Goal: Transaction & Acquisition: Book appointment/travel/reservation

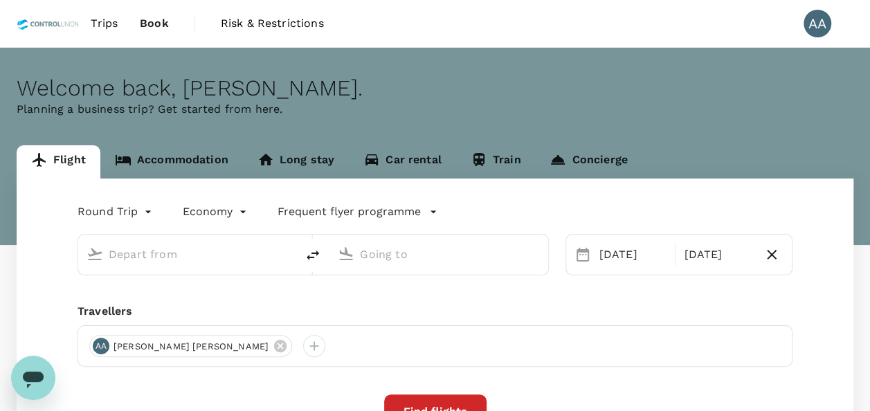
click at [145, 257] on input "text" at bounding box center [188, 254] width 159 height 21
type input "kul"
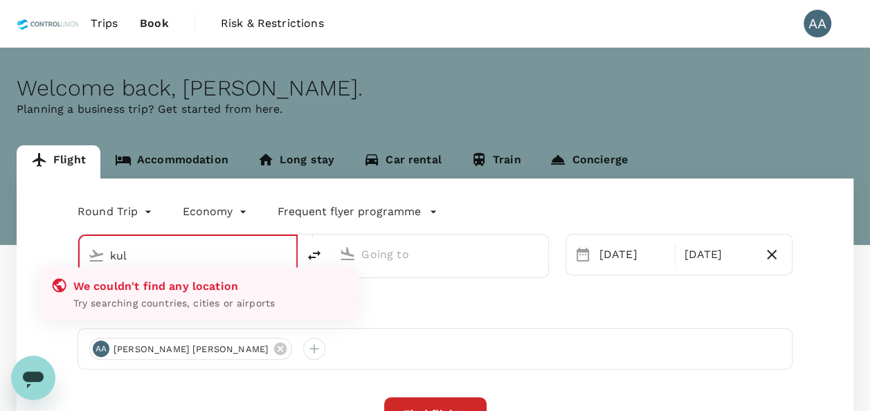
type input "oneway"
type input "[GEOGRAPHIC_DATA] (LDU)"
type input "[GEOGRAPHIC_DATA], [GEOGRAPHIC_DATA] (any)"
type input "[GEOGRAPHIC_DATA] (LDU)"
type input "[GEOGRAPHIC_DATA], [GEOGRAPHIC_DATA] (any)"
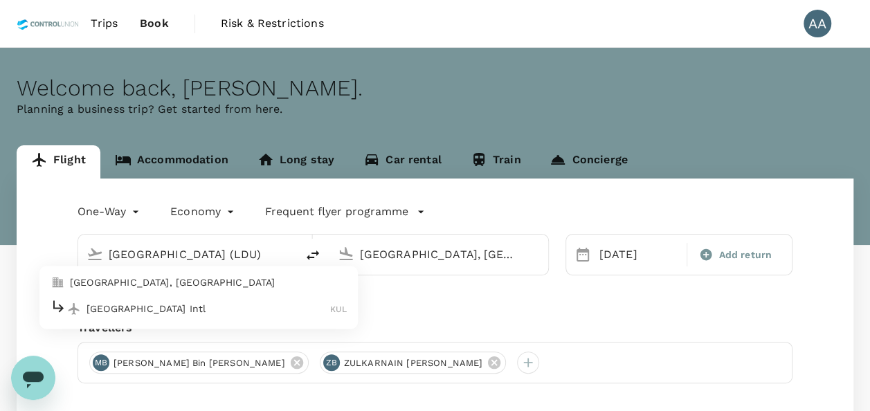
click at [169, 284] on p "[GEOGRAPHIC_DATA], [GEOGRAPHIC_DATA]" at bounding box center [208, 283] width 277 height 14
type input "[GEOGRAPHIC_DATA], [GEOGRAPHIC_DATA] (any)"
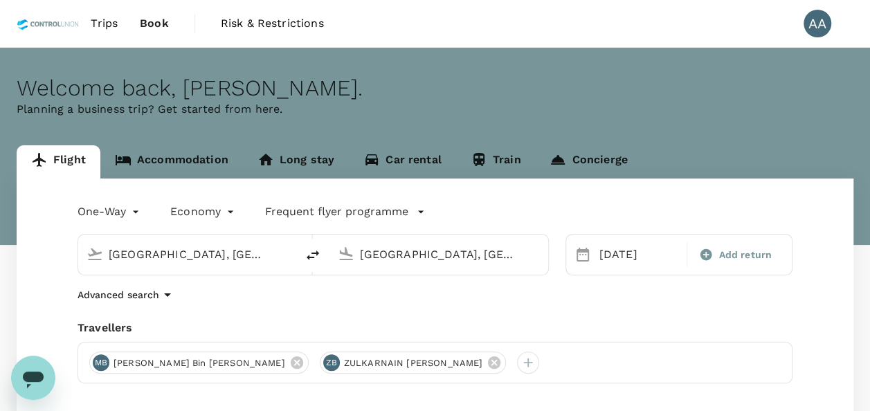
scroll to position [0, 3]
drag, startPoint x: 530, startPoint y: 259, endPoint x: 300, endPoint y: 269, distance: 229.4
click at [300, 269] on div "[GEOGRAPHIC_DATA], [GEOGRAPHIC_DATA] (any) [GEOGRAPHIC_DATA], [GEOGRAPHIC_DATA]…" at bounding box center [314, 255] width 472 height 42
drag, startPoint x: 507, startPoint y: 256, endPoint x: 240, endPoint y: 256, distance: 266.6
click at [241, 256] on div "[GEOGRAPHIC_DATA], [GEOGRAPHIC_DATA] (any) [GEOGRAPHIC_DATA], [GEOGRAPHIC_DATA]…" at bounding box center [314, 255] width 472 height 42
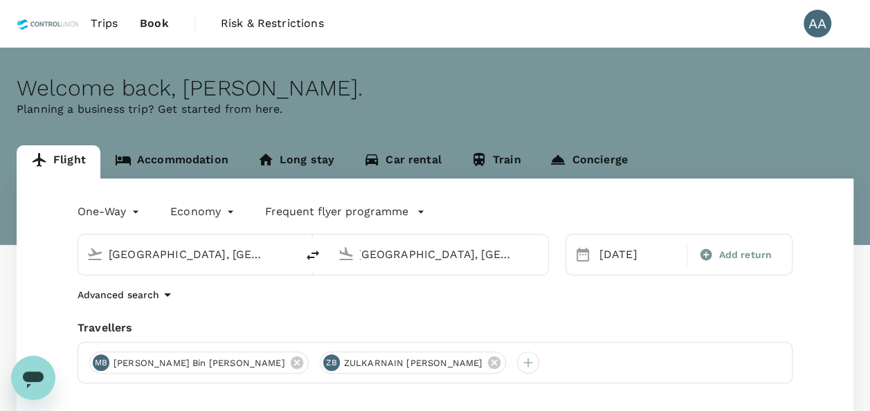
drag, startPoint x: 517, startPoint y: 252, endPoint x: 500, endPoint y: 253, distance: 16.7
click at [482, 253] on div "[GEOGRAPHIC_DATA], [GEOGRAPHIC_DATA] (any)" at bounding box center [449, 255] width 179 height 22
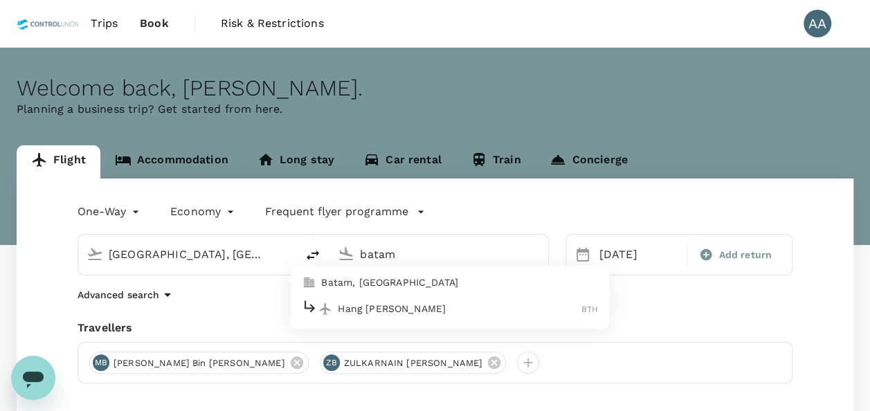
click at [404, 280] on p "Batam, Indonesia" at bounding box center [459, 283] width 277 height 14
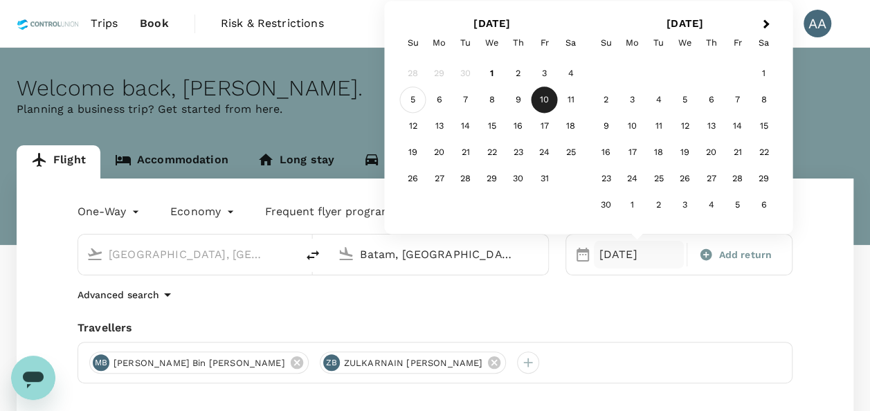
type input "Batam, Indonesia (any)"
click at [413, 96] on div "5" at bounding box center [413, 100] width 26 height 26
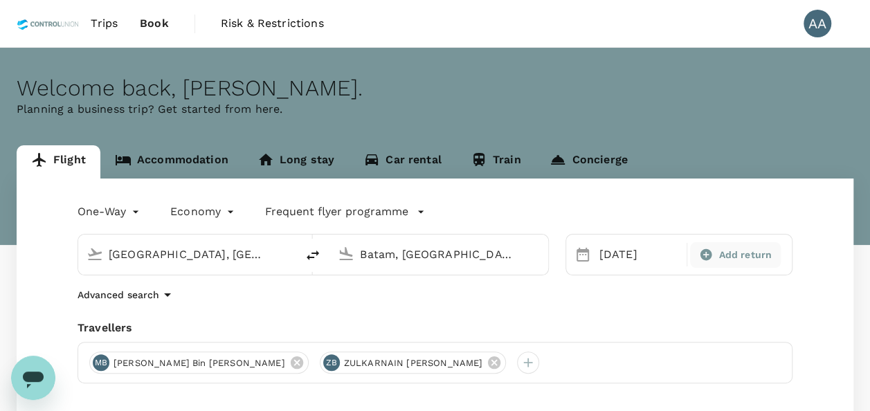
click at [712, 252] on icon at bounding box center [706, 255] width 14 height 14
type input "roundtrip"
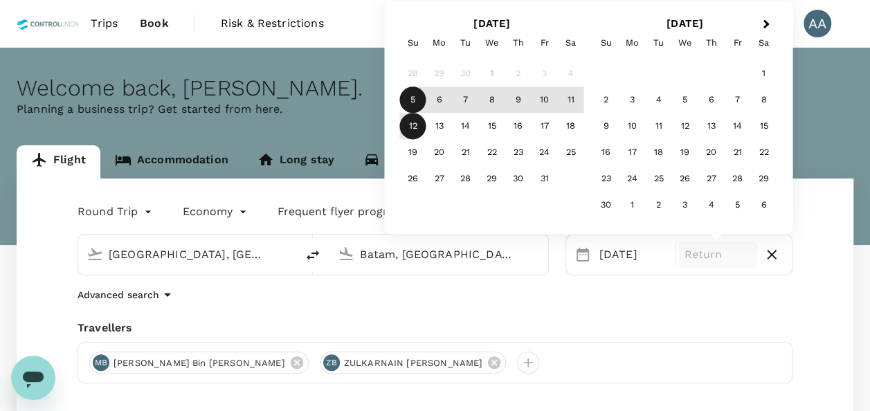
click at [407, 125] on div "12" at bounding box center [413, 127] width 26 height 26
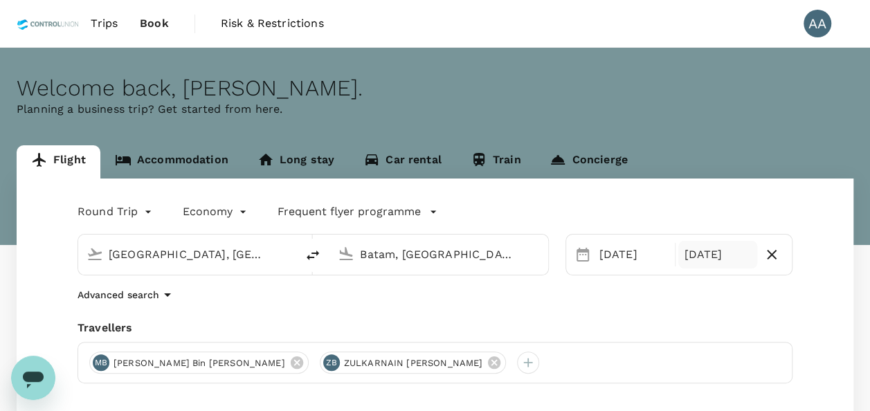
click at [463, 306] on div "Round Trip roundtrip Economy economy Frequent flyer programme Kuala Lumpur, Mal…" at bounding box center [435, 374] width 837 height 391
drag, startPoint x: 420, startPoint y: 363, endPoint x: 386, endPoint y: 363, distance: 33.2
click at [488, 363] on icon at bounding box center [494, 363] width 12 height 12
click at [289, 362] on icon at bounding box center [296, 362] width 15 height 15
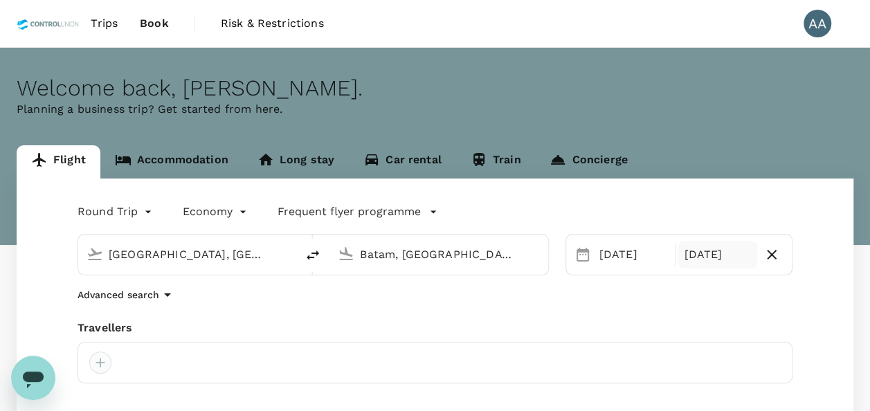
click at [93, 364] on div at bounding box center [100, 363] width 22 height 22
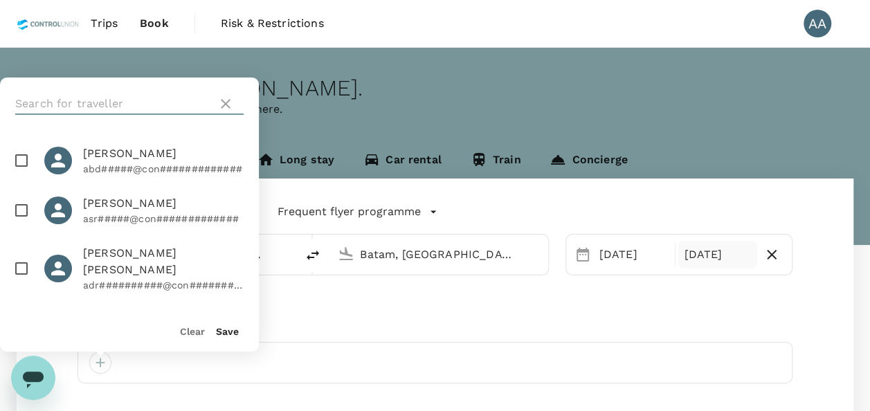
click at [79, 102] on input "text" at bounding box center [113, 104] width 197 height 22
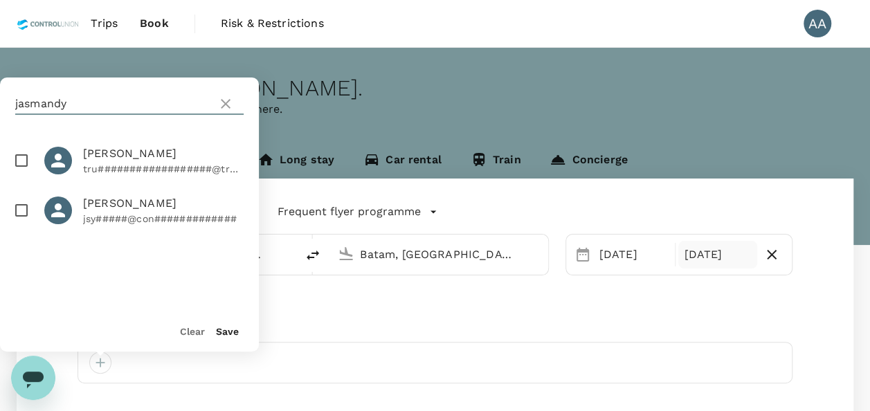
type input "jasmandy"
click at [19, 215] on input "checkbox" at bounding box center [21, 210] width 29 height 29
checkbox input "true"
click at [230, 334] on button "Save" at bounding box center [227, 331] width 23 height 11
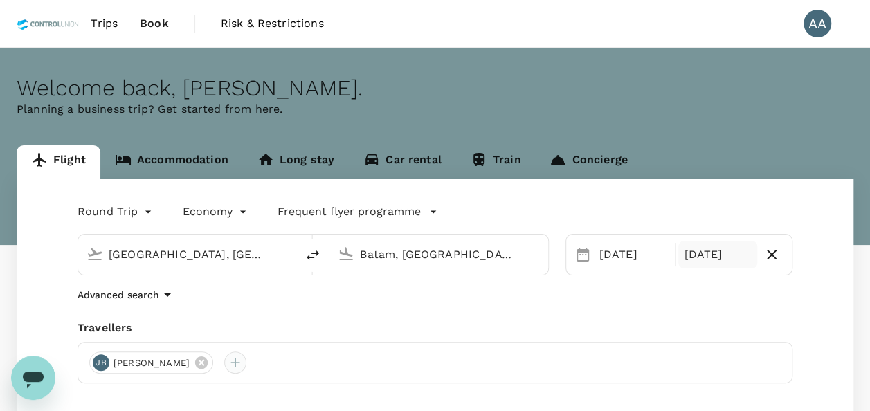
click at [246, 359] on div at bounding box center [235, 363] width 22 height 22
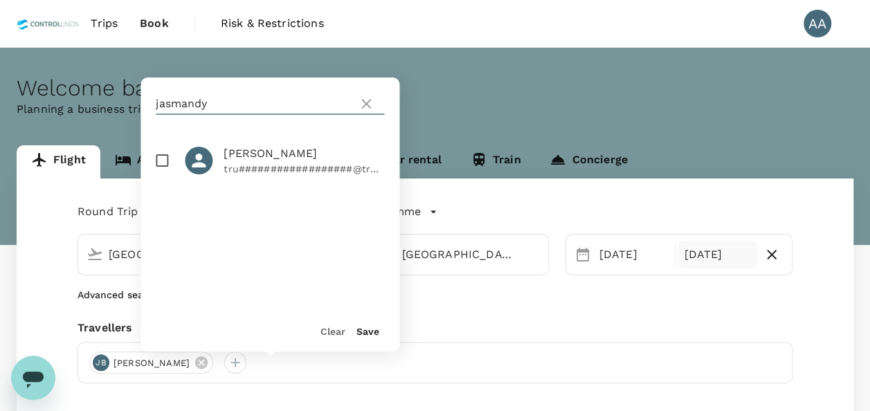
drag, startPoint x: 249, startPoint y: 105, endPoint x: 78, endPoint y: 107, distance: 171.7
click at [78, 107] on div "Welcome back , Anuratha . Planning a business trip? Get started from here. Flig…" at bounding box center [435, 309] width 870 height 522
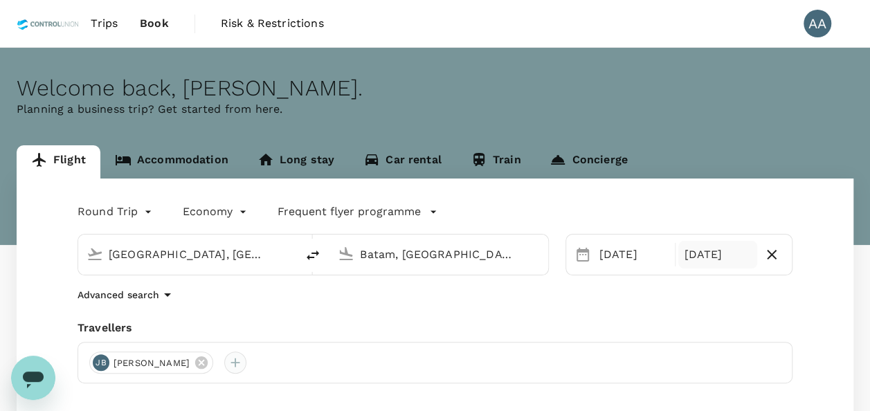
drag, startPoint x: 271, startPoint y: 366, endPoint x: 273, endPoint y: 358, distance: 8.1
click at [246, 366] on div at bounding box center [235, 363] width 22 height 22
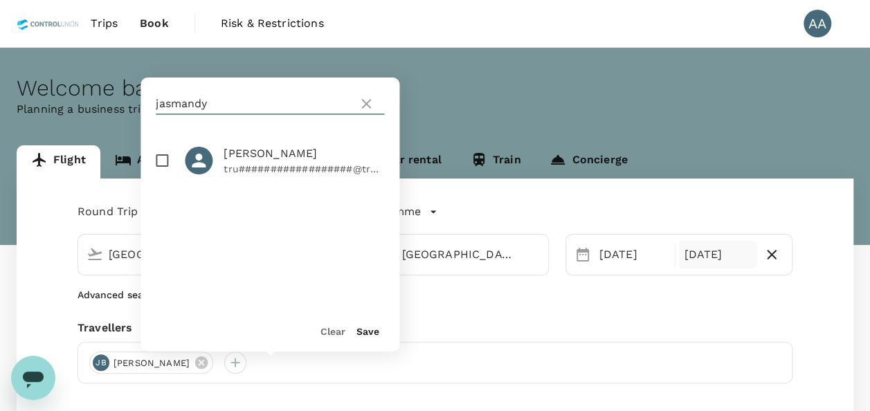
drag, startPoint x: 222, startPoint y: 98, endPoint x: 133, endPoint y: 103, distance: 89.4
click at [133, 103] on div "Welcome back , Anuratha . Planning a business trip? Get started from here. Flig…" at bounding box center [435, 309] width 870 height 522
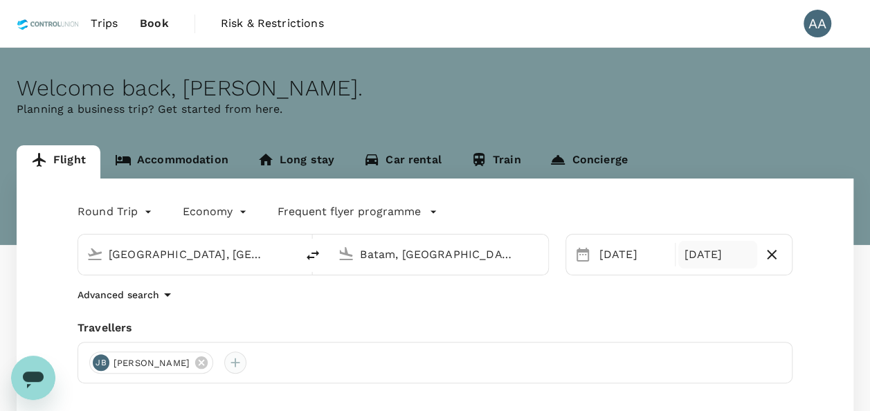
click at [246, 354] on div at bounding box center [235, 363] width 22 height 22
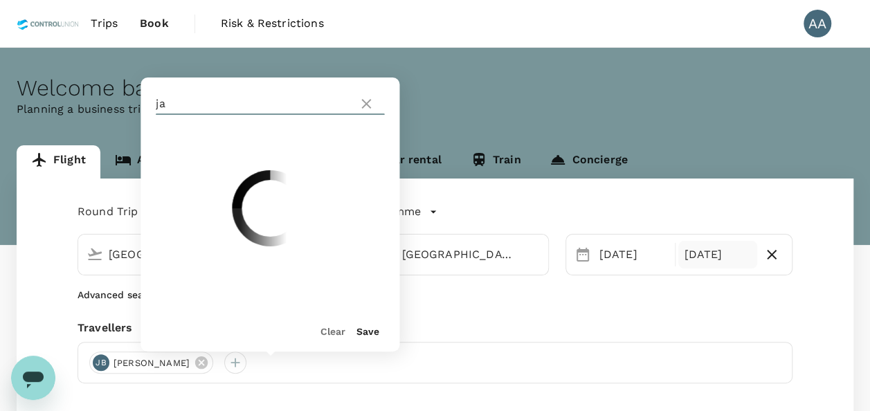
type input "j"
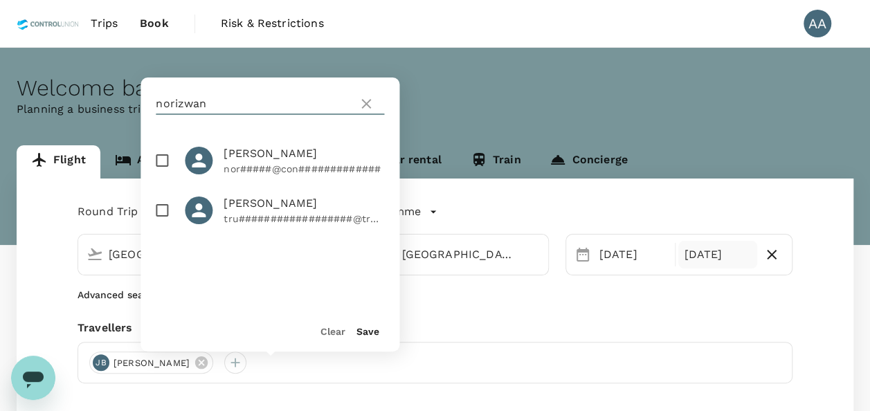
type input "norizwan"
click at [177, 163] on div at bounding box center [170, 160] width 29 height 29
checkbox input "true"
click at [364, 334] on button "Save" at bounding box center [368, 331] width 23 height 11
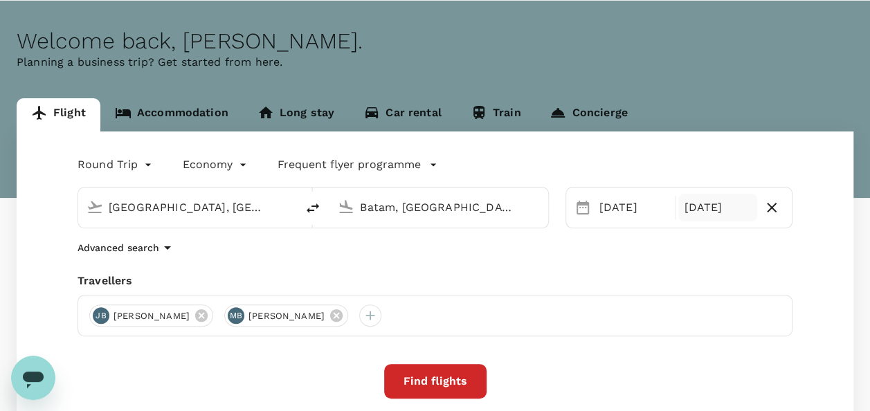
scroll to position [69, 0]
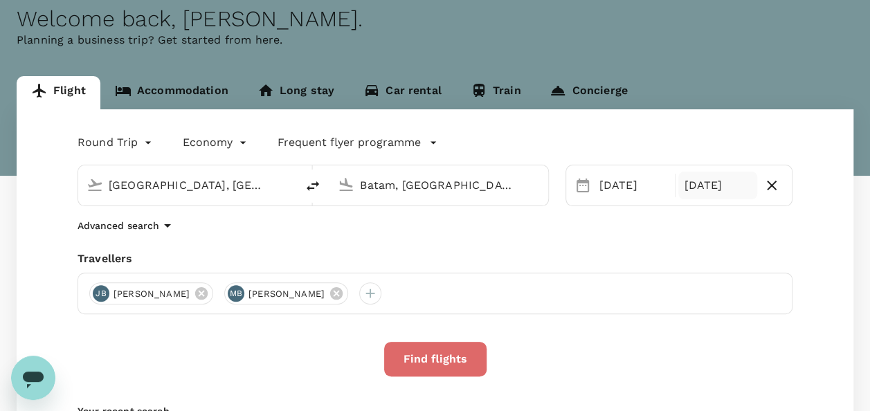
click at [413, 359] on button "Find flights" at bounding box center [435, 359] width 102 height 35
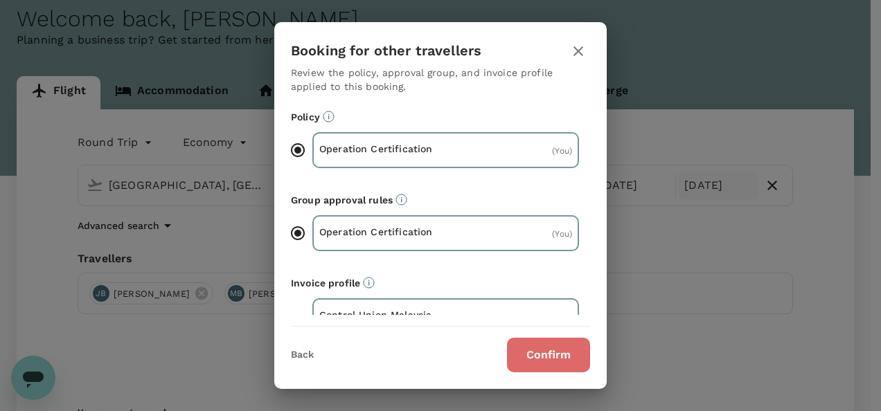
click at [556, 343] on button "Confirm" at bounding box center [548, 355] width 83 height 35
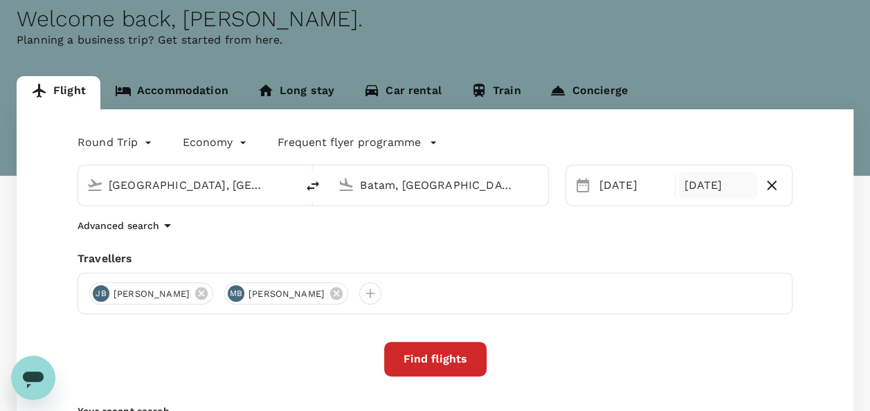
click at [417, 356] on button "Find flights" at bounding box center [435, 359] width 102 height 35
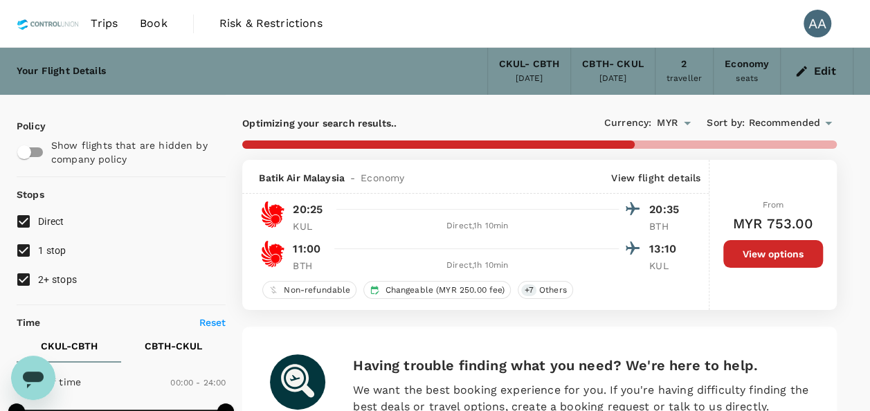
type input "680"
checkbox input "false"
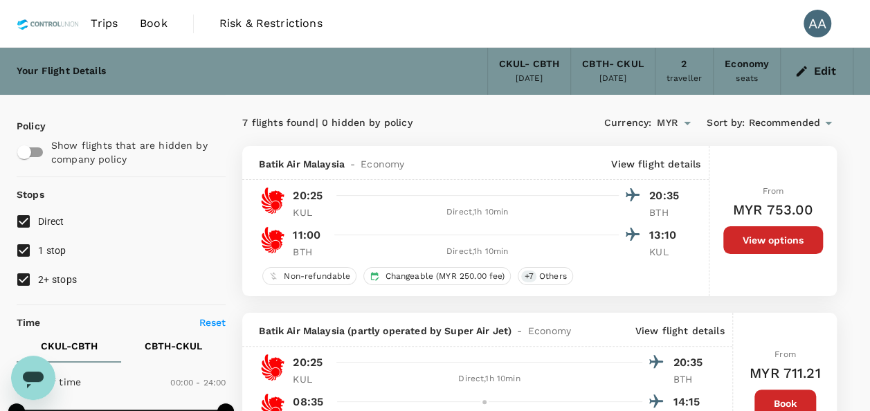
click at [809, 78] on button "Edit" at bounding box center [817, 71] width 50 height 22
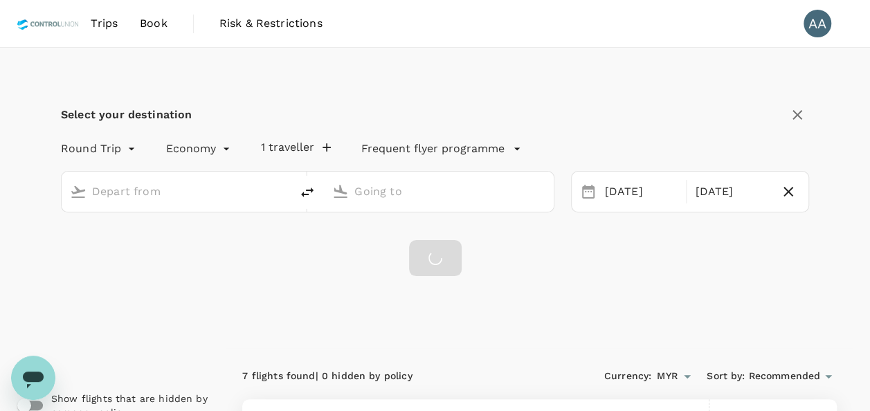
type input "Soekarno-Hatta Intl (CGK)"
type input "Johor Bahru, Malaysia (any)"
drag, startPoint x: 243, startPoint y: 192, endPoint x: 374, endPoint y: 191, distance: 130.9
click at [243, 192] on input "Soekarno-Hatta Intl (CGK)" at bounding box center [177, 191] width 170 height 21
click at [508, 191] on input "Johor Bahru, Malaysia (any)" at bounding box center [439, 191] width 170 height 21
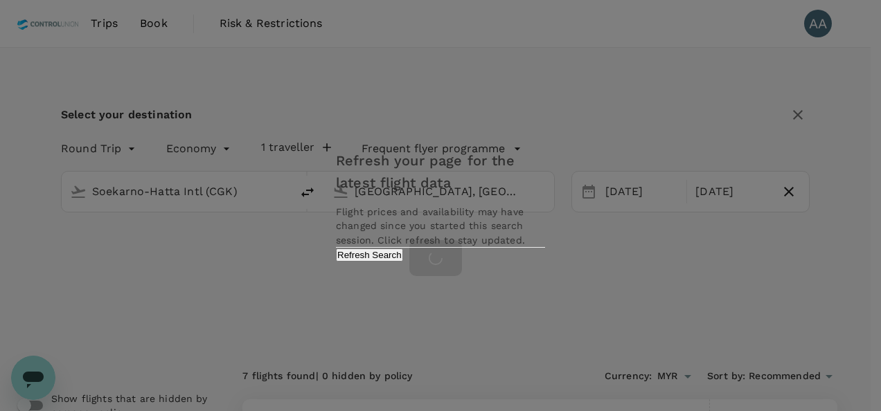
click at [505, 275] on div "Refresh your page for the latest flight data Flight prices and availability may…" at bounding box center [440, 205] width 242 height 139
click at [403, 262] on button "Refresh Search" at bounding box center [369, 255] width 67 height 13
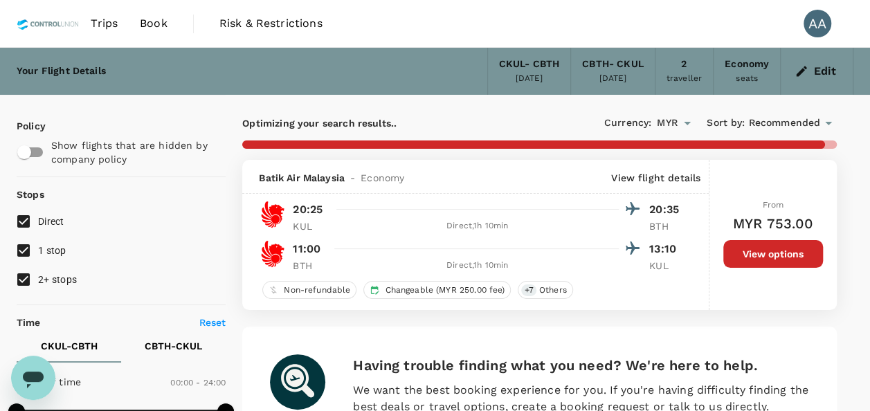
type input "680"
checkbox input "false"
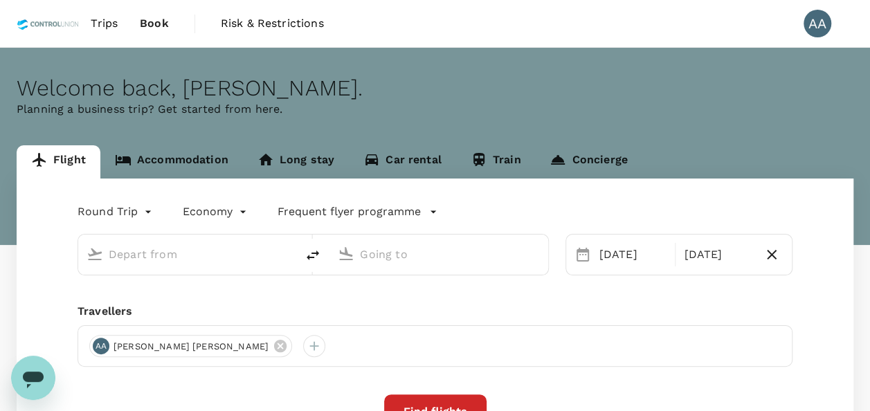
type input "[GEOGRAPHIC_DATA], [GEOGRAPHIC_DATA] (any)"
type input "Batam, [GEOGRAPHIC_DATA] (any)"
type input "[GEOGRAPHIC_DATA], [GEOGRAPHIC_DATA] (any)"
type input "Batam, [GEOGRAPHIC_DATA] (any)"
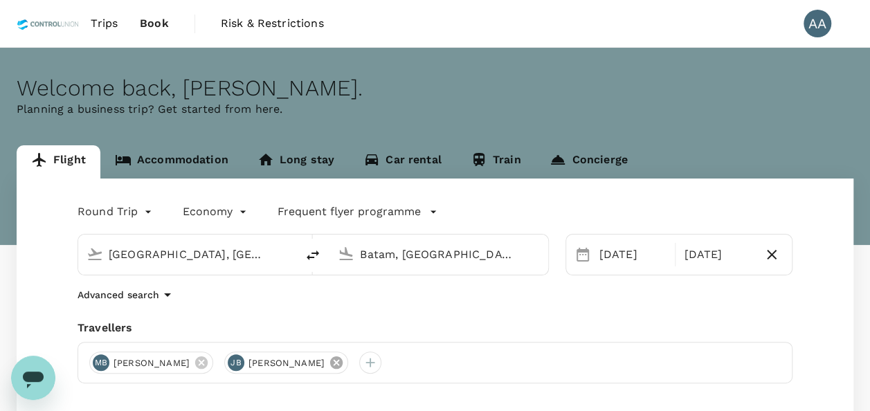
click at [343, 368] on icon at bounding box center [336, 363] width 12 height 12
click at [208, 361] on icon at bounding box center [201, 363] width 12 height 12
click at [100, 367] on div at bounding box center [100, 363] width 22 height 22
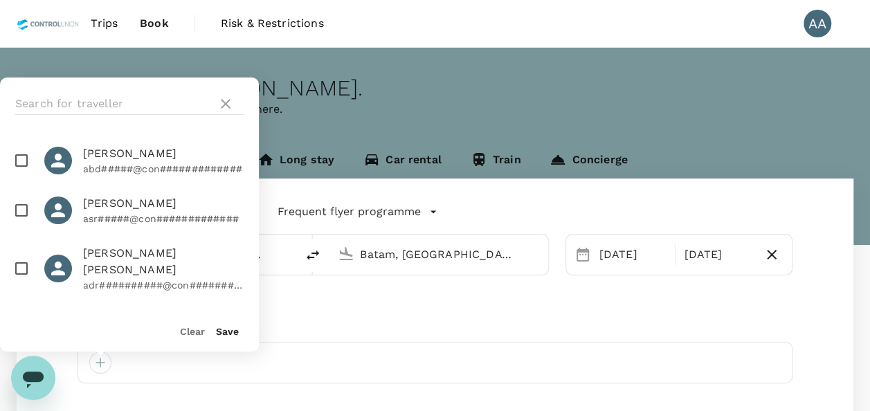
click at [118, 89] on div at bounding box center [129, 104] width 259 height 53
click at [117, 96] on input "text" at bounding box center [113, 104] width 197 height 22
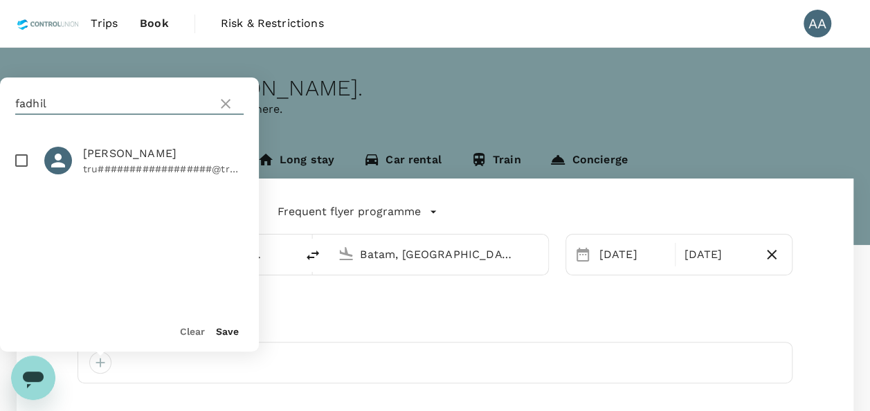
type input "fadhil"
click at [10, 161] on input "checkbox" at bounding box center [21, 160] width 29 height 29
checkbox input "true"
click at [236, 331] on button "Save" at bounding box center [227, 331] width 23 height 11
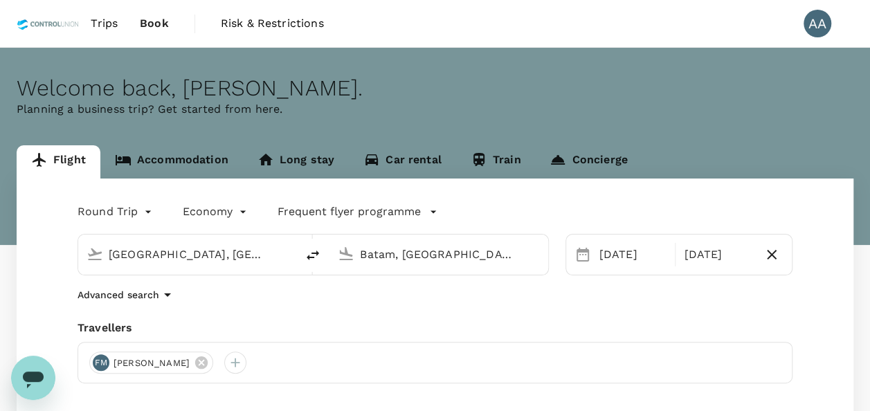
click at [217, 257] on input "[GEOGRAPHIC_DATA], [GEOGRAPHIC_DATA] (any)" at bounding box center [188, 254] width 159 height 21
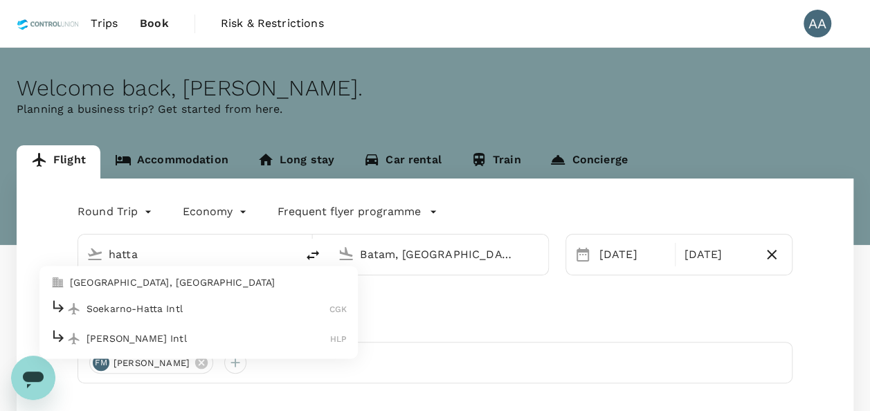
click at [129, 309] on p "Soekarno-Hatta Intl" at bounding box center [208, 309] width 243 height 14
type input "Soekarno-Hatta Intl (CGK)"
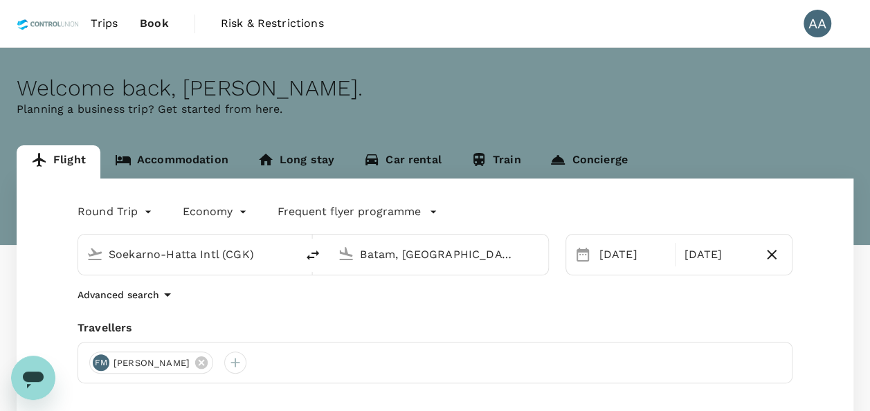
drag, startPoint x: 494, startPoint y: 252, endPoint x: 343, endPoint y: 253, distance: 150.9
click at [343, 253] on div "Batam, [GEOGRAPHIC_DATA] (any)" at bounding box center [435, 252] width 207 height 30
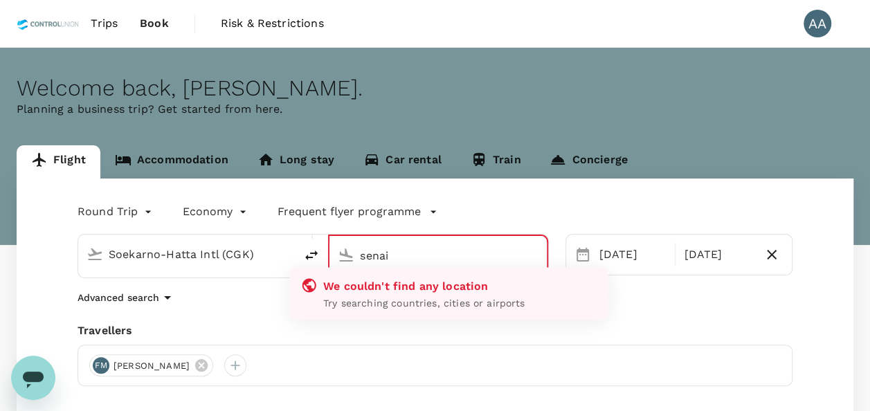
drag, startPoint x: 422, startPoint y: 256, endPoint x: 289, endPoint y: 256, distance: 132.2
click at [291, 256] on div "Soekarno-Hatta Intl (CGK) senai We couldn't find any location Try searching cou…" at bounding box center [314, 256] width 472 height 44
type input "h"
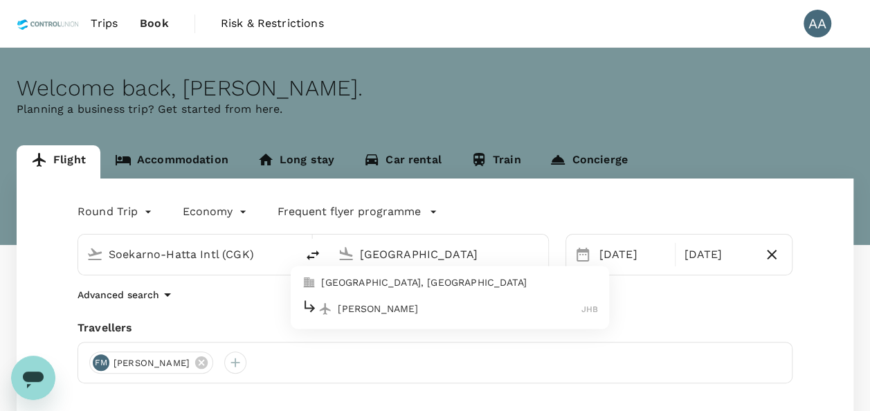
click at [418, 285] on p "Johor Bahru, Malaysia" at bounding box center [459, 283] width 277 height 14
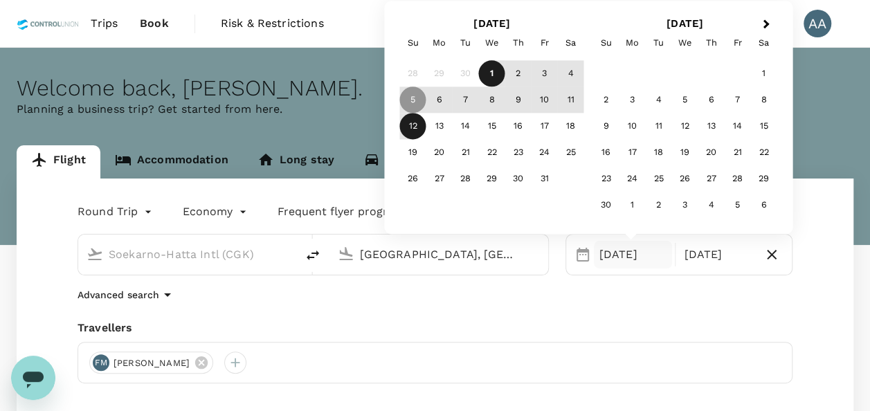
click at [445, 245] on input "[GEOGRAPHIC_DATA], [GEOGRAPHIC_DATA] (any)" at bounding box center [439, 254] width 159 height 21
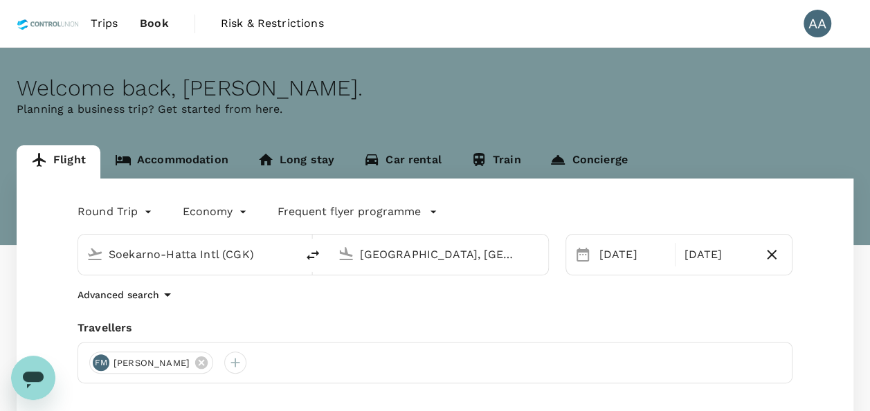
click at [445, 245] on input "[GEOGRAPHIC_DATA], [GEOGRAPHIC_DATA] (any)" at bounding box center [439, 254] width 159 height 21
type input "[GEOGRAPHIC_DATA], [GEOGRAPHIC_DATA] (any)"
click at [461, 294] on div "Advanced search" at bounding box center [435, 295] width 715 height 17
click at [613, 253] on div "[DATE]" at bounding box center [633, 255] width 79 height 28
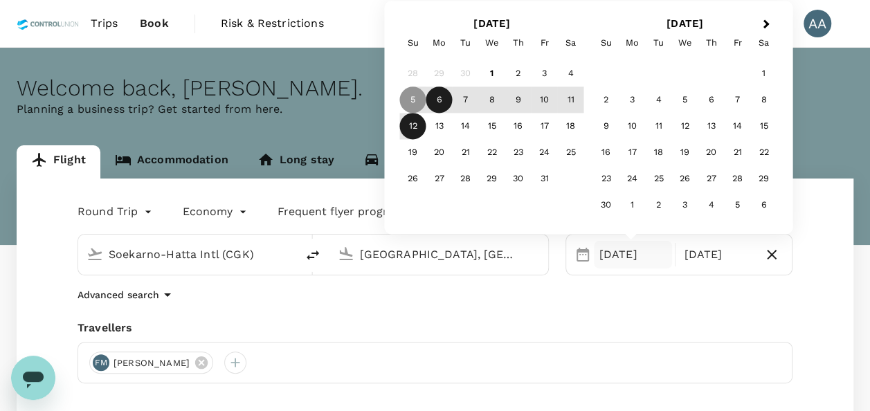
click at [440, 107] on div "6" at bounding box center [439, 100] width 26 height 26
click at [533, 103] on div "10" at bounding box center [545, 100] width 26 height 26
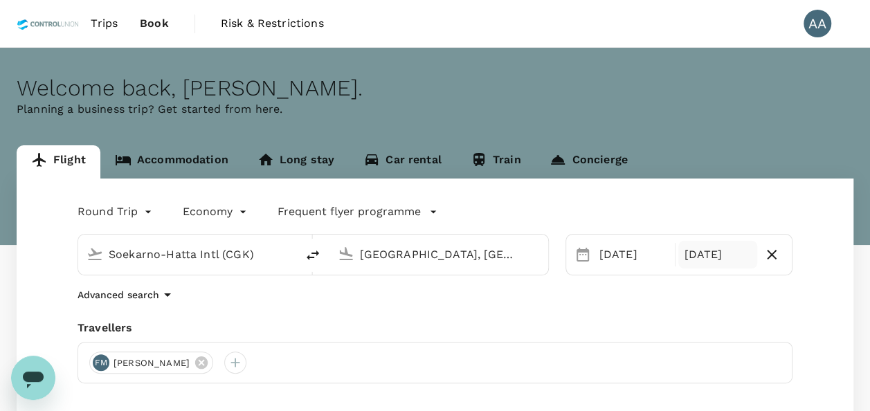
click at [720, 252] on div "[DATE]" at bounding box center [718, 255] width 79 height 28
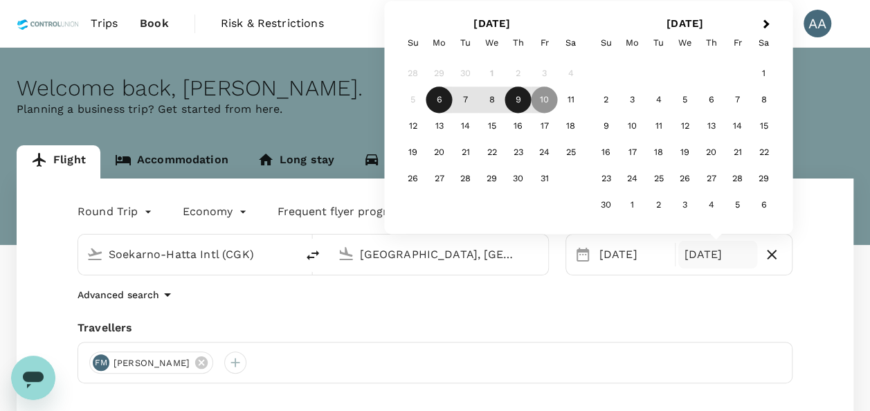
click at [527, 103] on div "9" at bounding box center [518, 100] width 26 height 26
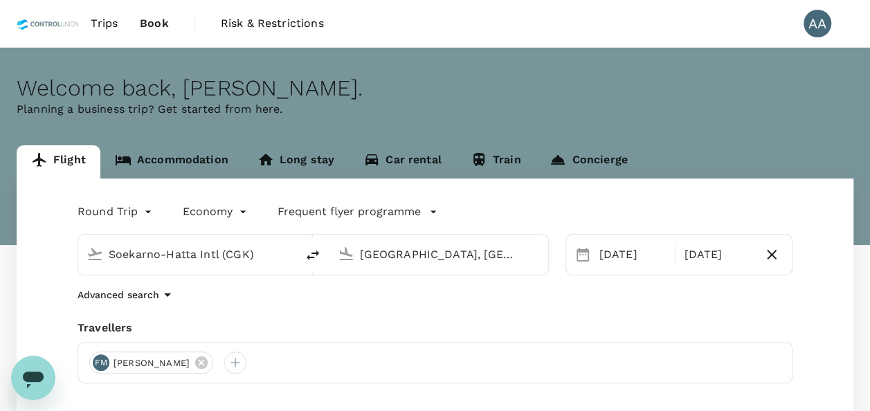
click at [559, 307] on div "Round Trip roundtrip Economy economy Frequent flyer programme Soekarno-Hatta In…" at bounding box center [435, 374] width 837 height 391
click at [712, 253] on div "09 Oct" at bounding box center [718, 255] width 79 height 28
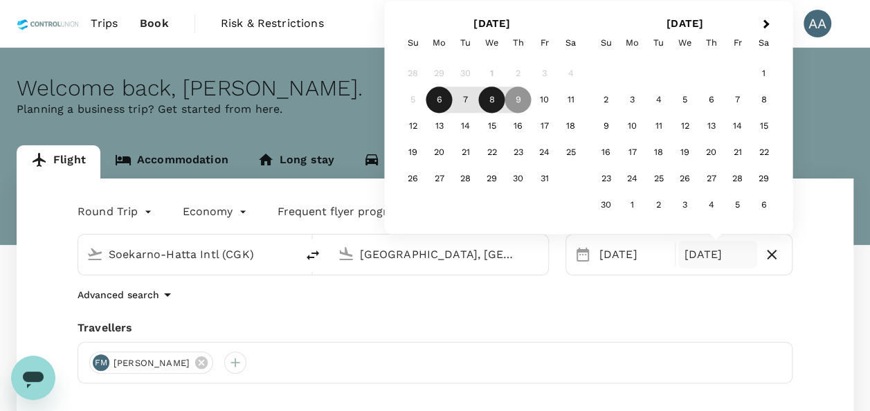
click at [496, 104] on div "8" at bounding box center [492, 100] width 26 height 26
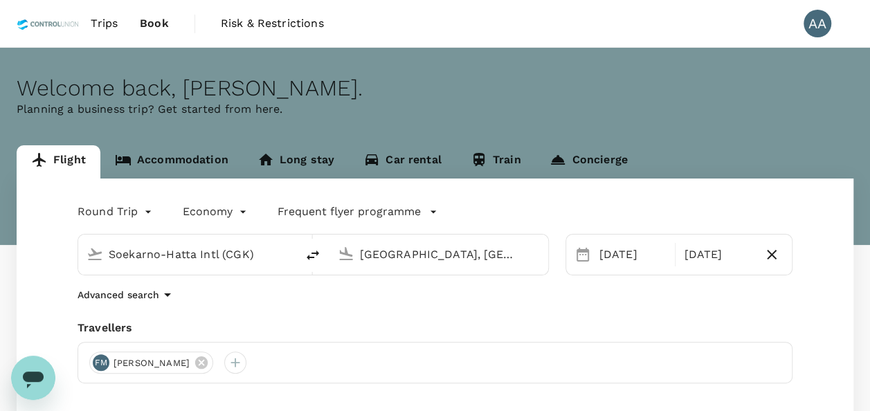
click at [558, 316] on div "Round Trip roundtrip Economy economy Frequent flyer programme Soekarno-Hatta In…" at bounding box center [435, 374] width 837 height 391
click at [558, 313] on div "Round Trip roundtrip Economy economy Frequent flyer programme Soekarno-Hatta In…" at bounding box center [435, 374] width 837 height 391
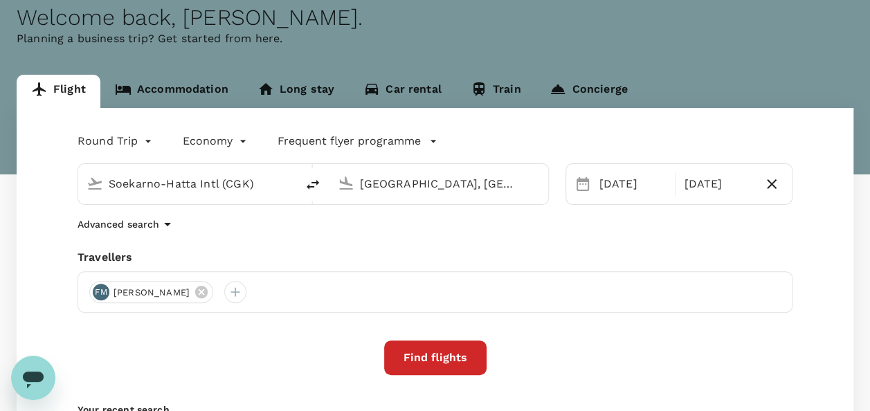
scroll to position [138, 0]
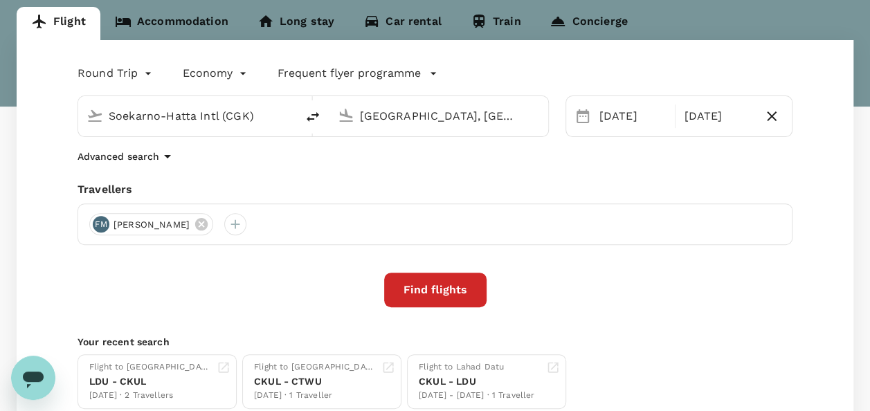
click at [421, 300] on button "Find flights" at bounding box center [435, 290] width 102 height 35
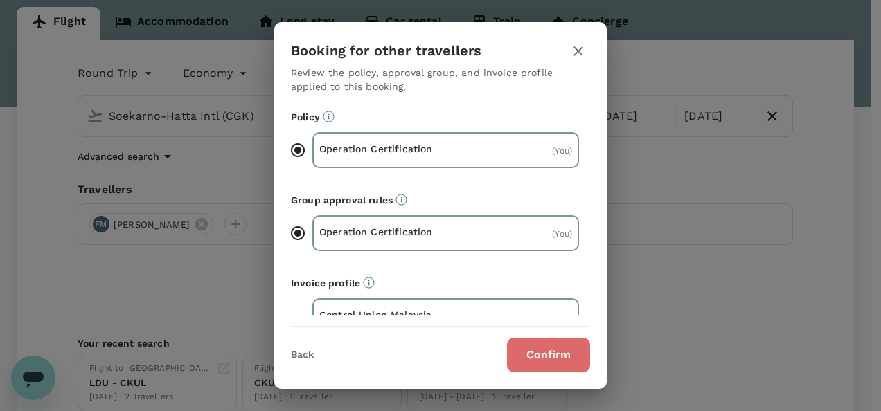
click at [578, 361] on button "Confirm" at bounding box center [548, 355] width 83 height 35
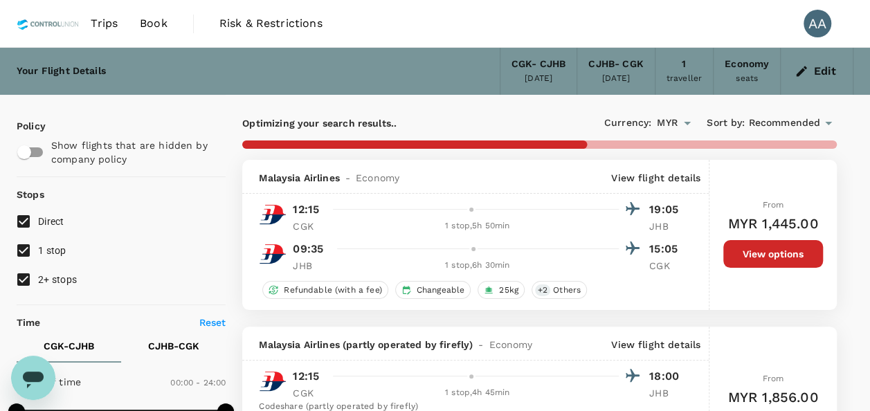
type input "1390"
checkbox input "false"
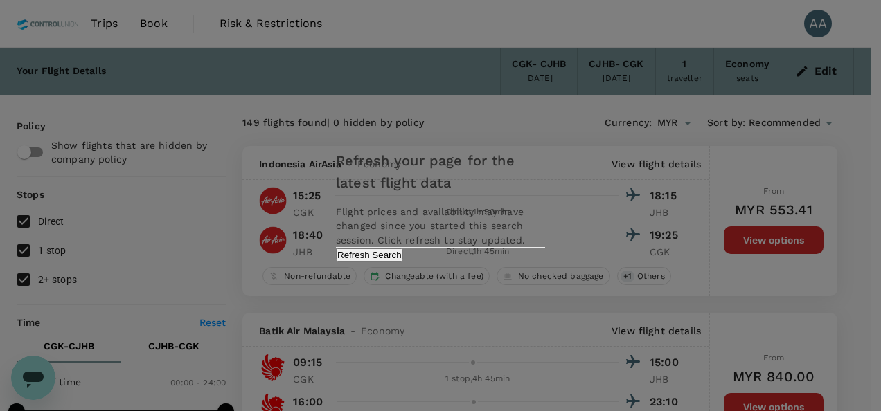
click at [505, 258] on div "Refresh your page for the latest flight data Flight prices and availability may…" at bounding box center [440, 205] width 242 height 139
click at [403, 262] on button "Refresh Search" at bounding box center [369, 255] width 67 height 13
click at [503, 262] on div "Refreshing..." at bounding box center [440, 255] width 209 height 14
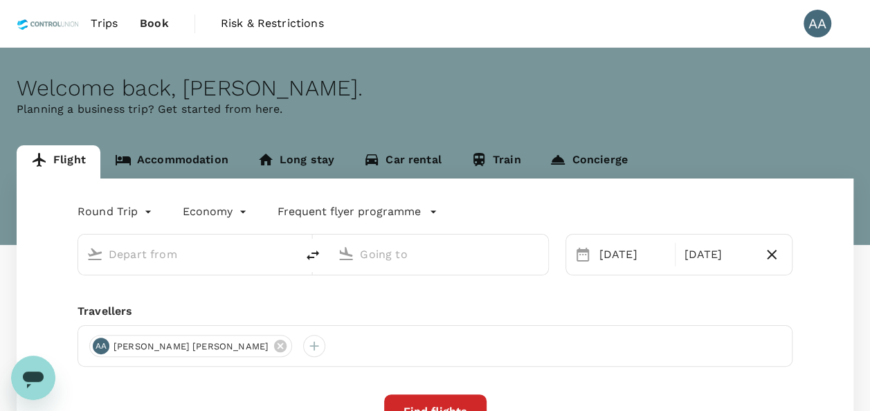
type input "Soekarno-Hatta Intl (CGK)"
type input "[GEOGRAPHIC_DATA], [GEOGRAPHIC_DATA] (any)"
type input "Soekarno-Hatta Intl (CGK)"
type input "[GEOGRAPHIC_DATA], [GEOGRAPHIC_DATA] (any)"
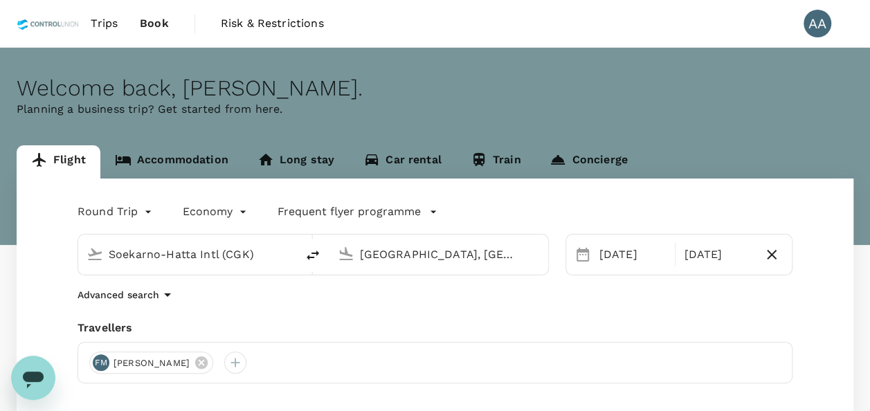
click at [127, 210] on body "Trips Book Risk & Restrictions AA Welcome back , [PERSON_NAME] . Planning a bus…" at bounding box center [435, 328] width 870 height 657
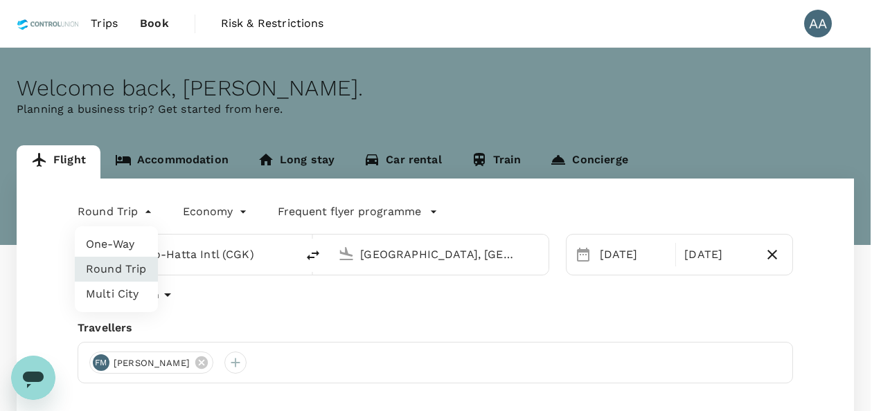
click at [126, 238] on li "One-Way" at bounding box center [116, 244] width 83 height 25
type input "oneway"
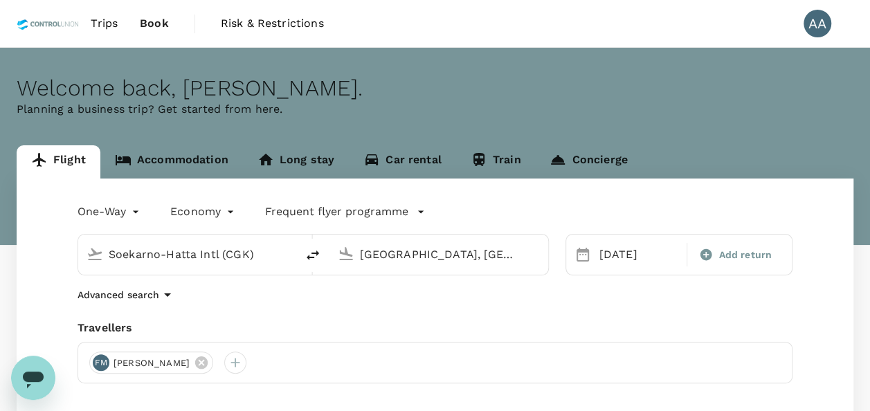
click at [208, 258] on input "Soekarno-Hatta Intl (CGK)" at bounding box center [188, 254] width 159 height 21
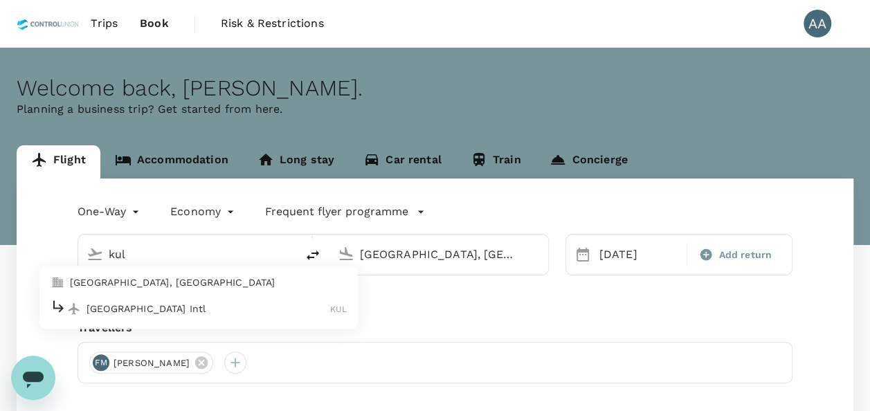
click at [134, 288] on p "[GEOGRAPHIC_DATA], [GEOGRAPHIC_DATA]" at bounding box center [208, 283] width 277 height 14
type input "[GEOGRAPHIC_DATA], [GEOGRAPHIC_DATA] (any)"
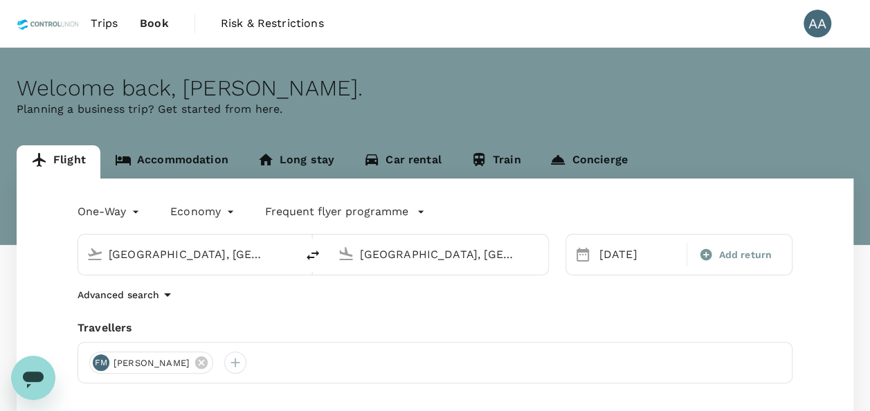
click at [451, 249] on input "[GEOGRAPHIC_DATA], [GEOGRAPHIC_DATA] (any)" at bounding box center [439, 254] width 159 height 21
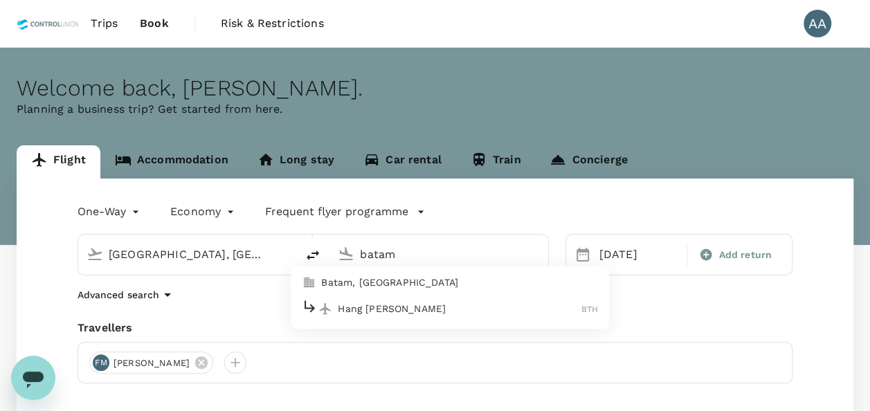
click at [429, 276] on p "Batam, [GEOGRAPHIC_DATA]" at bounding box center [459, 283] width 277 height 14
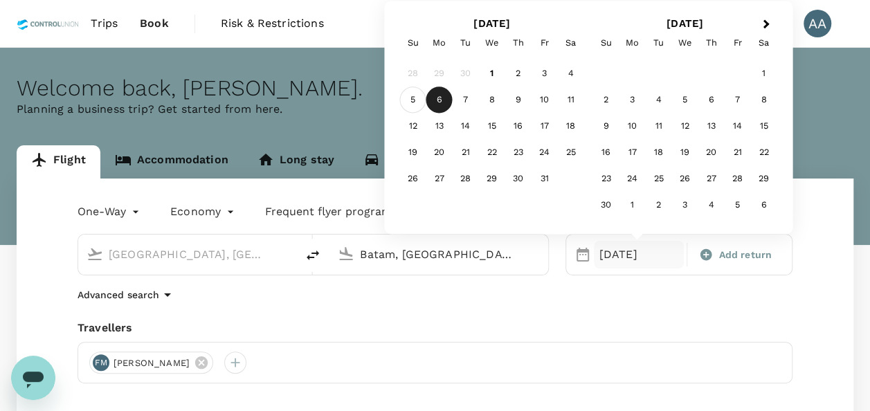
type input "Batam, [GEOGRAPHIC_DATA] (any)"
click at [418, 106] on div "5" at bounding box center [413, 100] width 26 height 26
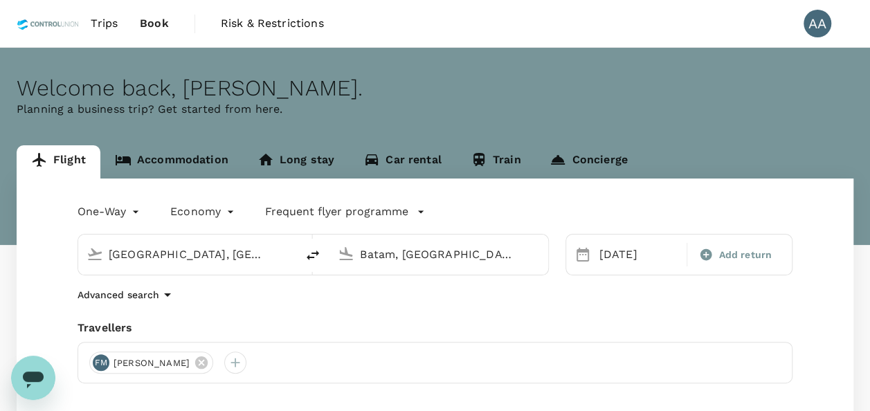
drag, startPoint x: 539, startPoint y: 294, endPoint x: 469, endPoint y: 316, distance: 73.6
click at [539, 294] on div "Advanced search" at bounding box center [435, 295] width 715 height 17
click at [197, 362] on icon at bounding box center [201, 363] width 12 height 12
click at [96, 364] on div at bounding box center [100, 363] width 22 height 22
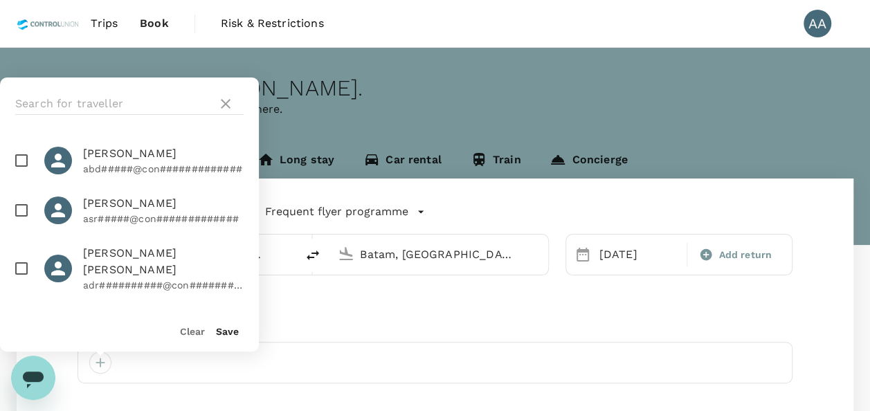
click at [81, 115] on div at bounding box center [129, 104] width 259 height 53
click at [81, 108] on input "text" at bounding box center [113, 104] width 197 height 22
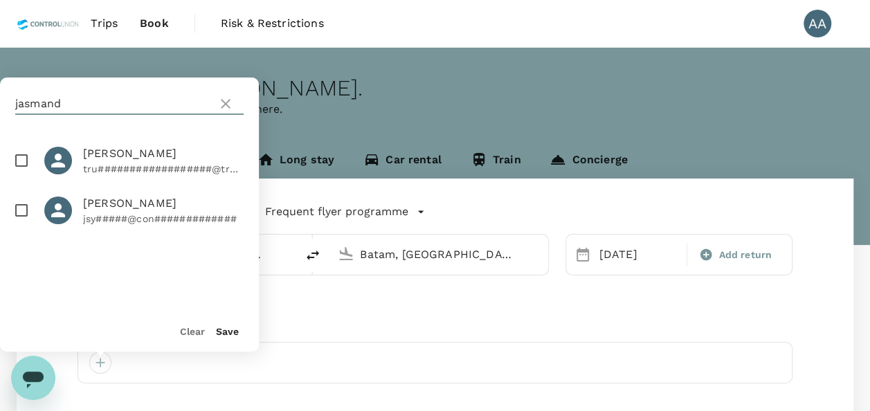
type input "jasmand"
click at [25, 212] on input "checkbox" at bounding box center [21, 210] width 29 height 29
checkbox input "true"
click at [219, 328] on button "Save" at bounding box center [227, 331] width 23 height 11
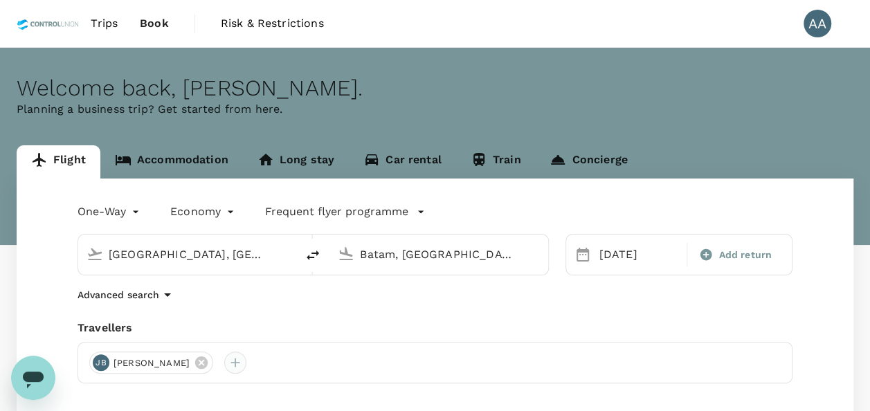
click at [246, 358] on div at bounding box center [235, 363] width 22 height 22
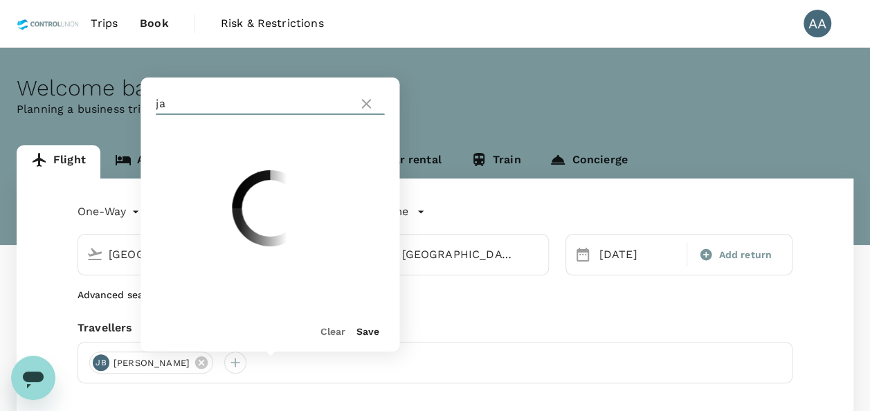
type input "j"
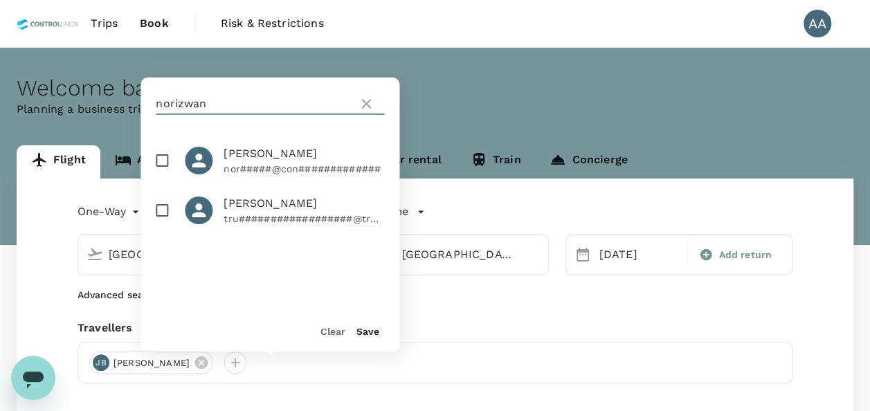
type input "norizwan"
click at [163, 162] on input "checkbox" at bounding box center [161, 160] width 29 height 29
checkbox input "true"
click at [372, 328] on button "Save" at bounding box center [368, 331] width 23 height 11
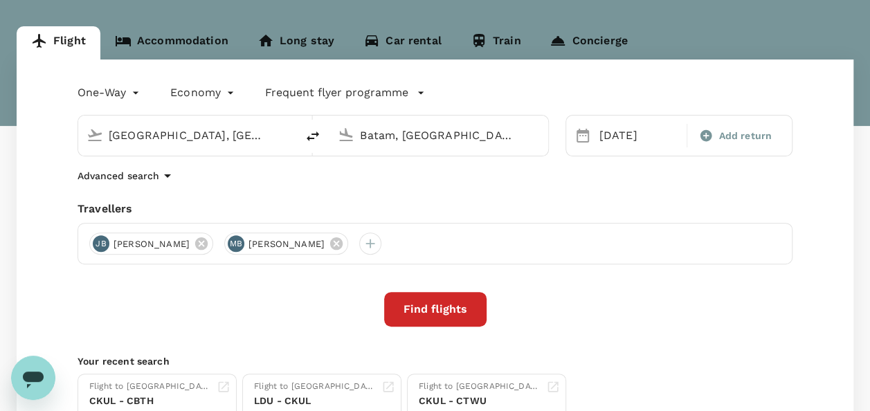
scroll to position [138, 0]
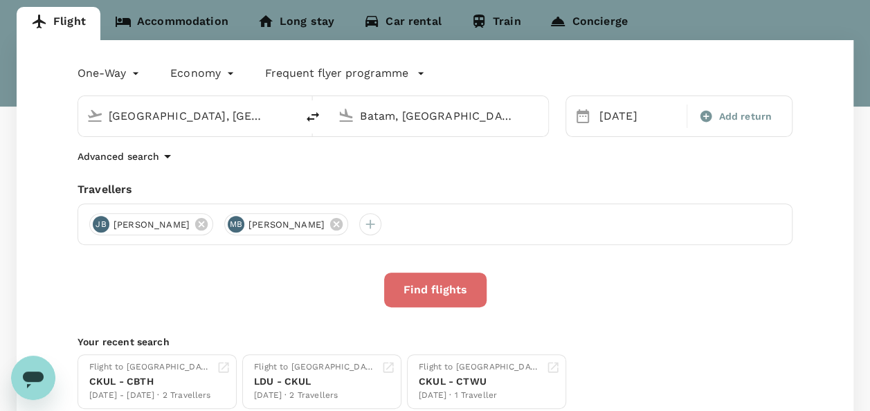
click at [436, 296] on button "Find flights" at bounding box center [435, 290] width 102 height 35
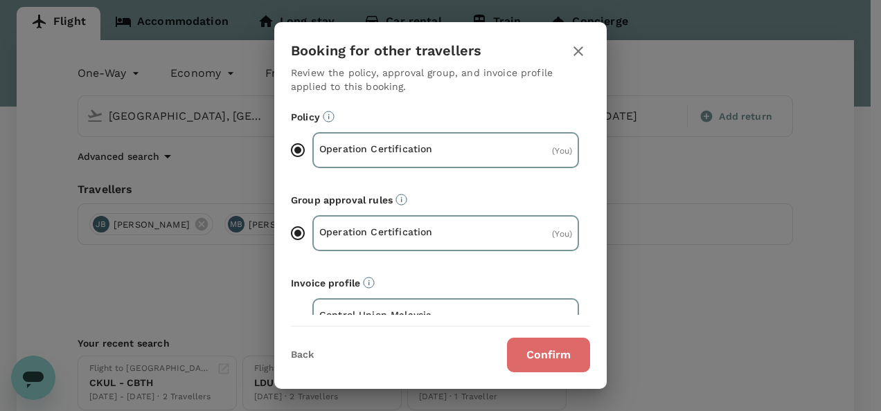
click at [558, 359] on button "Confirm" at bounding box center [548, 355] width 83 height 35
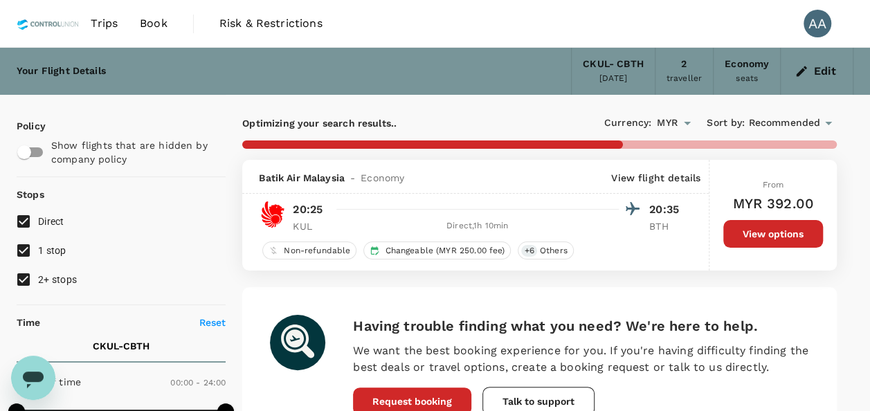
type input "680"
checkbox input "false"
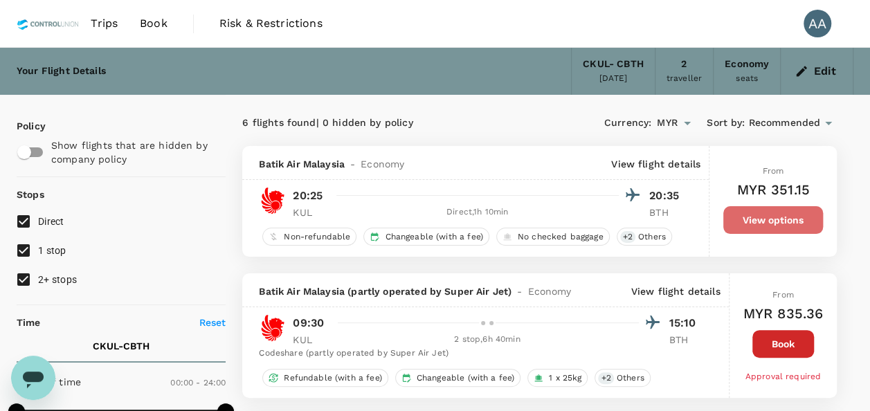
click at [742, 217] on button "View options" at bounding box center [774, 220] width 100 height 28
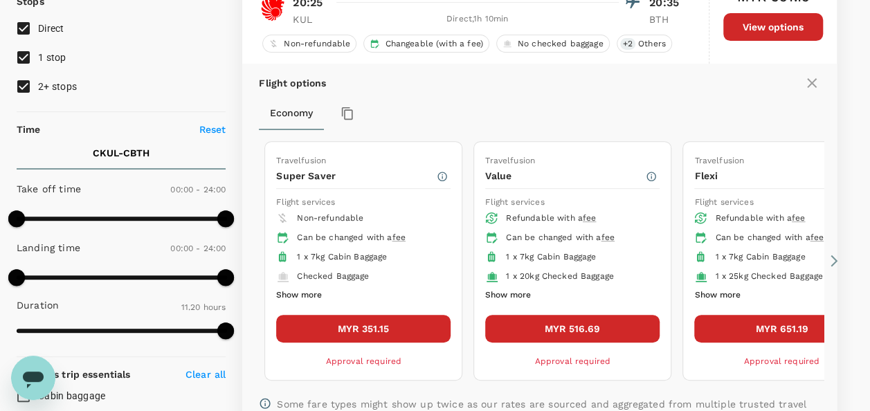
scroll to position [215, 0]
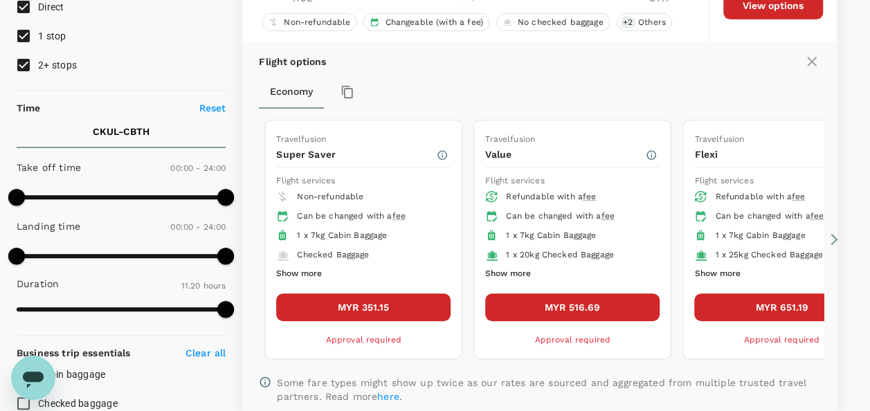
click at [543, 302] on button "MYR 516.69" at bounding box center [572, 308] width 174 height 28
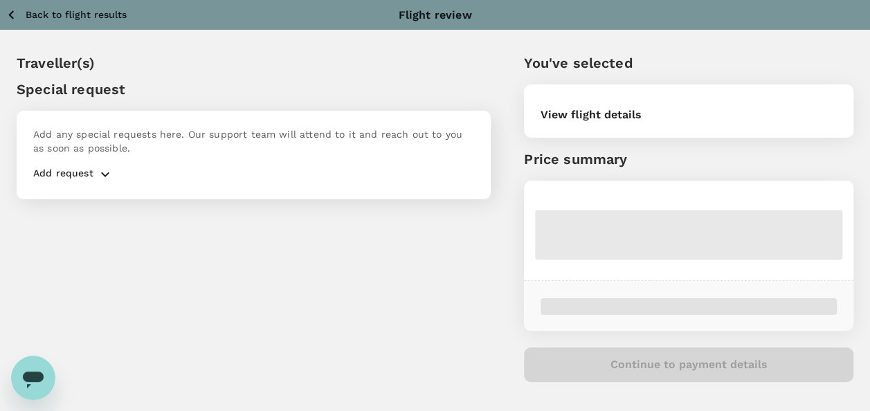
click at [8, 19] on icon "button" at bounding box center [11, 14] width 17 height 17
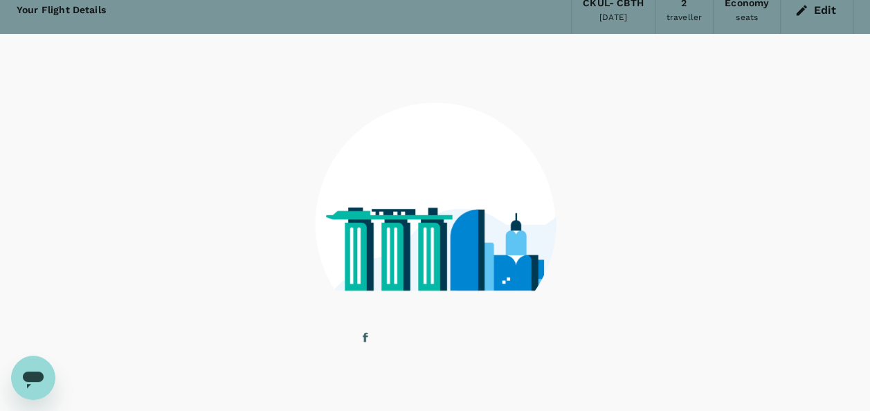
scroll to position [104, 0]
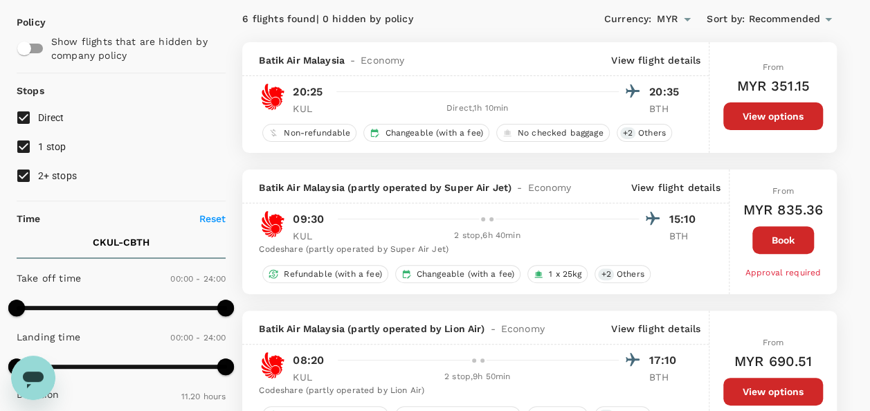
click at [737, 118] on button "View options" at bounding box center [774, 116] width 100 height 28
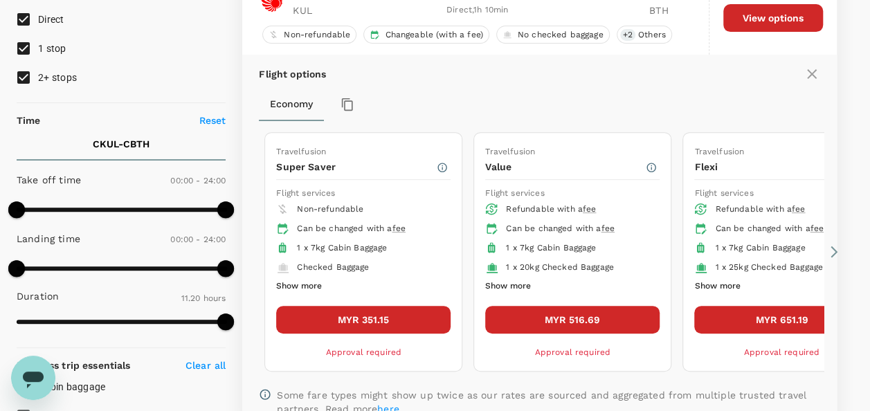
scroll to position [284, 0]
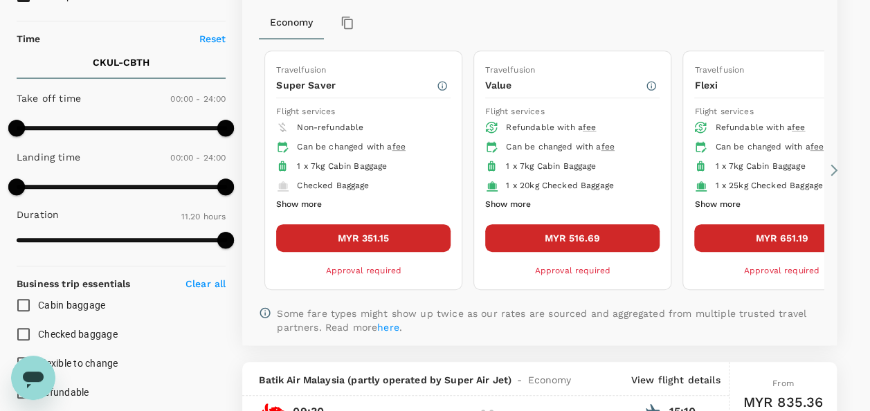
click at [361, 243] on button "MYR 351.15" at bounding box center [363, 238] width 174 height 28
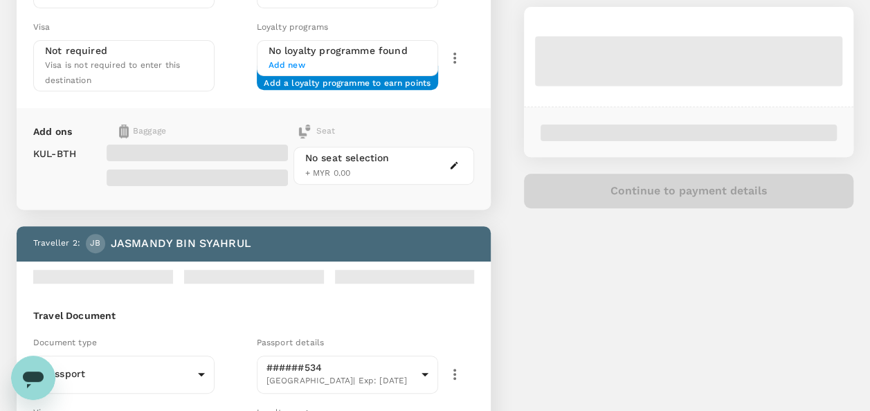
scroll to position [258, 0]
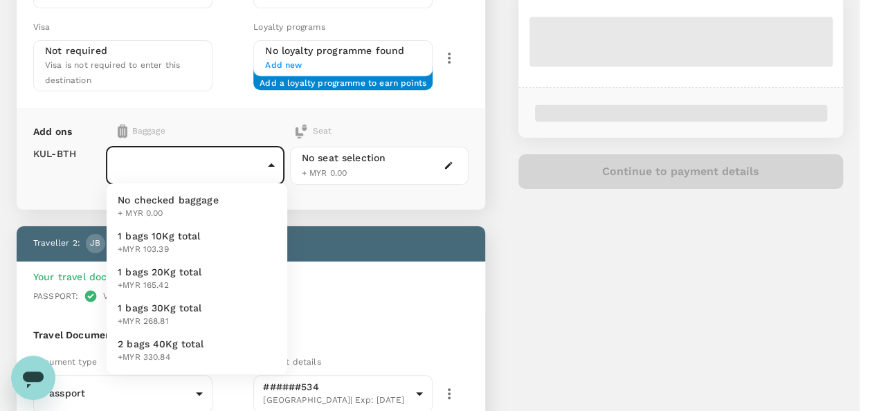
click at [269, 168] on body "Back to flight results Flight review Traveller(s) Traveller 1 : MB MOHD NORIZWA…" at bounding box center [435, 273] width 870 height 1063
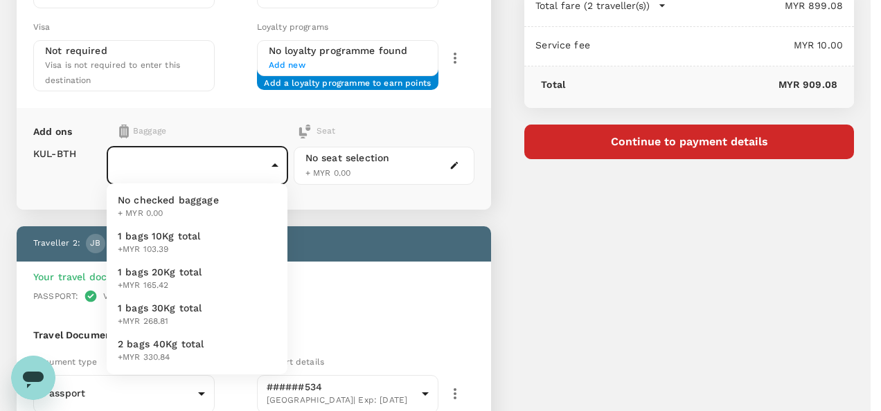
click at [218, 246] on li "1 bags 10Kg total +MYR 103.39" at bounding box center [197, 243] width 181 height 36
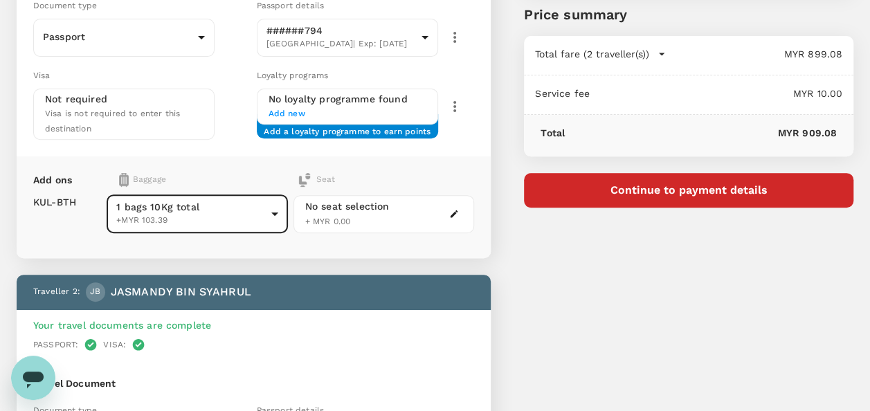
scroll to position [188, 0]
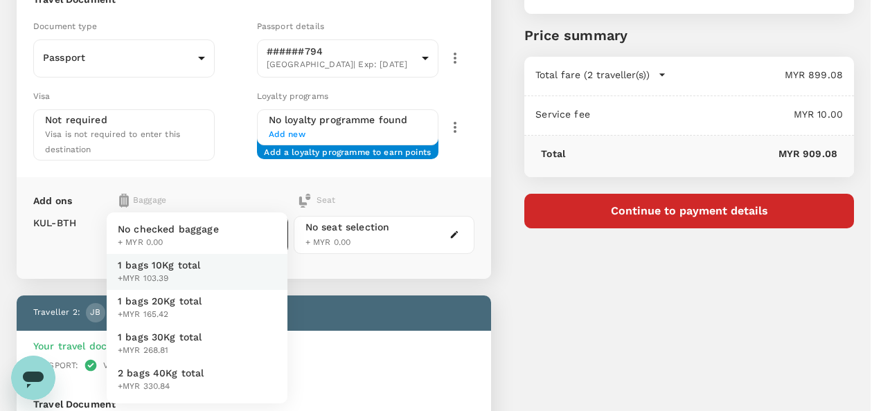
click at [260, 230] on body "Back to flight results Flight review Traveller(s) Traveller 1 : MB MOHD NORIZWA…" at bounding box center [440, 343] width 881 height 1063
click at [192, 304] on span "1 bags 20Kg total" at bounding box center [160, 301] width 84 height 14
type input "2 - 165.42"
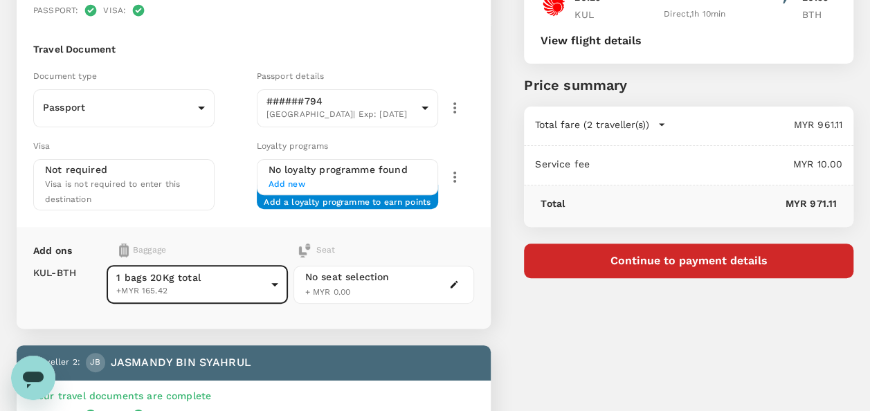
scroll to position [0, 0]
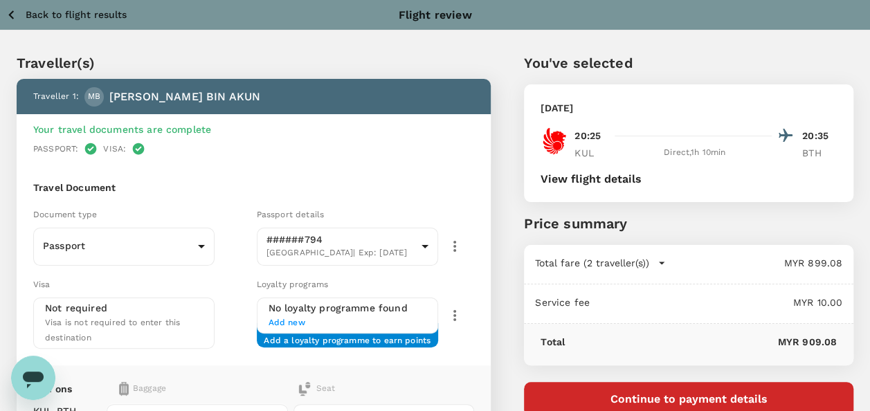
click at [8, 7] on icon "button" at bounding box center [11, 14] width 17 height 17
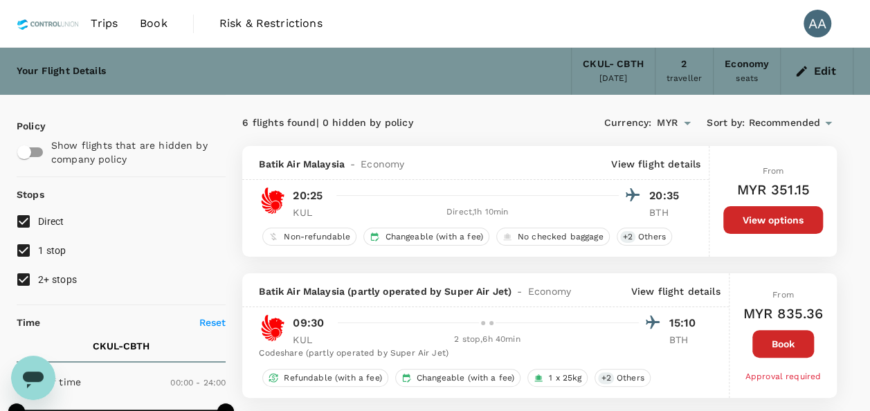
click at [731, 216] on button "View options" at bounding box center [774, 220] width 100 height 28
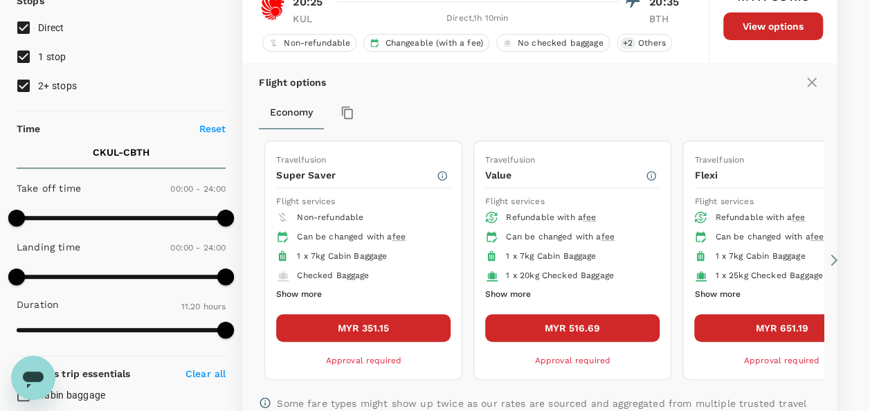
scroll to position [215, 0]
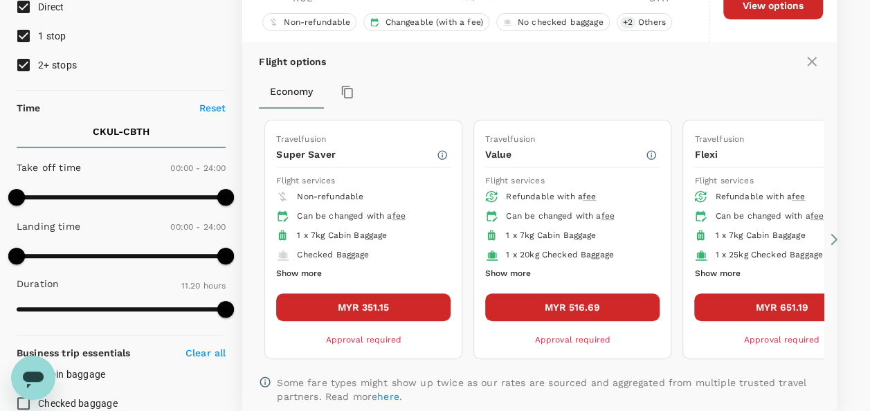
click at [528, 296] on button "MYR 516.69" at bounding box center [572, 308] width 174 height 28
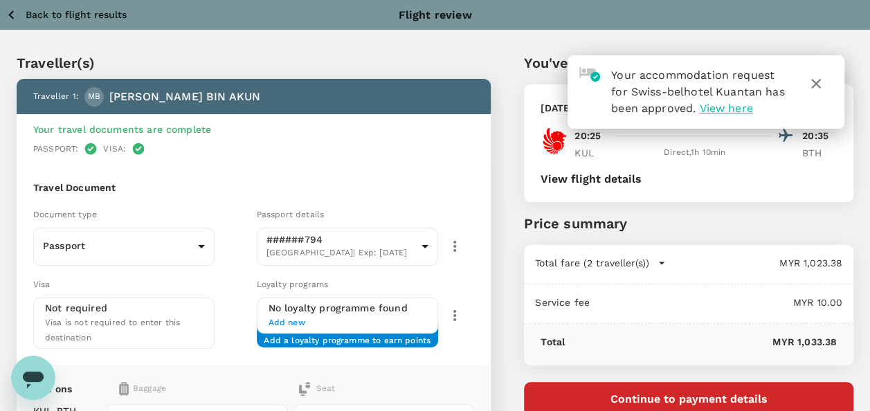
click at [21, 17] on button "Back to flight results" at bounding box center [66, 14] width 121 height 17
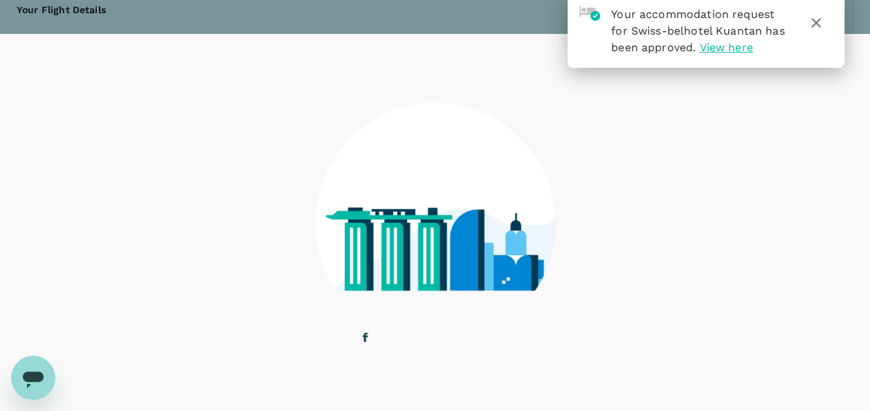
scroll to position [104, 0]
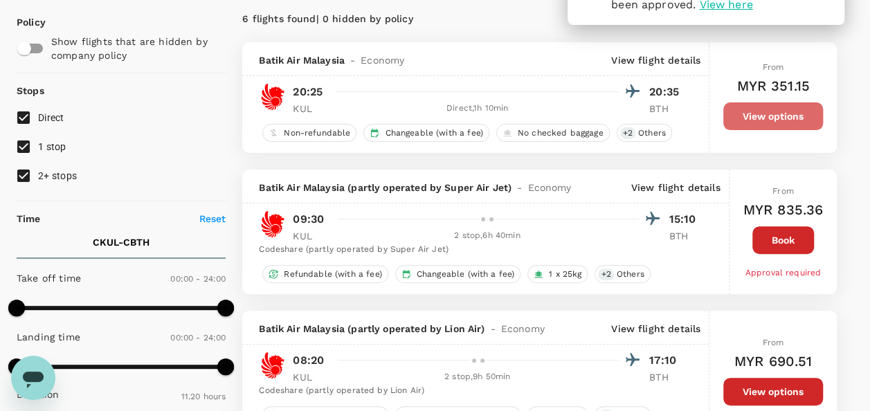
click at [748, 107] on button "View options" at bounding box center [774, 116] width 100 height 28
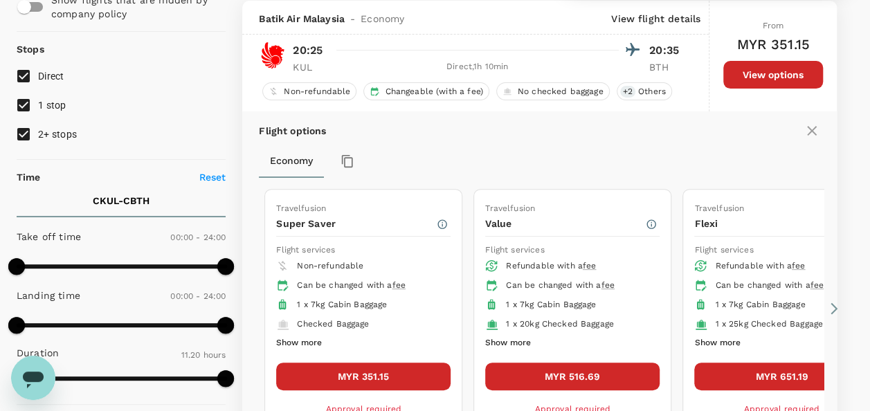
scroll to position [215, 0]
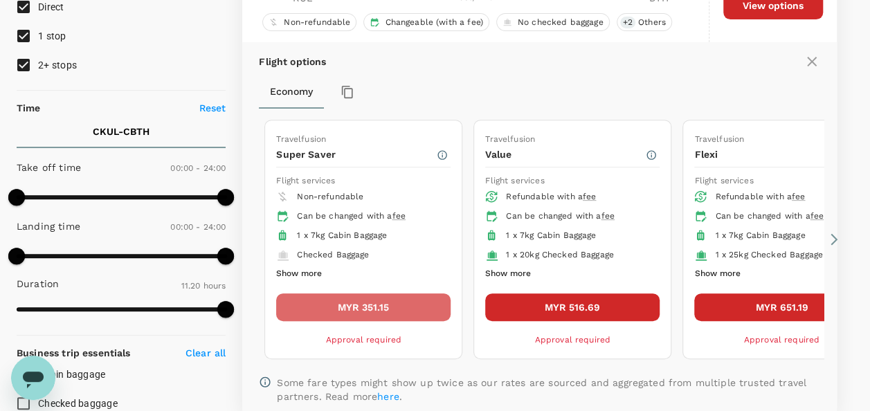
click at [395, 300] on button "MYR 351.15" at bounding box center [363, 308] width 174 height 28
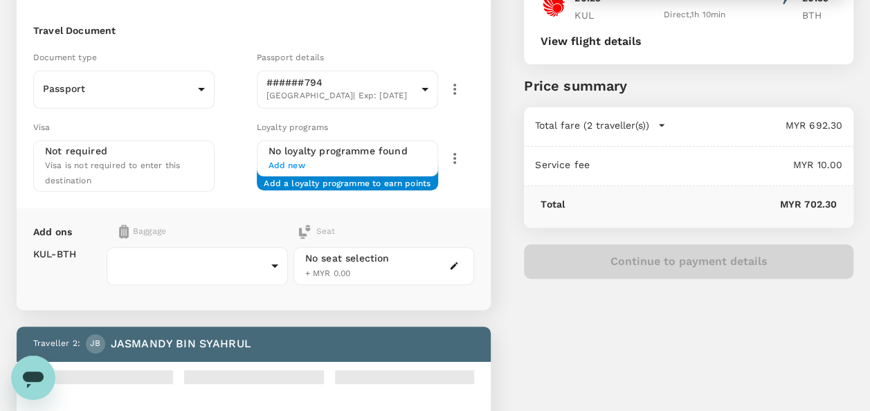
scroll to position [138, 0]
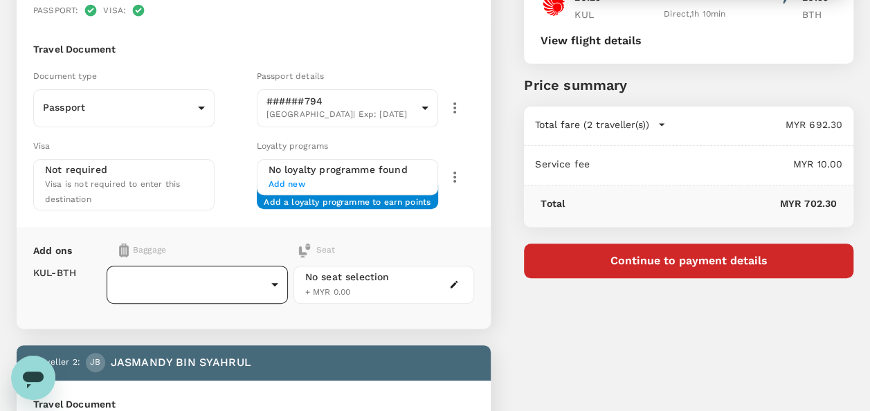
click at [274, 270] on body "Your accommodation request for Swiss-belhotel Kuantan has been approved. View h…" at bounding box center [435, 368] width 870 height 1013
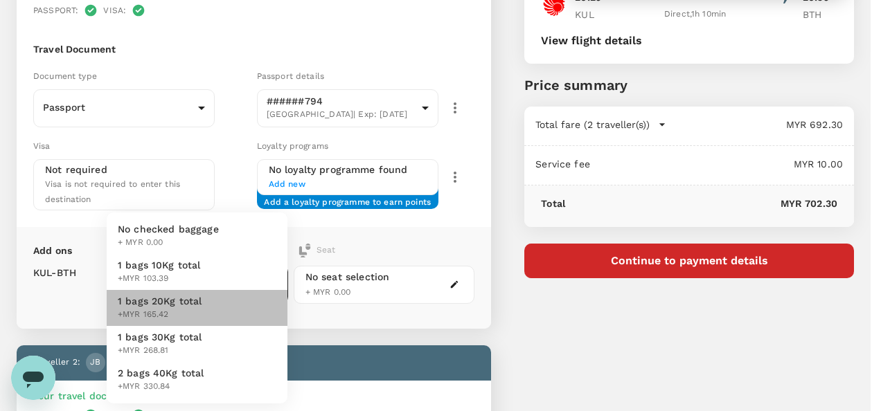
click at [223, 300] on li "1 bags 20Kg total +MYR 165.42" at bounding box center [197, 308] width 181 height 36
type input "2 - 165.42"
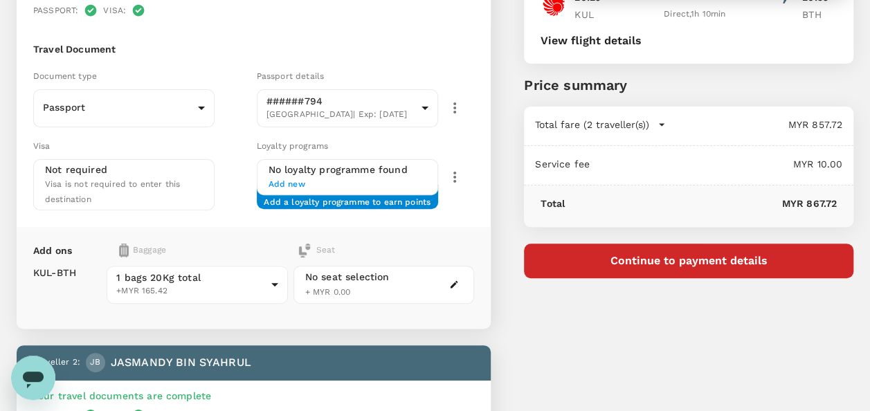
scroll to position [0, 0]
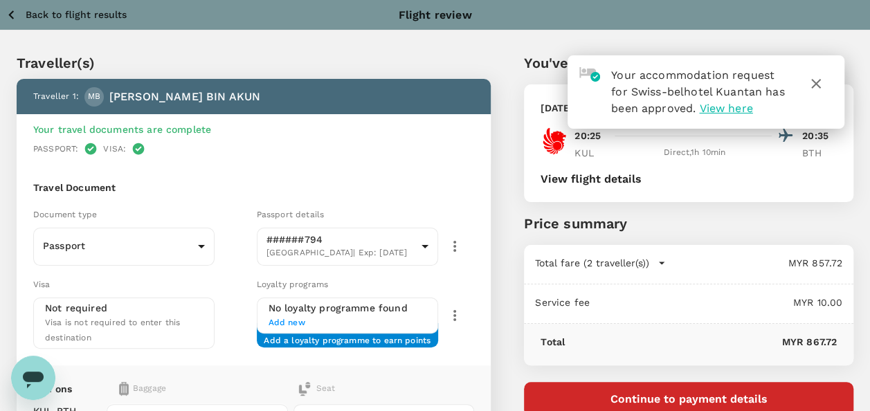
click at [818, 83] on icon "button" at bounding box center [816, 83] width 17 height 17
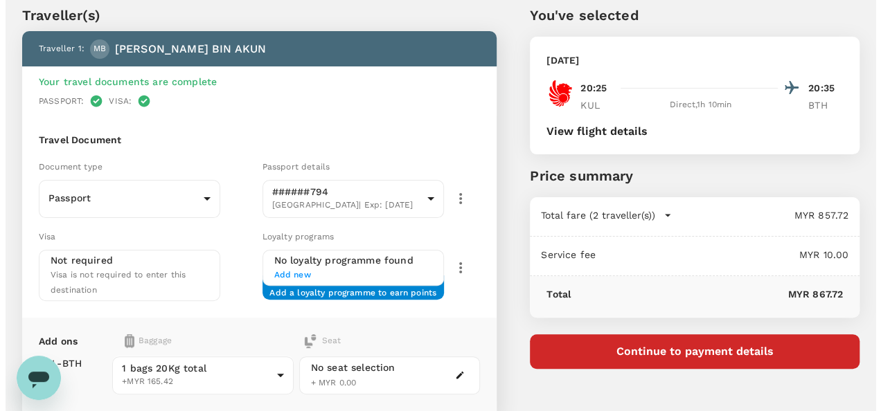
scroll to position [69, 0]
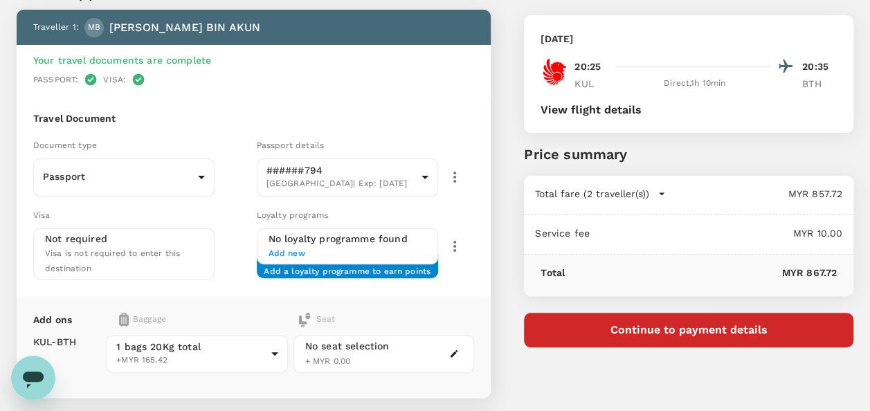
click at [396, 365] on div "No seat selection + MYR 0.00" at bounding box center [384, 354] width 181 height 38
click at [399, 352] on div "No seat selection + MYR 0.00" at bounding box center [384, 354] width 181 height 38
click at [468, 348] on div "No seat selection + MYR 0.00" at bounding box center [384, 354] width 181 height 38
click at [453, 349] on icon "button" at bounding box center [454, 354] width 10 height 10
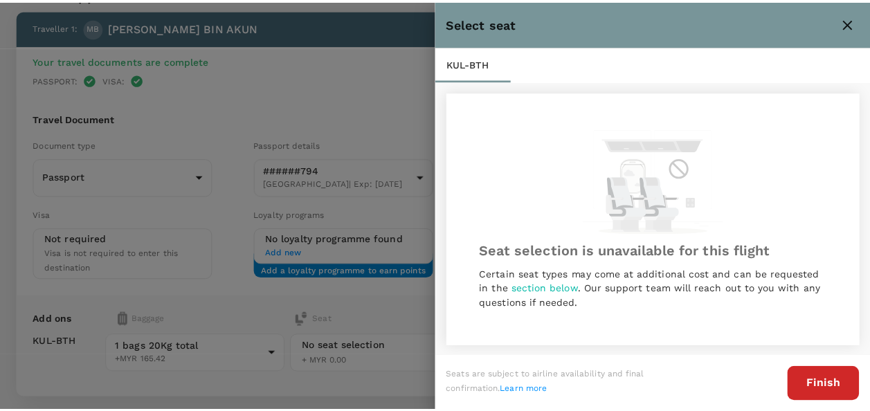
scroll to position [1, 0]
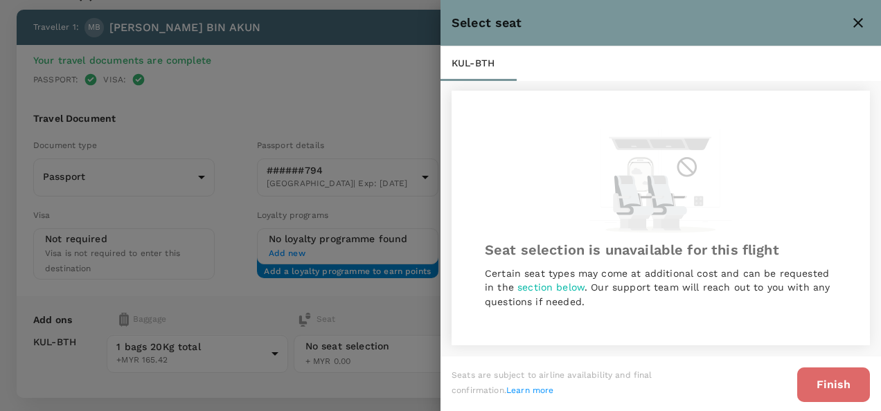
click at [856, 384] on button "Finish" at bounding box center [833, 385] width 73 height 35
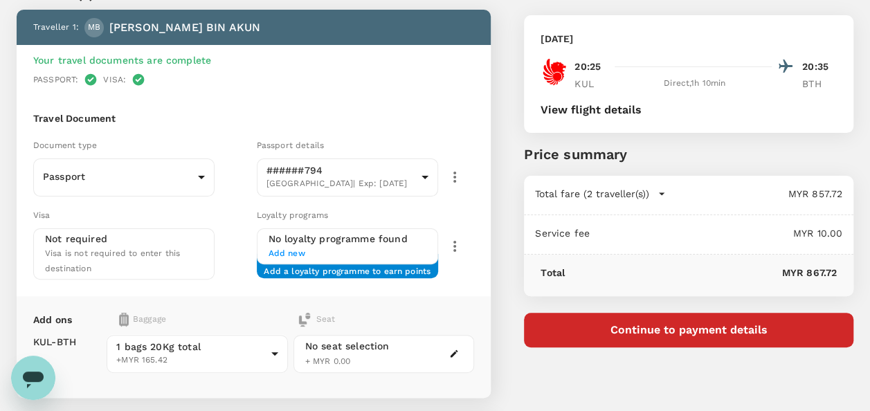
click at [619, 325] on button "Continue to payment details" at bounding box center [689, 330] width 330 height 35
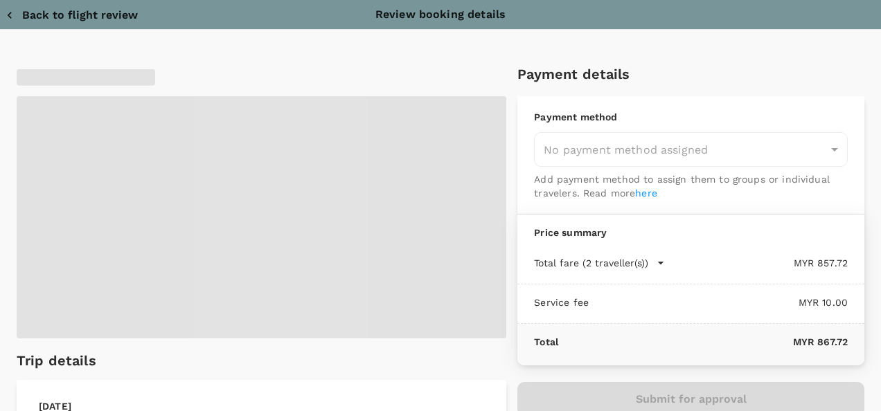
type input "9e254831-a140-43d4-90d9-f4bdc71b84d3"
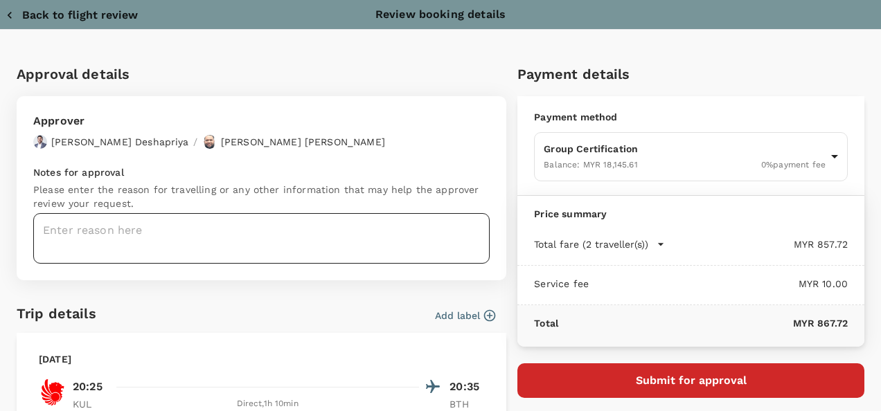
click at [100, 237] on textarea at bounding box center [261, 238] width 456 height 51
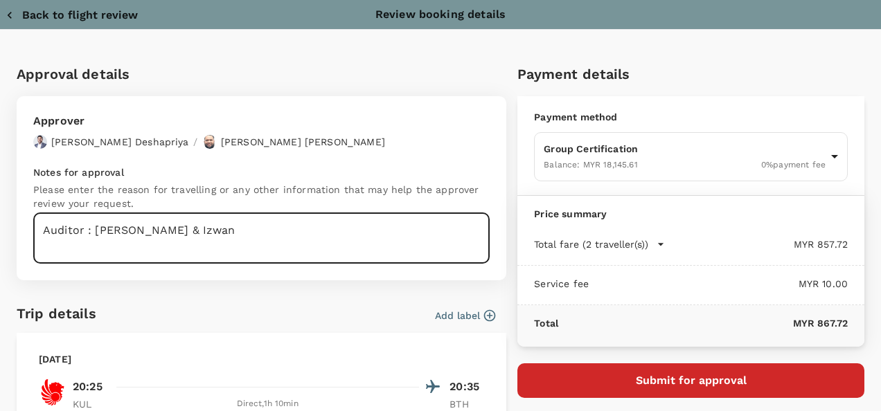
type textarea "Auditor : Jasmandy & Izwan"
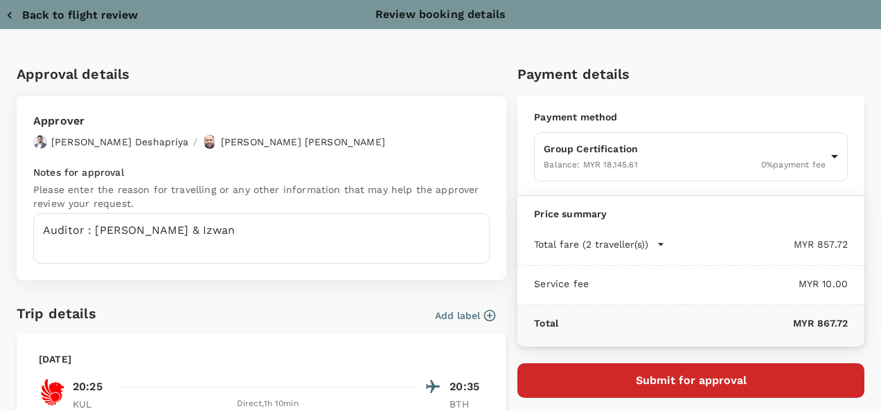
click at [15, 17] on icon "button" at bounding box center [10, 15] width 14 height 14
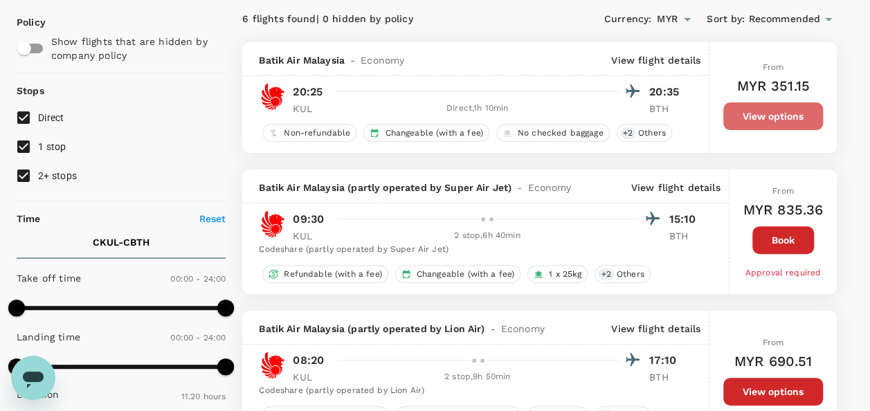
click at [737, 114] on button "View options" at bounding box center [774, 116] width 100 height 28
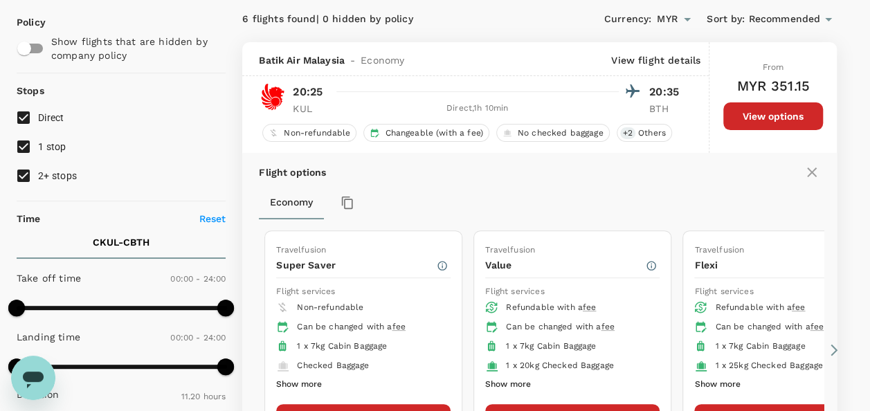
scroll to position [145, 0]
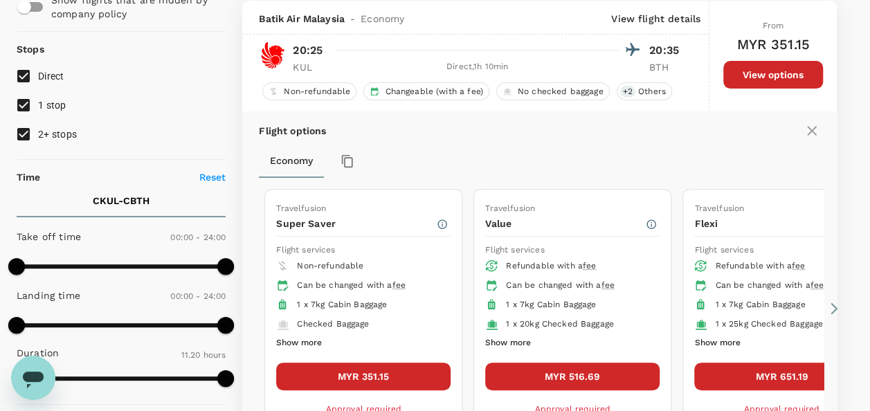
click at [591, 372] on button "MYR 516.69" at bounding box center [572, 377] width 174 height 28
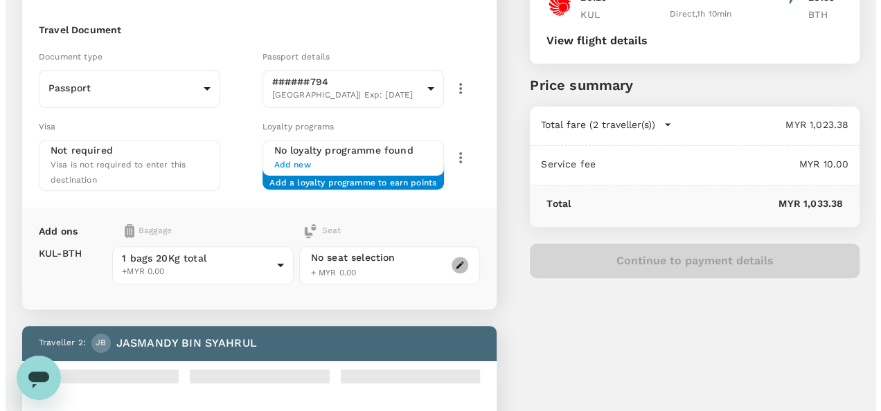
scroll to position [169, 0]
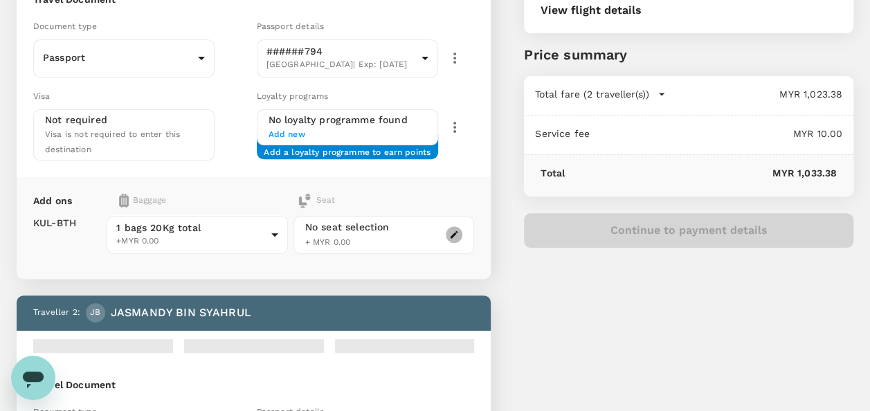
click at [447, 230] on button "button" at bounding box center [454, 234] width 17 height 17
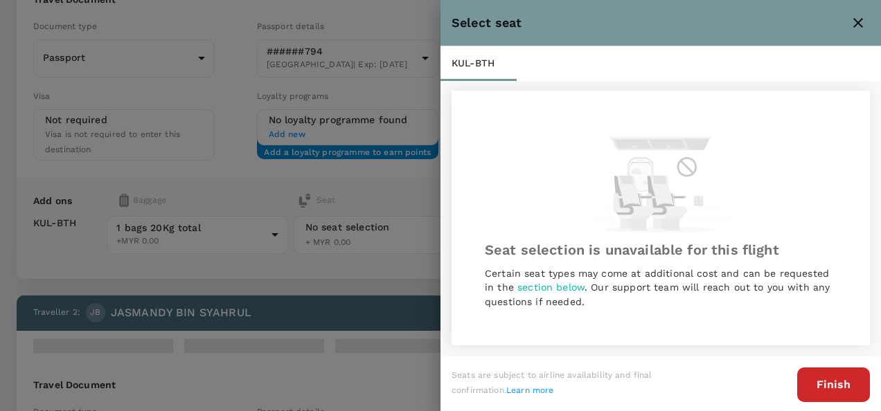
scroll to position [188, 0]
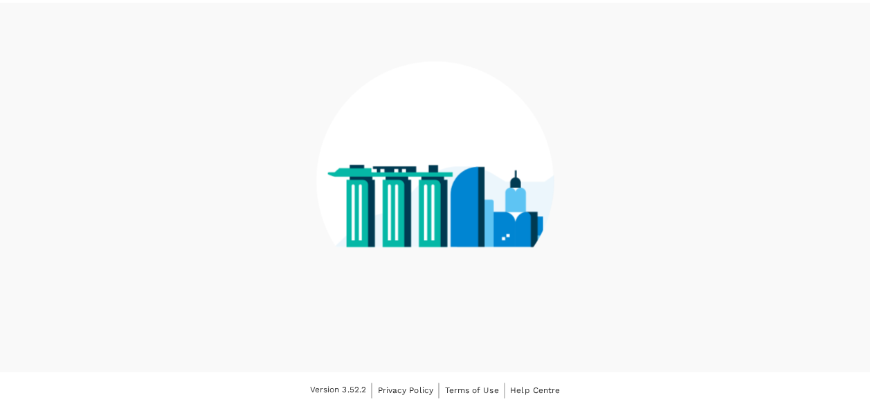
scroll to position [104, 0]
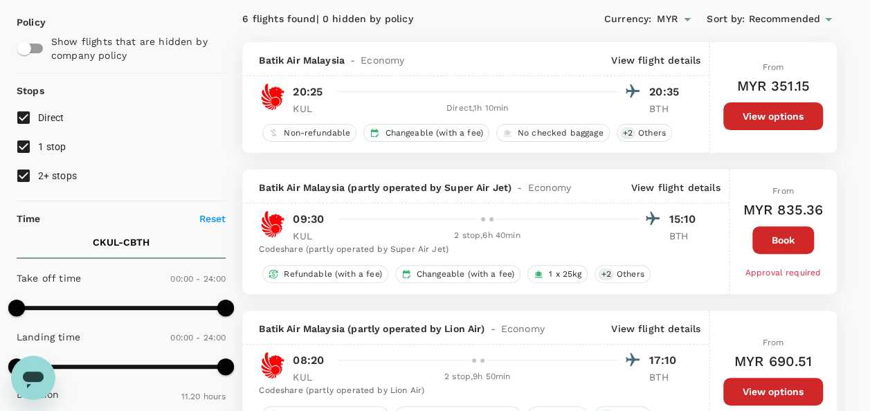
click at [744, 118] on button "View options" at bounding box center [774, 116] width 100 height 28
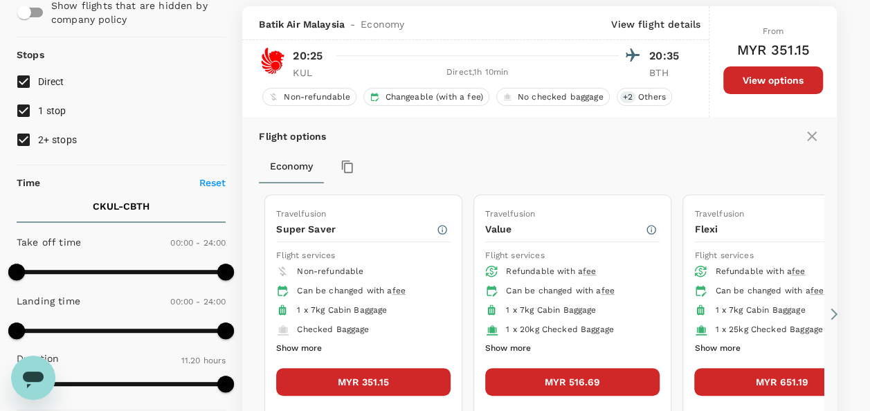
scroll to position [145, 0]
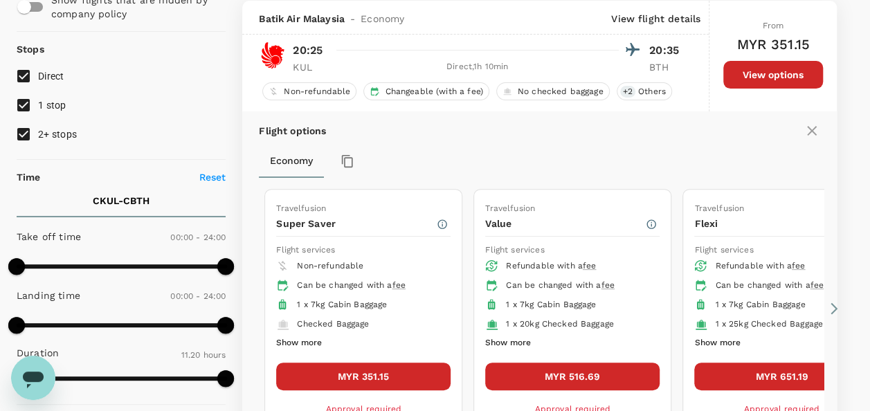
click at [400, 368] on button "MYR 351.15" at bounding box center [363, 377] width 174 height 28
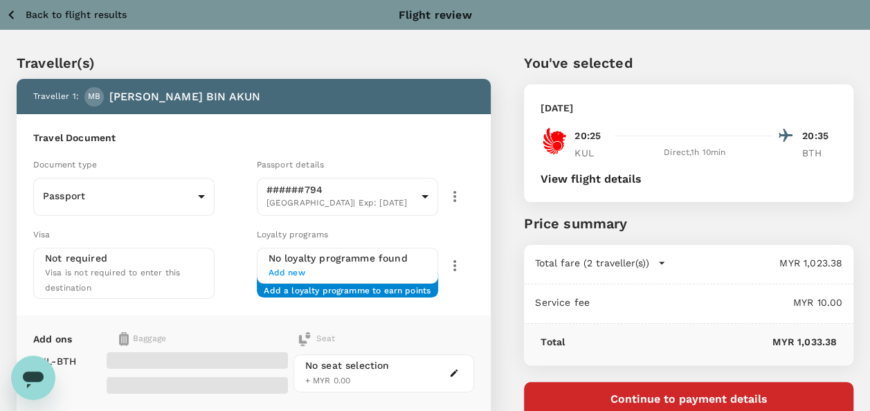
click at [433, 365] on div "No seat selection + MYR 0.00" at bounding box center [384, 373] width 181 height 38
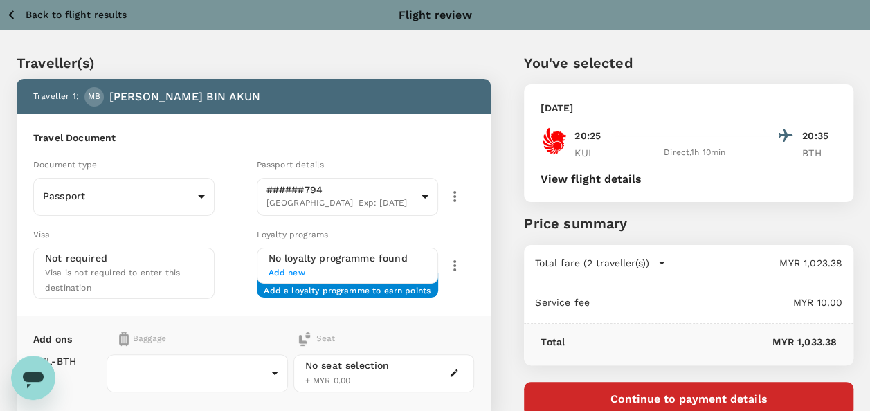
click at [446, 367] on div at bounding box center [454, 373] width 17 height 17
click at [455, 370] on icon "button" at bounding box center [455, 374] width 8 height 8
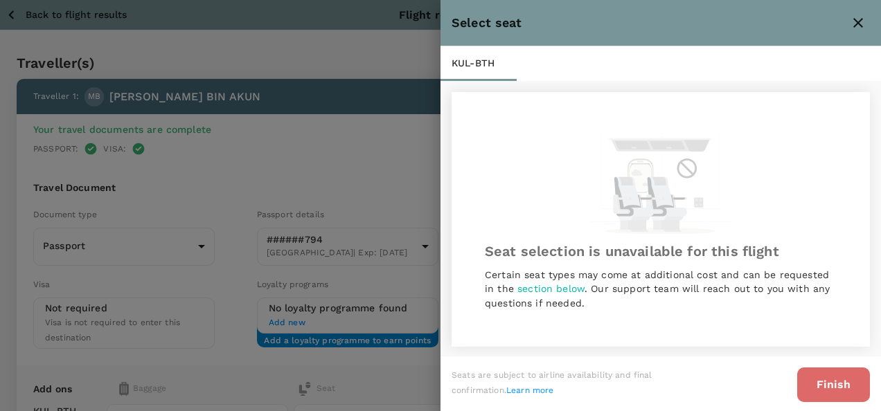
click at [819, 393] on button "Finish" at bounding box center [833, 385] width 73 height 35
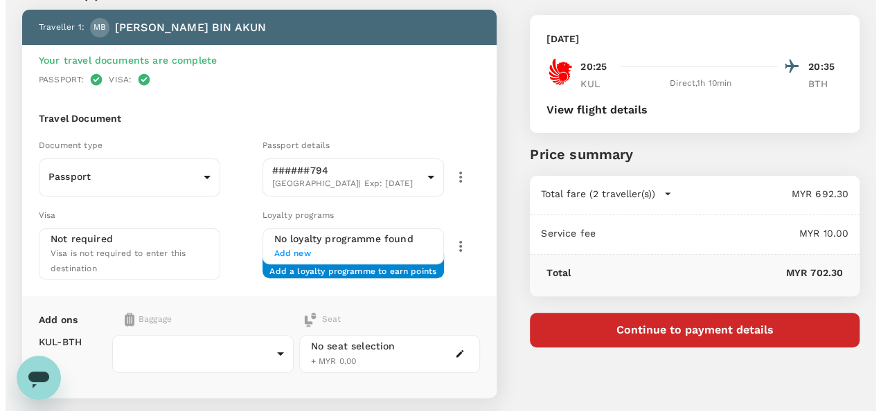
scroll to position [154, 0]
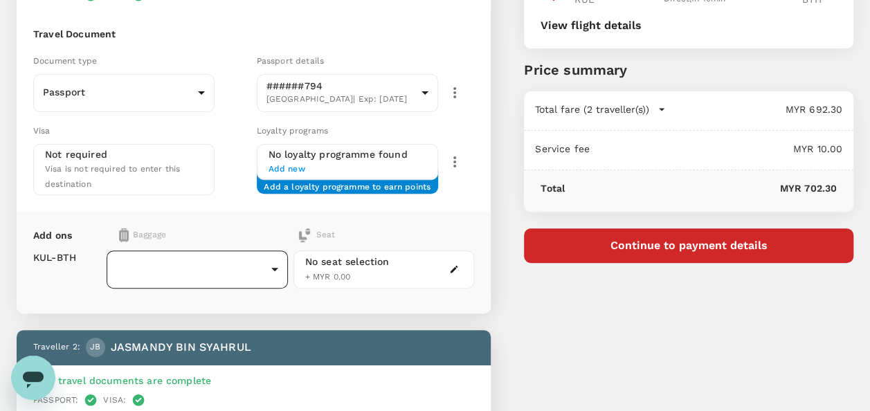
click at [262, 265] on body "Back to flight results Flight review Traveller(s) Traveller 1 : MB MOHD NORIZWA…" at bounding box center [435, 377] width 870 height 1063
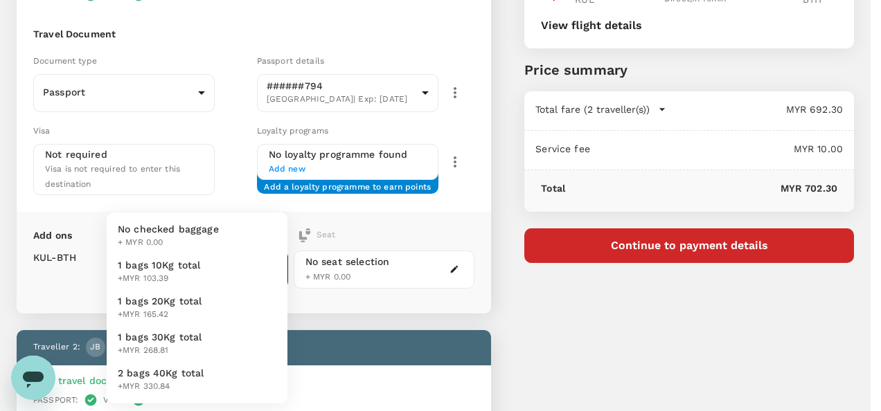
click at [201, 307] on li "1 bags 20Kg total +MYR 165.42" at bounding box center [197, 308] width 181 height 36
type input "2 - 165.42"
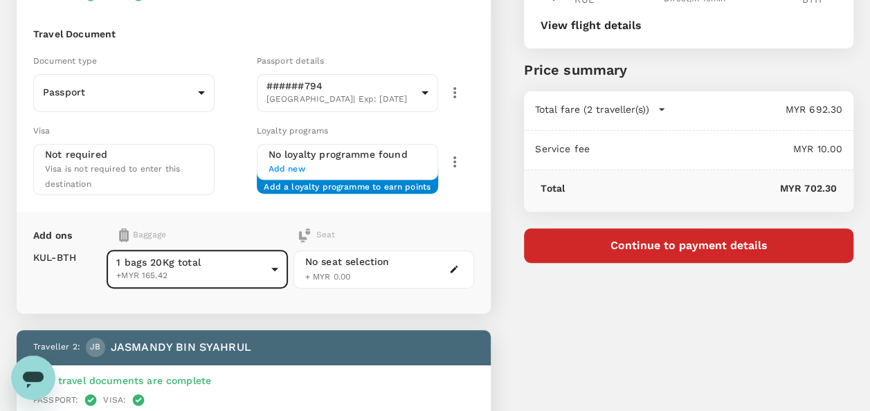
click at [648, 336] on div "You've selected Sunday, 05 Oct 2025 20:25 20:35 KUL Direct , 1h 10min BTH View …" at bounding box center [672, 369] width 363 height 1006
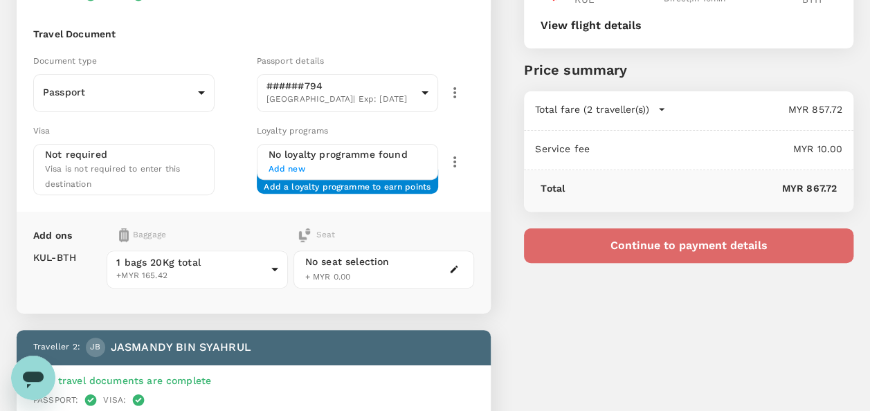
click at [613, 249] on button "Continue to payment details" at bounding box center [689, 245] width 330 height 35
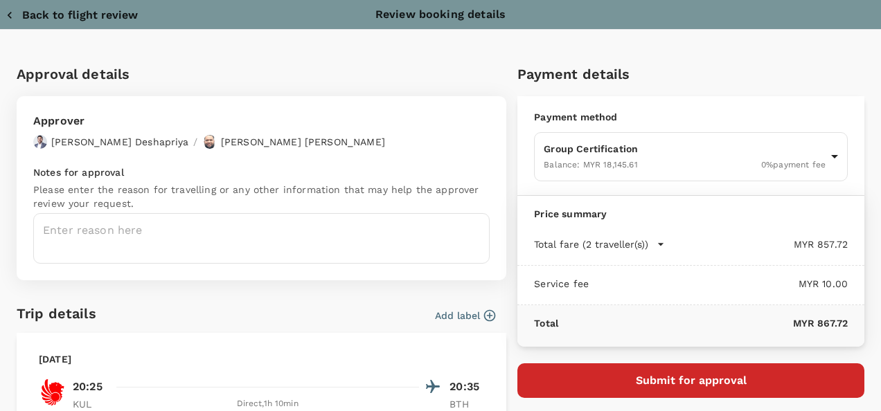
click at [152, 231] on textarea at bounding box center [261, 238] width 456 height 51
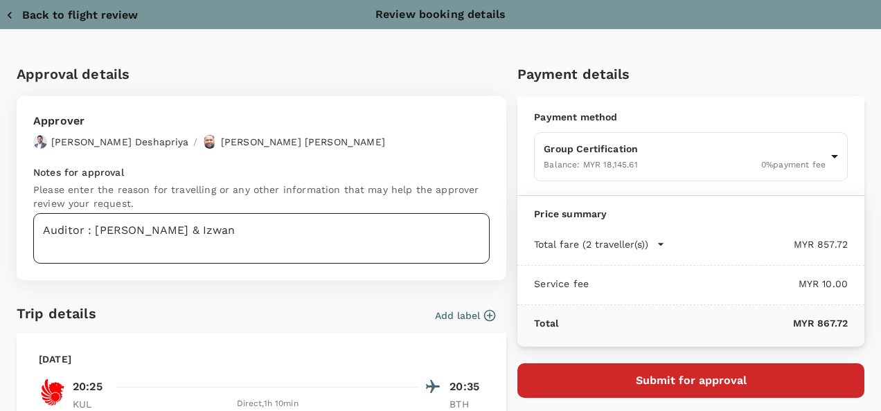
click at [78, 243] on textarea "Auditor : Jasmandy & Izwan" at bounding box center [261, 238] width 456 height 51
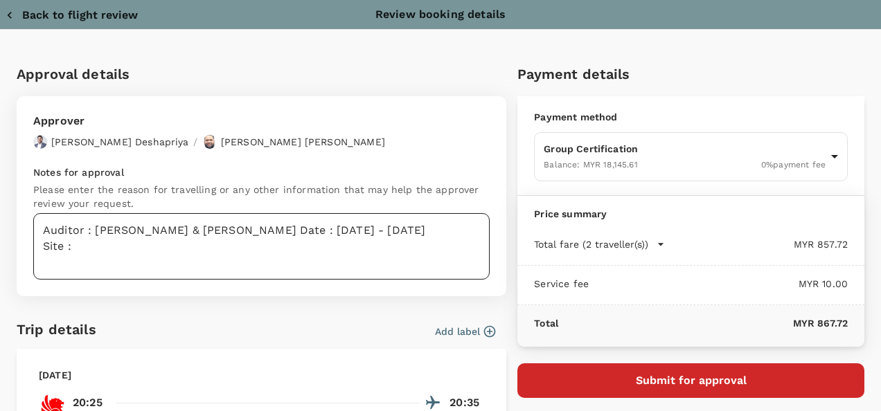
click at [111, 255] on textarea "Auditor : Jasmandy & Izwan Audit Date : 6th - 11th Oct 2025 Site :" at bounding box center [261, 246] width 456 height 66
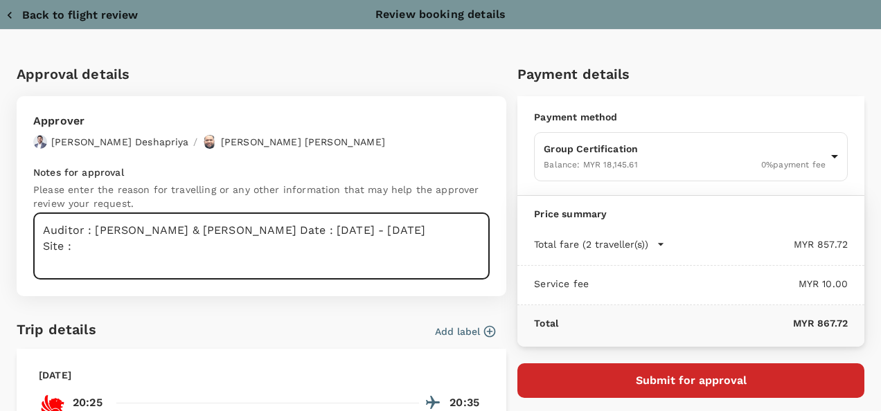
paste textarea "PT. Berkat Sawit Utama & PT TH Indo Plantations (EUDR Readiness)"
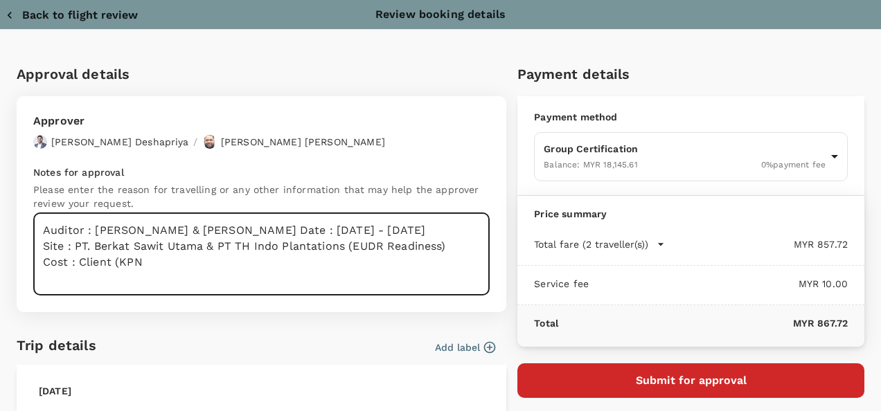
click at [154, 274] on textarea "Auditor : Jasmandy & Izwan Audit Date : 6th - 11th Oct 2025 Site : PT. Berkat S…" at bounding box center [261, 254] width 456 height 82
click at [175, 284] on textarea "Auditor : Jasmandy & Izwan Audit Date : 6th - 11th Oct 2025 Site : PT. Berkat S…" at bounding box center [261, 254] width 456 height 82
paste textarea "Plantation"
click at [201, 277] on textarea "Auditor : Jasmandy & Izwan Audit Date : 6th - 11th Oct 2025 Site : PT. Berkat S…" at bounding box center [261, 254] width 456 height 82
type textarea "Auditor : Jasmandy & Izwan Audit Date : 6th - 11th Oct 2025 Site : PT. Berkat S…"
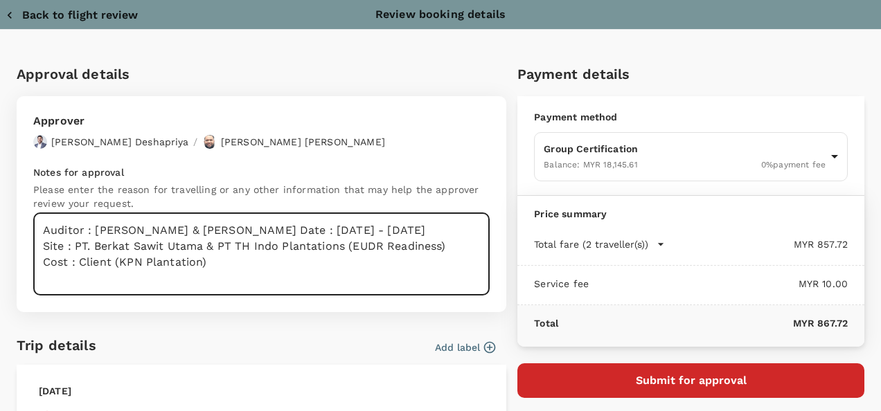
drag, startPoint x: 222, startPoint y: 280, endPoint x: -1, endPoint y: 188, distance: 240.9
click at [0, 188] on html "Back to flight results Flight review Traveller(s) Traveller 1 : MB MOHD NORIZWA…" at bounding box center [440, 377] width 881 height 1063
click at [694, 382] on button "Submit for approval" at bounding box center [690, 380] width 347 height 35
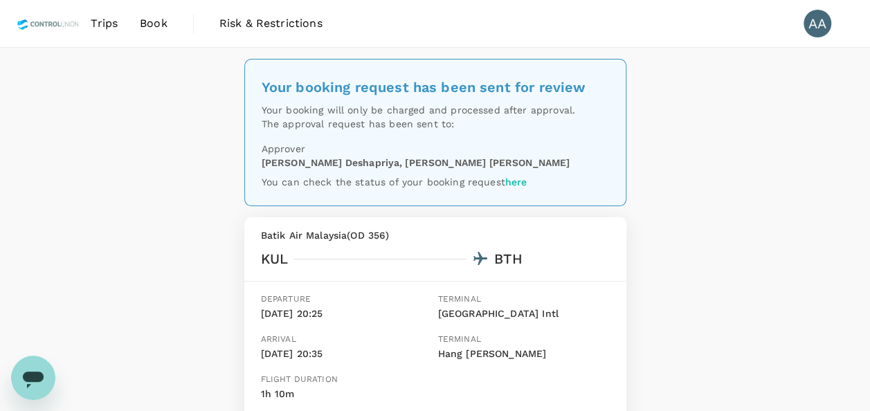
click at [159, 21] on span "Book" at bounding box center [154, 23] width 28 height 17
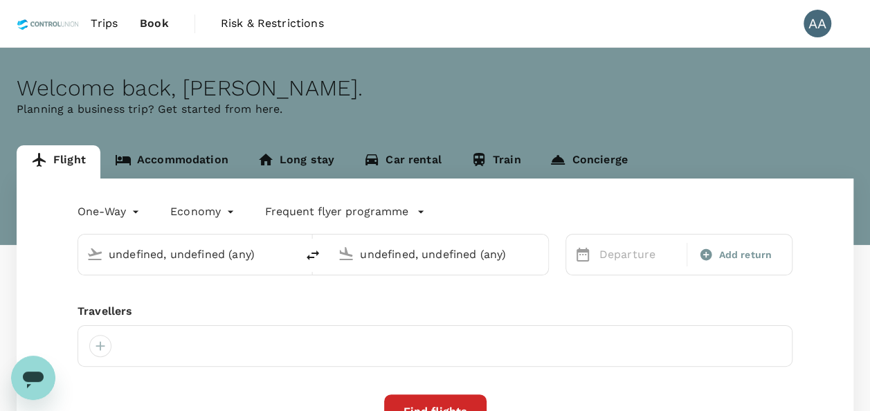
type input "[GEOGRAPHIC_DATA], [GEOGRAPHIC_DATA] (any)"
type input "Batam, [GEOGRAPHIC_DATA] (any)"
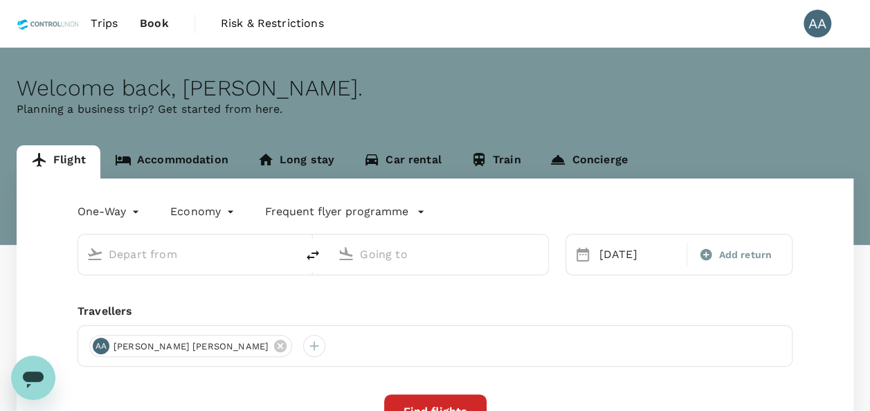
type input "[GEOGRAPHIC_DATA], [GEOGRAPHIC_DATA] (any)"
type input "Batam, [GEOGRAPHIC_DATA] (any)"
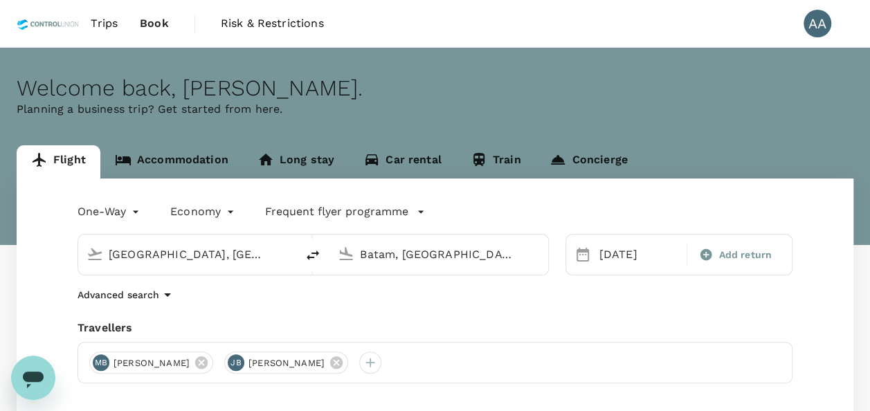
click at [282, 258] on div "[GEOGRAPHIC_DATA], [GEOGRAPHIC_DATA] (any)" at bounding box center [198, 255] width 179 height 22
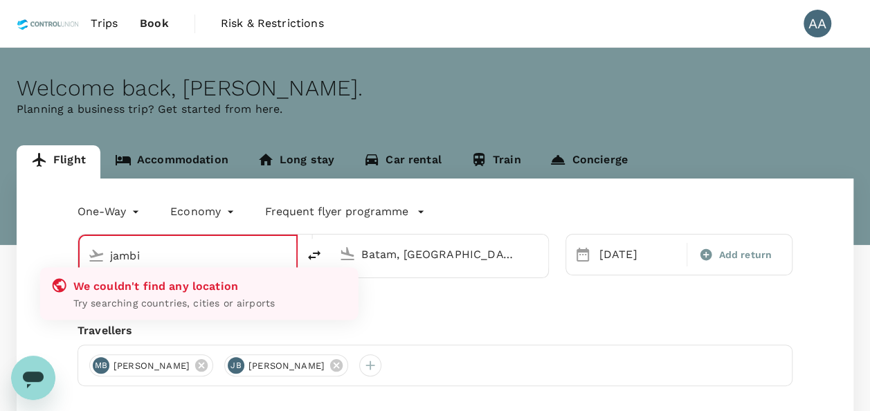
click at [227, 259] on input "jambi" at bounding box center [188, 255] width 157 height 21
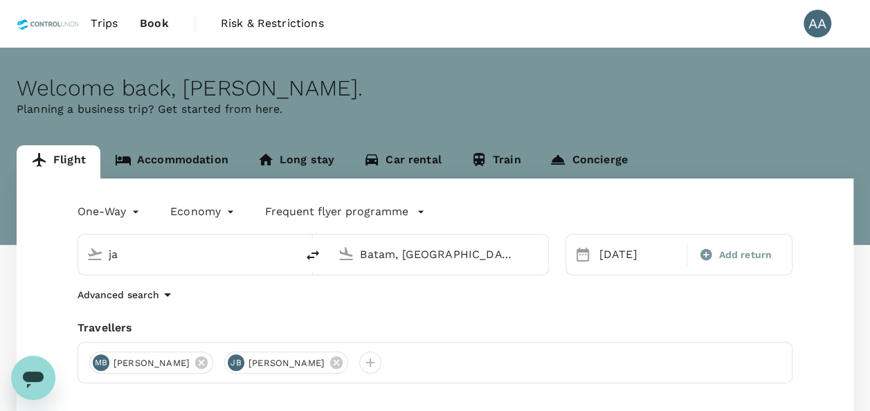
type input "j"
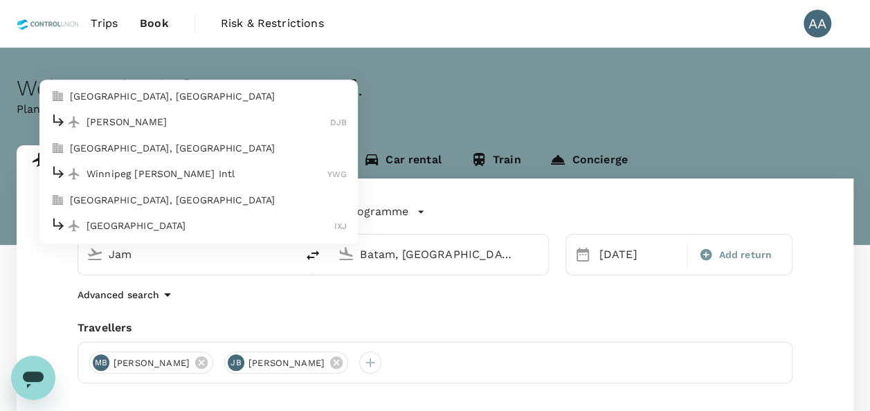
click at [134, 91] on p "Jambi, Indonesia" at bounding box center [208, 96] width 277 height 14
type input "Jambi, Indonesia (any)"
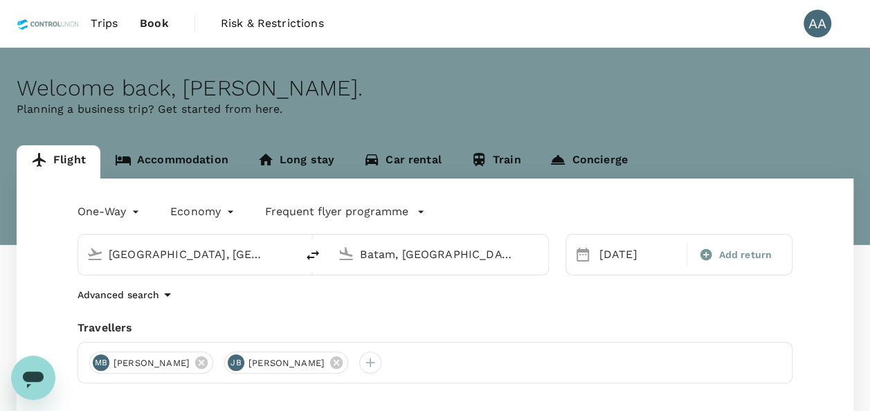
click at [483, 248] on input "Batam, [GEOGRAPHIC_DATA] (any)" at bounding box center [439, 254] width 159 height 21
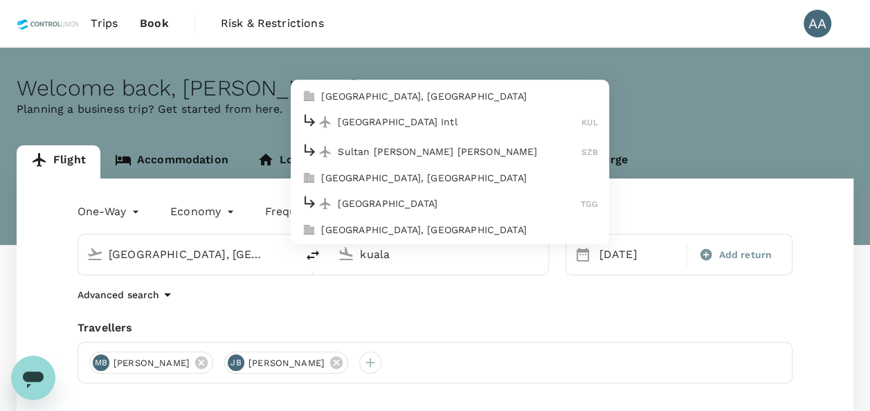
click at [411, 95] on p "[GEOGRAPHIC_DATA], [GEOGRAPHIC_DATA]" at bounding box center [459, 96] width 277 height 14
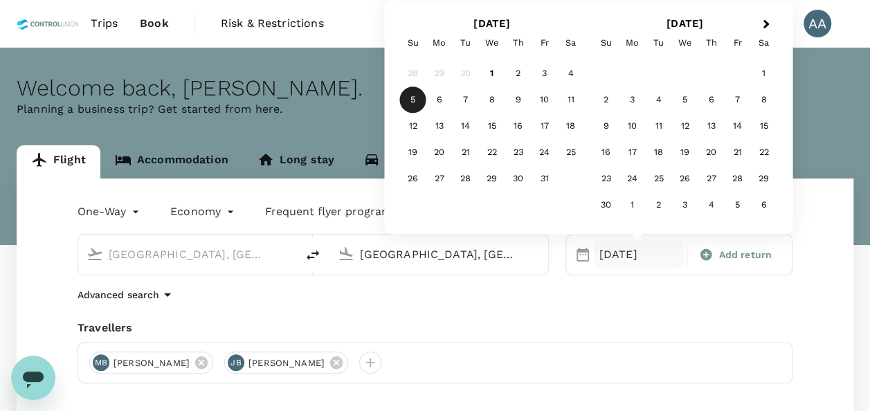
click at [525, 258] on div "[GEOGRAPHIC_DATA], [GEOGRAPHIC_DATA] (any)" at bounding box center [449, 255] width 179 height 22
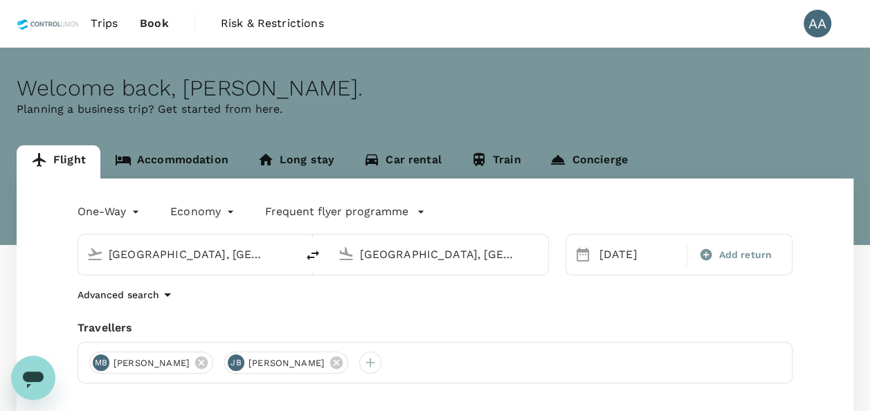
click at [525, 258] on div "[GEOGRAPHIC_DATA], [GEOGRAPHIC_DATA] (any)" at bounding box center [449, 255] width 179 height 22
click at [490, 244] on input "[GEOGRAPHIC_DATA], [GEOGRAPHIC_DATA] (any)" at bounding box center [439, 254] width 159 height 21
drag, startPoint x: 523, startPoint y: 252, endPoint x: 305, endPoint y: 253, distance: 218.1
click at [305, 253] on div "Jambi, Indonesia (any) Kuala Lumpur, Malaysia (any)" at bounding box center [314, 255] width 472 height 42
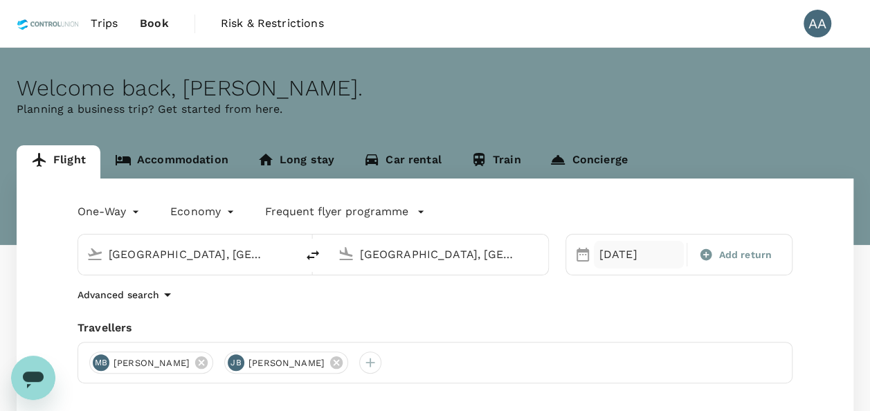
scroll to position [0, 3]
drag, startPoint x: 361, startPoint y: 251, endPoint x: 632, endPoint y: 259, distance: 271.5
click at [632, 259] on div "Jambi, Indonesia (any) Kuala Lumpur, Malaysia (any) 05 Oct Add return" at bounding box center [427, 246] width 732 height 58
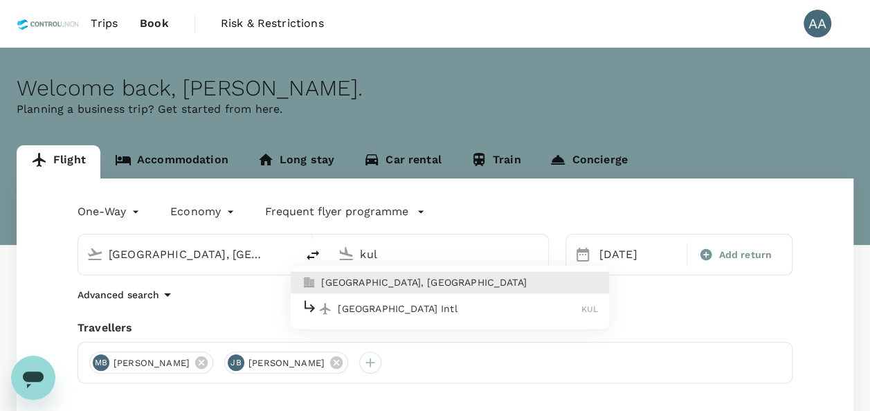
click at [416, 285] on p "[GEOGRAPHIC_DATA], [GEOGRAPHIC_DATA]" at bounding box center [459, 283] width 277 height 14
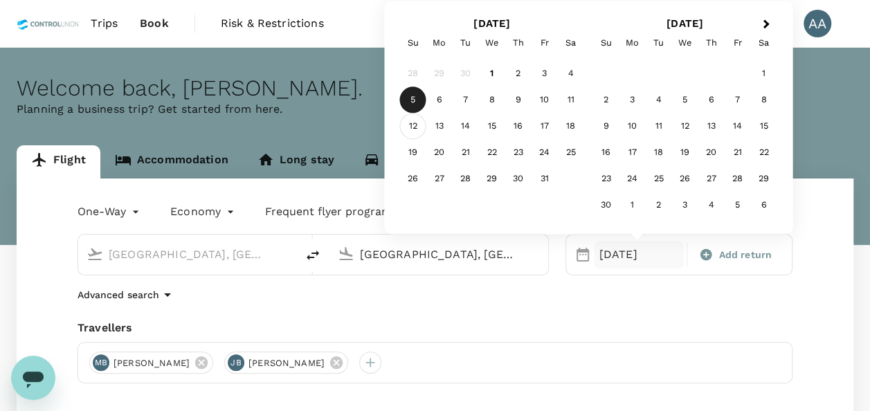
type input "[GEOGRAPHIC_DATA], [GEOGRAPHIC_DATA] (any)"
click at [422, 125] on div "12" at bounding box center [413, 127] width 26 height 26
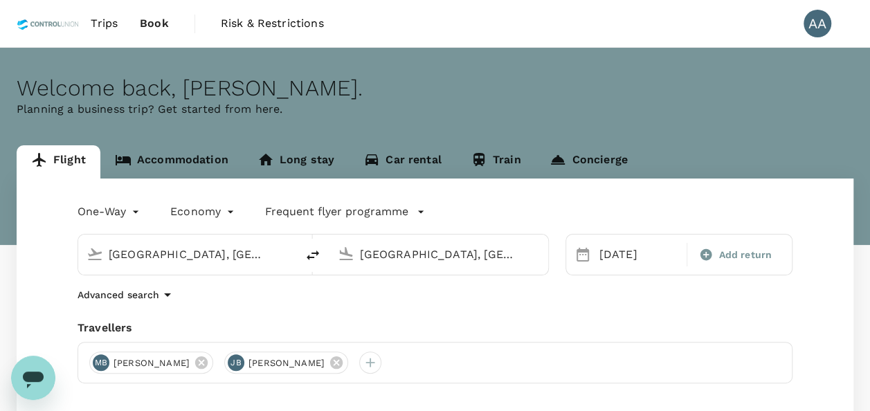
click at [419, 305] on div "One-Way oneway Economy economy Frequent flyer programme Jambi, Indonesia (any) …" at bounding box center [435, 374] width 837 height 391
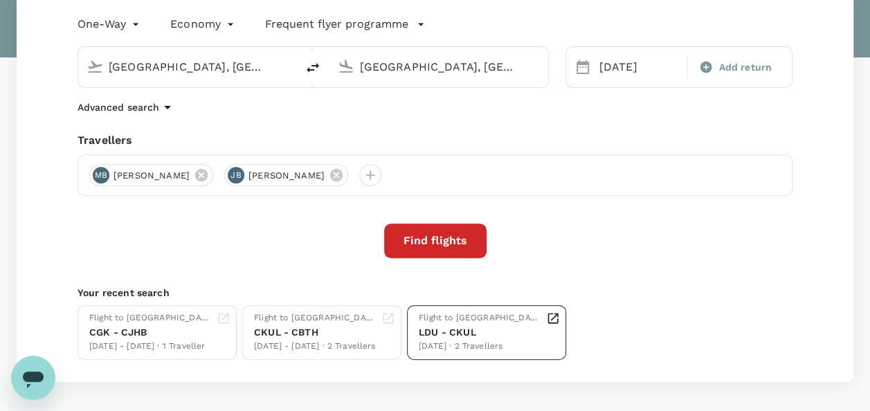
scroll to position [208, 0]
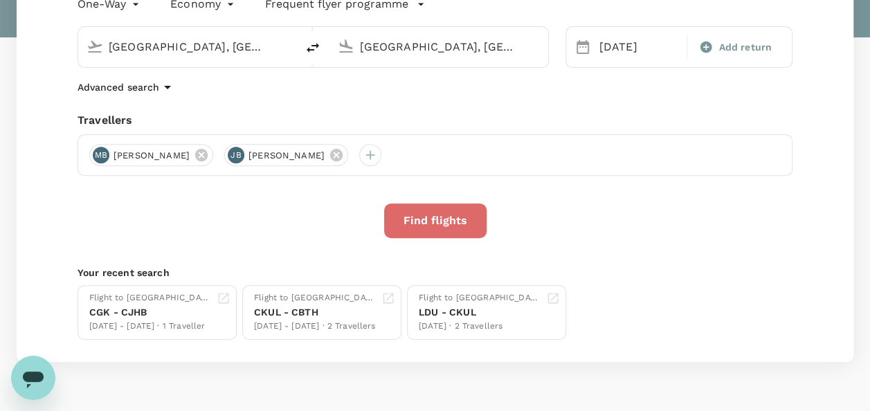
click at [434, 208] on button "Find flights" at bounding box center [435, 221] width 102 height 35
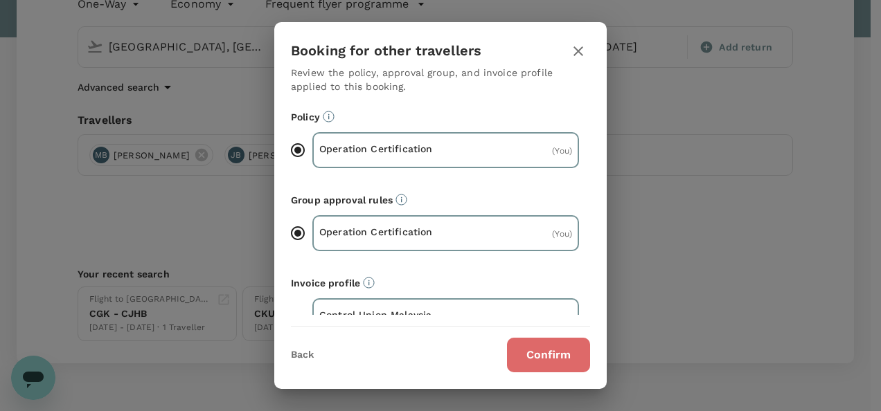
click at [537, 350] on button "Confirm" at bounding box center [548, 355] width 83 height 35
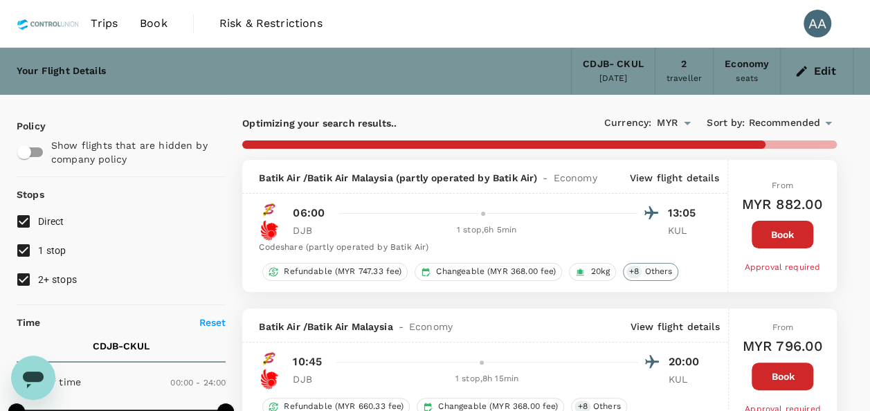
type input "985"
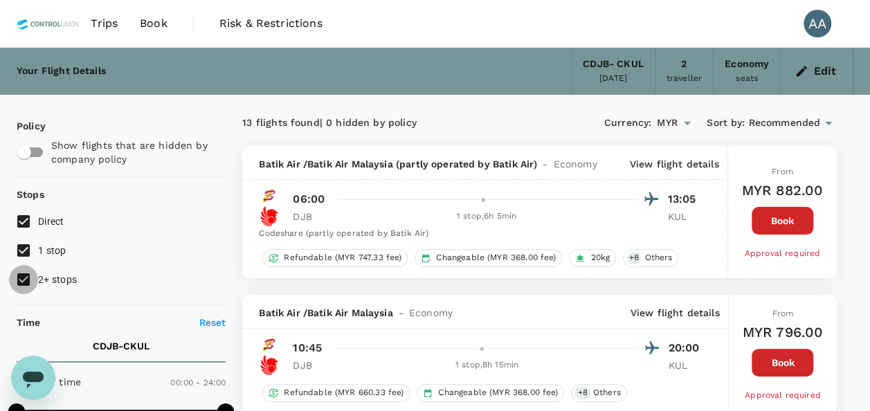
click at [32, 280] on input "2+ stops" at bounding box center [23, 279] width 29 height 29
checkbox input "false"
click at [29, 254] on input "1 stop" at bounding box center [23, 250] width 29 height 29
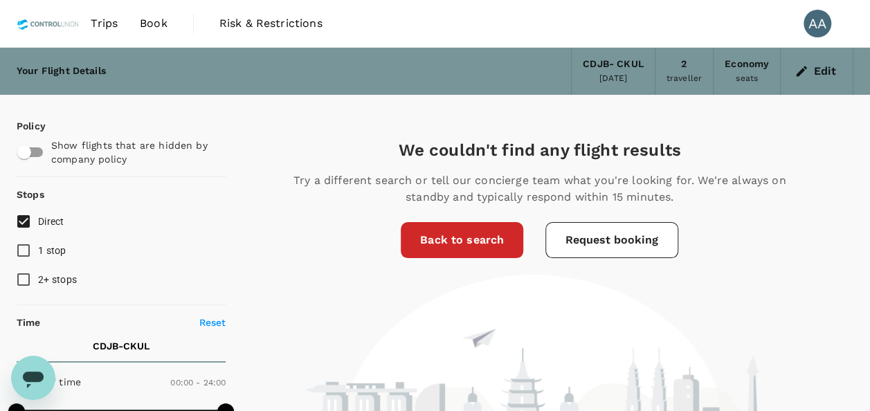
click at [57, 245] on span "1 stop" at bounding box center [52, 250] width 28 height 11
click at [38, 244] on input "1 stop" at bounding box center [23, 250] width 29 height 29
checkbox input "true"
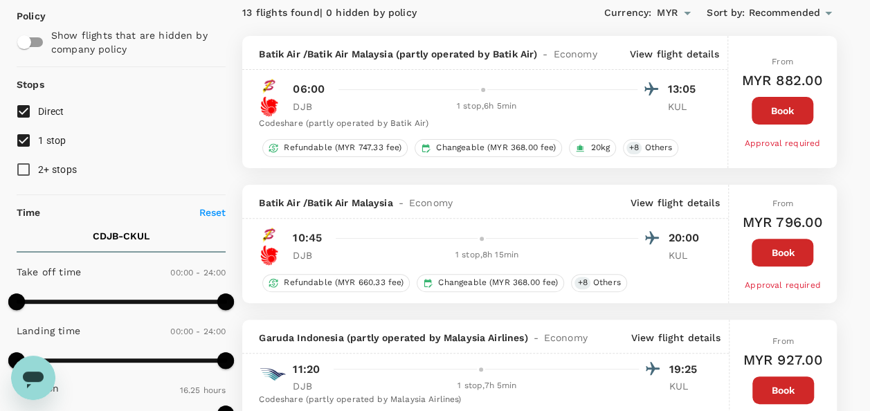
scroll to position [138, 0]
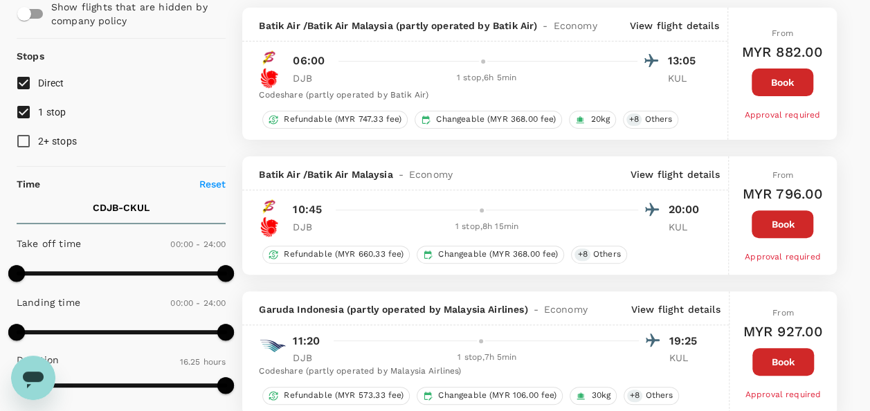
click at [629, 203] on div at bounding box center [495, 210] width 330 height 20
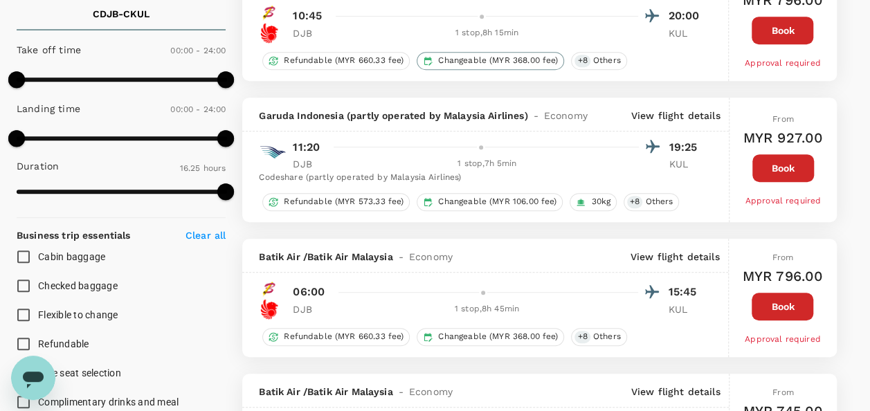
scroll to position [346, 0]
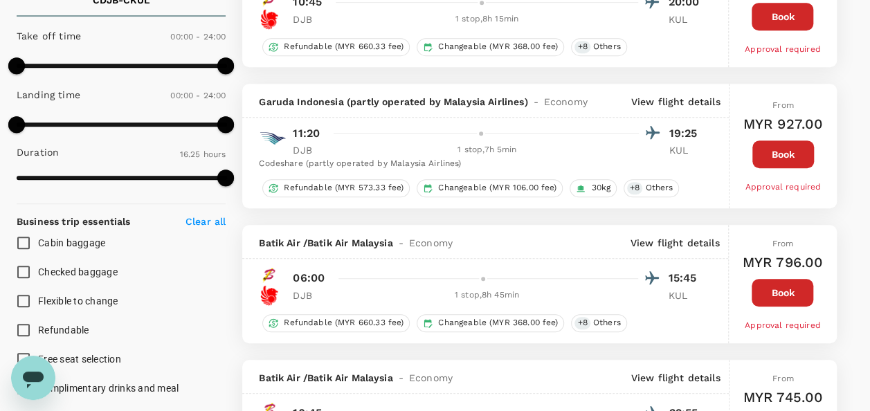
click at [219, 360] on div "Cabin baggage Checked baggage Flexible to change Refundable Free seat selection…" at bounding box center [121, 315] width 209 height 174
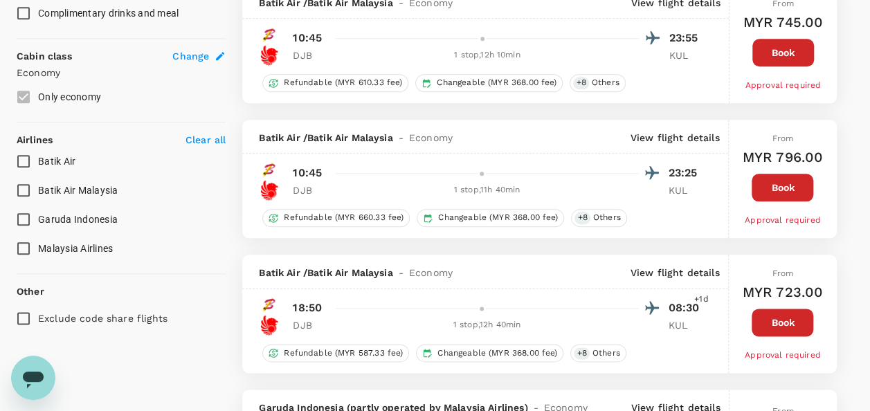
scroll to position [692, 0]
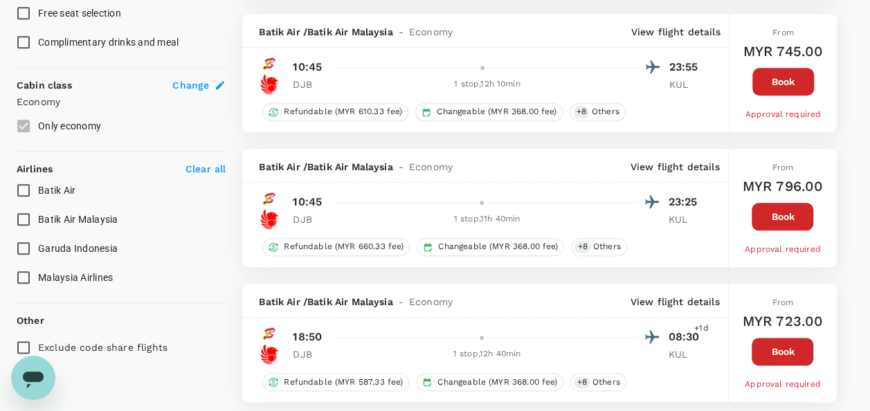
drag, startPoint x: 557, startPoint y: 339, endPoint x: 549, endPoint y: 339, distance: 7.6
click at [557, 339] on div at bounding box center [495, 337] width 330 height 20
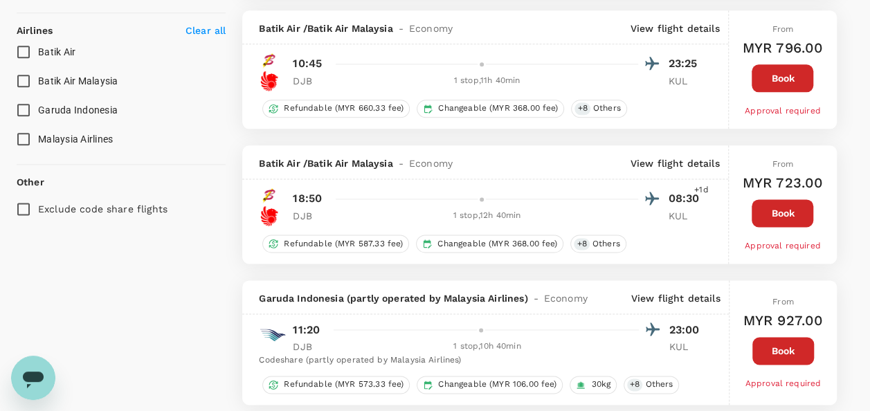
scroll to position [900, 0]
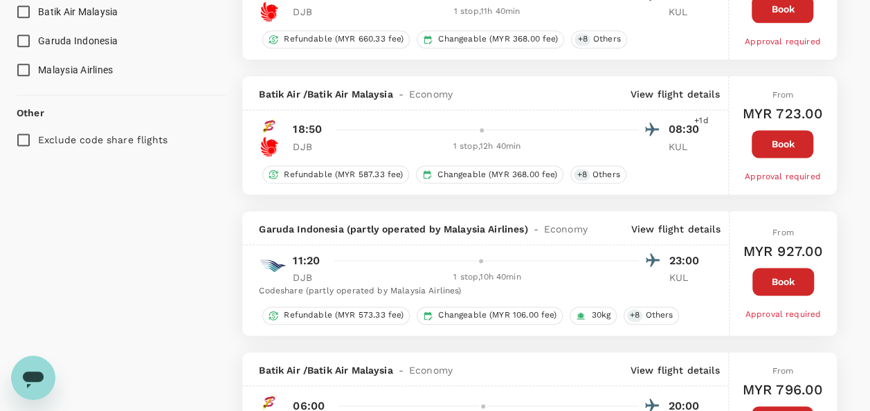
click at [504, 352] on div "Batik Air / Batik Air Malaysia - Economy View flight details" at bounding box center [484, 369] width 485 height 34
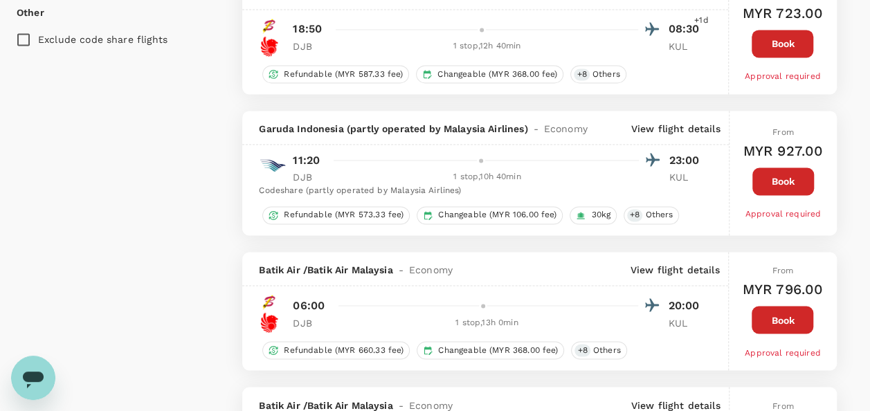
scroll to position [969, 0]
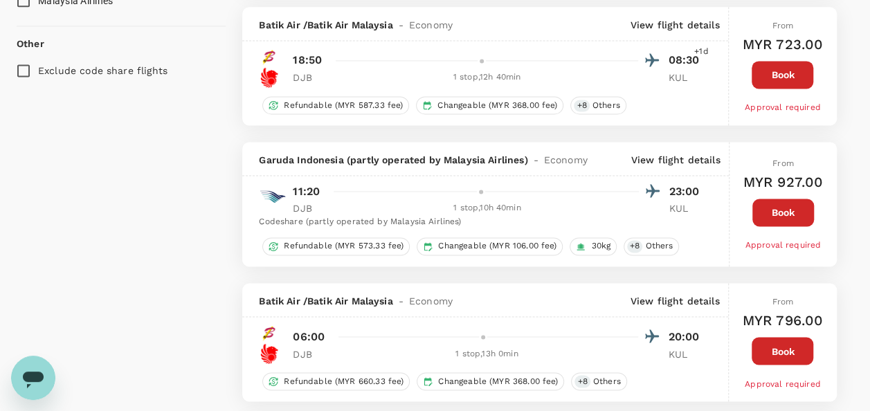
click at [766, 291] on div "From MYR 796.00 Book Approval required" at bounding box center [783, 342] width 81 height 118
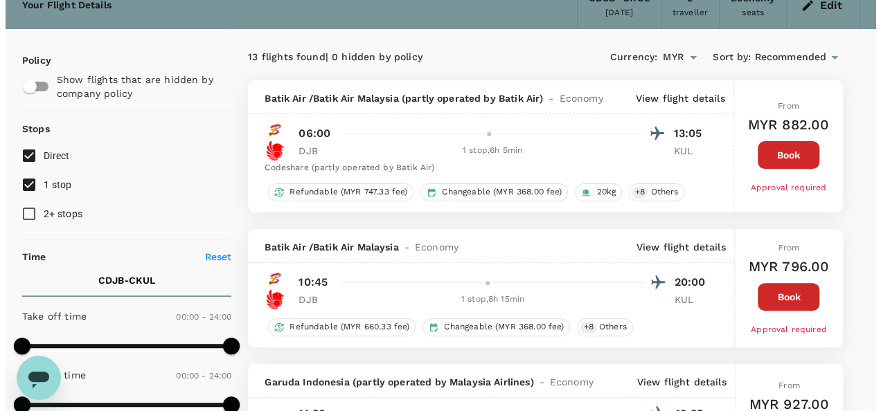
scroll to position [208, 0]
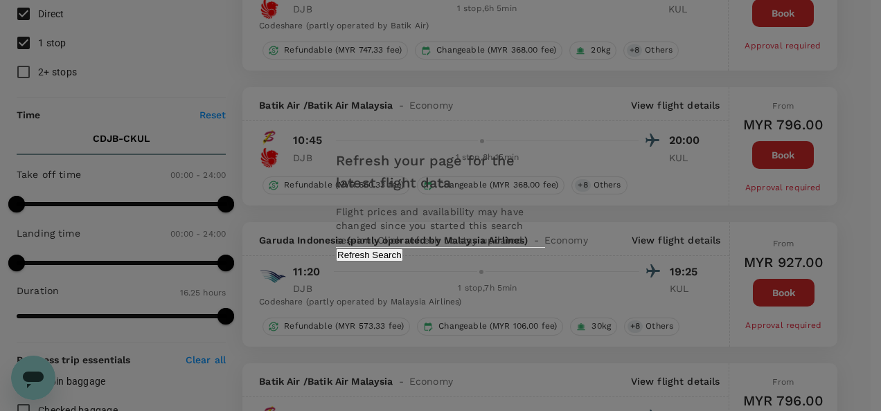
click at [403, 262] on button "Refresh Search" at bounding box center [369, 255] width 67 height 13
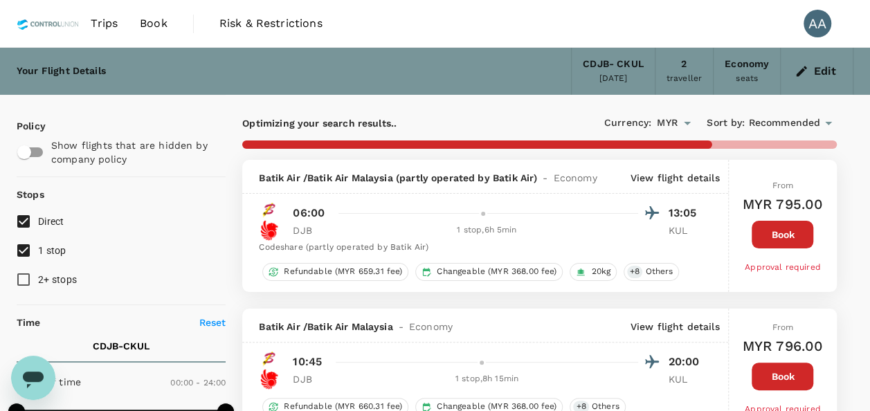
type input "985"
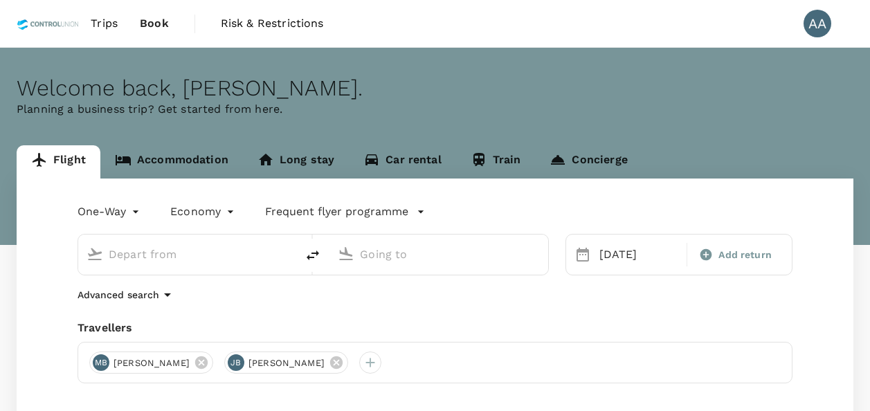
type input "[GEOGRAPHIC_DATA], [GEOGRAPHIC_DATA] (any)"
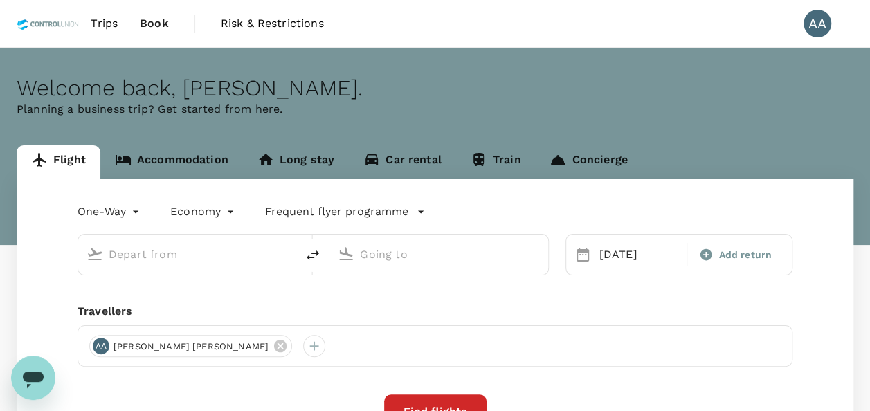
type input "[GEOGRAPHIC_DATA], [GEOGRAPHIC_DATA] (any)"
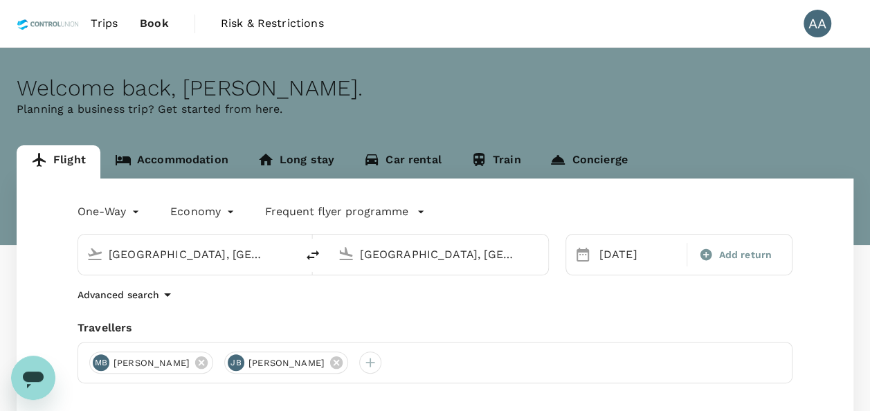
drag, startPoint x: 244, startPoint y: 253, endPoint x: 21, endPoint y: 235, distance: 223.6
click at [21, 239] on div "One-Way oneway Economy economy Frequent flyer programme [GEOGRAPHIC_DATA], [GEO…" at bounding box center [435, 374] width 837 height 391
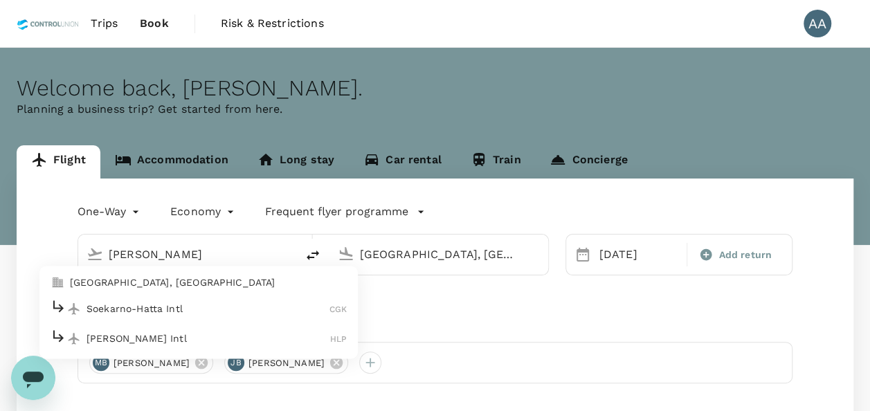
click at [155, 307] on p "Soekarno-Hatta Intl" at bounding box center [208, 309] width 243 height 14
type input "Soekarno-Hatta Intl (CGK)"
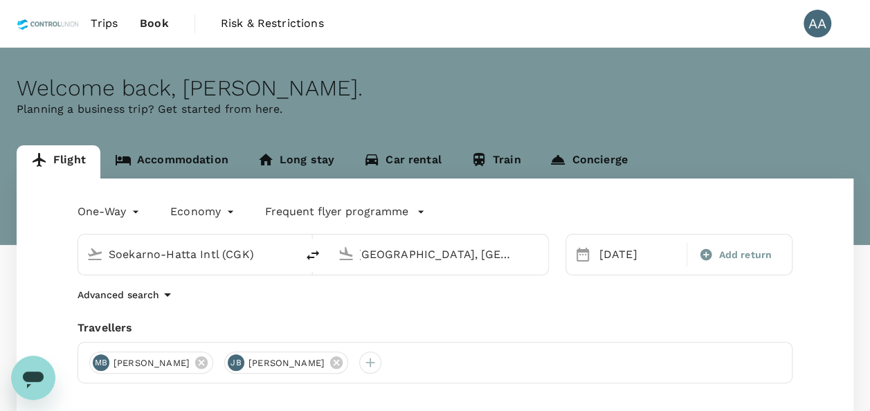
click at [415, 256] on input "Kuala Lumpur, Malaysia (any)" at bounding box center [439, 254] width 159 height 21
type input "s"
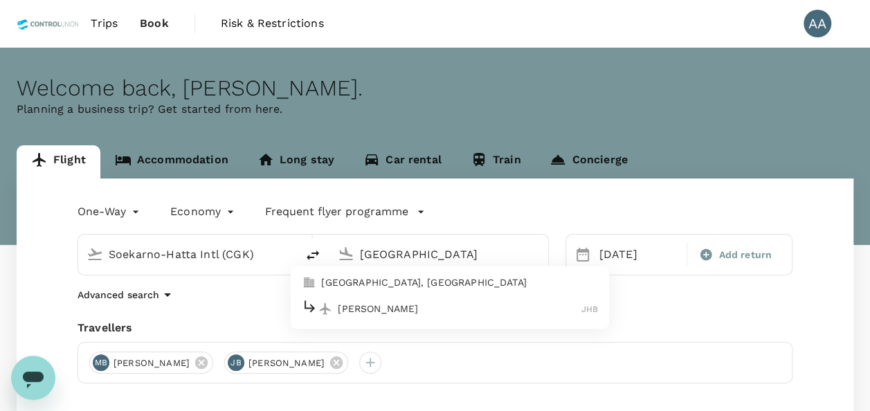
click at [406, 282] on p "Johor Bahru, Malaysia" at bounding box center [459, 283] width 277 height 14
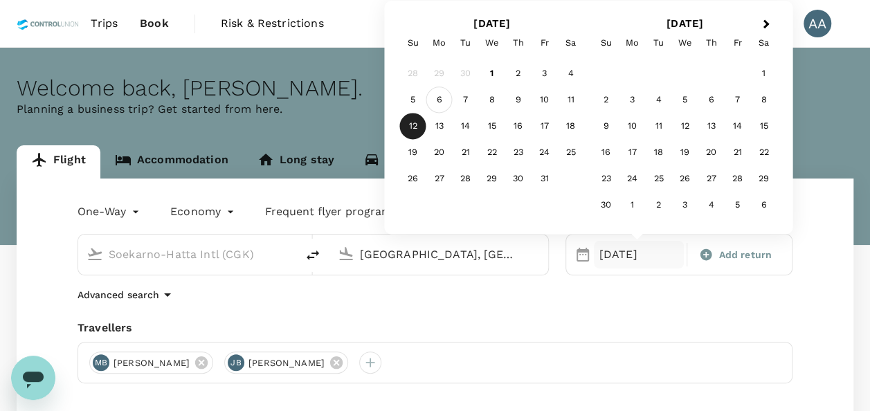
type input "Johor Bahru, Malaysia (any)"
click at [433, 97] on div "6" at bounding box center [439, 100] width 26 height 26
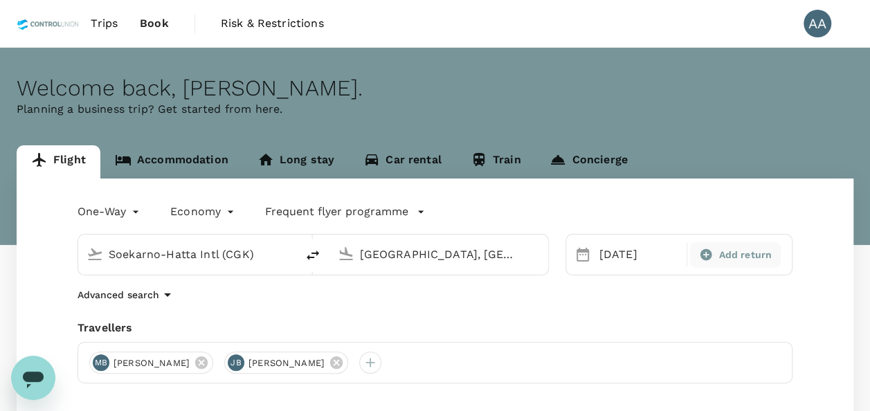
click at [727, 253] on span "Add return" at bounding box center [745, 255] width 53 height 15
type input "roundtrip"
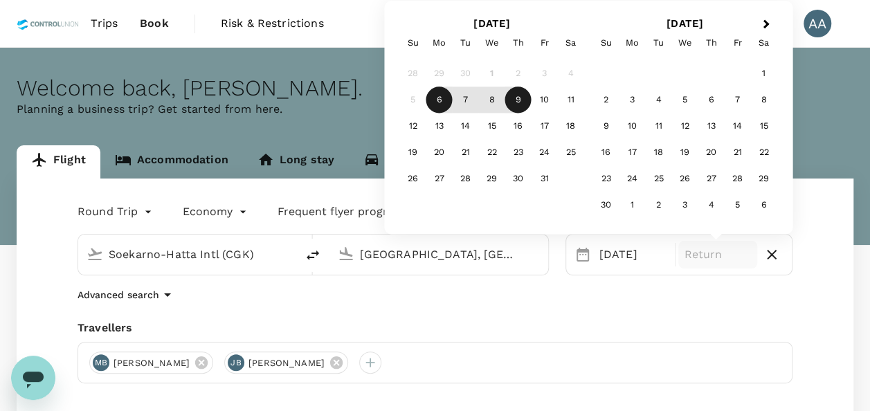
click at [526, 102] on div "9" at bounding box center [518, 100] width 26 height 26
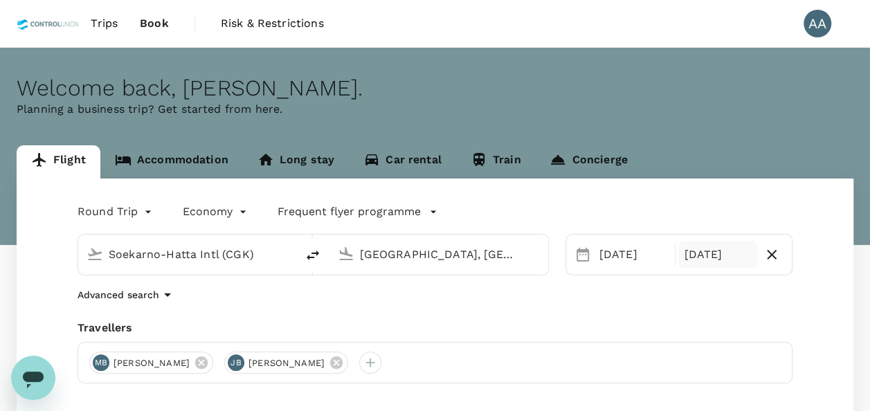
click at [695, 249] on div "09 Oct" at bounding box center [718, 255] width 79 height 28
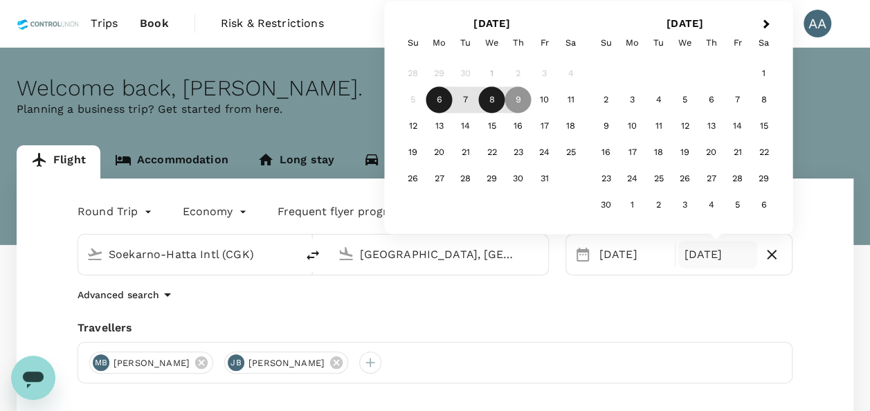
click at [494, 106] on div "8" at bounding box center [492, 100] width 26 height 26
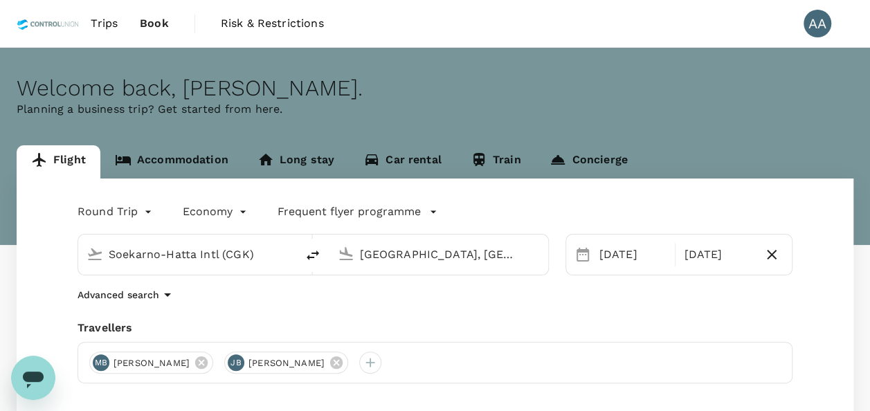
click at [576, 306] on div "Round Trip roundtrip Economy economy Frequent flyer programme Soekarno-Hatta In…" at bounding box center [435, 374] width 837 height 391
click at [343, 365] on icon at bounding box center [336, 363] width 12 height 12
click at [208, 364] on icon at bounding box center [201, 363] width 12 height 12
click at [102, 357] on div at bounding box center [100, 363] width 22 height 22
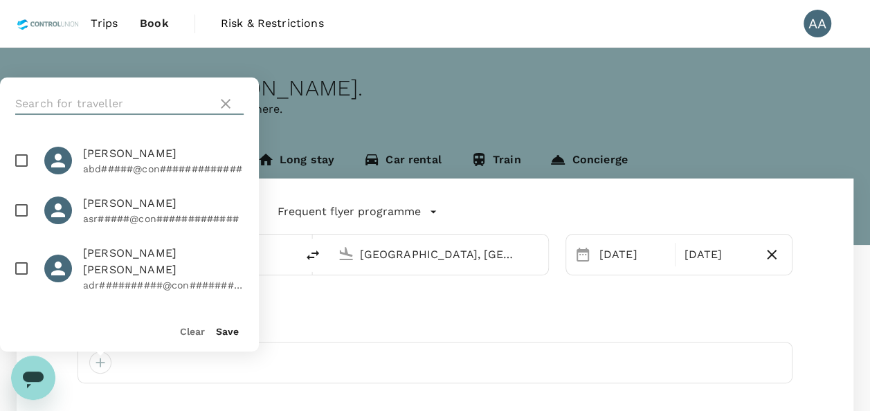
click at [147, 100] on input "text" at bounding box center [113, 104] width 197 height 22
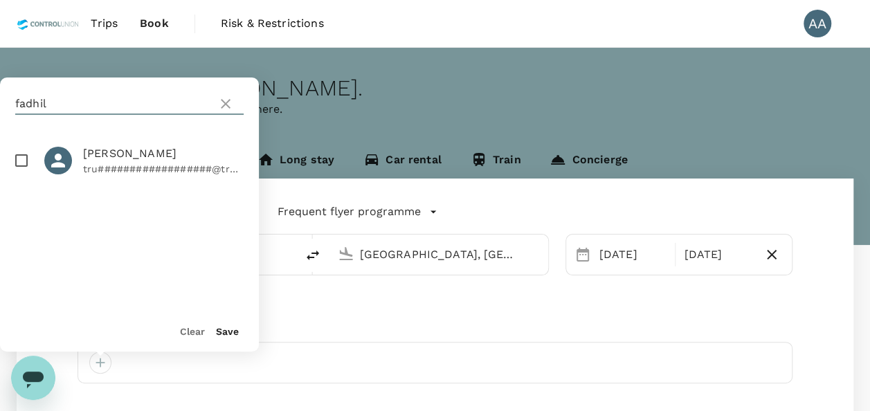
type input "fadhil"
click at [23, 156] on input "checkbox" at bounding box center [21, 160] width 29 height 29
checkbox input "true"
click at [220, 328] on button "Save" at bounding box center [227, 331] width 23 height 11
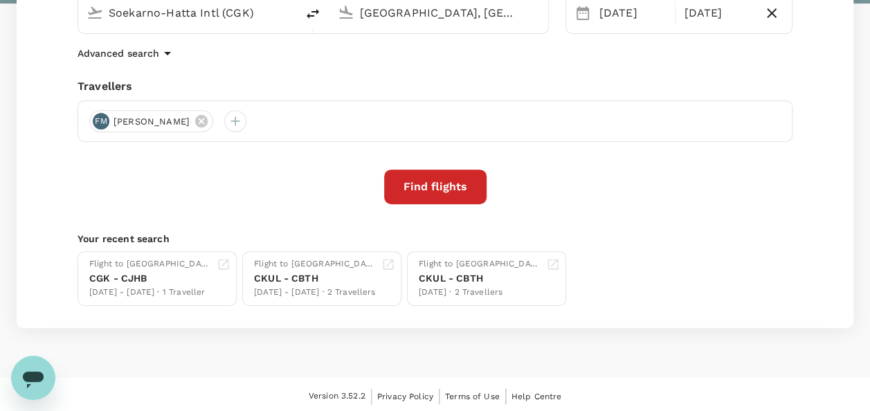
scroll to position [244, 0]
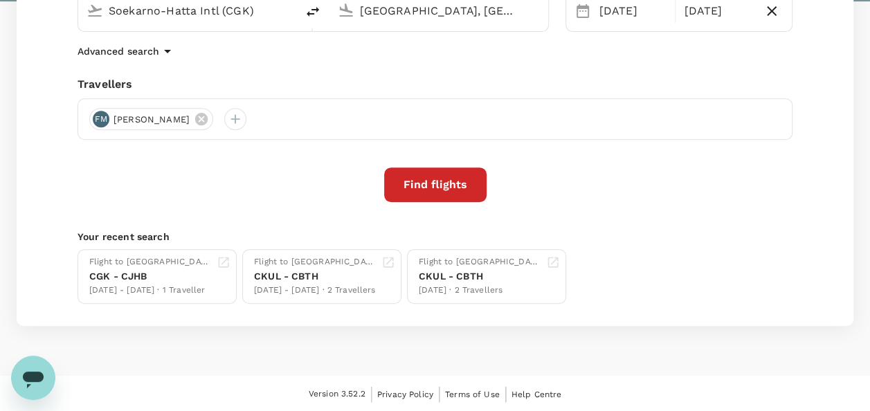
click at [423, 170] on button "Find flights" at bounding box center [435, 185] width 102 height 35
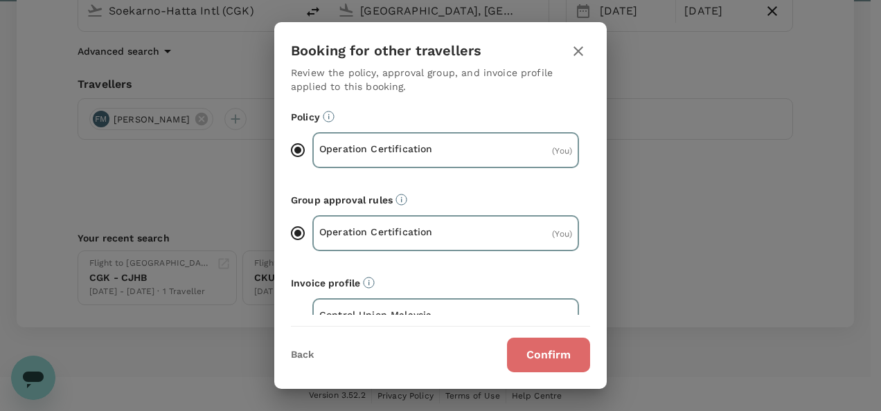
click at [554, 350] on button "Confirm" at bounding box center [548, 355] width 83 height 35
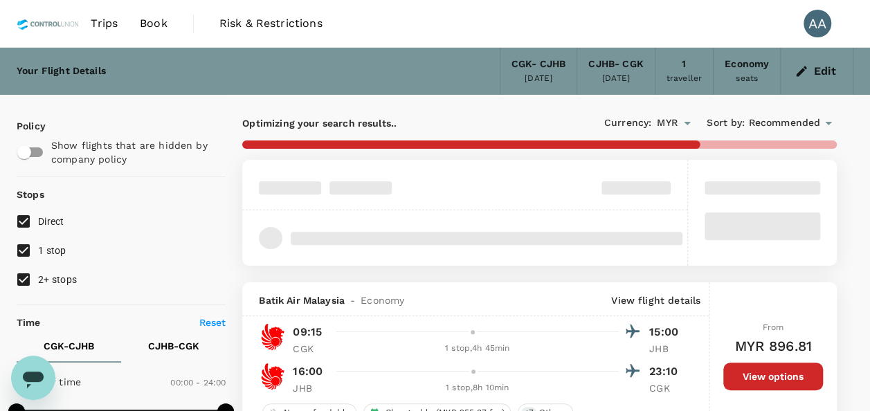
type input "1390"
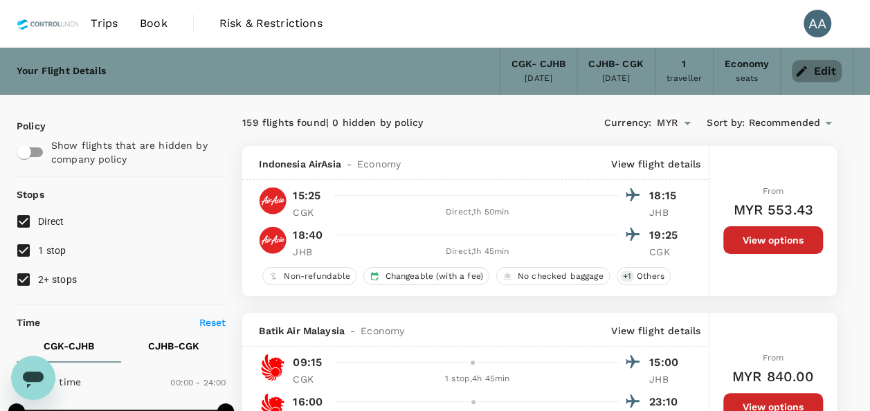
click at [814, 73] on button "Edit" at bounding box center [817, 71] width 50 height 22
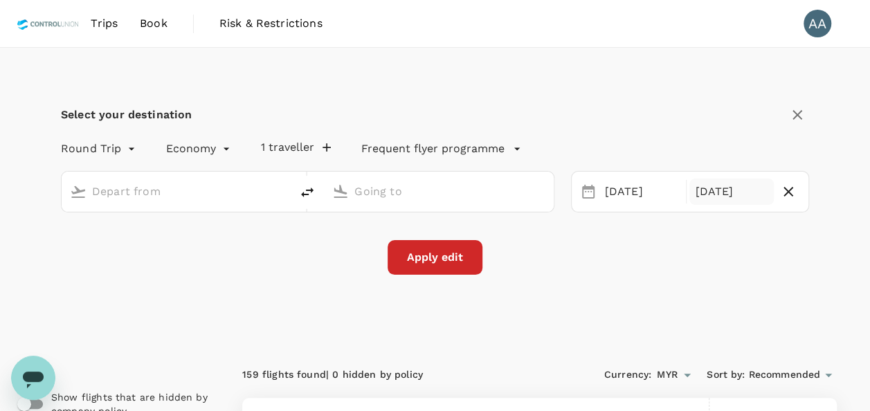
type input "Soekarno-Hatta Intl (CGK)"
type input "Johor Bahru, Malaysia (any)"
click at [713, 188] on div "08 Oct" at bounding box center [732, 192] width 84 height 27
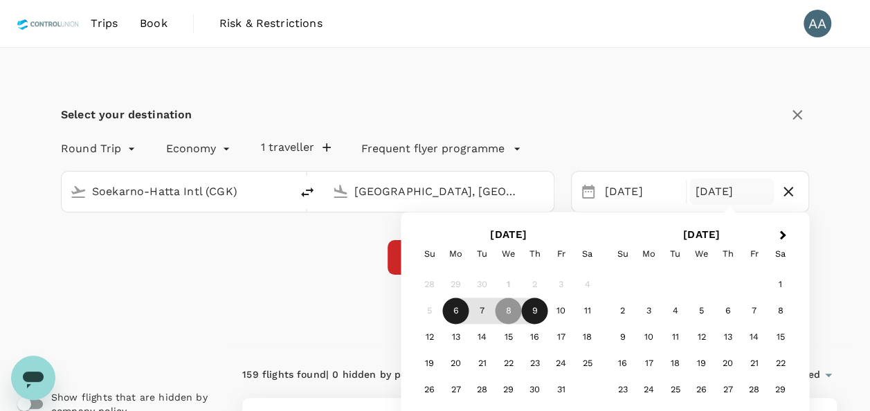
click at [530, 315] on div "9" at bounding box center [535, 311] width 26 height 26
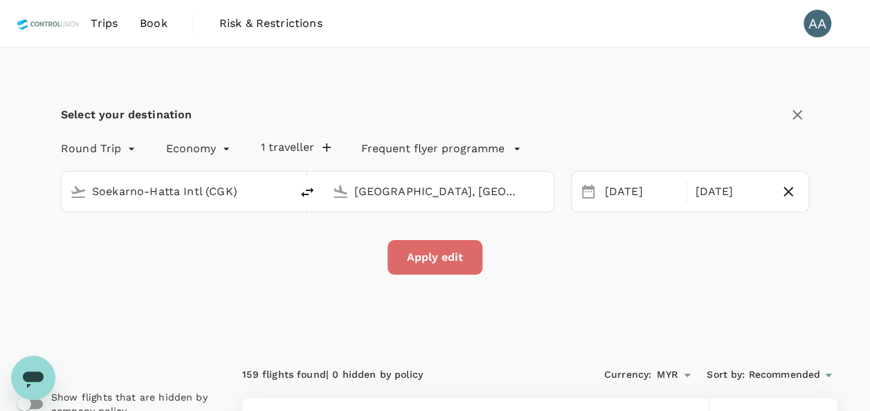
click at [439, 259] on button "Apply edit" at bounding box center [435, 257] width 95 height 35
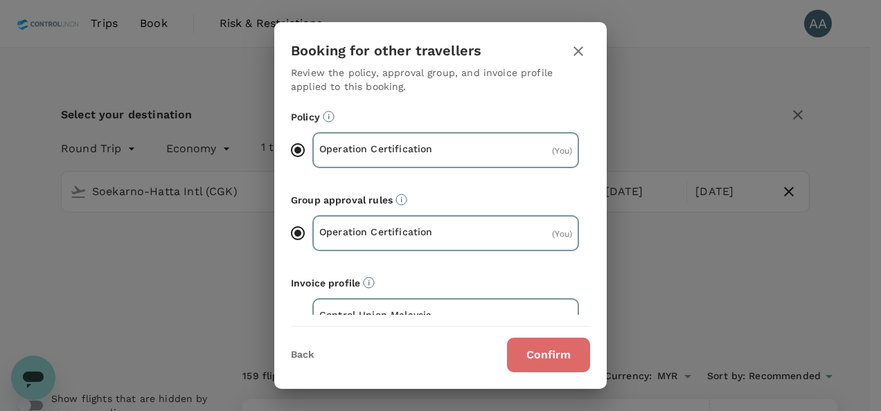
click at [531, 349] on button "Confirm" at bounding box center [548, 355] width 83 height 35
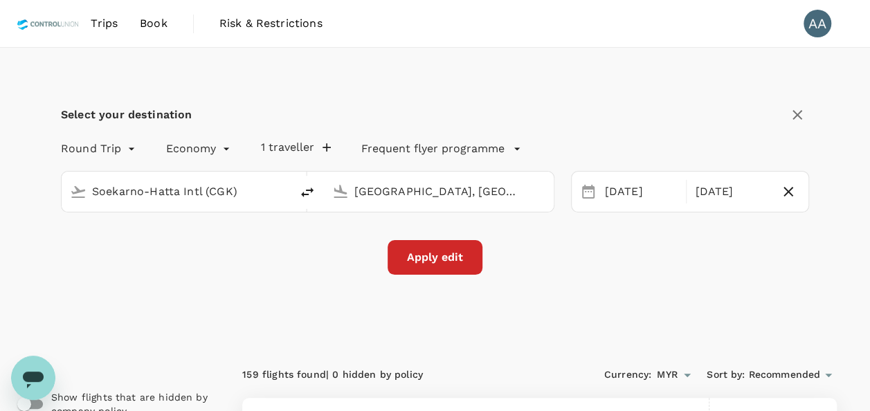
checkbox input "false"
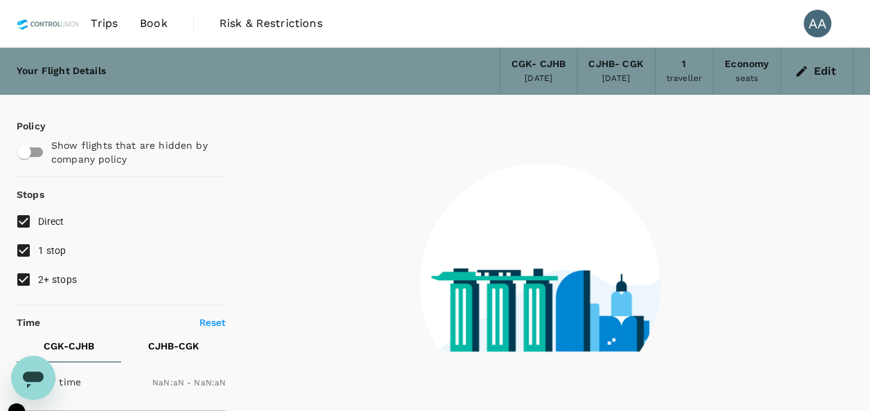
type input "1440"
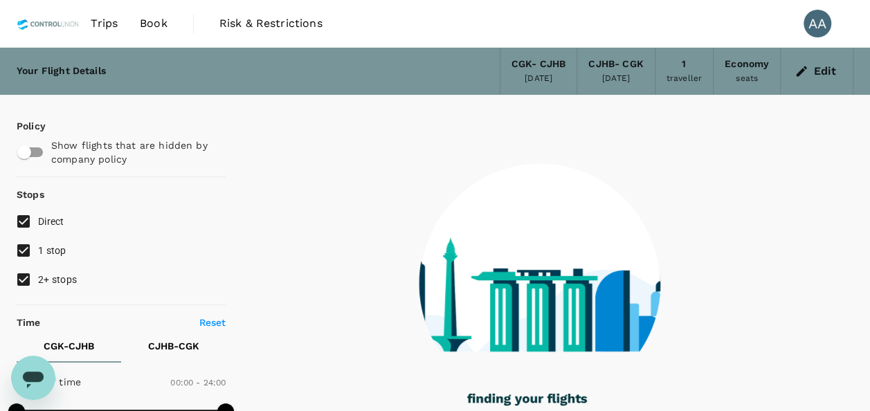
type input "1355"
checkbox input "true"
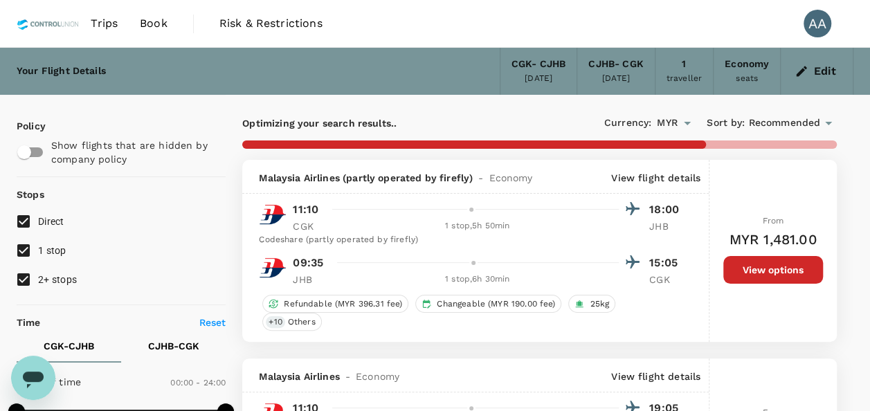
type input "1390"
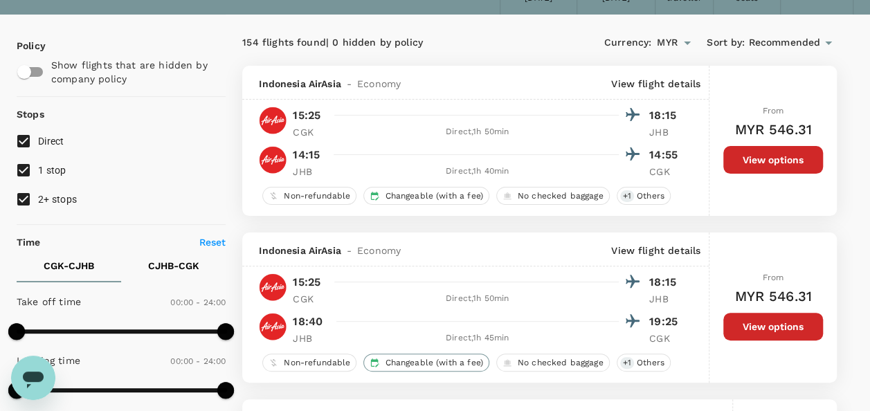
scroll to position [69, 0]
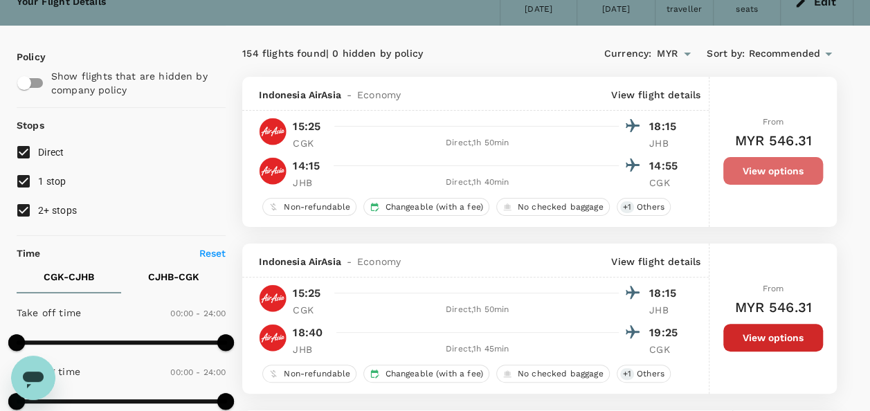
click at [781, 166] on button "View options" at bounding box center [774, 171] width 100 height 28
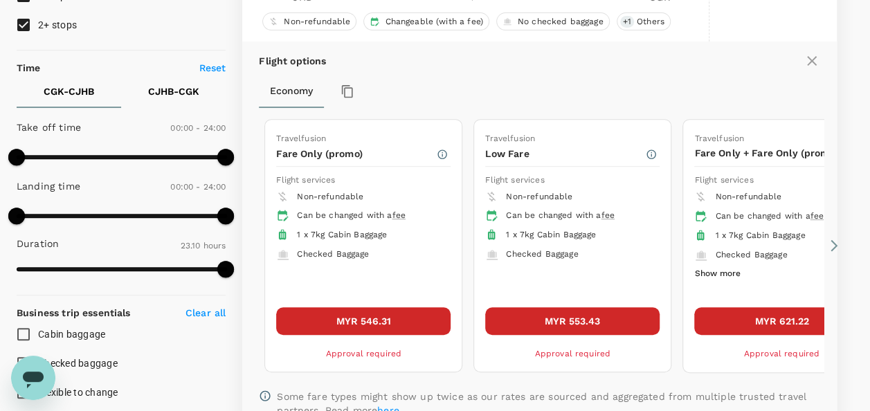
scroll to position [284, 0]
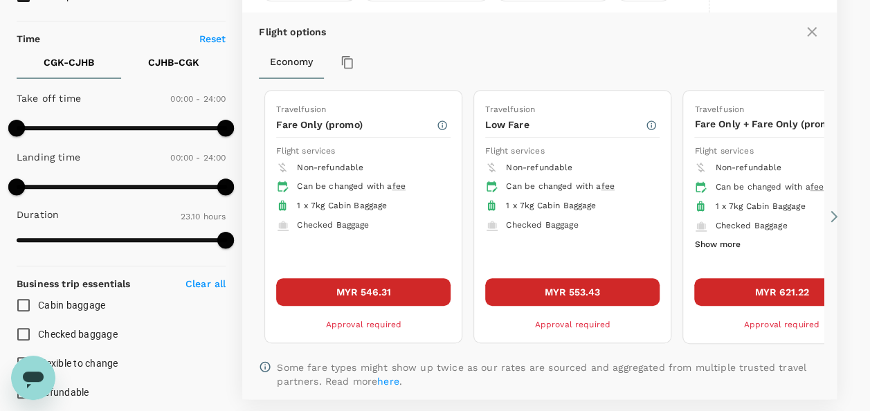
click at [334, 278] on button "MYR 546.31" at bounding box center [363, 292] width 174 height 28
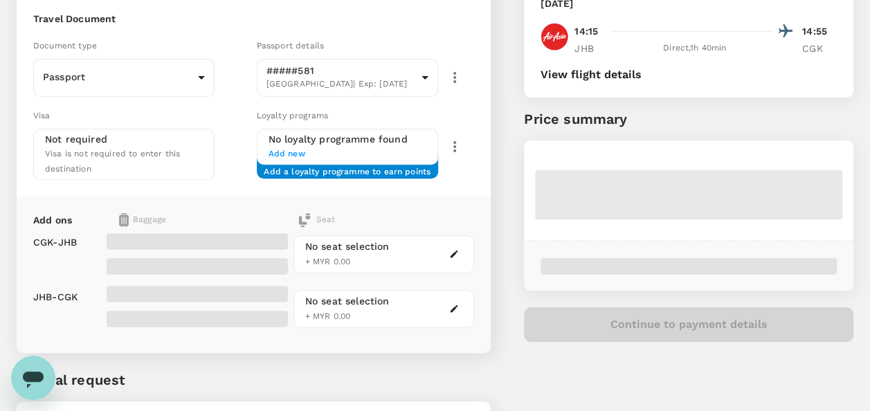
scroll to position [188, 0]
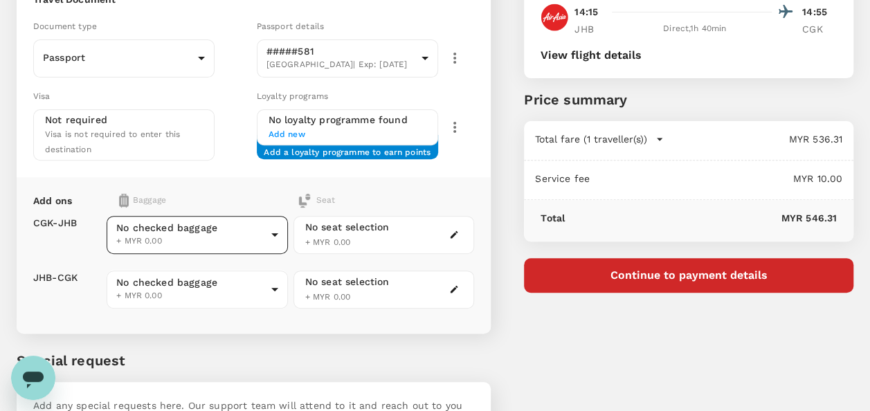
click at [228, 223] on body "Back to flight results Flight review Traveller(s) Traveller 1 : FM FADHIL MAULU…" at bounding box center [435, 168] width 870 height 713
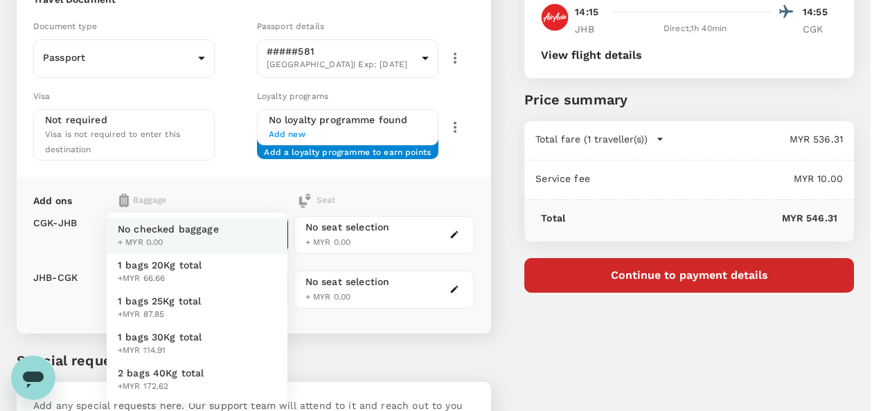
click at [216, 277] on li "1 bags 20Kg total +MYR 66.66" at bounding box center [197, 272] width 181 height 36
type input "1 - 66.66"
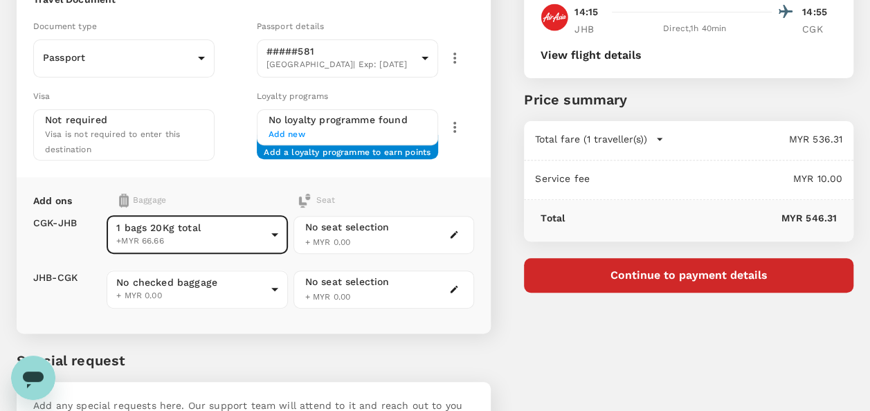
click at [216, 284] on body "Back to flight results Flight review Traveller(s) Traveller 1 : FM FADHIL MAULU…" at bounding box center [435, 168] width 870 height 713
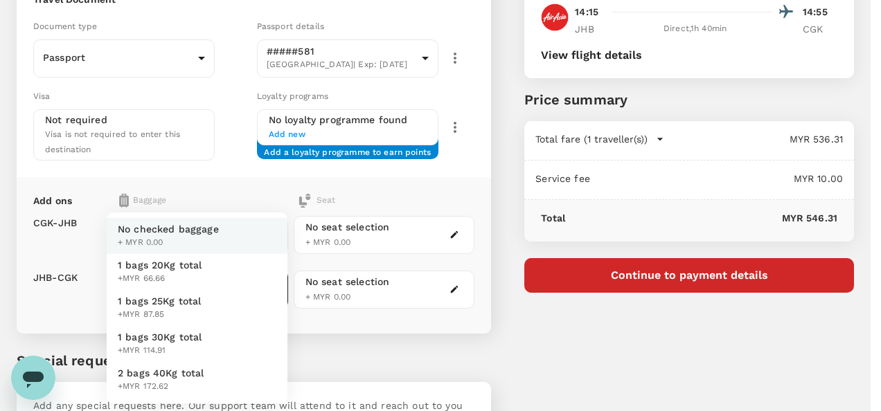
click at [206, 273] on li "1 bags 20Kg total +MYR 66.66" at bounding box center [197, 272] width 181 height 36
type input "1 - 66.66"
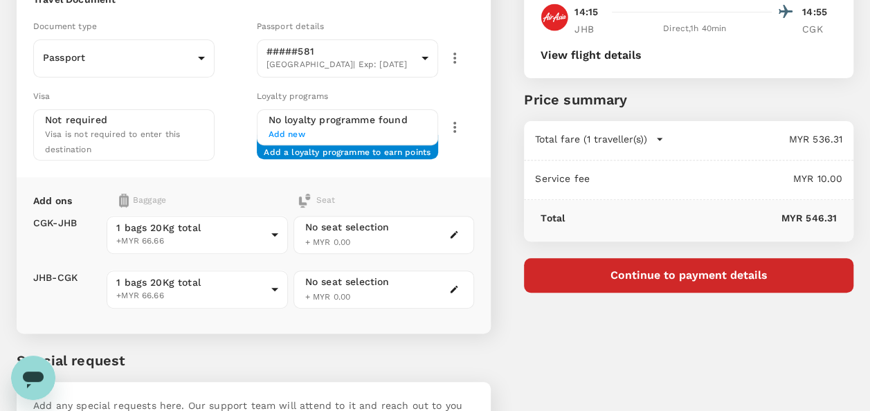
click at [595, 378] on div "You've selected Monday, 06 Oct 2025 15:25 18:15 CGK Direct , 1h 50min JHB Thurs…" at bounding box center [672, 159] width 363 height 656
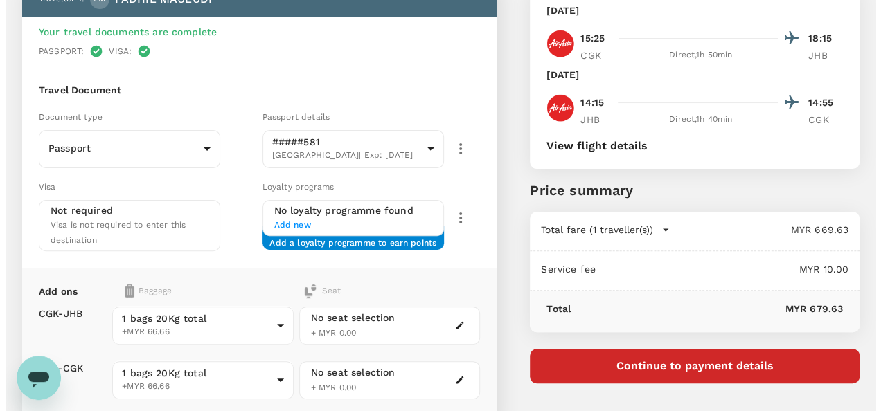
scroll to position [119, 0]
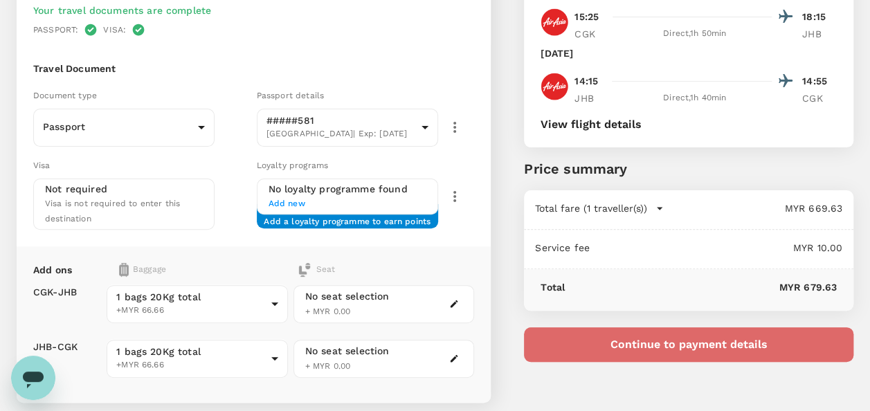
click at [643, 343] on button "Continue to payment details" at bounding box center [689, 344] width 330 height 35
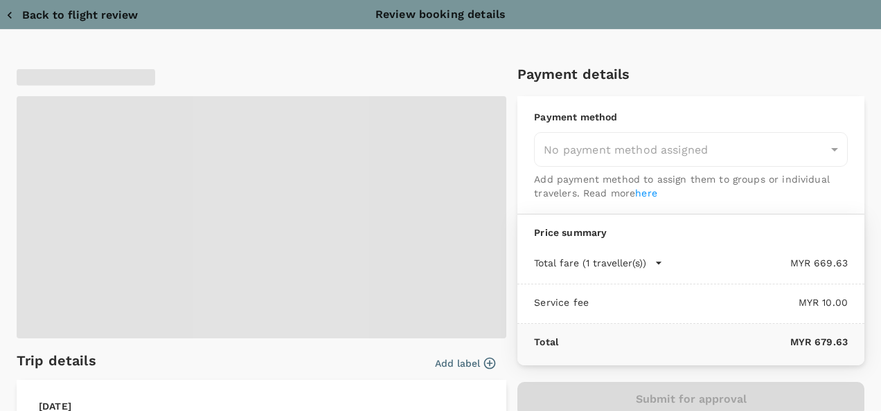
type input "9e254831-a140-43d4-90d9-f4bdc71b84d3"
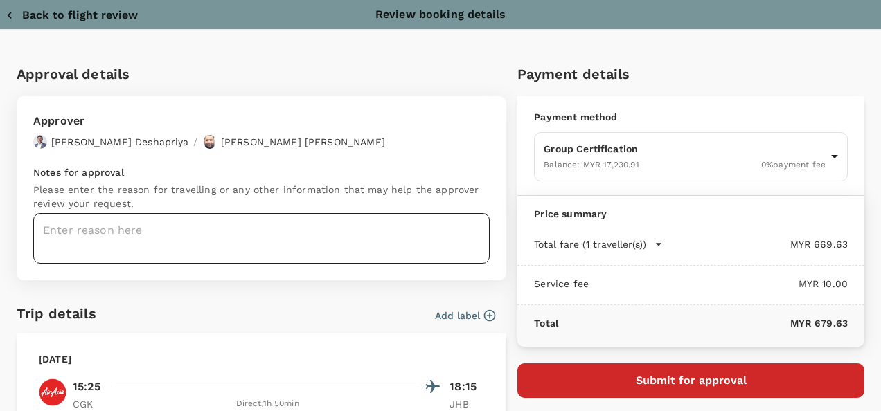
click at [194, 237] on textarea at bounding box center [261, 238] width 456 height 51
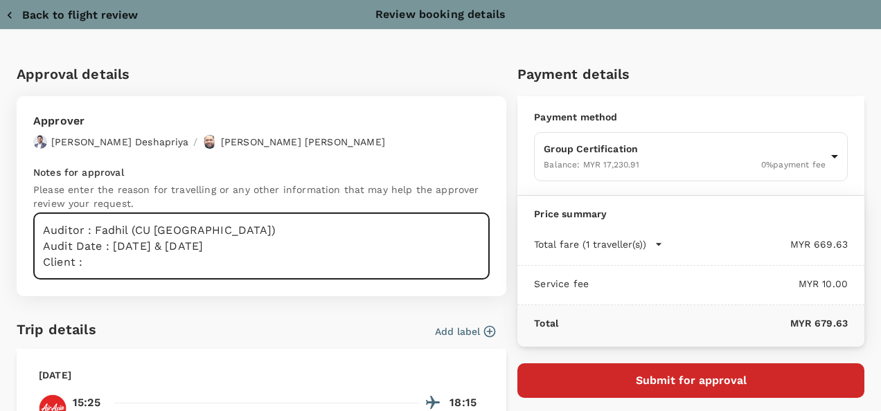
click at [140, 269] on textarea "Auditor : Fadhil (CU Indonesia) Audit Date : 7th & 8th Oct 2025 Client :" at bounding box center [261, 246] width 456 height 66
paste textarea "Hok Huat Oil Mill Sdn Bhd"
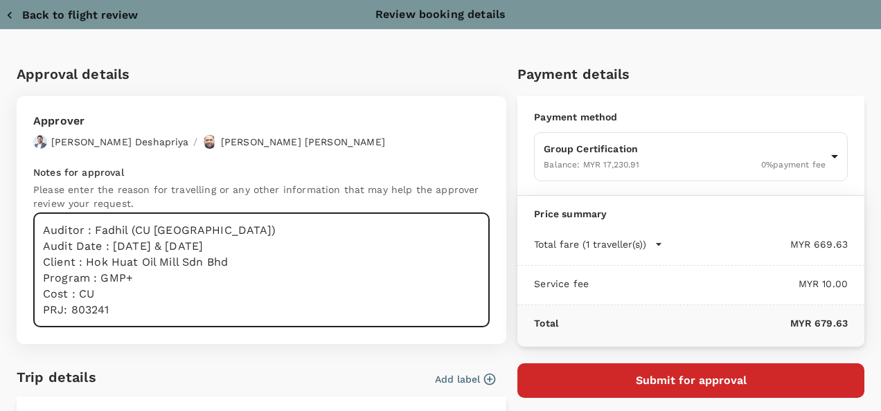
type textarea "Auditor : Fadhil (CU Indonesia) Audit Date : 7th & 8th Oct 2025 Client : Hok Hu…"
drag, startPoint x: 151, startPoint y: 320, endPoint x: 0, endPoint y: 200, distance: 192.7
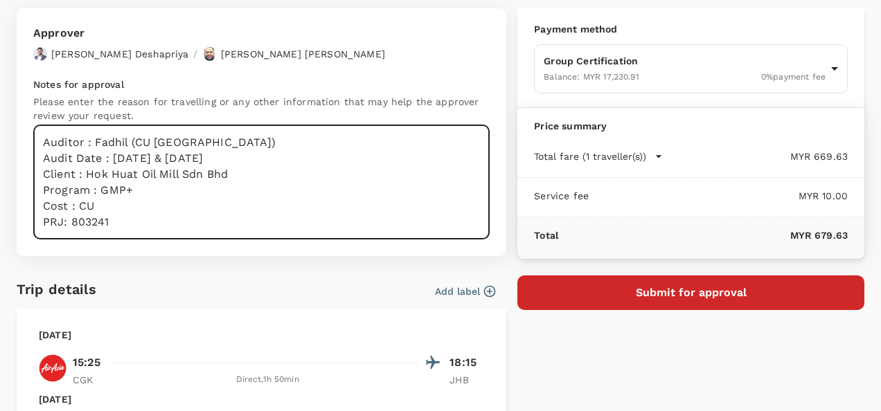
scroll to position [138, 0]
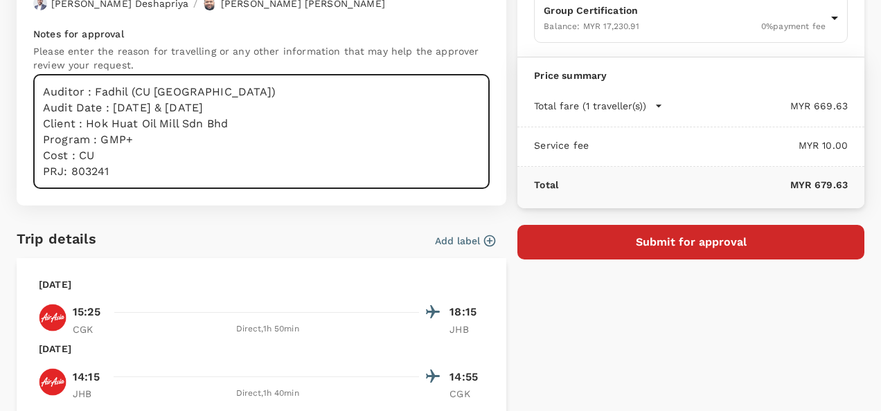
click at [604, 240] on button "Submit for approval" at bounding box center [690, 242] width 347 height 35
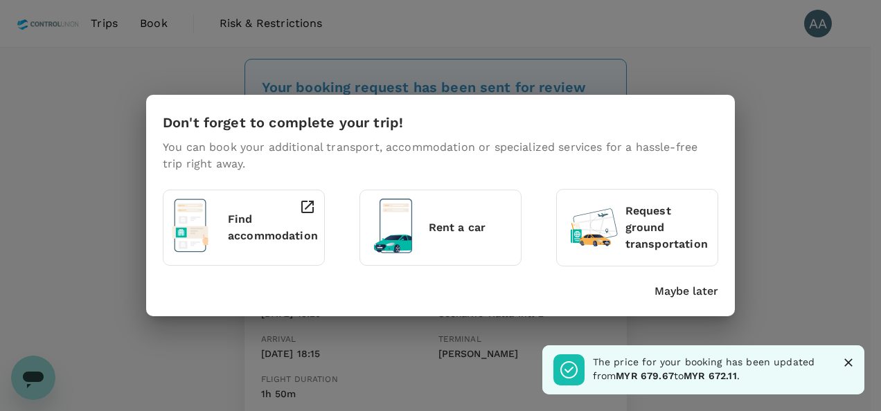
click at [685, 280] on div "Maybe later" at bounding box center [437, 289] width 561 height 22
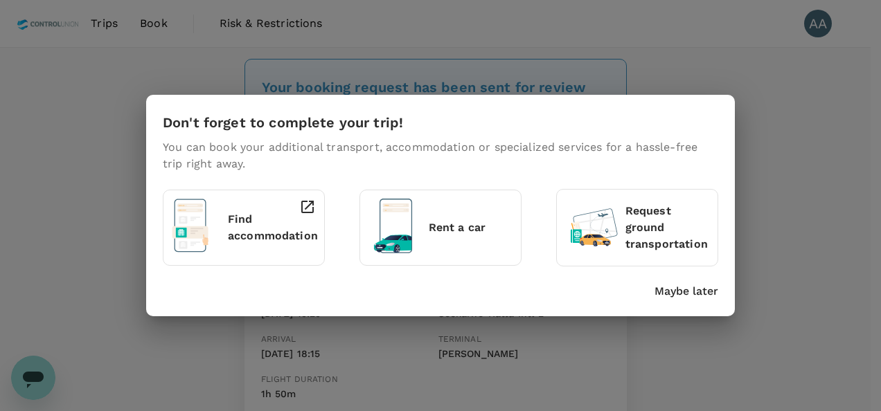
click at [703, 295] on p "Maybe later" at bounding box center [686, 291] width 64 height 17
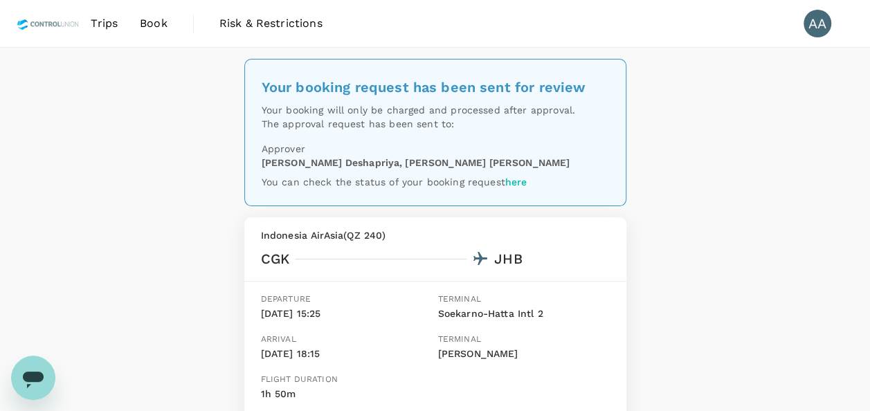
click at [110, 28] on span "Trips" at bounding box center [104, 23] width 27 height 17
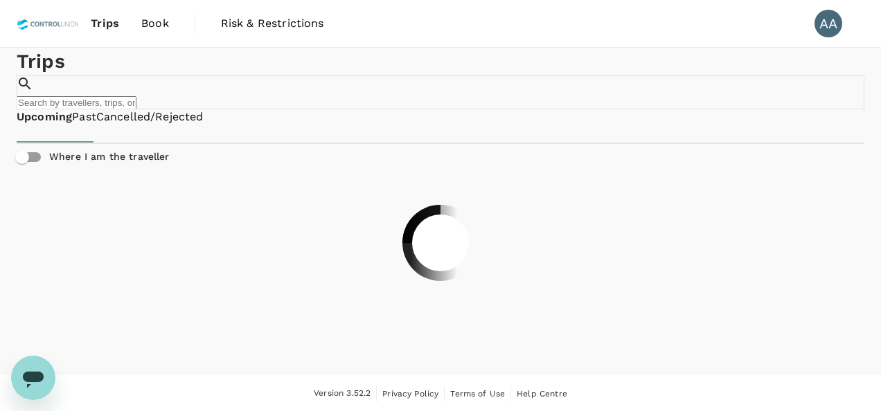
click at [166, 27] on span "Book" at bounding box center [155, 23] width 28 height 17
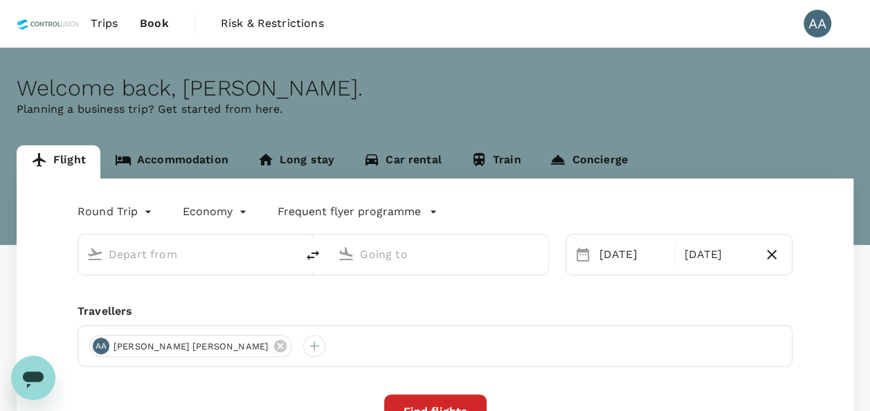
type input "Soekarno-Hatta Intl (CGK)"
type input "Johor Bahru, Malaysia (any)"
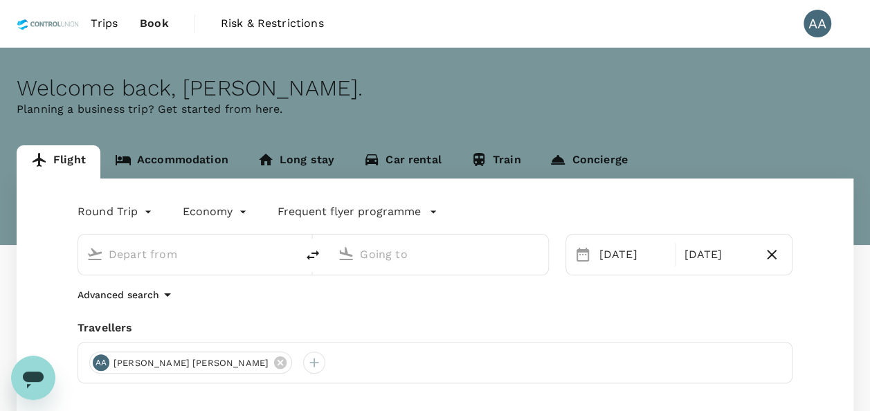
type input "Soekarno-Hatta Intl (CGK)"
type input "Johor Bahru, Malaysia (any)"
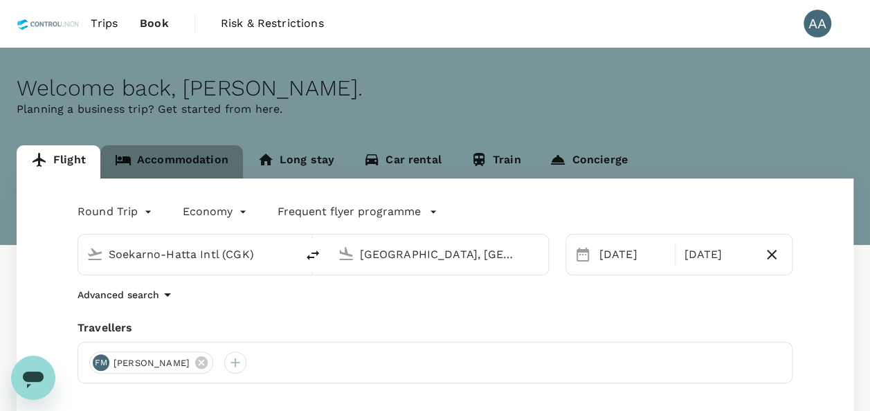
click at [172, 161] on link "Accommodation" at bounding box center [171, 161] width 143 height 33
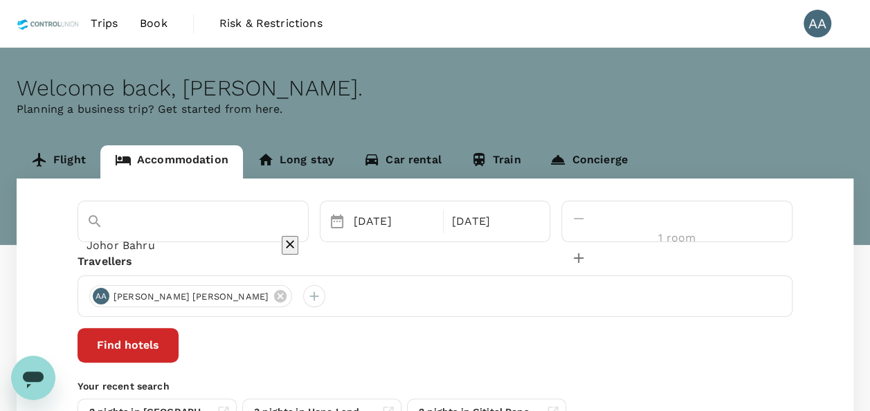
click at [219, 235] on input "Johor Bahru" at bounding box center [174, 245] width 174 height 21
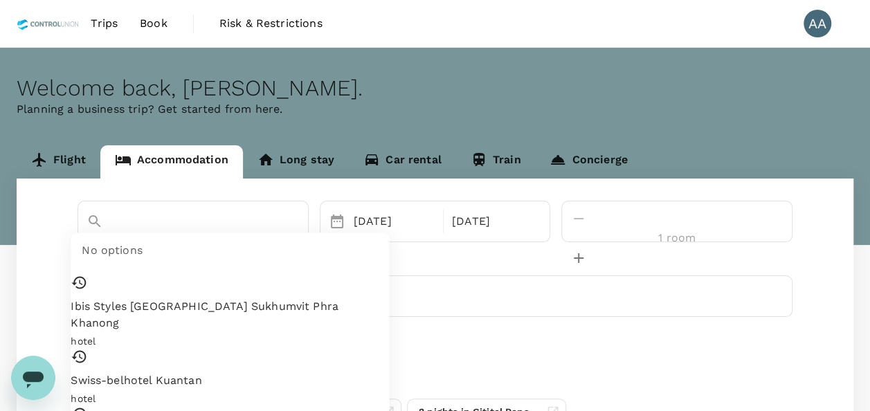
type input "Ibis Styles Bangkok Sukhumvit Phra Khanong"
click at [297, 237] on icon "Clear" at bounding box center [290, 244] width 14 height 14
click at [151, 235] on input "text" at bounding box center [174, 245] width 174 height 21
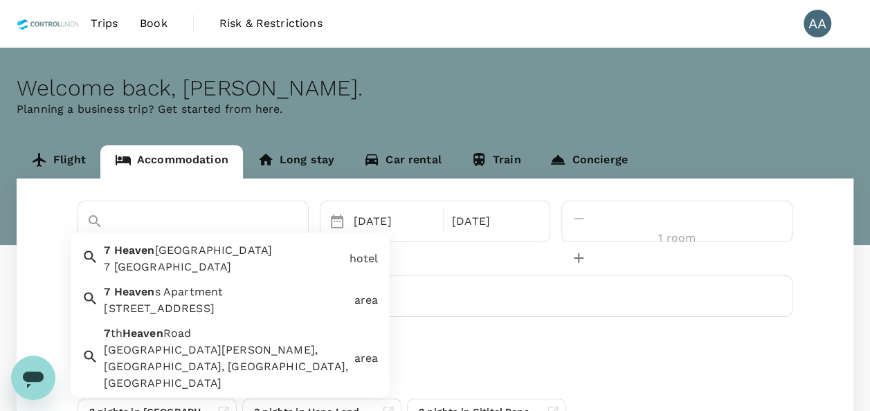
click at [164, 252] on span "Boutique Hotel" at bounding box center [214, 250] width 118 height 13
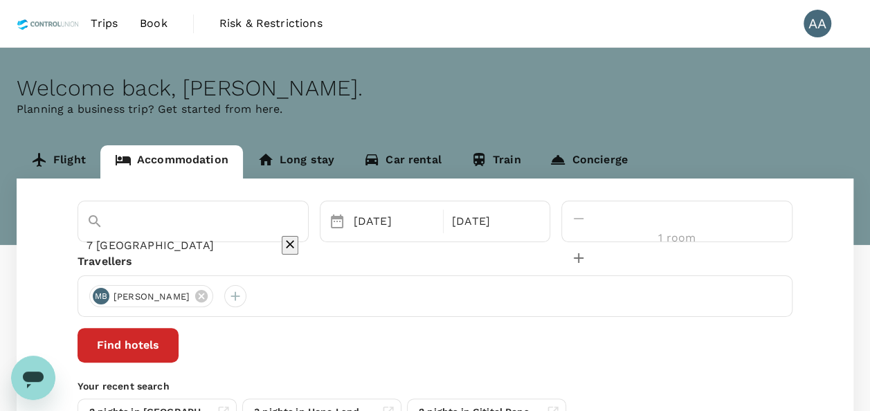
type input "7 Heaven Boutique Hotel"
click at [422, 204] on div "22 Oct 25 Oct" at bounding box center [435, 222] width 231 height 42
click at [422, 213] on div "22 Oct" at bounding box center [394, 222] width 92 height 28
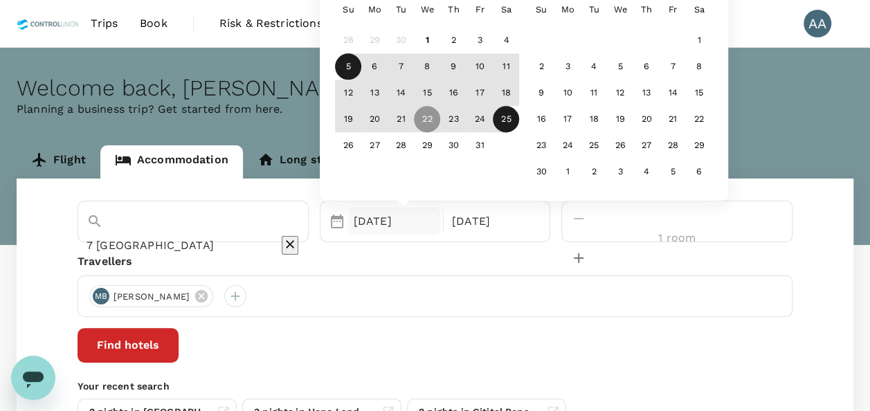
click at [361, 73] on div "5" at bounding box center [348, 67] width 26 height 26
click at [388, 76] on div "6" at bounding box center [374, 67] width 26 height 26
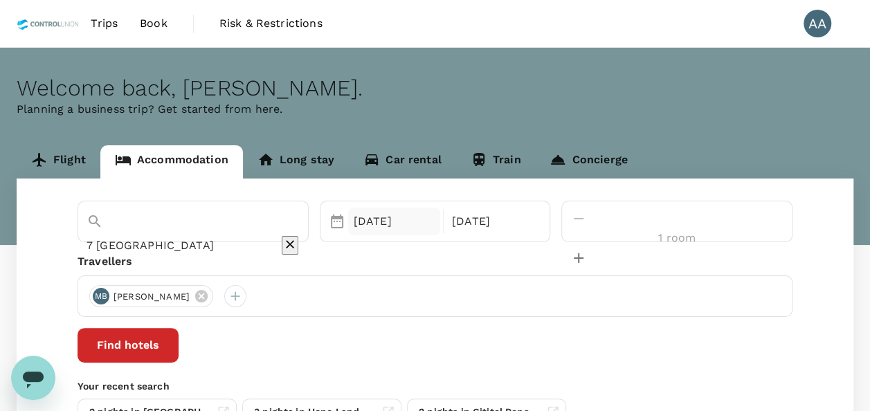
click at [435, 216] on div "05 Oct" at bounding box center [394, 222] width 92 height 28
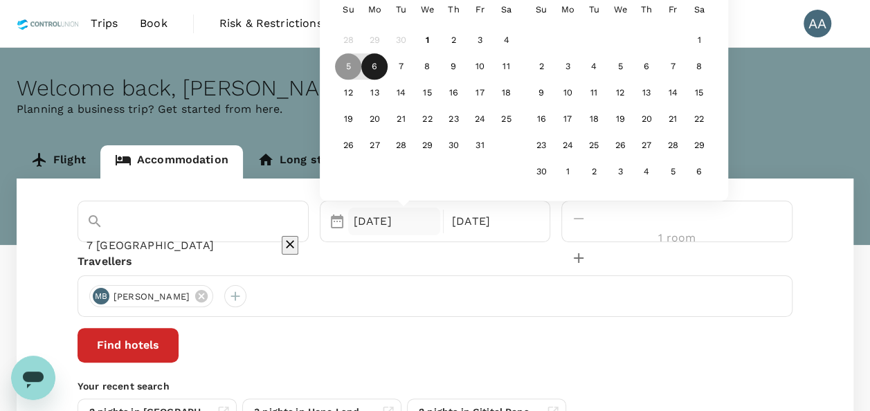
click at [388, 68] on div "6" at bounding box center [374, 67] width 26 height 26
click at [533, 225] on p "Check-out" at bounding box center [492, 221] width 81 height 17
click at [467, 70] on div "9" at bounding box center [453, 67] width 26 height 26
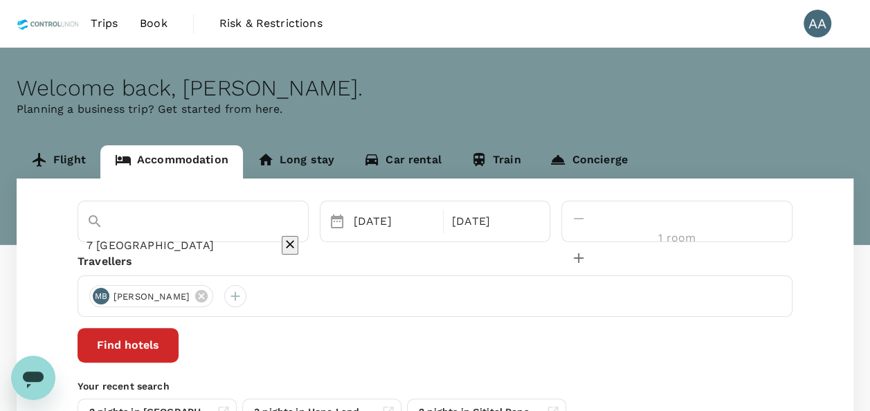
click at [209, 295] on icon at bounding box center [201, 296] width 15 height 15
click at [99, 298] on div at bounding box center [100, 296] width 22 height 22
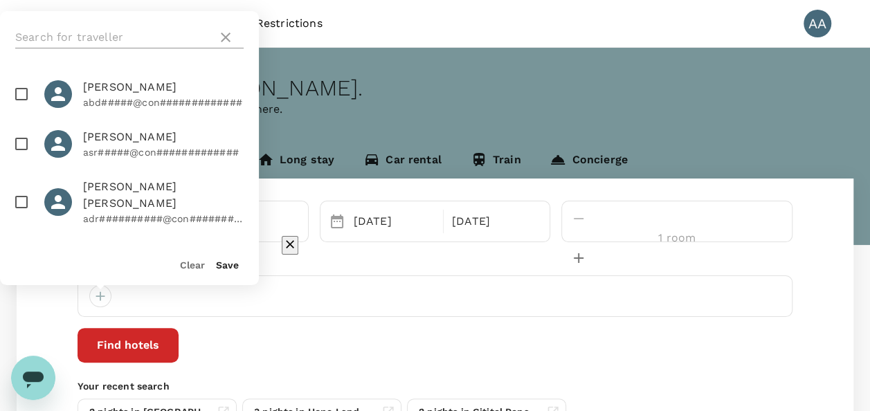
click at [138, 42] on input "text" at bounding box center [113, 37] width 197 height 22
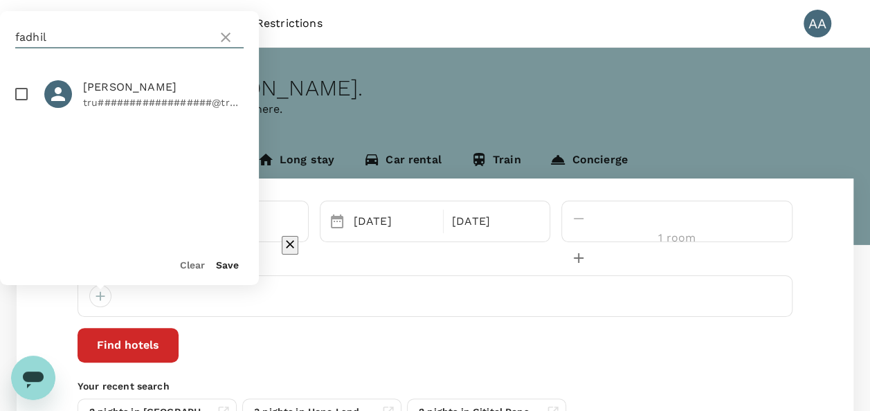
type input "fadhil"
click at [20, 97] on input "checkbox" at bounding box center [21, 94] width 29 height 29
checkbox input "true"
click at [228, 266] on button "Save" at bounding box center [227, 265] width 23 height 11
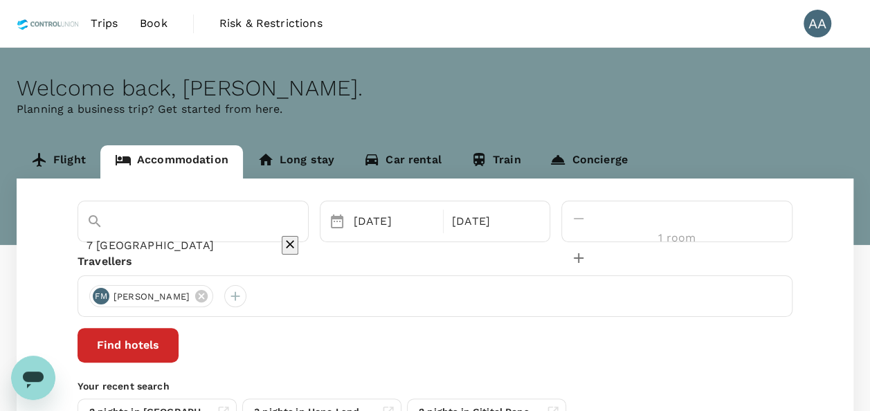
click at [469, 389] on p "Your recent search" at bounding box center [435, 386] width 715 height 14
click at [179, 353] on button "Find hotels" at bounding box center [128, 345] width 101 height 35
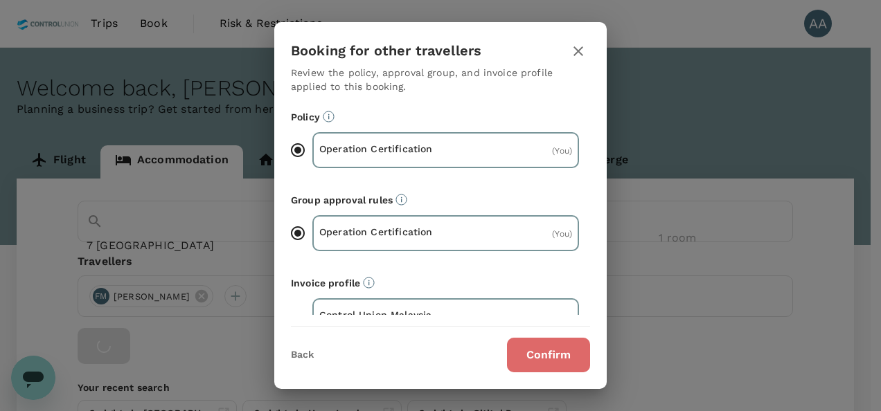
click at [562, 357] on button "Confirm" at bounding box center [548, 355] width 83 height 35
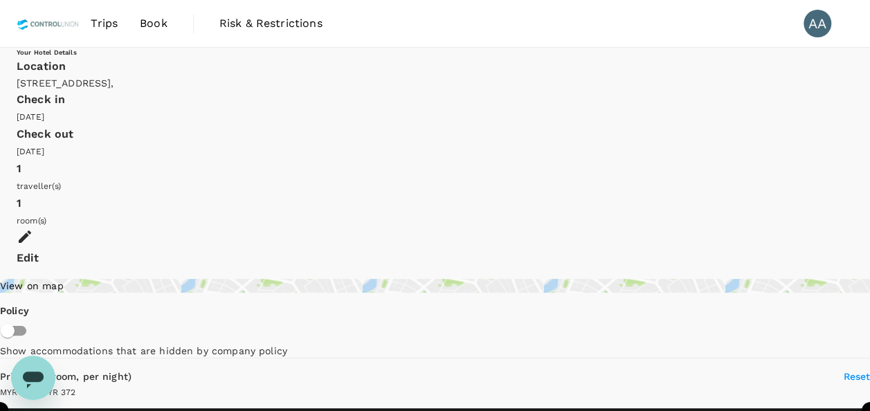
type input "370.86"
click at [37, 374] on icon "Open messaging window" at bounding box center [33, 380] width 21 height 17
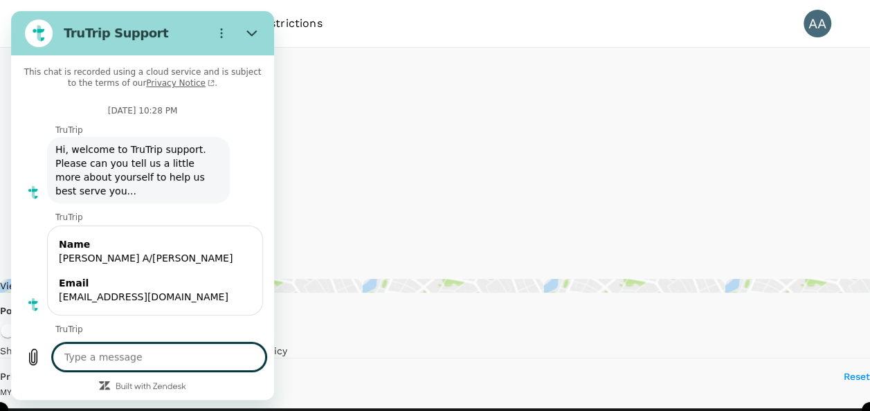
scroll to position [2235, 0]
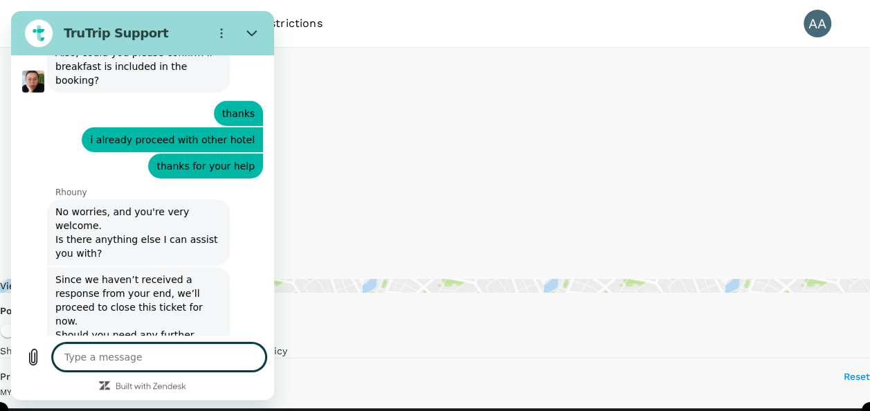
click at [107, 359] on textarea at bounding box center [159, 357] width 213 height 28
click at [107, 360] on textarea at bounding box center [159, 357] width 213 height 28
type textarea "a"
type textarea "x"
type textarea "an"
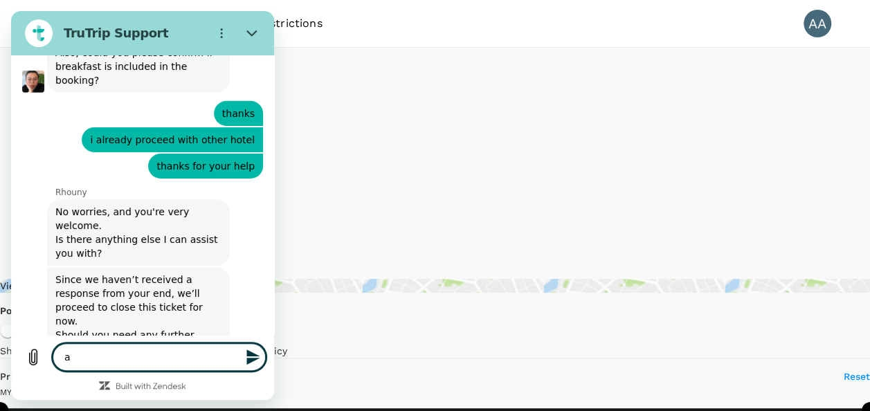
type textarea "x"
type textarea "anu"
type textarea "x"
type textarea "an"
type textarea "x"
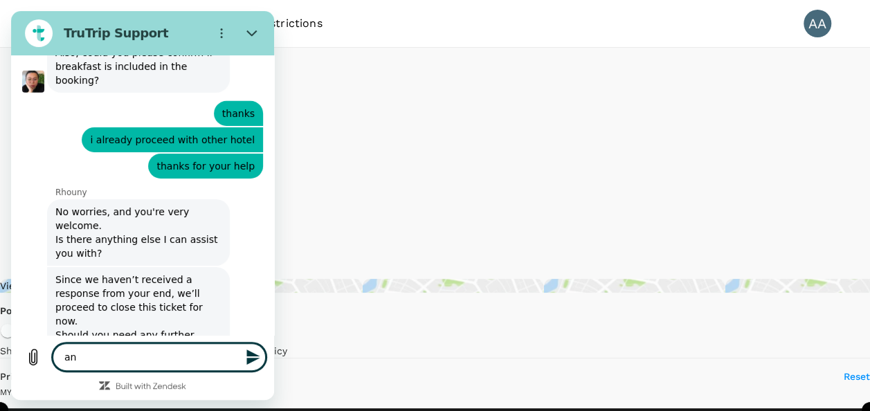
type textarea "a"
type textarea "x"
type textarea "h"
type textarea "x"
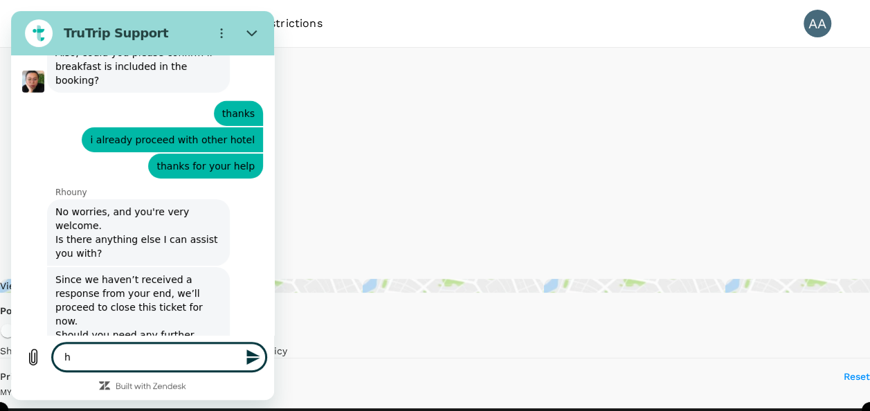
type textarea "hi"
type textarea "x"
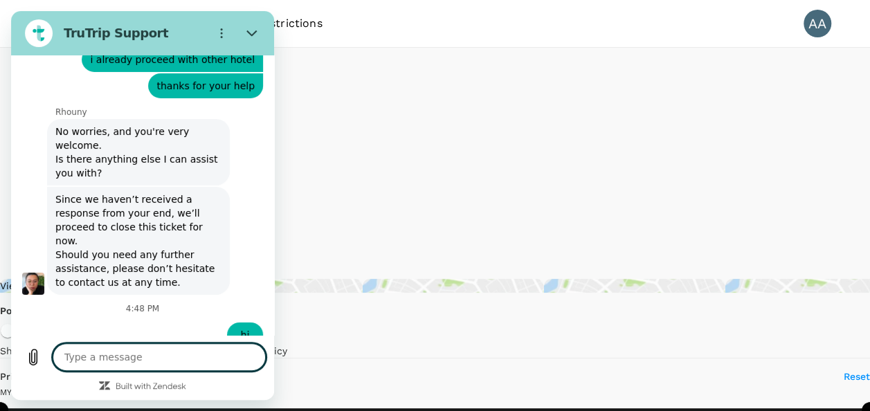
scroll to position [2314, 0]
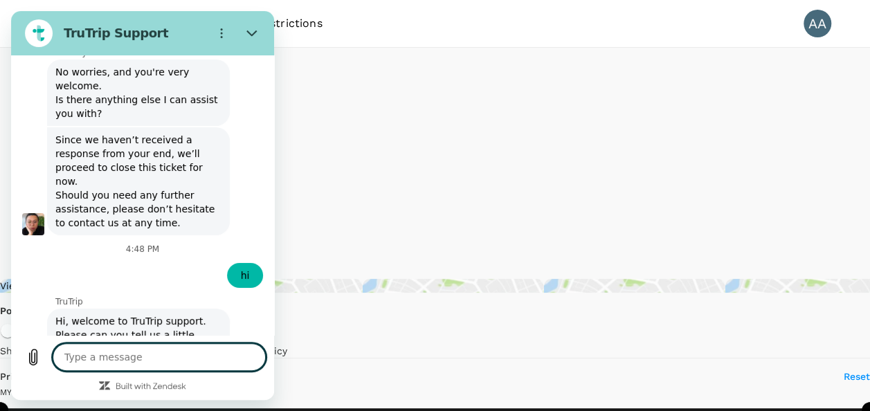
type textarea "x"
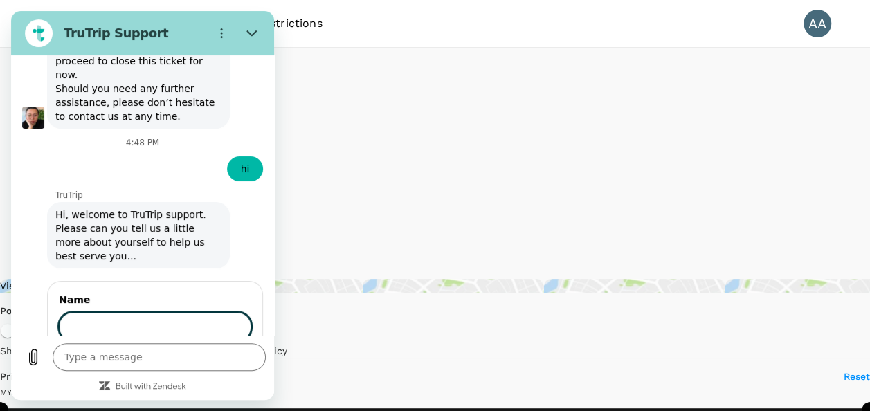
scroll to position [2480, 0]
click at [118, 352] on div "1 of 2 Next" at bounding box center [155, 366] width 192 height 28
click at [118, 312] on input "Name" at bounding box center [155, 326] width 192 height 29
type input "ANURATHA A/P MARIAPPAN"
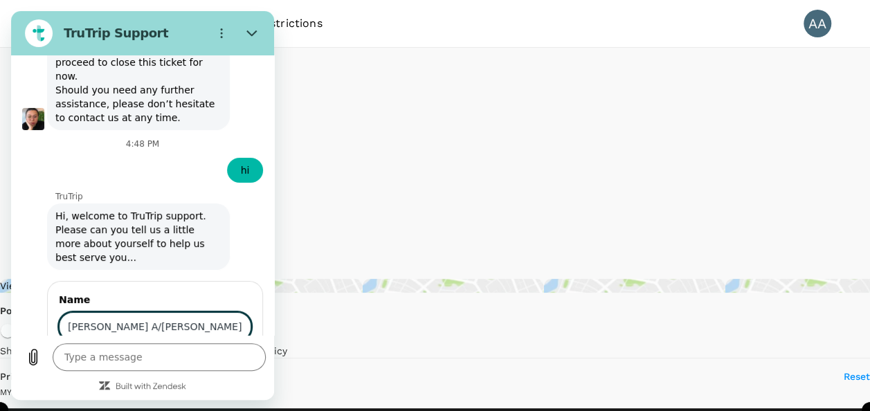
click at [206, 352] on button "Next" at bounding box center [228, 366] width 46 height 28
type textarea "x"
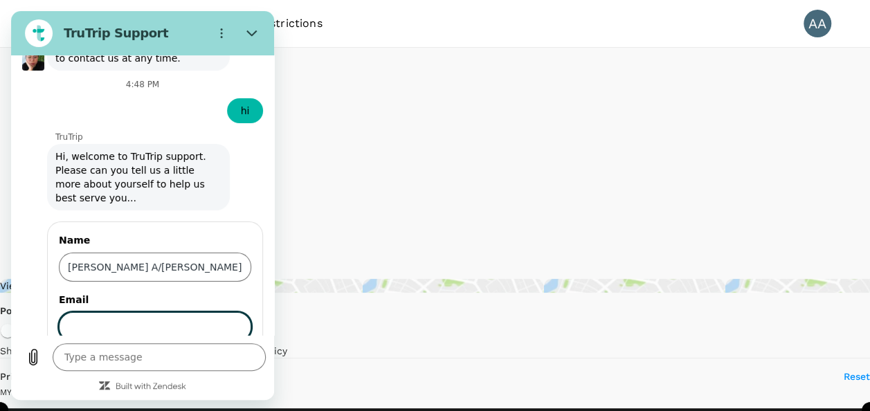
click at [147, 312] on input "Email" at bounding box center [155, 326] width 192 height 29
type input "anurathamariappan@controlunion.com"
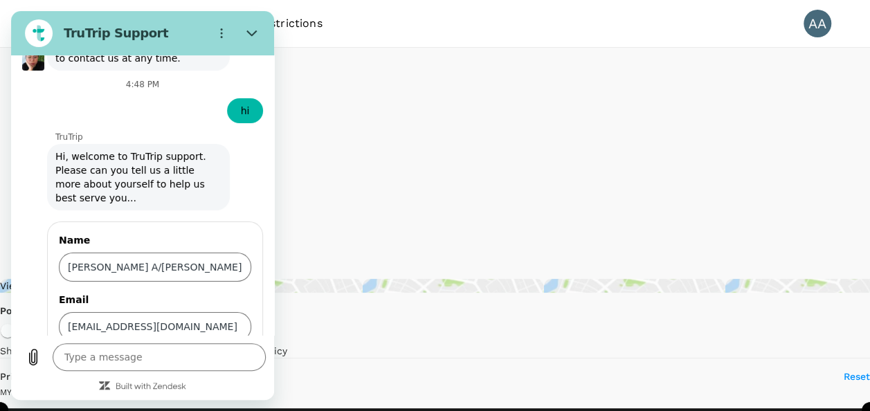
click at [215, 358] on span "Send" at bounding box center [227, 366] width 24 height 17
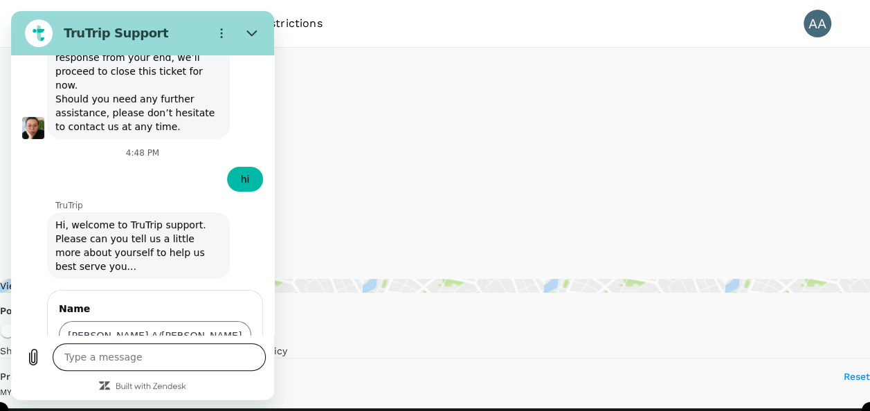
type textarea "x"
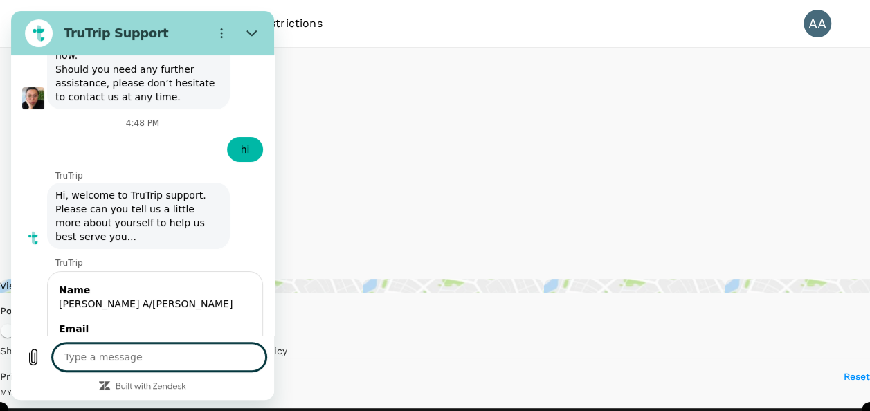
scroll to position [2502, 0]
click at [154, 367] on textarea at bounding box center [159, 357] width 213 height 28
type textarea "H"
type textarea "x"
type textarea "Hi"
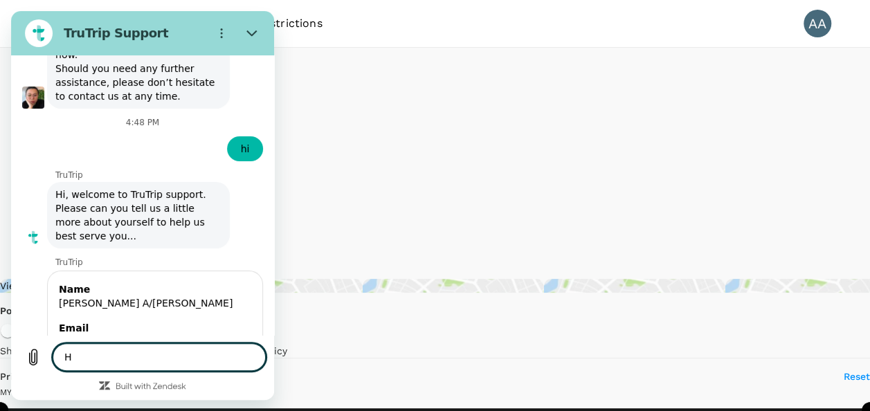
type textarea "x"
type textarea "Hi"
type textarea "x"
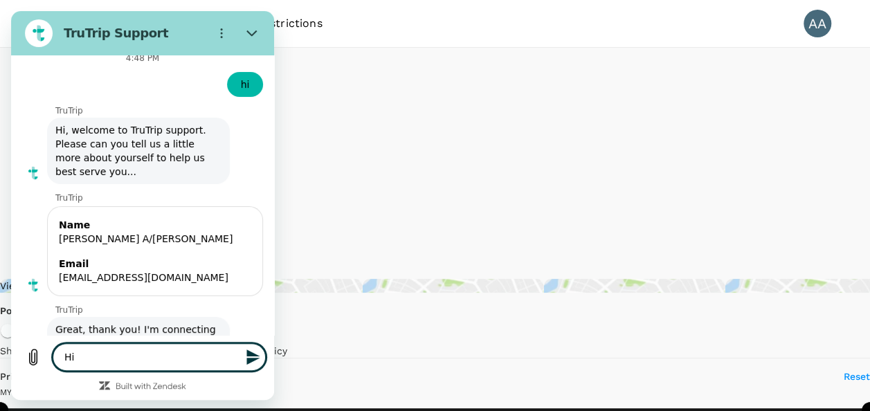
type textarea "Hi T"
type textarea "x"
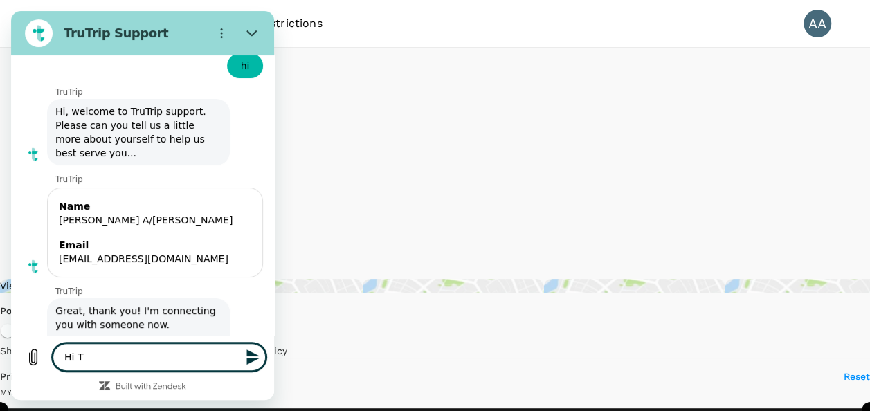
type textarea "Hi Te"
type textarea "x"
type textarea "Hi Ter"
type textarea "x"
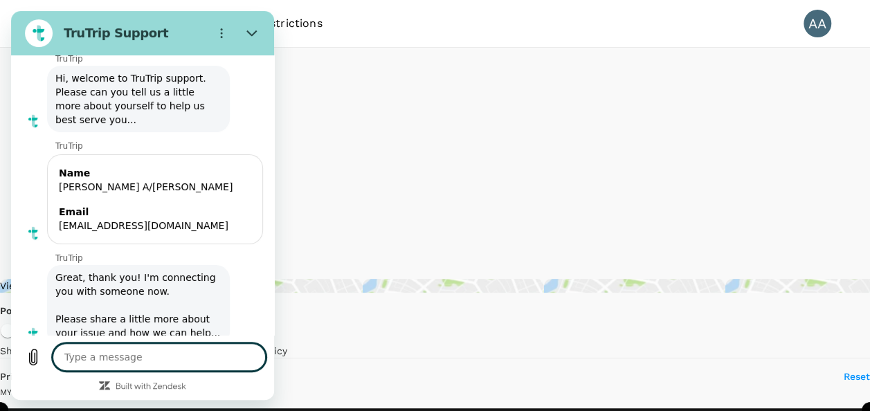
scroll to position [2621, 0]
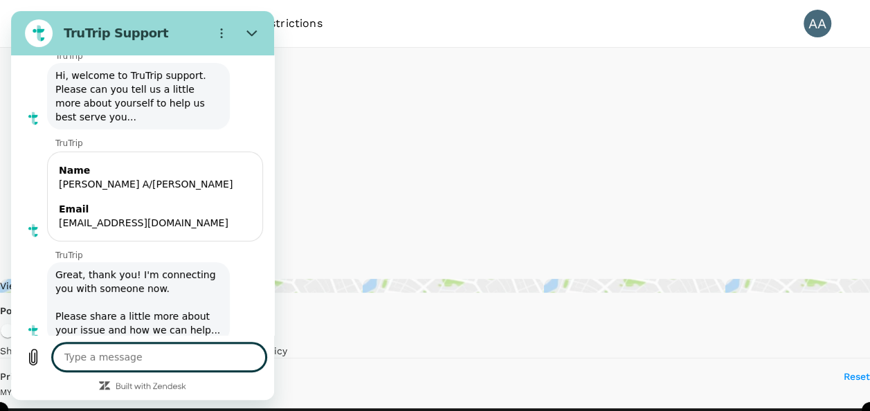
type textarea "x"
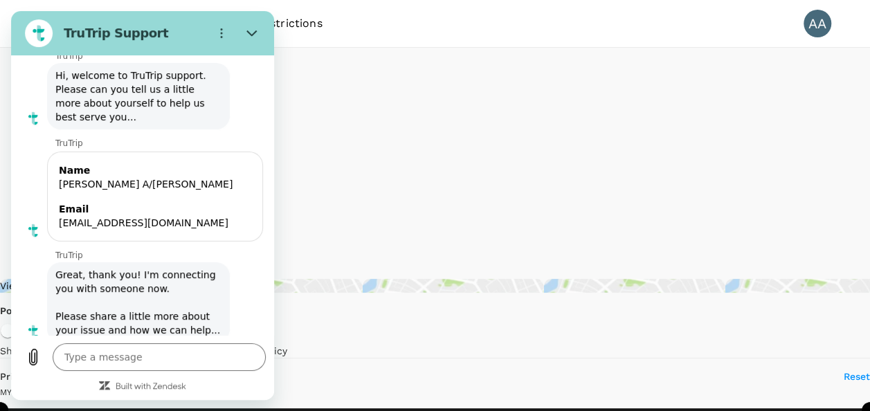
drag, startPoint x: 401, startPoint y: 180, endPoint x: 537, endPoint y: 187, distance: 135.9
copy h6 "7 Heaven Boutique Hotel"
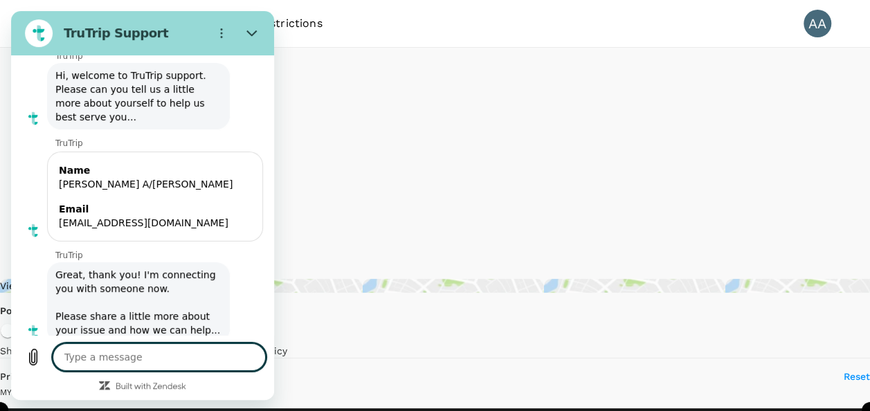
click at [171, 361] on textarea at bounding box center [159, 357] width 213 height 28
type textarea "h"
type textarea "x"
type textarea "he"
type textarea "x"
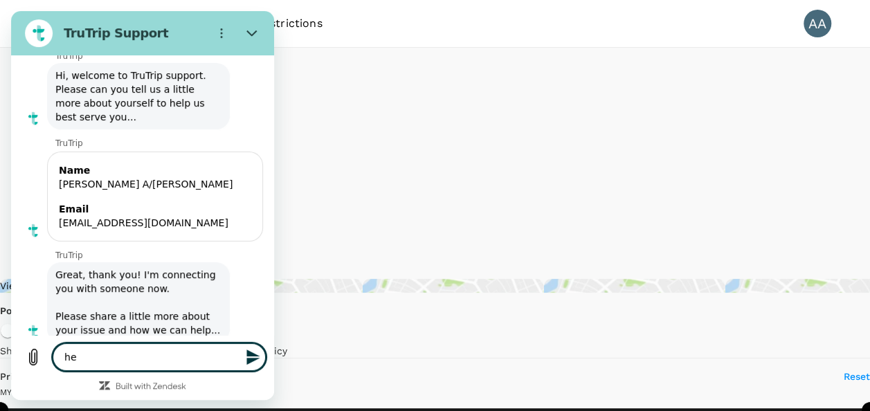
type textarea "hel"
type textarea "x"
type textarea "hell"
type textarea "x"
type textarea "hello"
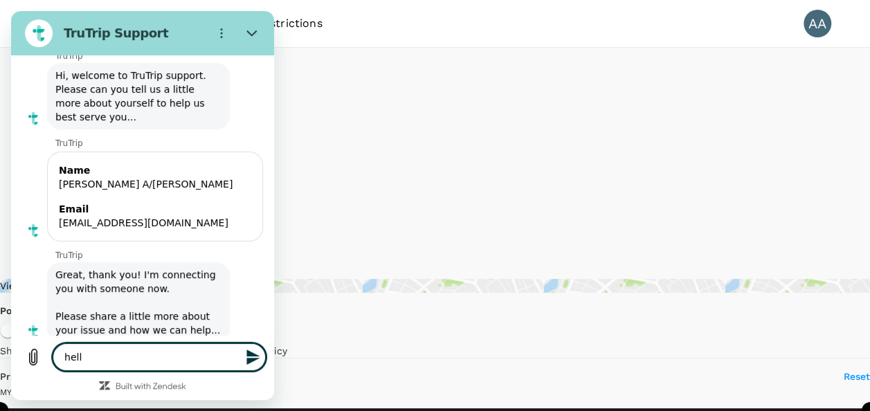
type textarea "x"
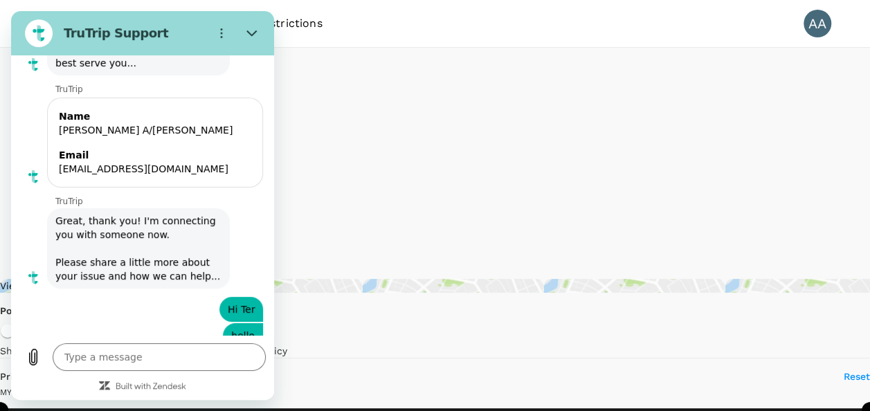
scroll to position [2673, 0]
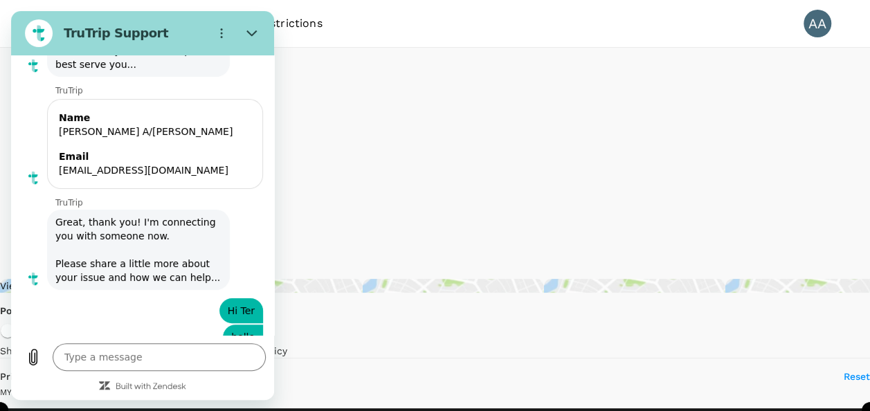
type textarea "x"
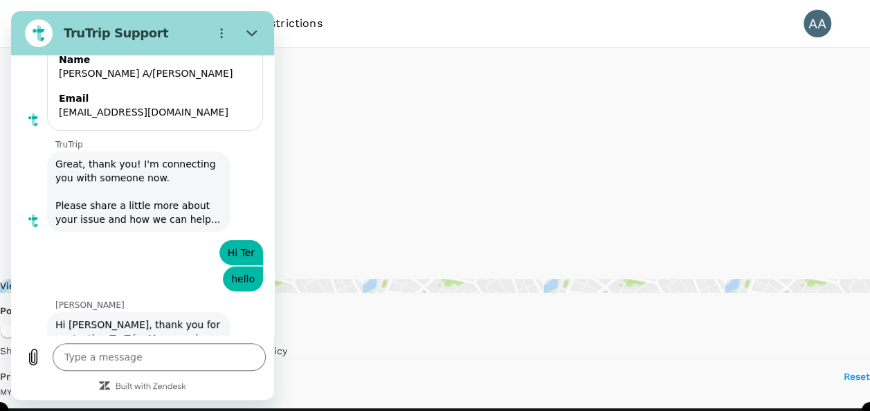
scroll to position [2734, 0]
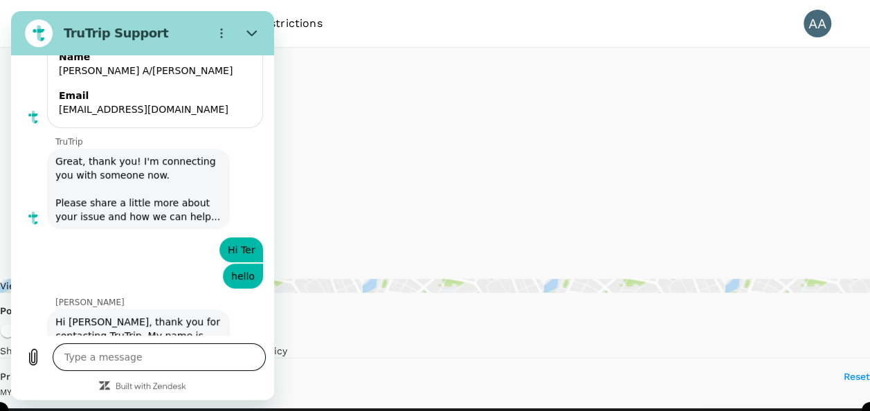
click at [130, 357] on textarea at bounding box center [159, 357] width 213 height 28
paste textarea "7 Heaven Boutique Hotel"
type textarea "7 Heaven Boutique Hotel"
type textarea "x"
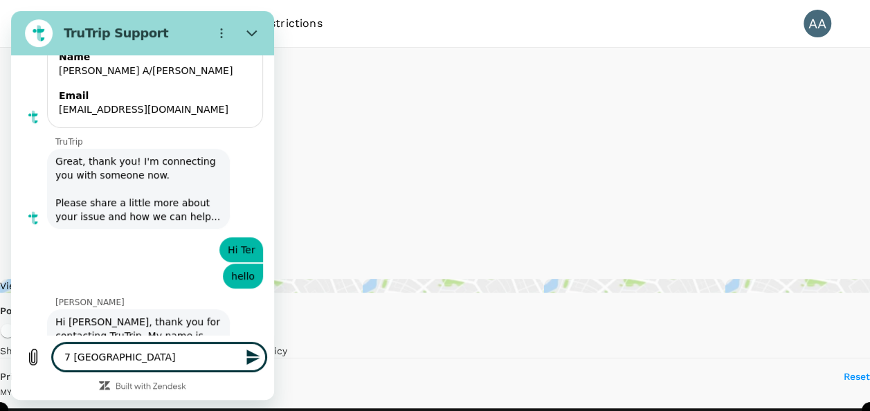
type textarea "7 Heaven Boutique Hotel"
type textarea "x"
type textarea "7 Heaven Boutique Hotel i"
type textarea "x"
type textarea "7 Heaven Boutique Hotel i"
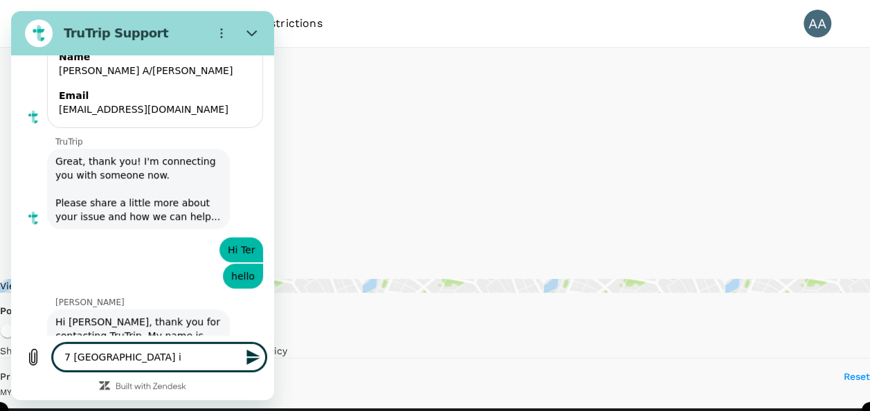
type textarea "x"
type textarea "7 Heaven Boutique Hotel i n"
type textarea "x"
type textarea "7 Heaven Boutique Hotel i ne"
type textarea "x"
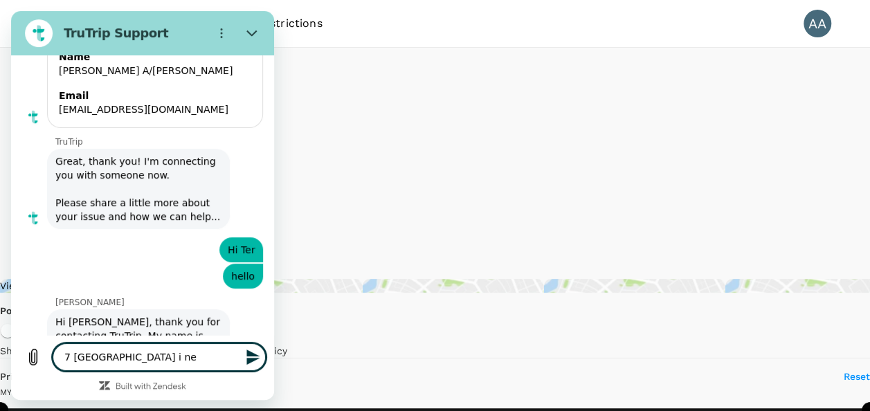
type textarea "7 Heaven Boutique Hotel i nee"
type textarea "x"
type textarea "7 Heaven Boutique Hotel i need"
type textarea "x"
type textarea "7 Heaven Boutique Hotel i need"
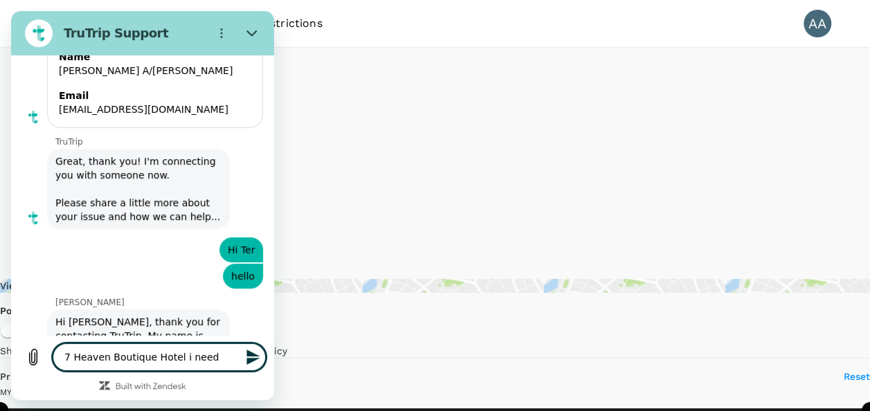
type textarea "x"
type textarea "7 Heaven Boutique Hotel i need b"
type textarea "x"
type textarea "7 Heaven Boutique Hotel i need bo"
type textarea "x"
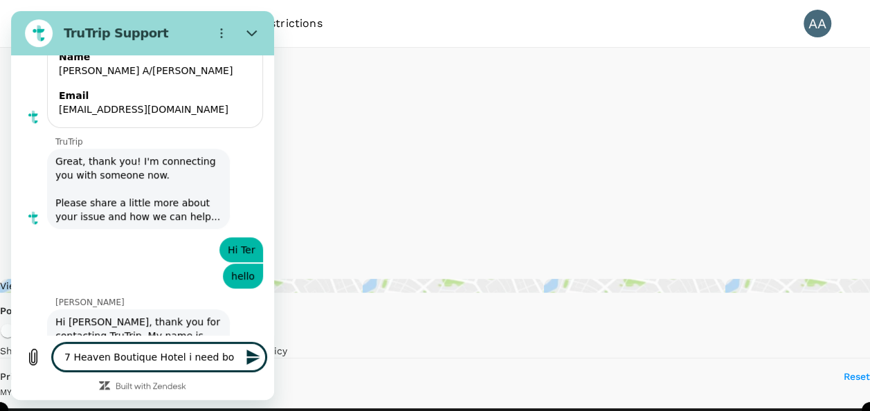
type textarea "7 Heaven Boutique Hotel i need boo"
type textarea "x"
type textarea "7 Heaven Boutique Hotel i need book"
type textarea "x"
type textarea "7 Heaven Boutique Hotel i need booki"
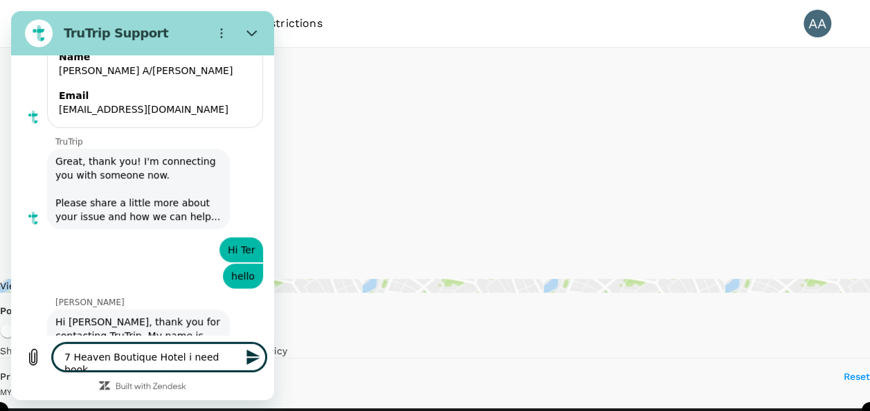
type textarea "x"
type textarea "7 Heaven Boutique Hotel i need bookin"
type textarea "x"
type textarea "7 Heaven Boutique Hotel i need booking"
type textarea "x"
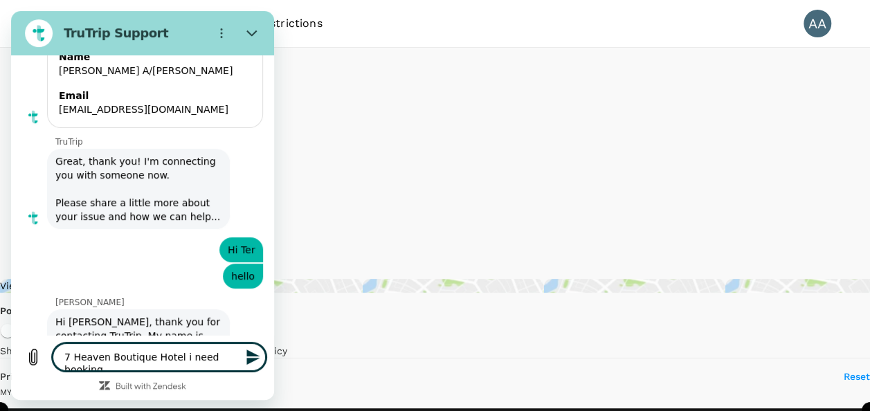
type textarea "7 Heaven Boutique Hotel i need booking"
type textarea "x"
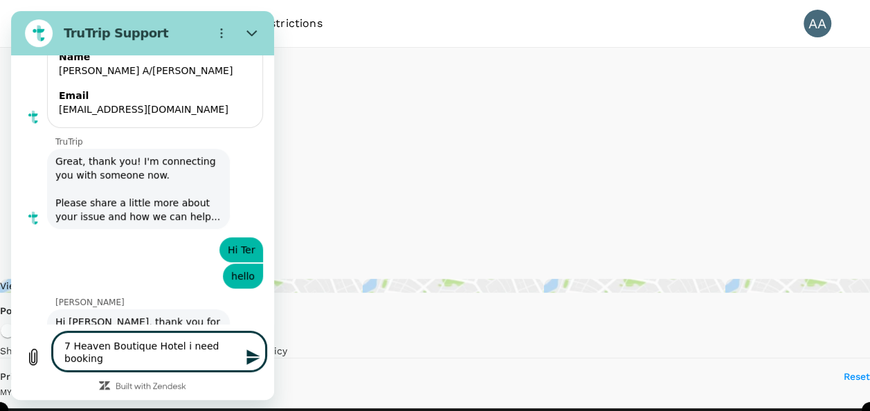
type textarea "7 Heaven Boutique Hotel i need booking f"
type textarea "x"
type textarea "7 Heaven Boutique Hotel i need booking fo"
type textarea "x"
type textarea "7 Heaven Boutique Hotel i need booking for"
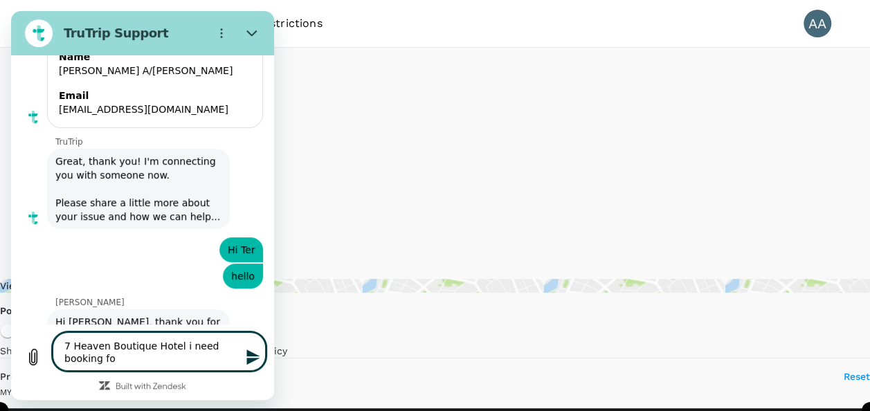
type textarea "x"
type textarea "7 Heaven Boutique Hotel i need booking for"
type textarea "x"
type textarea "7 Heaven Boutique Hotel i need booking for t"
type textarea "x"
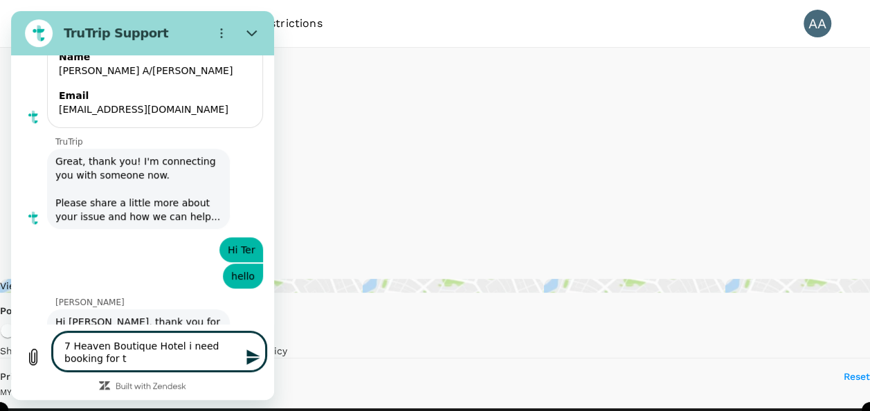
type textarea "7 Heaven Boutique Hotel i need booking for th"
type textarea "x"
type textarea "7 Heaven Boutique Hotel i need booking for thi"
type textarea "x"
type textarea "7 Heaven Boutique Hotel i need booking for this"
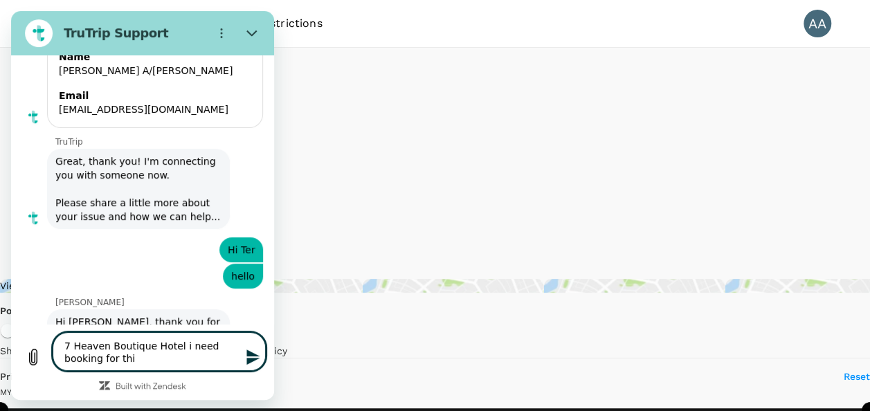
type textarea "x"
type textarea "7 Heaven Boutique Hotel i need booking for this"
type textarea "x"
type textarea "7 Heaven Boutique Hotel i need booking for this h"
type textarea "x"
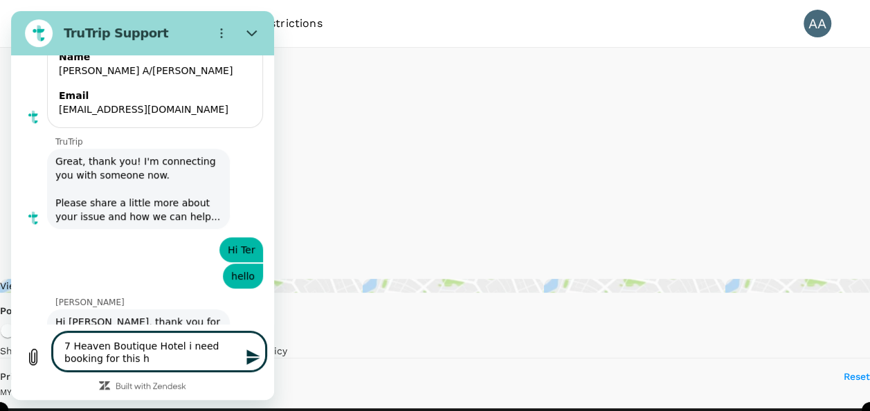
type textarea "7 Heaven Boutique Hotel i need booking for this ho"
type textarea "x"
type textarea "7 Heaven Boutique Hotel i need booking for this hot"
type textarea "x"
type textarea "7 Heaven Boutique Hotel i need booking for this hote"
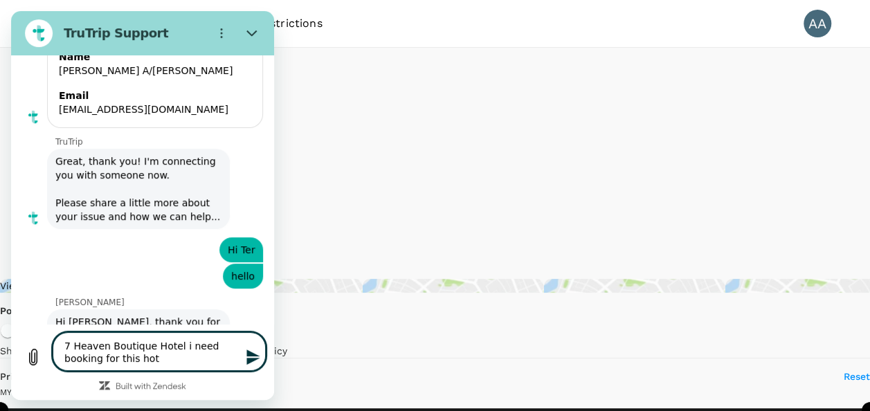
type textarea "x"
type textarea "7 Heaven Boutique Hotel i need booking for this hotel"
type textarea "x"
type textarea "7 Heaven Boutique Hotel i need booking for this hotel"
type textarea "x"
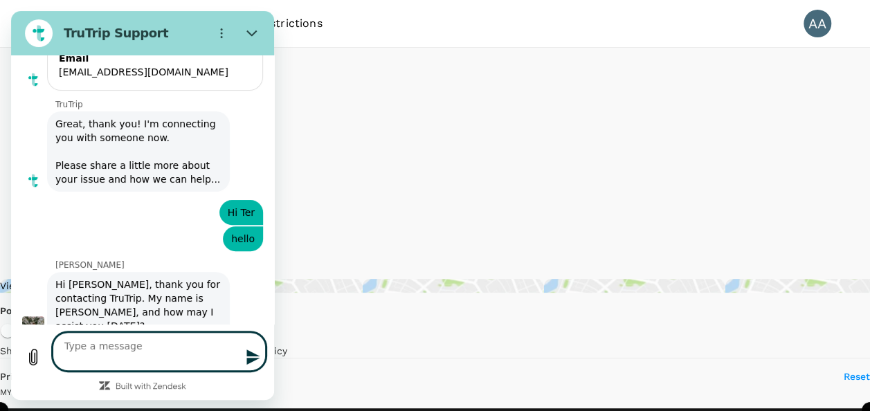
type textarea "x"
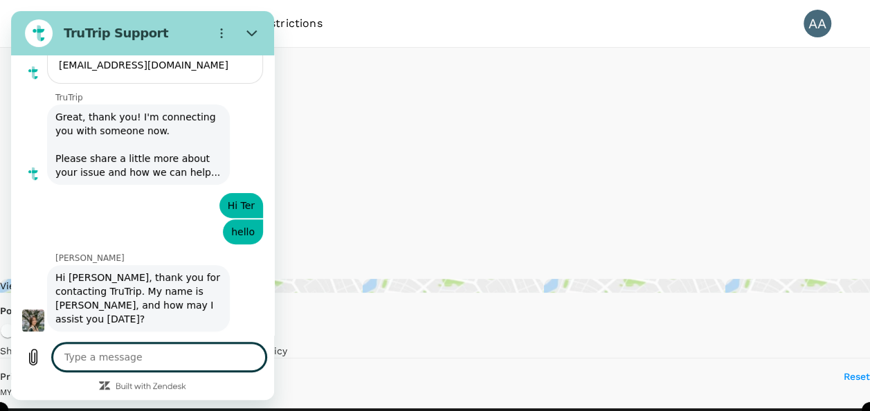
scroll to position [2781, 0]
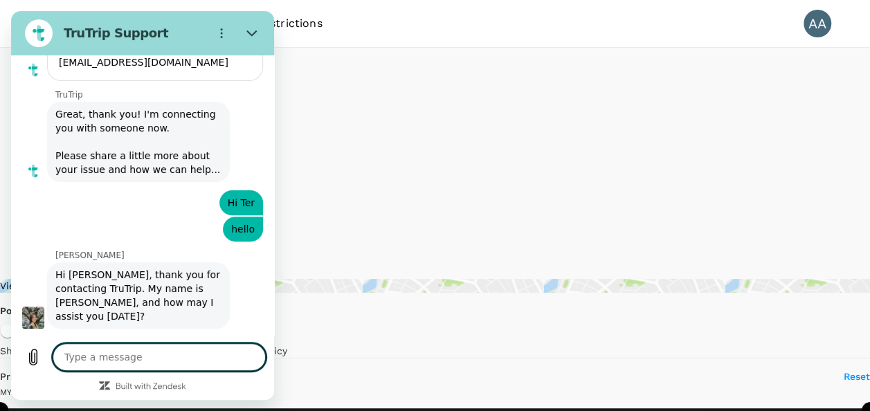
type textarea "c"
type textarea "x"
type textarea "ch"
type textarea "x"
type textarea "che"
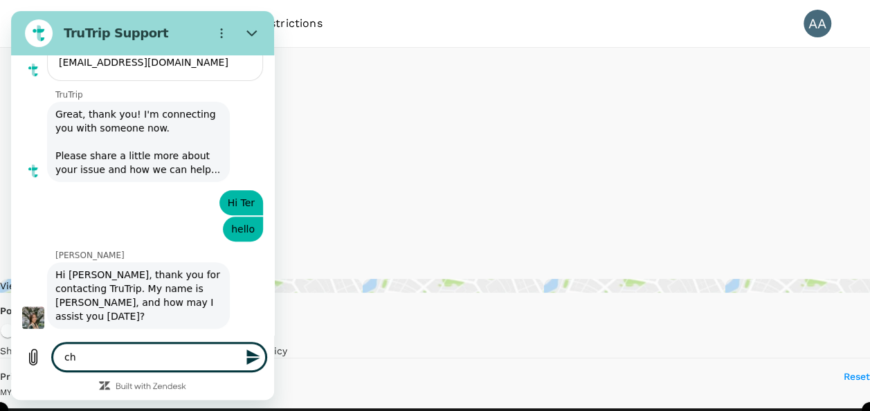
type textarea "x"
type textarea "chec"
type textarea "x"
type textarea "check"
type textarea "x"
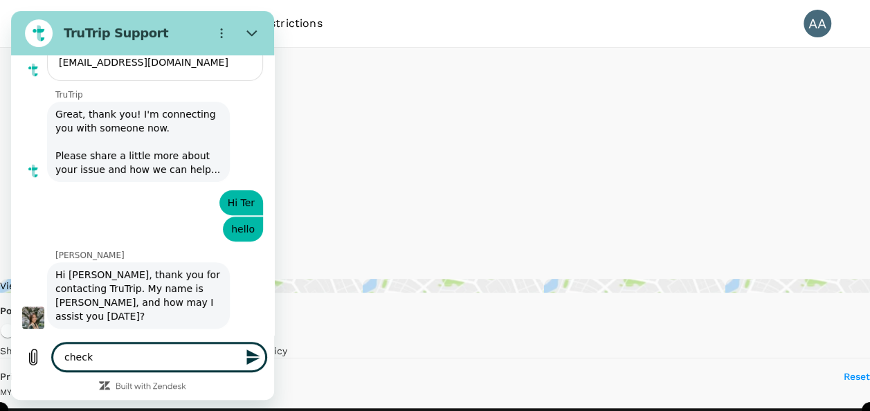
type textarea "check"
type textarea "x"
type textarea "check i"
type textarea "x"
type textarea "check in"
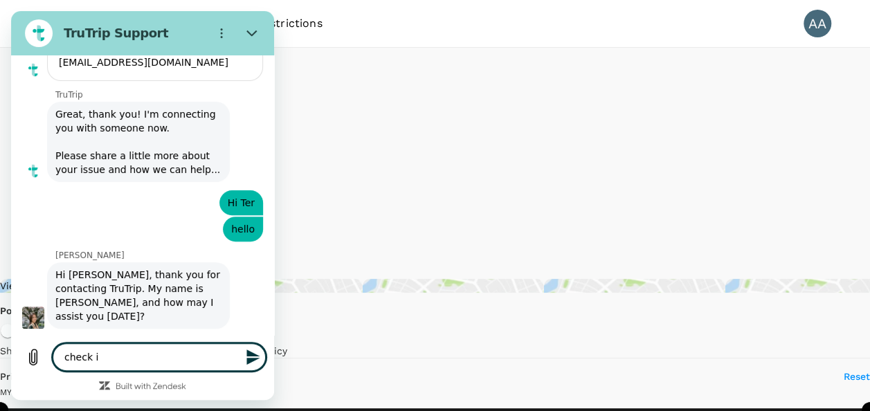
type textarea "x"
type textarea "check in"
type textarea "x"
type textarea "check in 0"
type textarea "x"
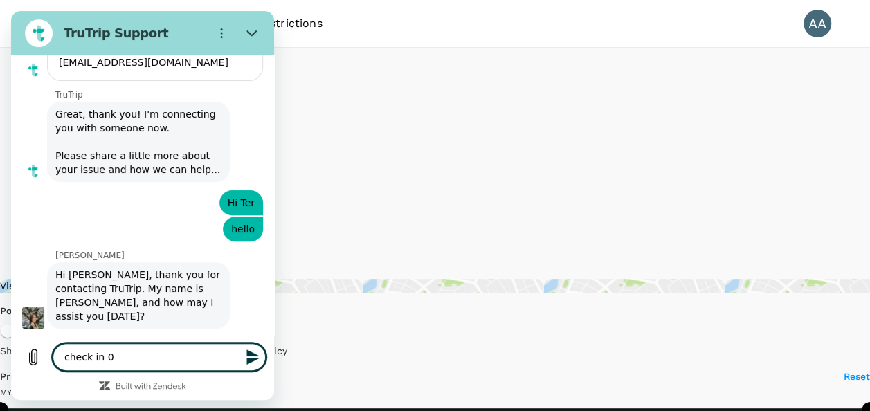
type textarea "check in 06"
type textarea "x"
type textarea "check in 06"
type textarea "x"
type textarea "check in 06 -"
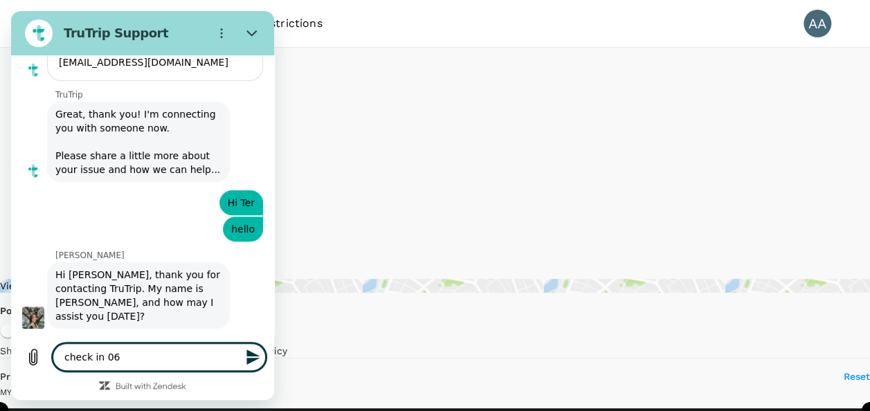
type textarea "x"
type textarea "check in 06 -"
type textarea "x"
type textarea "check in 06 -"
type textarea "x"
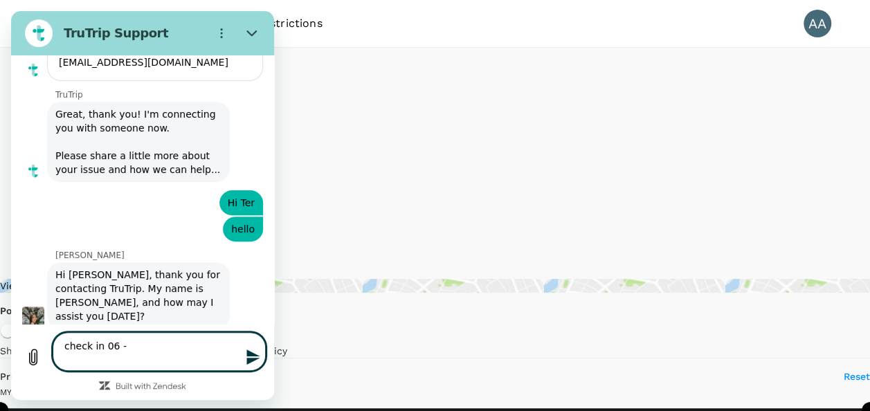
type textarea "check in 06 - C"
type textarea "x"
type textarea "check in 06 - Ch"
type textarea "x"
type textarea "check in 06 - Che"
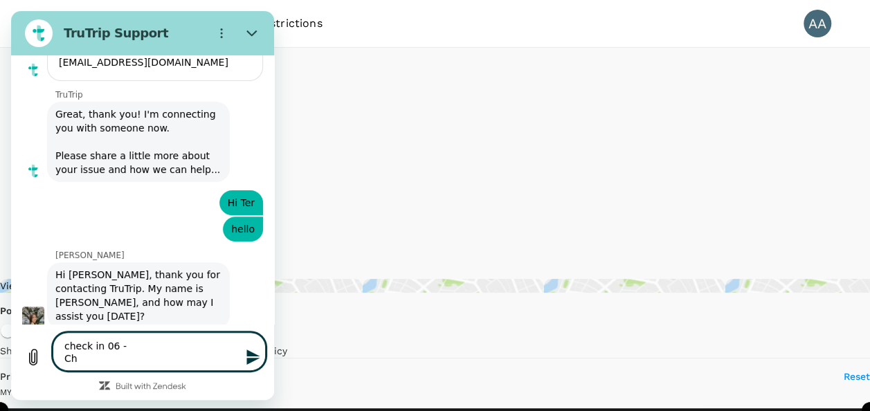
type textarea "x"
type textarea "check in 06 - Chec"
type textarea "x"
type textarea "check in 06 - Check"
type textarea "x"
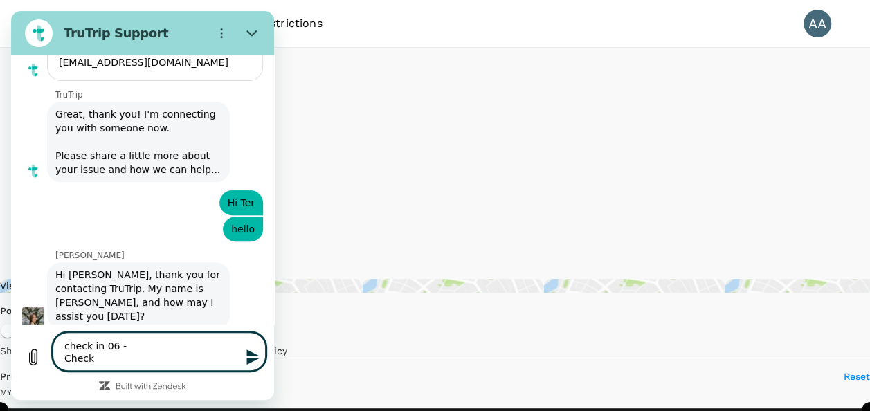
type textarea "check in 06 - Check"
type textarea "x"
type textarea "check in 06 - Check o"
type textarea "x"
type textarea "check in 06 - Check ou"
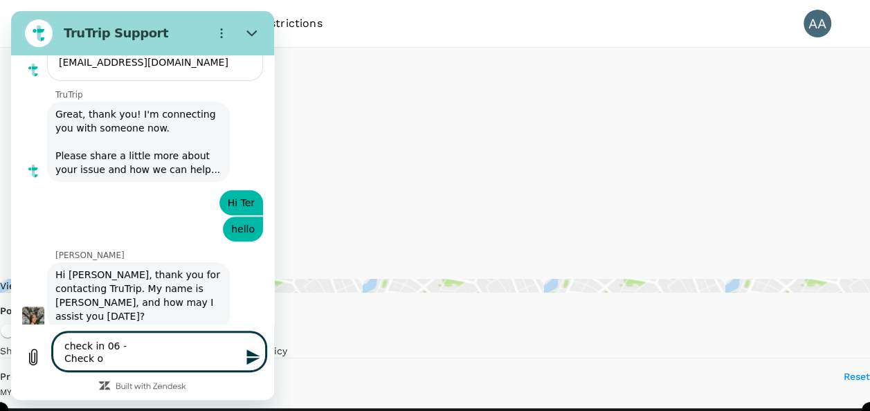
type textarea "x"
type textarea "check in 06 - Check out"
type textarea "x"
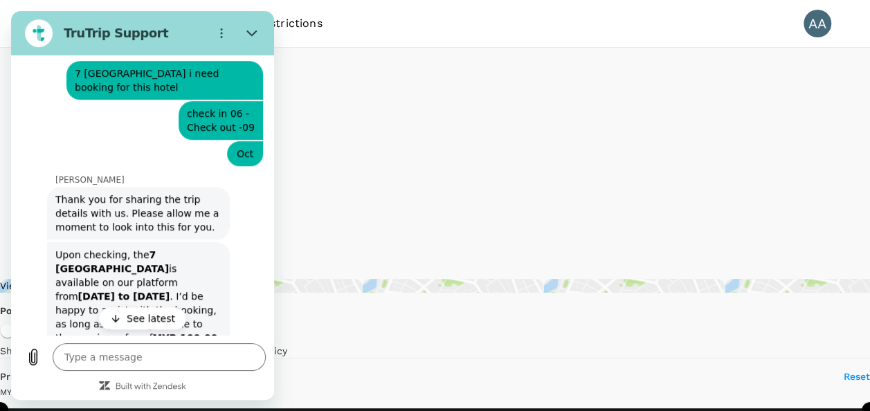
scroll to position [3145, 0]
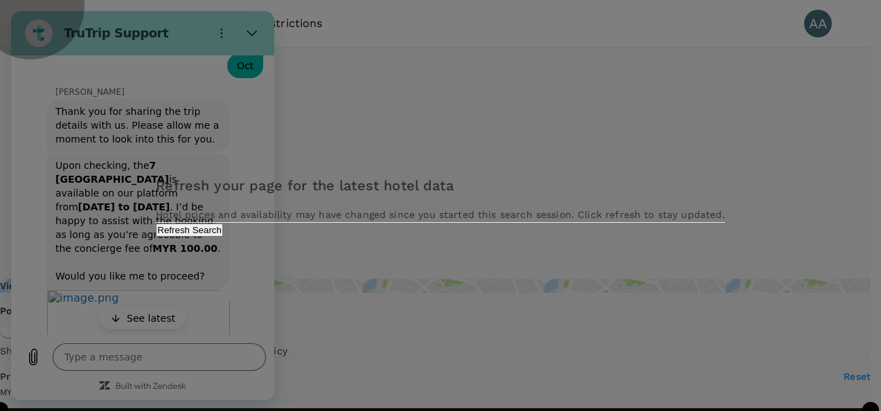
click at [223, 237] on button "Refresh Search" at bounding box center [189, 230] width 67 height 13
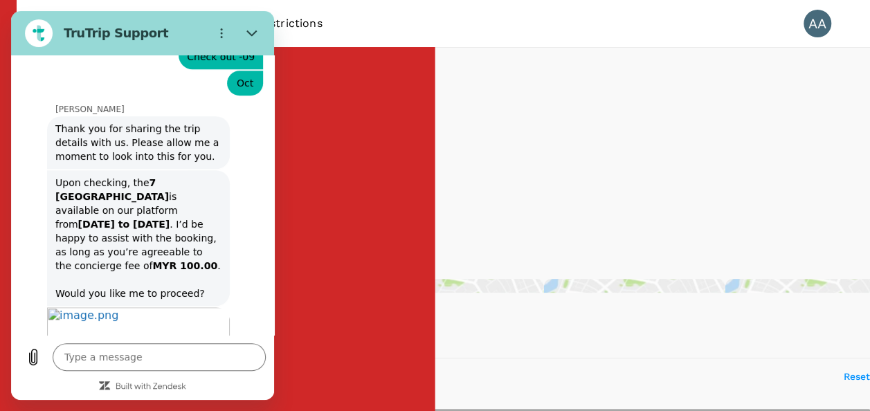
scroll to position [3161, 0]
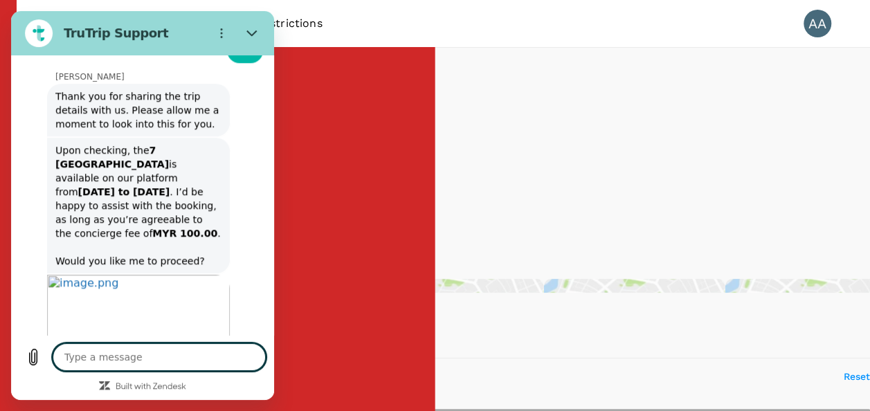
click at [148, 361] on textarea at bounding box center [159, 357] width 213 height 28
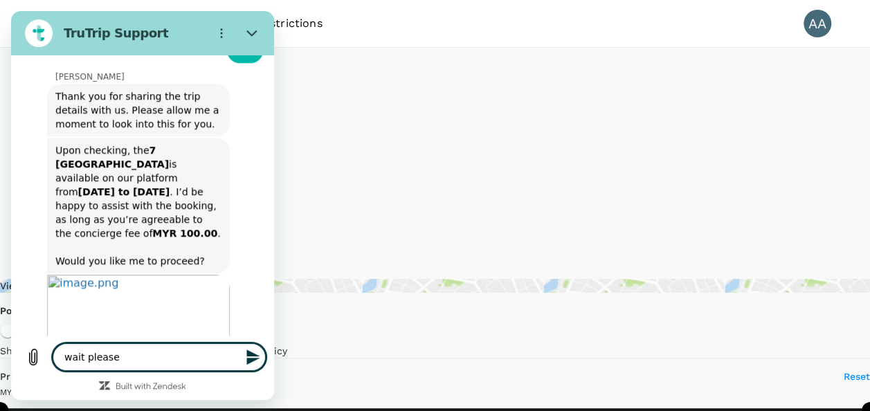
click at [248, 360] on icon "Send message" at bounding box center [252, 357] width 13 height 15
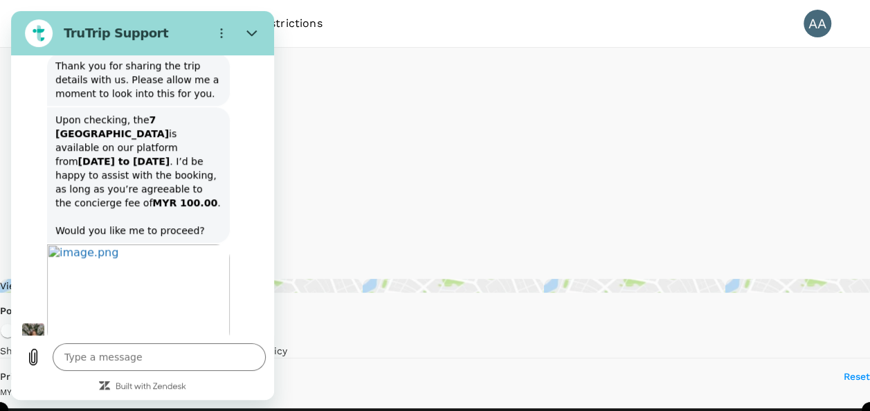
scroll to position [3194, 0]
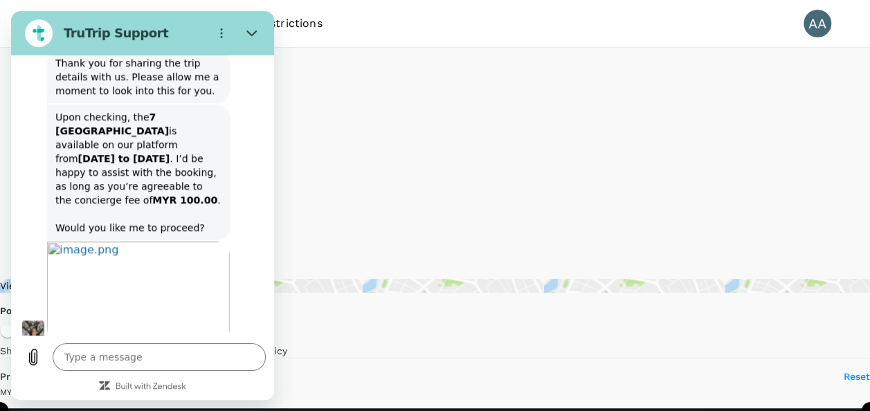
drag, startPoint x: 762, startPoint y: 309, endPoint x: 761, endPoint y: 280, distance: 28.4
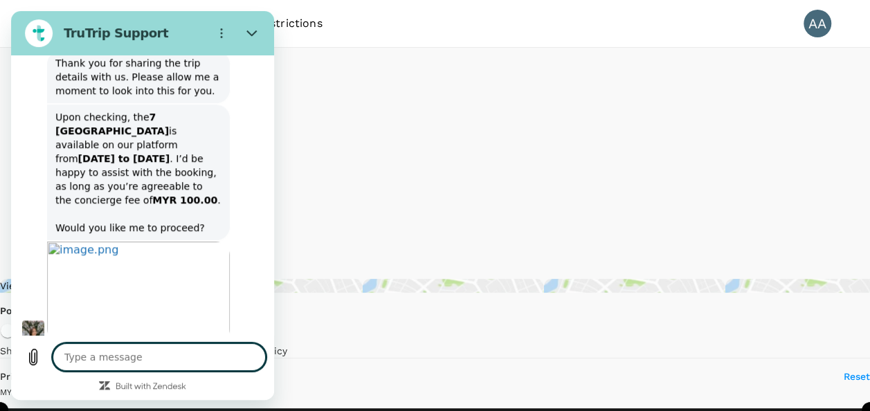
click at [163, 346] on textarea at bounding box center [159, 357] width 213 height 28
click at [160, 361] on textarea at bounding box center [159, 357] width 213 height 28
click at [256, 368] on button "Send message" at bounding box center [252, 357] width 28 height 28
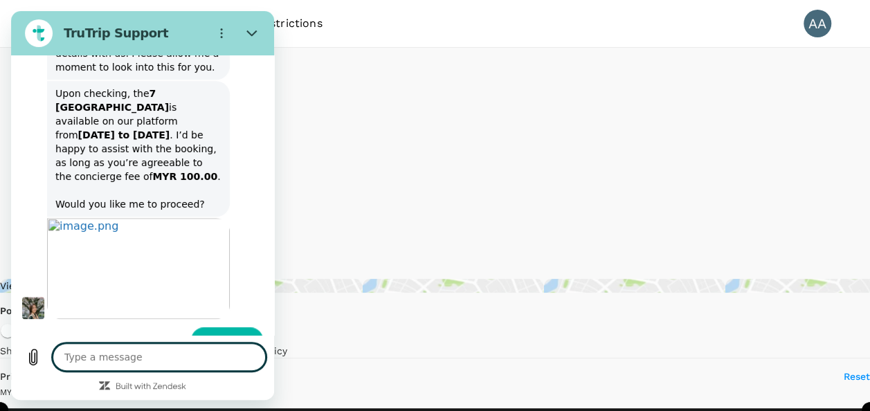
scroll to position [3220, 0]
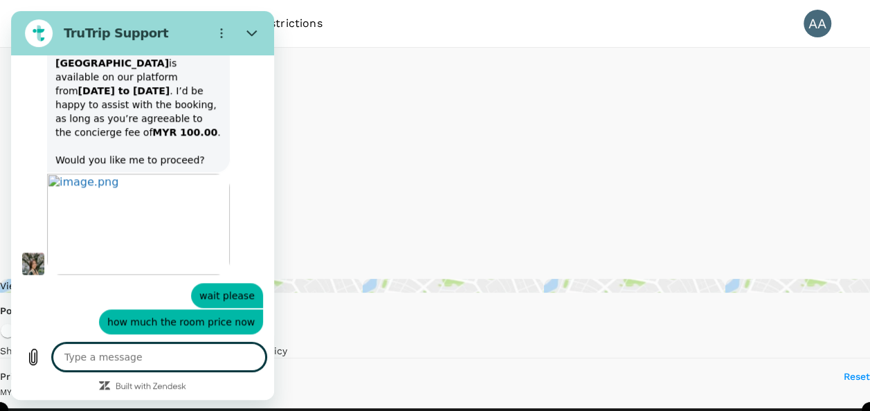
scroll to position [3280, 0]
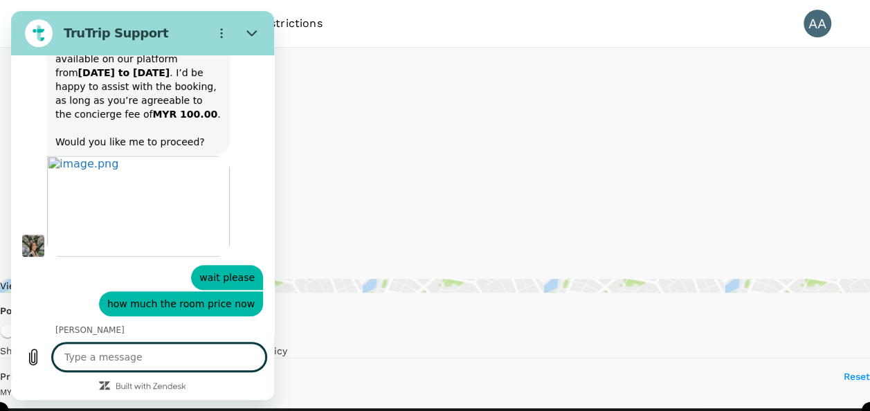
click at [170, 352] on textarea at bounding box center [159, 357] width 213 height 28
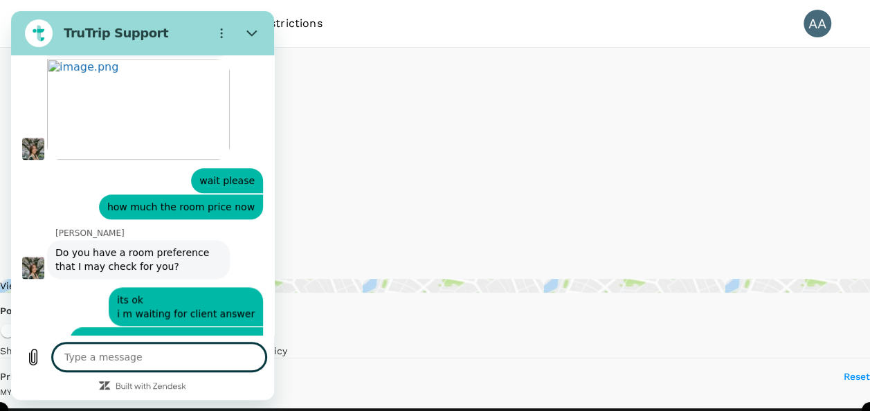
scroll to position [3379, 0]
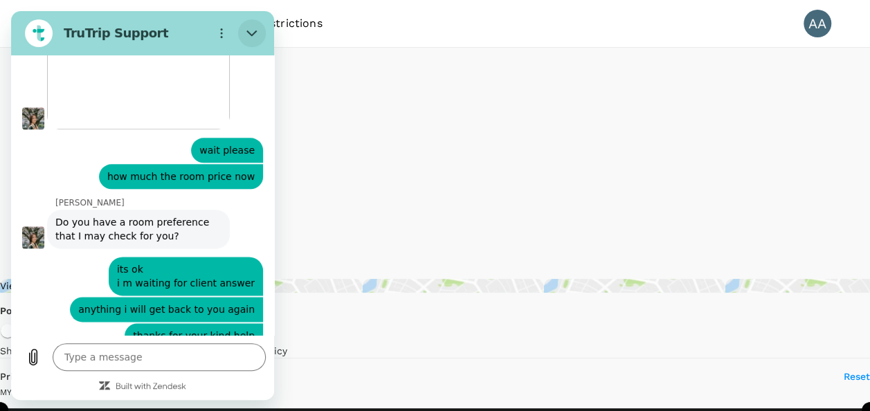
click at [248, 26] on button "Close" at bounding box center [252, 33] width 28 height 28
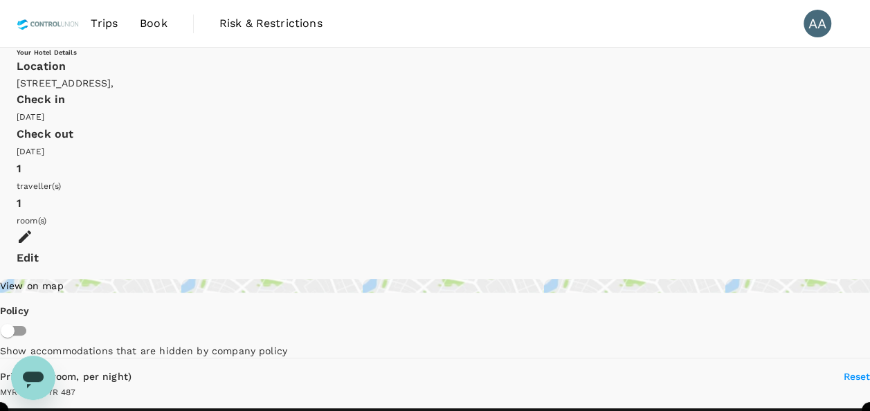
scroll to position [3407, 0]
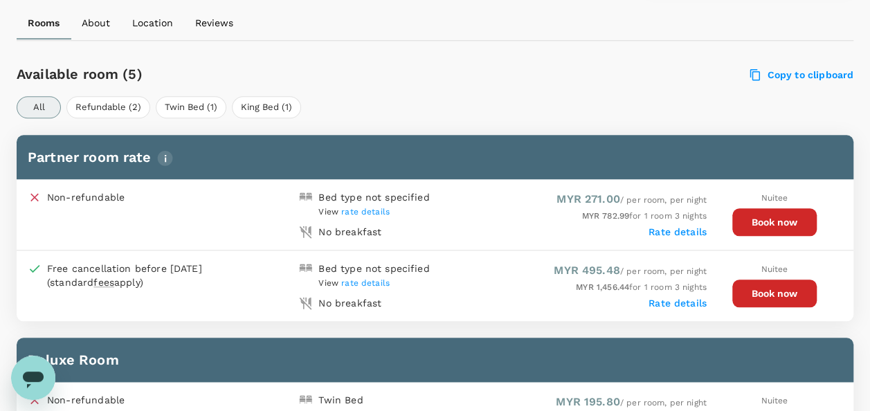
scroll to position [618, 0]
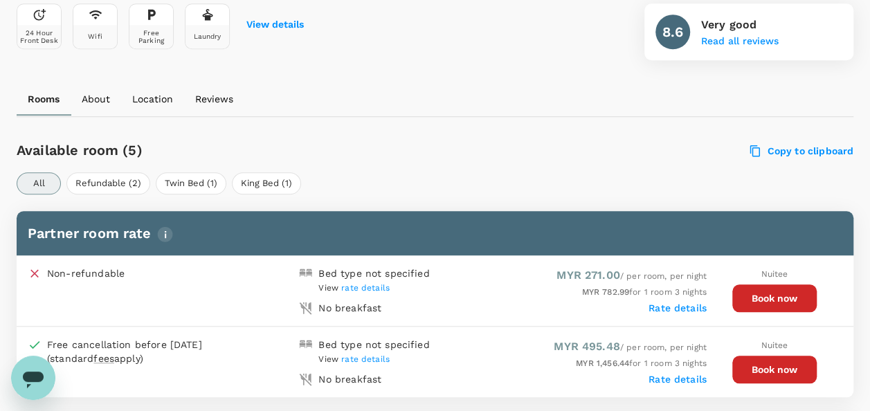
scroll to position [554, 0]
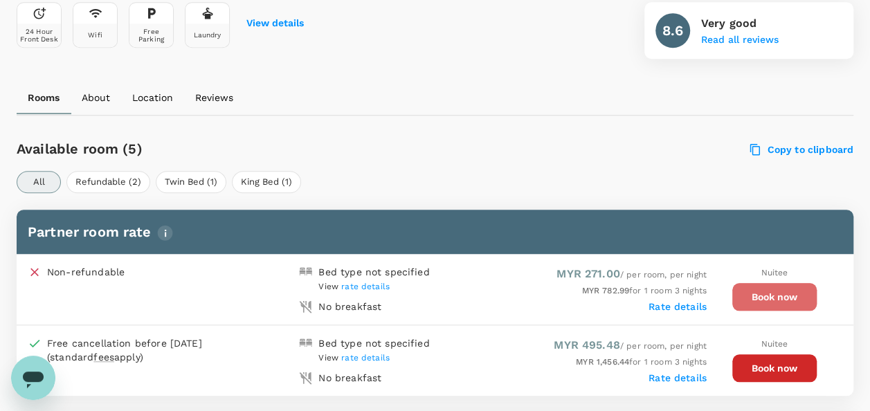
click at [765, 294] on button "Book now" at bounding box center [775, 297] width 84 height 28
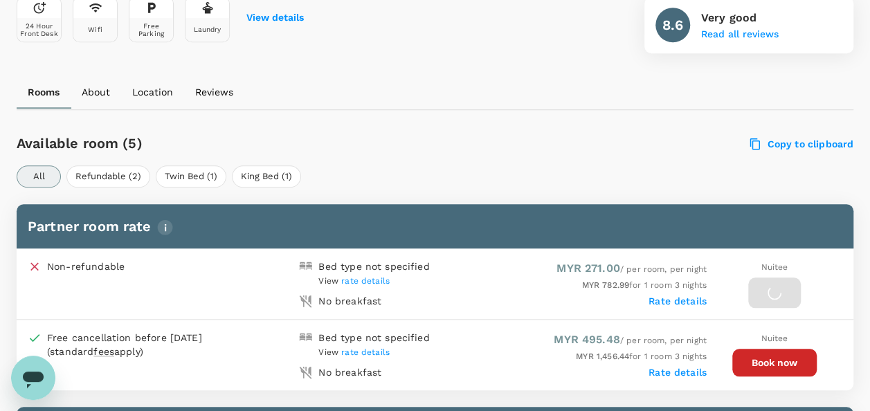
scroll to position [548, 0]
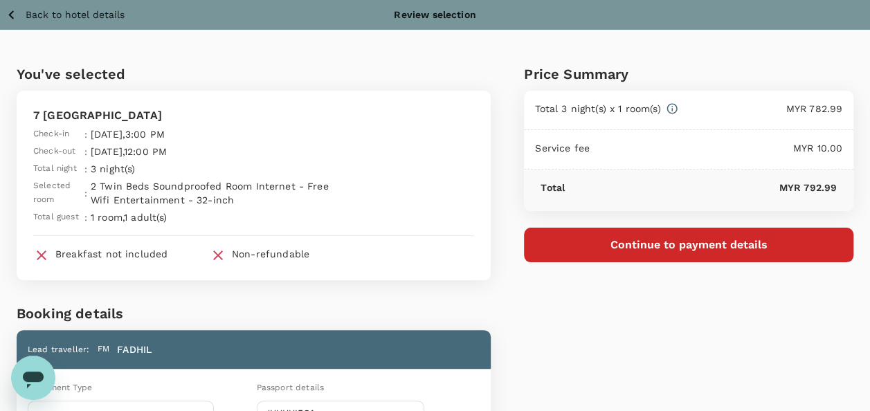
click at [777, 402] on div "Price Summary Total 3 night(s) x 1 room(s) MYR 782.99 Service fee MYR 10.00 Tot…" at bounding box center [672, 377] width 363 height 694
click at [640, 297] on div "Price Summary Total 3 night(s) x 1 room(s) MYR 782.99 Service fee MYR 10.00 Tot…" at bounding box center [672, 377] width 363 height 694
click at [656, 249] on button "Continue to payment details" at bounding box center [689, 245] width 330 height 35
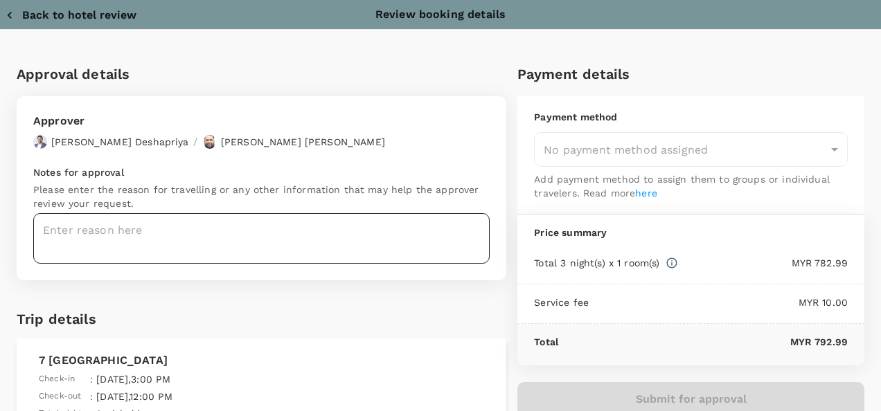
type input "9e254831-a140-43d4-90d9-f4bdc71b84d3"
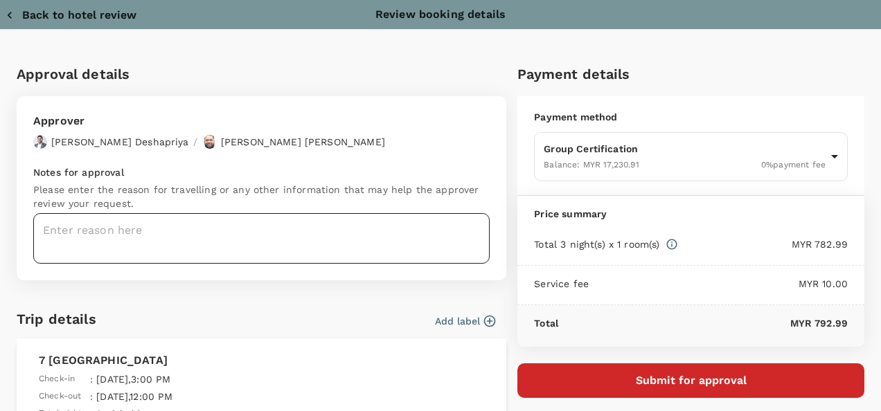
click at [285, 237] on textarea at bounding box center [261, 238] width 456 height 51
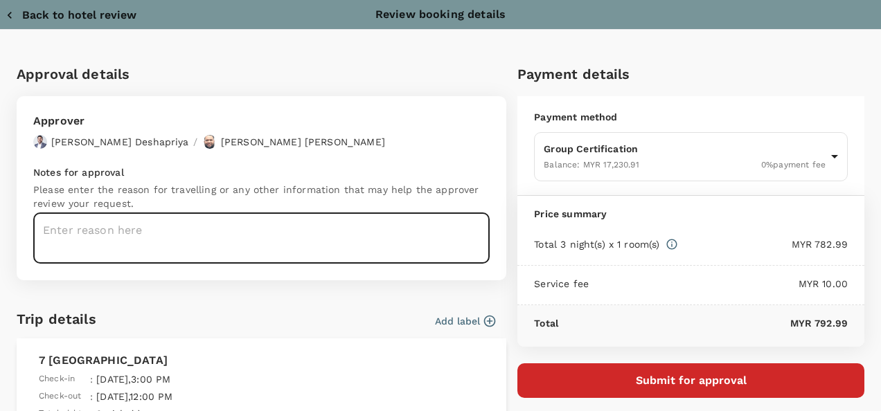
paste textarea "Auditor : [PERSON_NAME] & [PERSON_NAME] Date : [DATE] - [DATE] Site : PT. Berka…"
type textarea "Auditor : [PERSON_NAME] & [PERSON_NAME] Date : [DATE] - [DATE] Site : PT. Berka…"
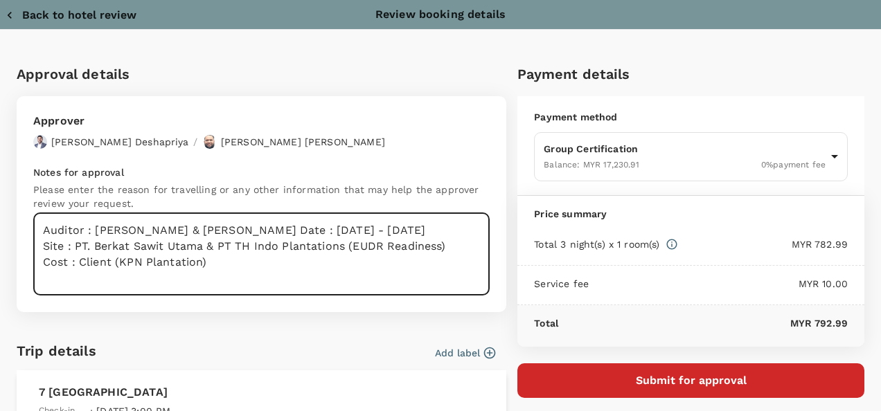
drag, startPoint x: 188, startPoint y: 282, endPoint x: 12, endPoint y: 208, distance: 190.8
click at [12, 208] on div "Approval details Approver [PERSON_NAME] / [PERSON_NAME] Bin [PERSON_NAME] Notes…" at bounding box center [256, 403] width 501 height 703
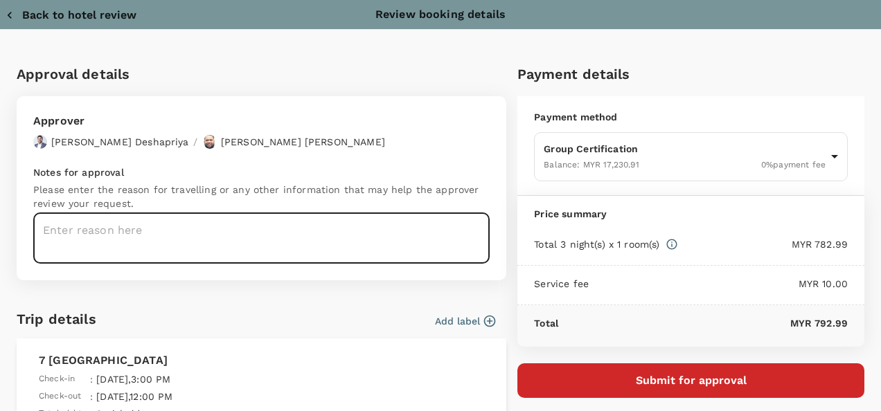
click at [137, 223] on textarea at bounding box center [261, 238] width 456 height 51
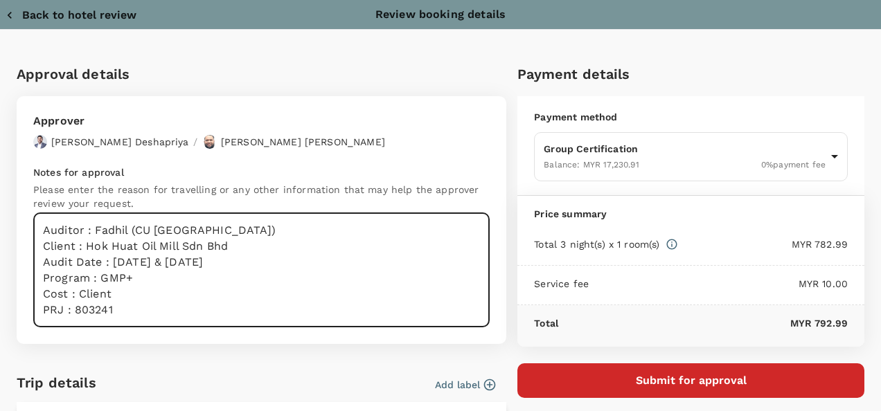
type textarea "Auditor : Fadhil (CU [GEOGRAPHIC_DATA]) Client : Hok Huat Oil Mill Sdn Bhd Audi…"
click at [697, 377] on button "Submit for approval" at bounding box center [690, 380] width 347 height 35
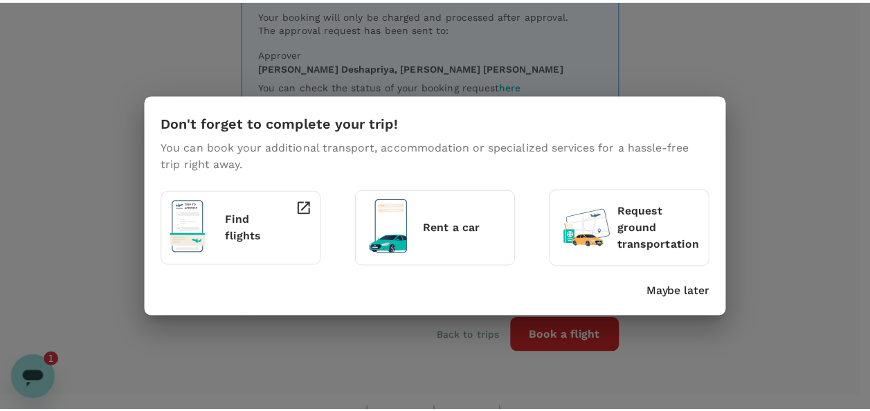
scroll to position [68, 0]
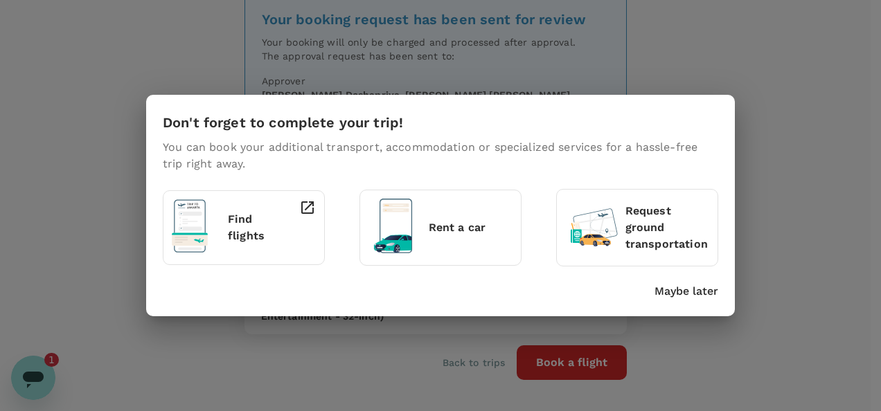
click at [686, 286] on p "Maybe later" at bounding box center [686, 291] width 64 height 17
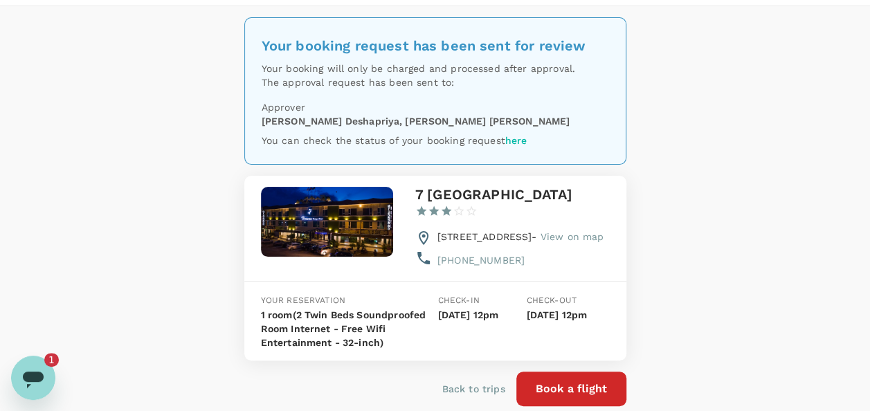
scroll to position [0, 0]
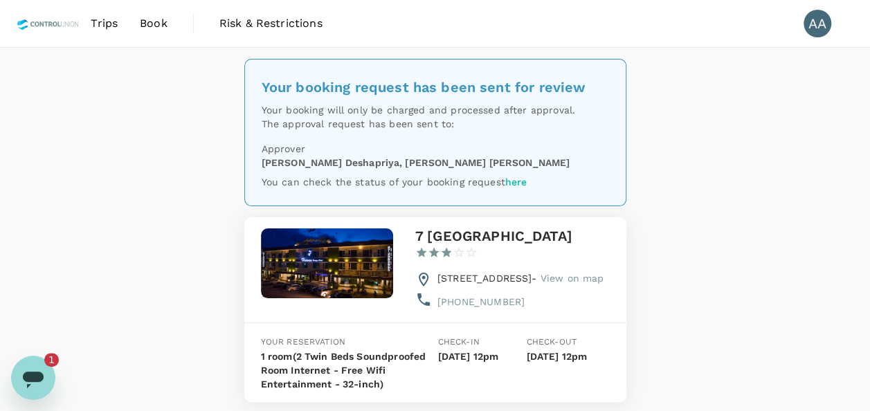
click at [155, 28] on span "Book" at bounding box center [154, 23] width 28 height 17
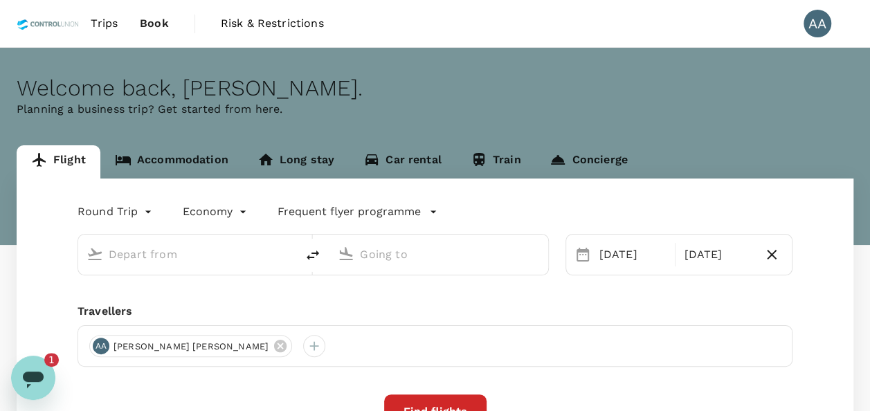
type input "Soekarno-Hatta Intl (CGK)"
type input "Johor Bahru, Malaysia (any)"
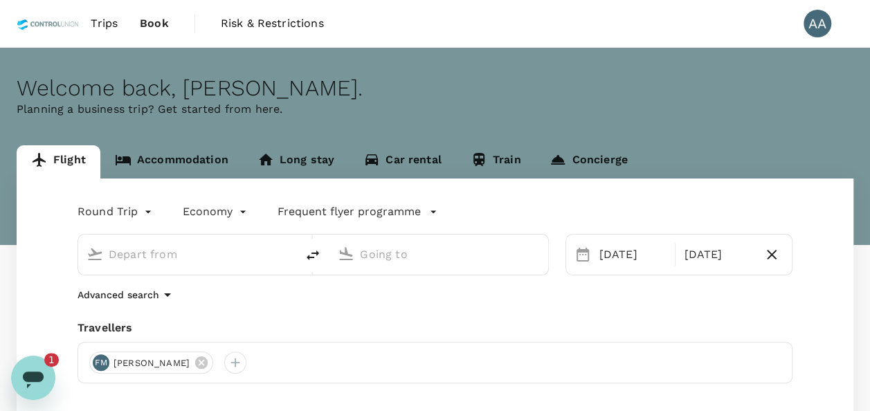
type input "Soekarno-Hatta Intl (CGK)"
type input "Johor Bahru, Malaysia (any)"
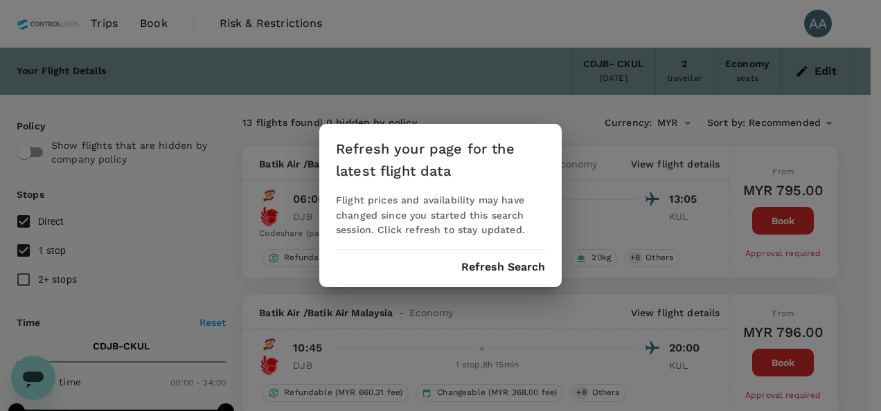
click at [504, 255] on div "Refresh your page for the latest flight data Flight prices and availability may…" at bounding box center [440, 206] width 242 height 164
click at [506, 258] on div "Refresh your page for the latest flight data Flight prices and availability may…" at bounding box center [440, 206] width 242 height 164
click at [503, 268] on button "Refresh Search" at bounding box center [503, 267] width 84 height 12
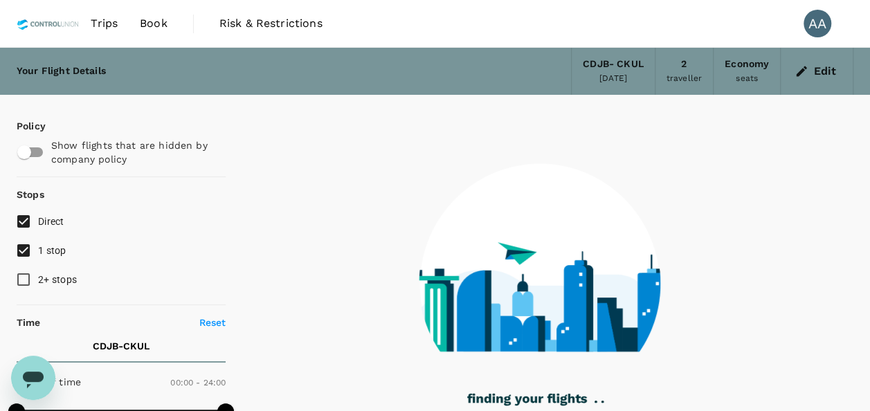
click at [813, 74] on button "Edit" at bounding box center [817, 71] width 50 height 22
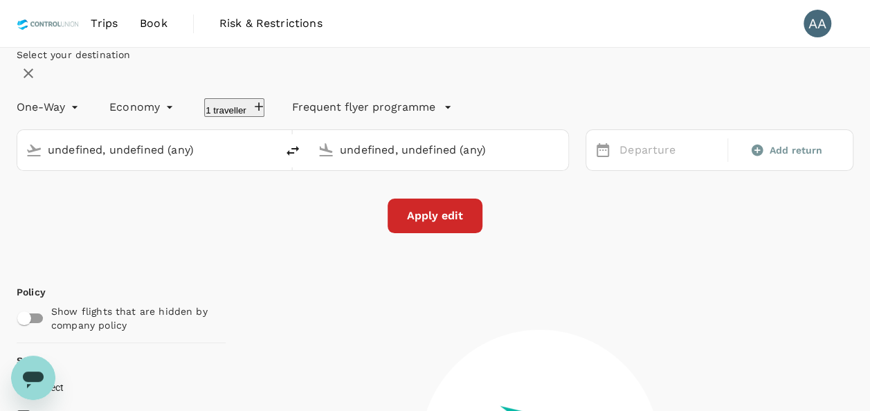
type input "[GEOGRAPHIC_DATA], [GEOGRAPHIC_DATA] (any)"
click at [238, 161] on input "[GEOGRAPHIC_DATA], [GEOGRAPHIC_DATA] (any)" at bounding box center [147, 149] width 199 height 21
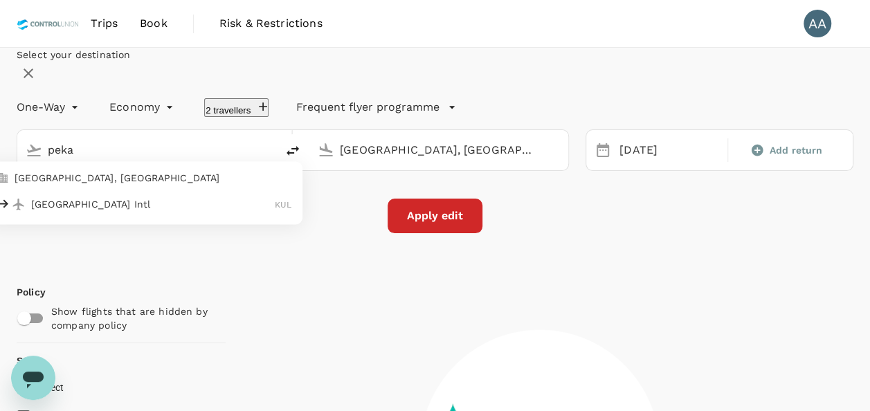
type input "pekan"
type input "780"
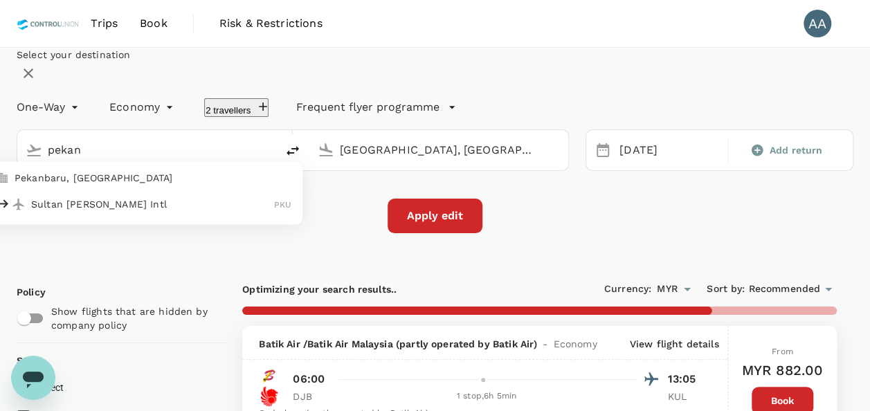
click at [185, 185] on p "Pekanbaru, Indonesia" at bounding box center [153, 178] width 277 height 14
type input "Pekanbaru, Indonesia (any)"
click at [432, 233] on button "Apply edit" at bounding box center [435, 216] width 95 height 35
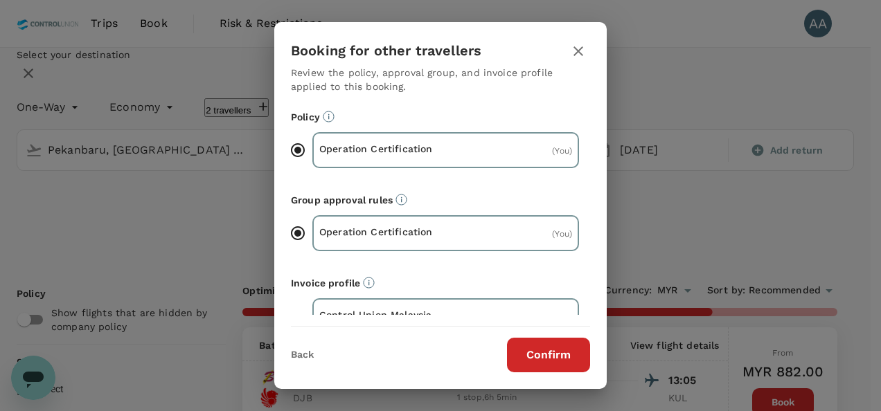
click at [533, 356] on button "Confirm" at bounding box center [548, 355] width 83 height 35
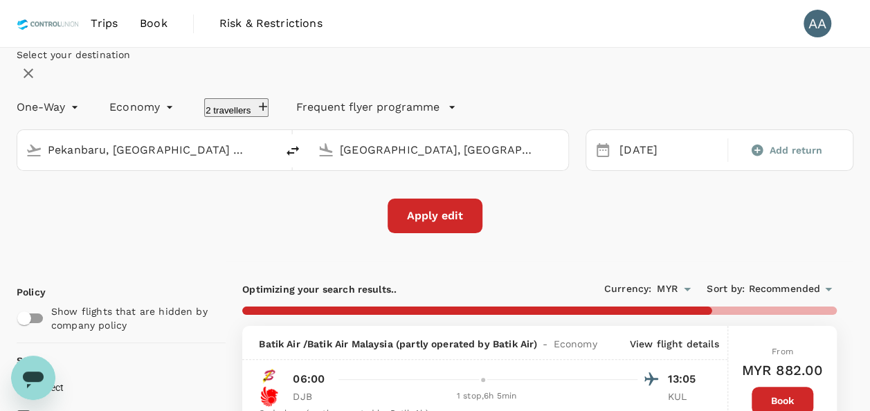
type input "985"
checkbox input "false"
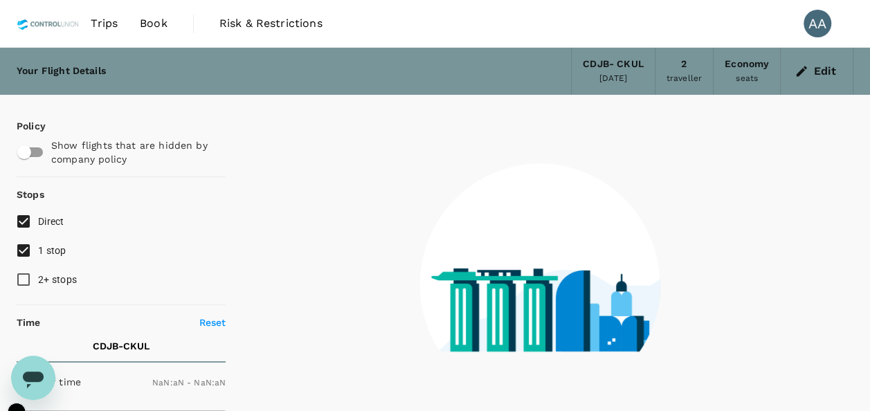
type input "1440"
type input "880"
checkbox input "true"
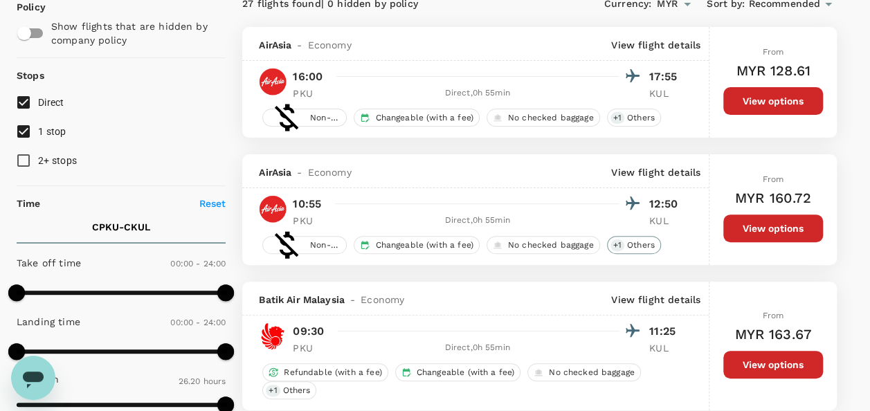
scroll to position [138, 0]
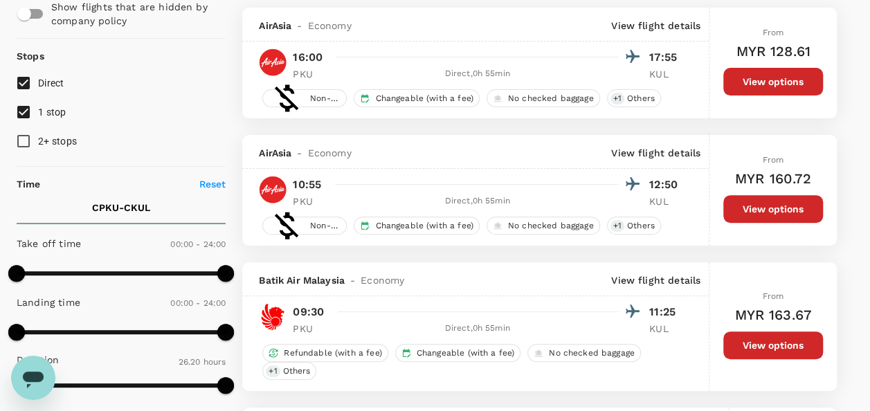
click at [637, 388] on div "Batik Air Malaysia - Economy View flight details 09:30 11:25 PKU Direct , 0h 55…" at bounding box center [475, 326] width 467 height 129
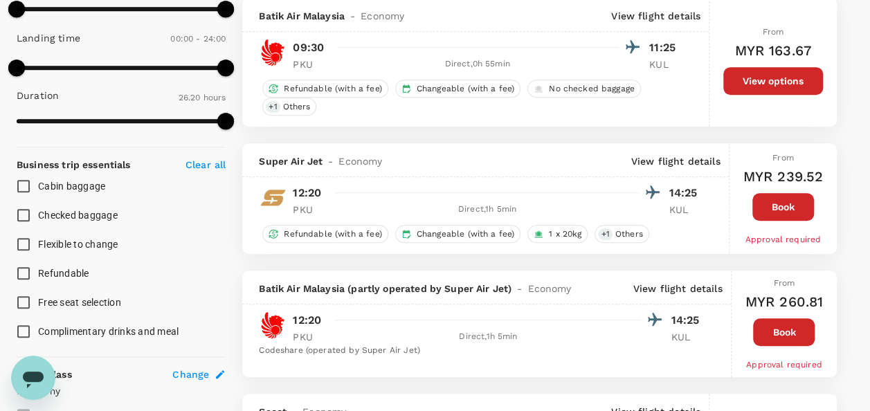
scroll to position [415, 0]
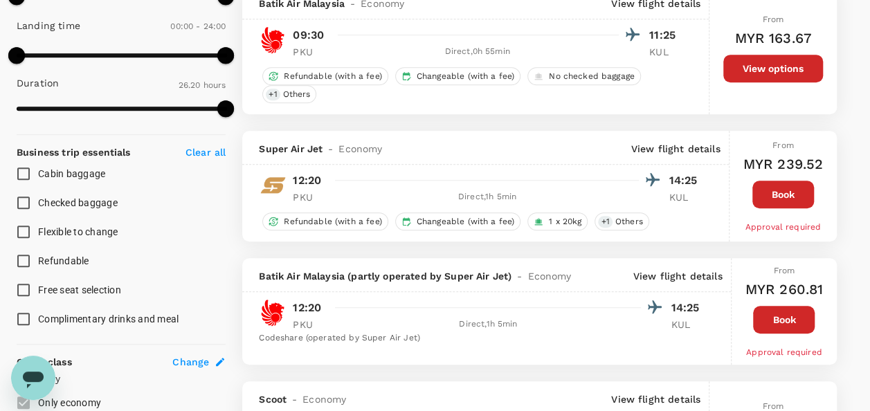
click at [530, 351] on div at bounding box center [486, 352] width 488 height 3
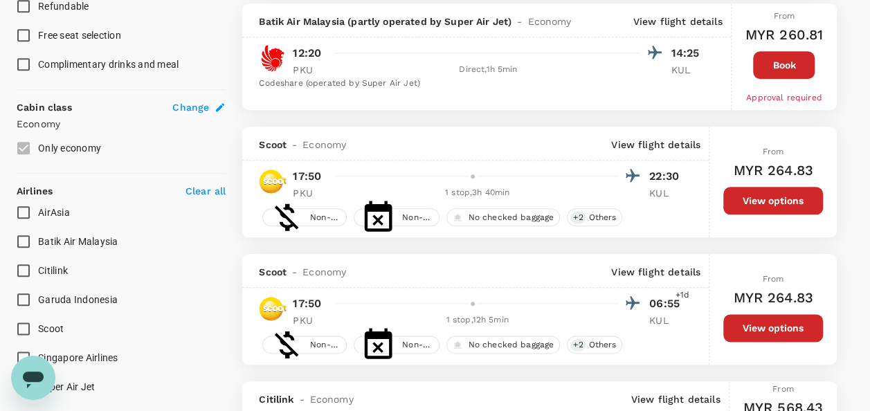
scroll to position [692, 0]
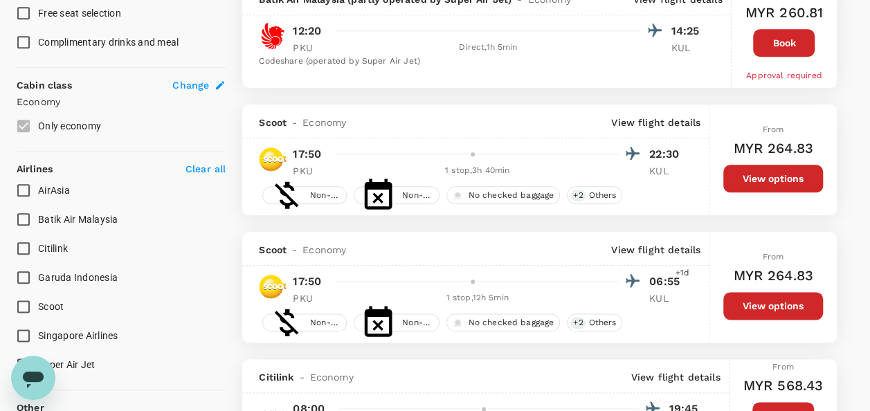
click at [259, 384] on div "Citilink - Economy View flight details" at bounding box center [485, 376] width 486 height 34
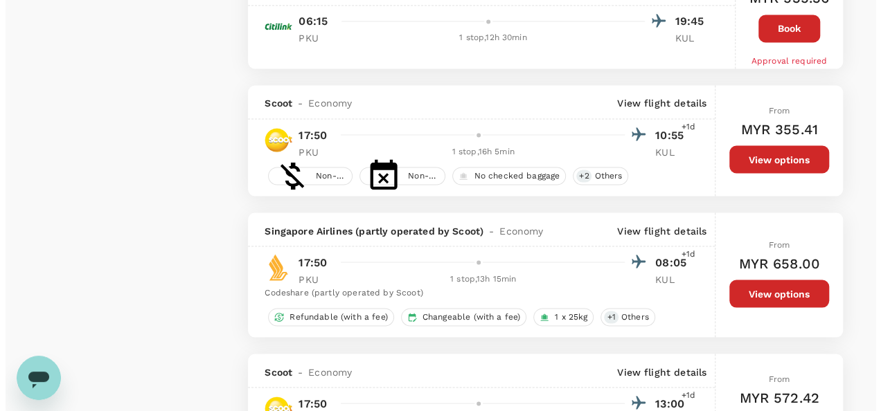
scroll to position [1246, 0]
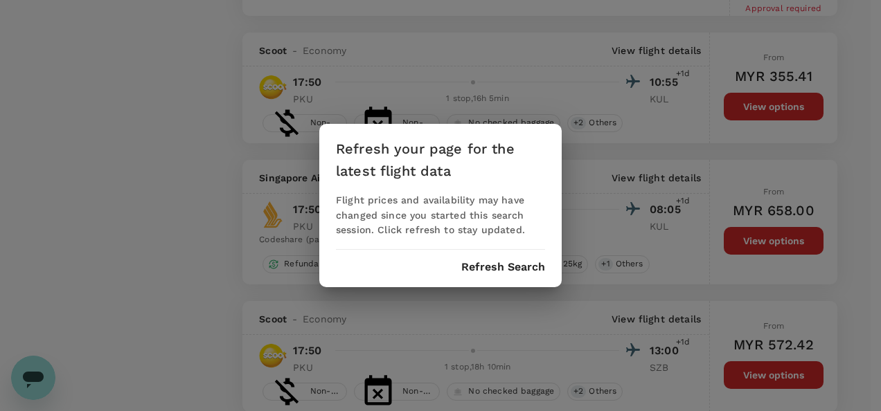
click at [465, 270] on button "Refresh Search" at bounding box center [503, 267] width 84 height 12
click at [480, 264] on div "Refreshing..." at bounding box center [440, 267] width 209 height 12
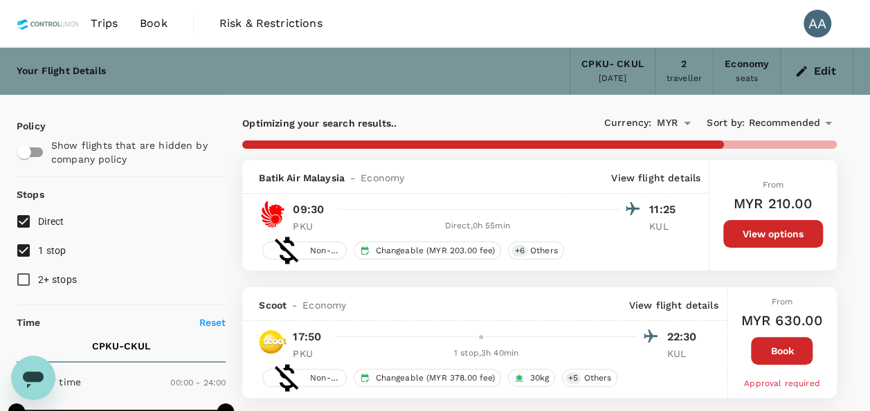
type input "1580"
click at [814, 73] on button "Edit" at bounding box center [817, 71] width 50 height 22
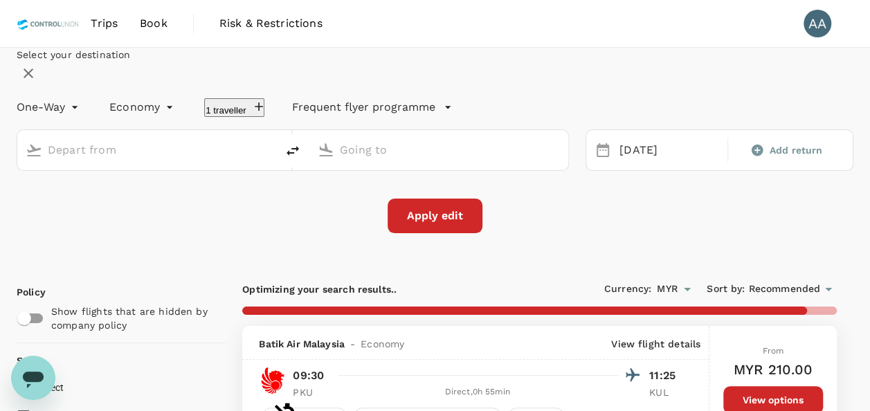
type input "Pekanbaru, Indonesia (any)"
type input "[GEOGRAPHIC_DATA], [GEOGRAPHIC_DATA] (any)"
click at [176, 161] on input "Pekanbaru, Indonesia (any)" at bounding box center [147, 149] width 199 height 21
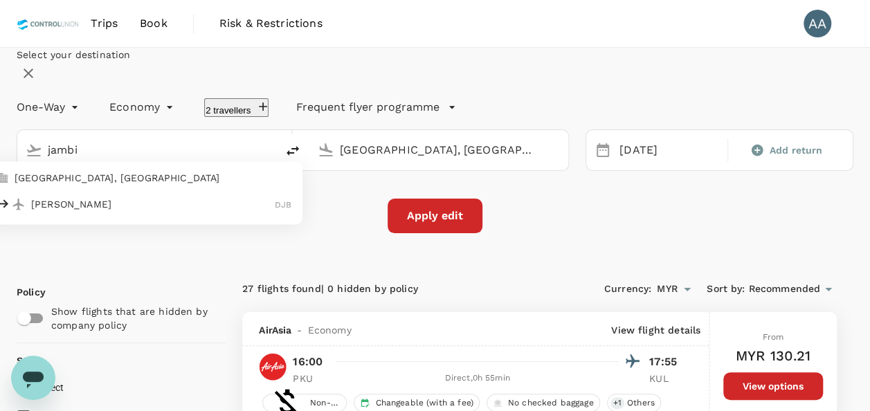
click at [168, 185] on p "Jambi, Indonesia" at bounding box center [153, 178] width 277 height 14
type input "[GEOGRAPHIC_DATA], [GEOGRAPHIC_DATA] (any)"
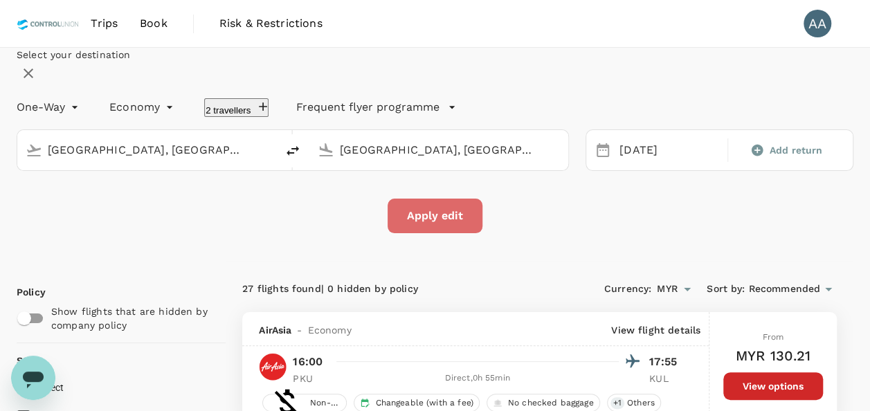
click at [436, 233] on button "Apply edit" at bounding box center [435, 216] width 95 height 35
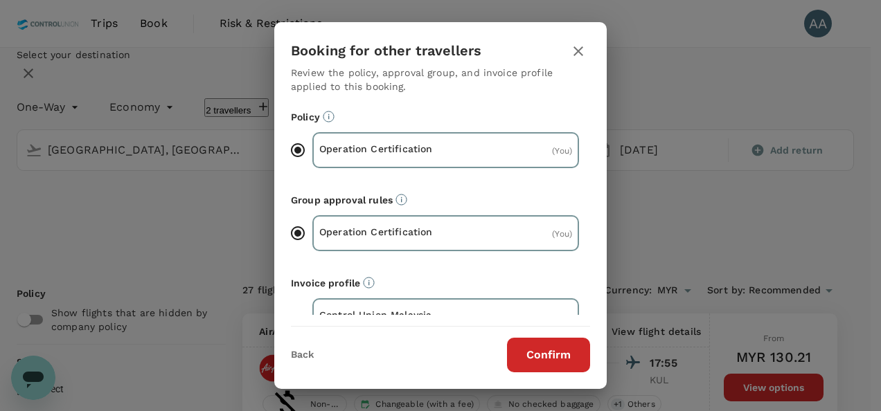
click at [533, 352] on button "Confirm" at bounding box center [548, 355] width 83 height 35
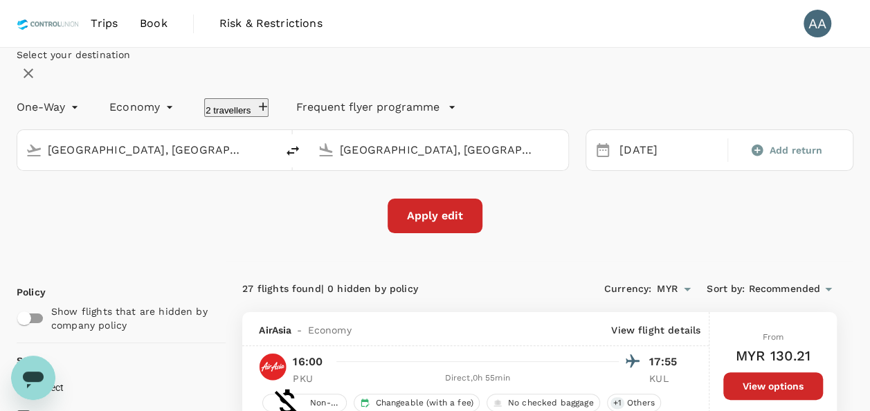
checkbox input "false"
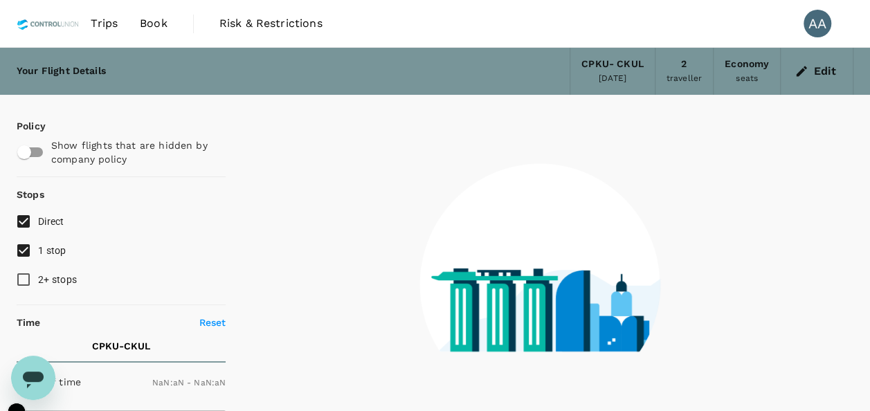
type input "1440"
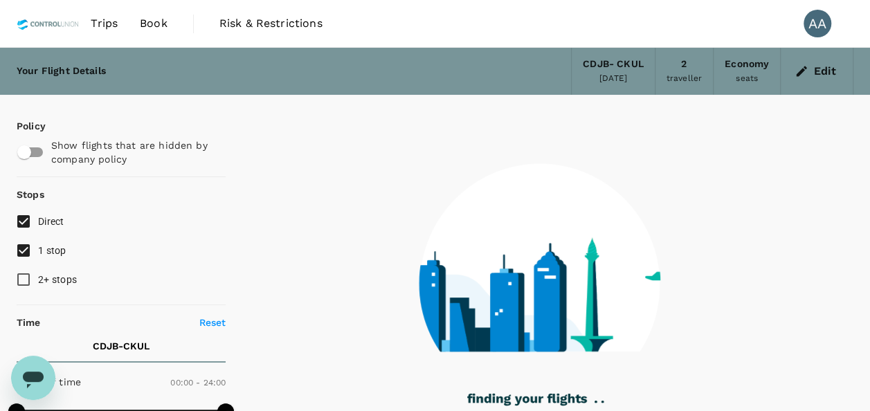
type input "780"
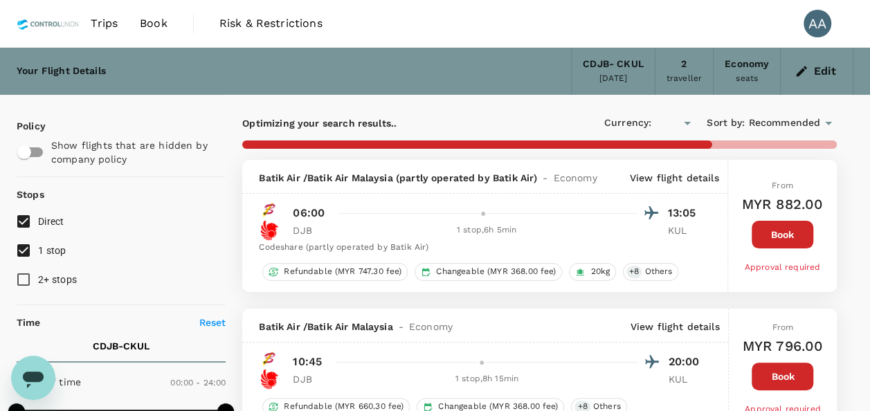
checkbox input "true"
type input "MYR"
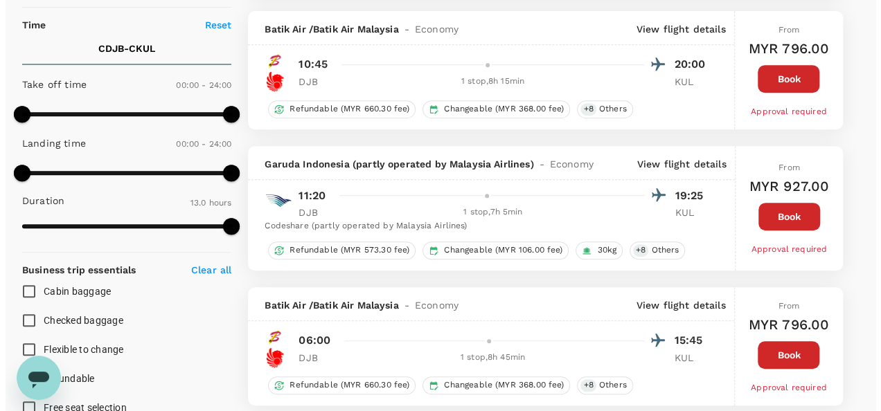
scroll to position [277, 0]
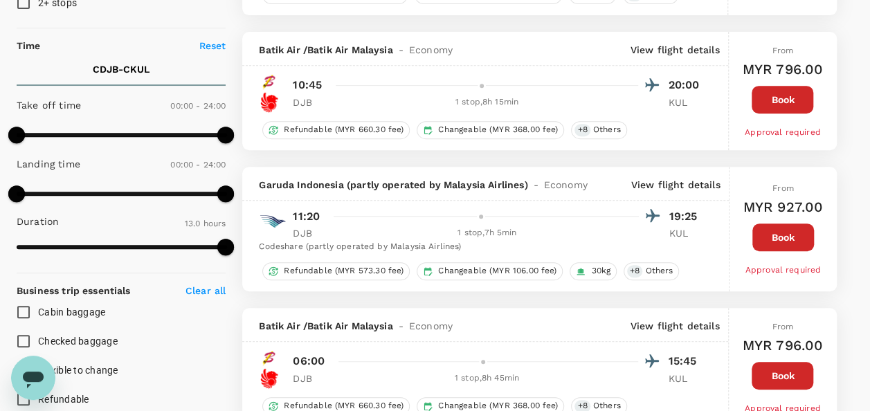
click at [663, 50] on p "View flight details" at bounding box center [675, 50] width 89 height 14
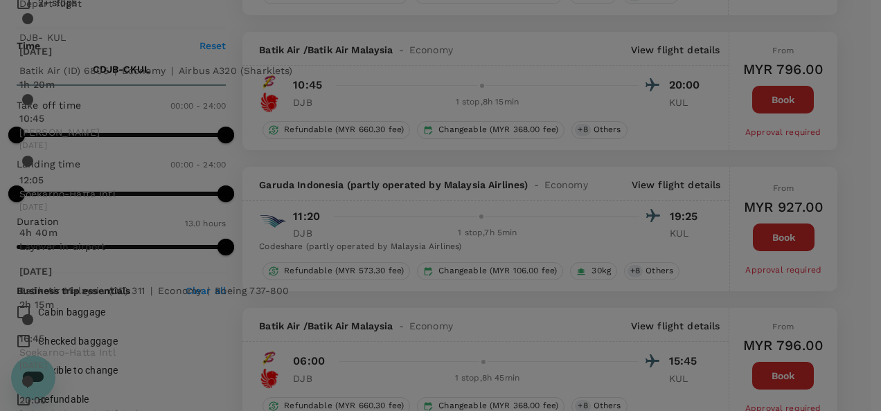
type input "985"
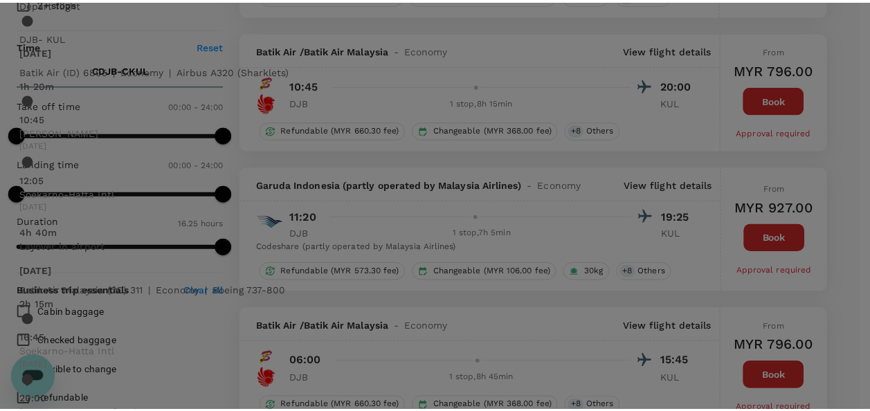
scroll to position [119, 0]
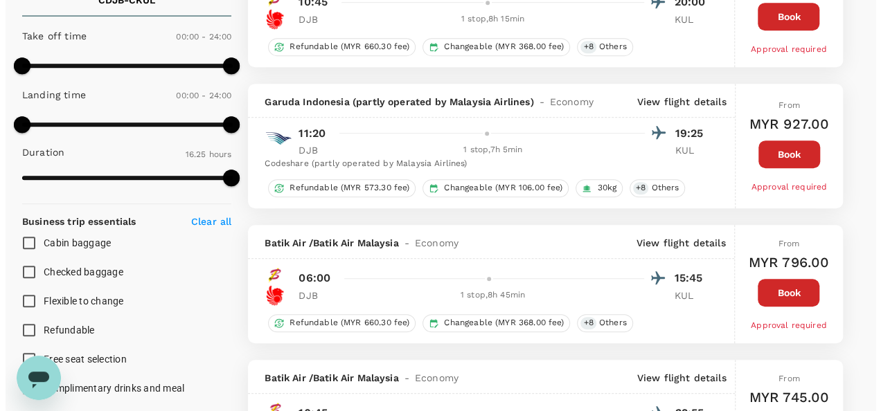
scroll to position [277, 0]
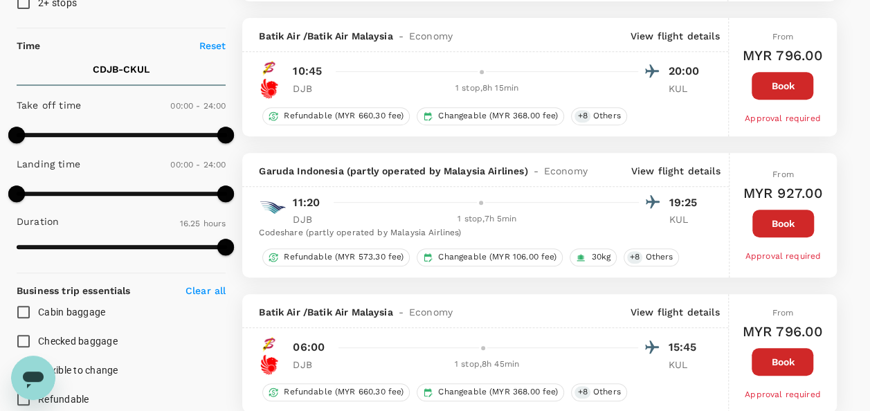
click at [674, 168] on p "View flight details" at bounding box center [675, 171] width 89 height 14
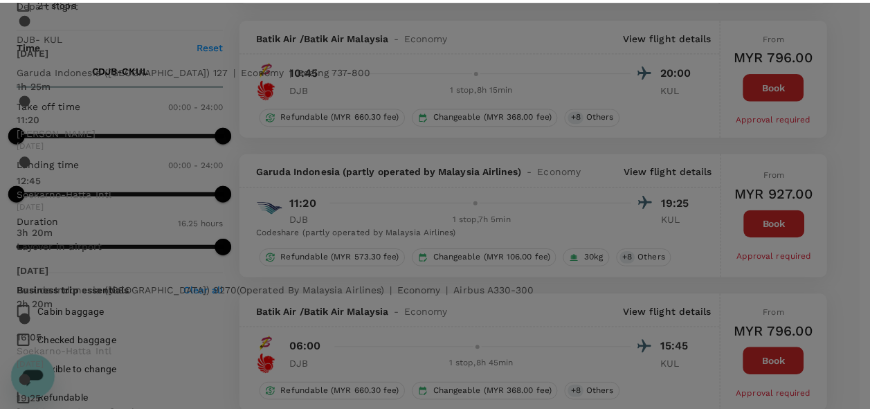
scroll to position [69, 0]
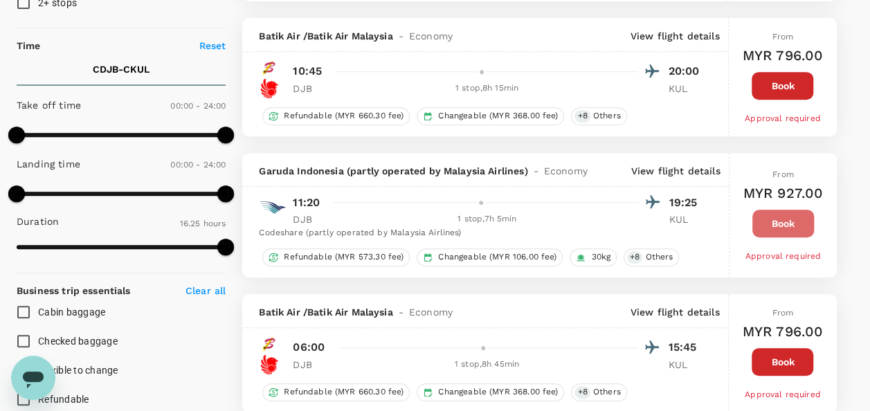
click at [795, 222] on button "Book" at bounding box center [784, 224] width 62 height 28
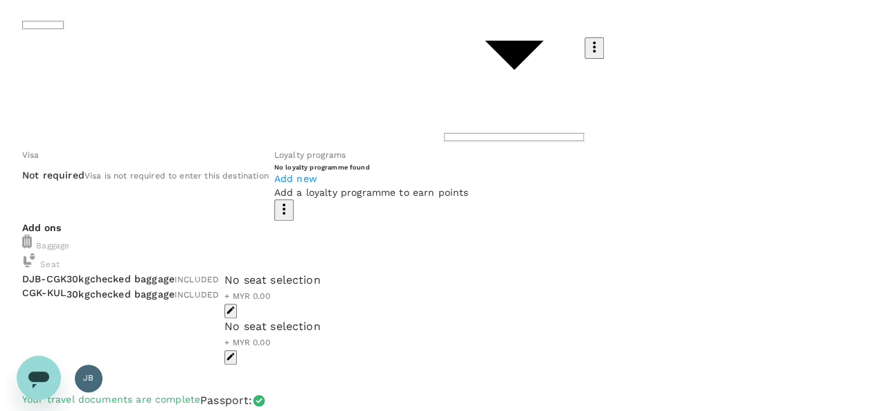
scroll to position [208, 0]
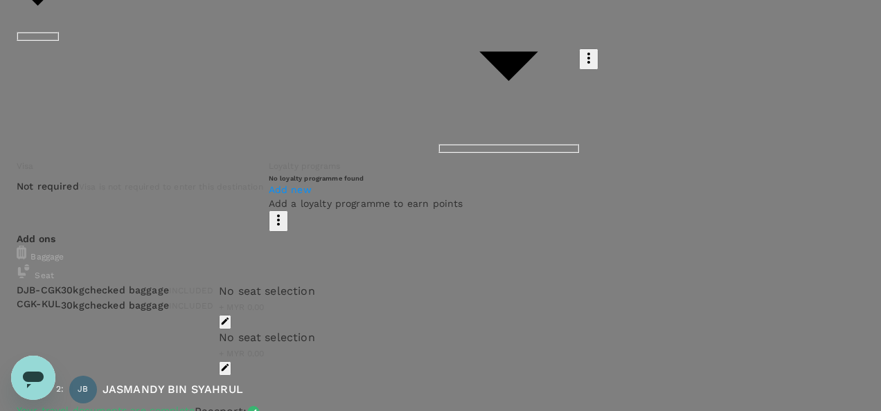
type input "9e254831-a140-43d4-90d9-f4bdc71b84d3"
paste textarea "Auditor : Jasmandy & Izwan Audit Date : 6th - 11th Oct 2025 Site : PT. Berkat S…"
type textarea "Auditor : Jasmandy & Izwan Audit Date : 6th - 11th Oct 2025 Site : PT. Berkat S…"
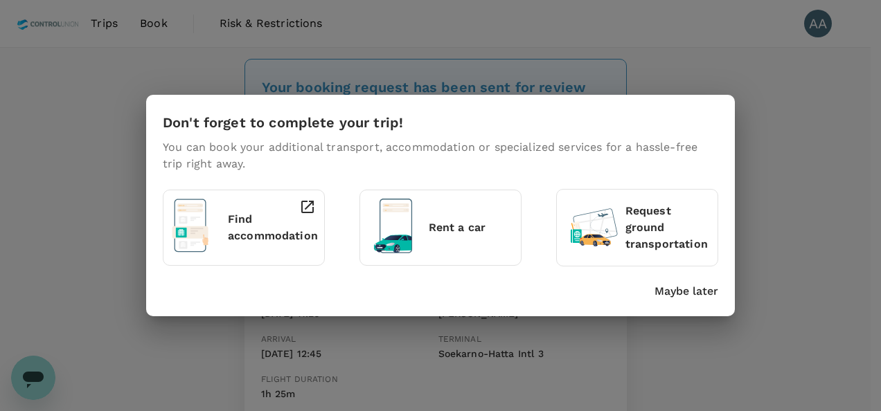
click at [688, 287] on p "Maybe later" at bounding box center [686, 291] width 64 height 17
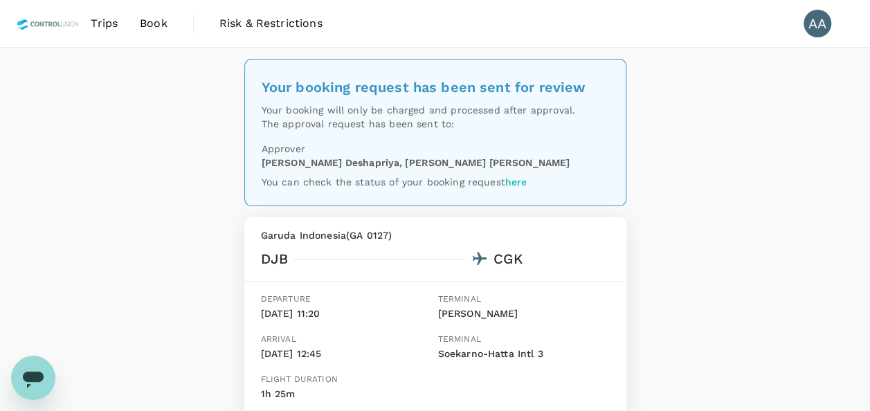
click at [107, 21] on span "Trips" at bounding box center [104, 23] width 27 height 17
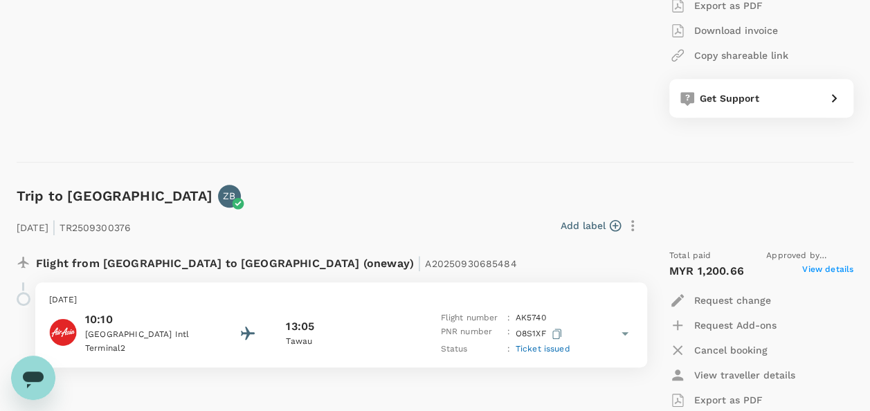
scroll to position [138, 0]
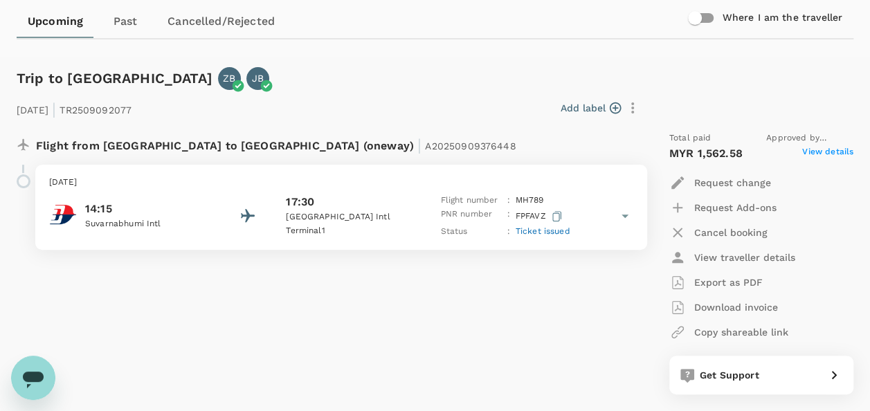
drag, startPoint x: 98, startPoint y: 186, endPoint x: 171, endPoint y: 183, distance: 73.5
click at [171, 183] on p "[DATE]" at bounding box center [341, 183] width 584 height 14
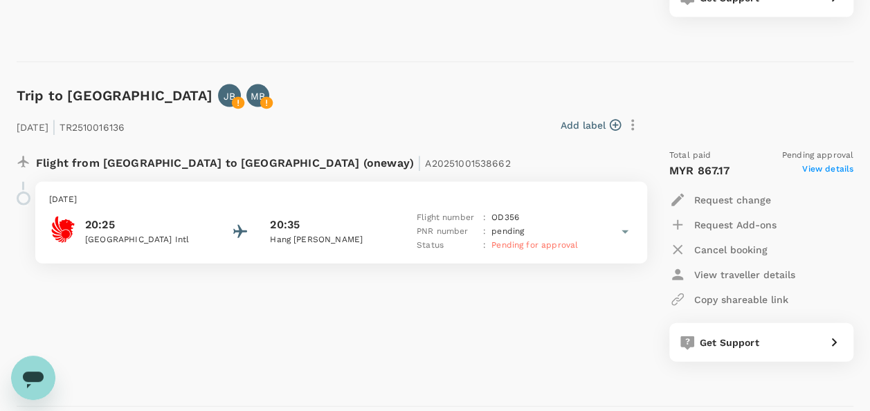
scroll to position [1454, 0]
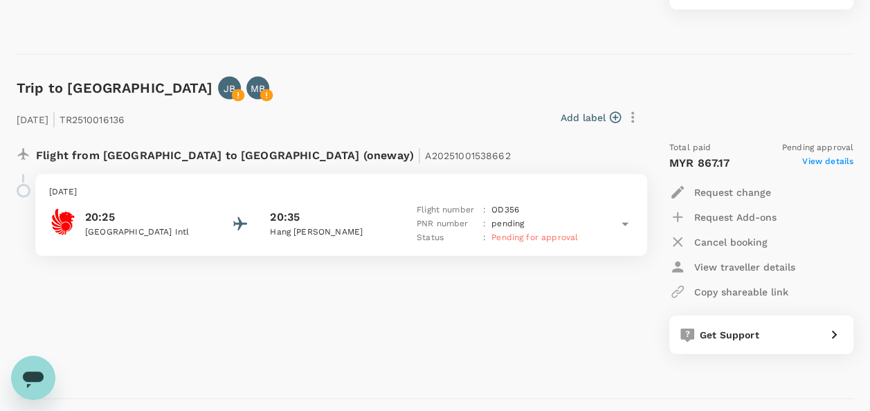
click at [823, 166] on span "View details" at bounding box center [827, 163] width 51 height 17
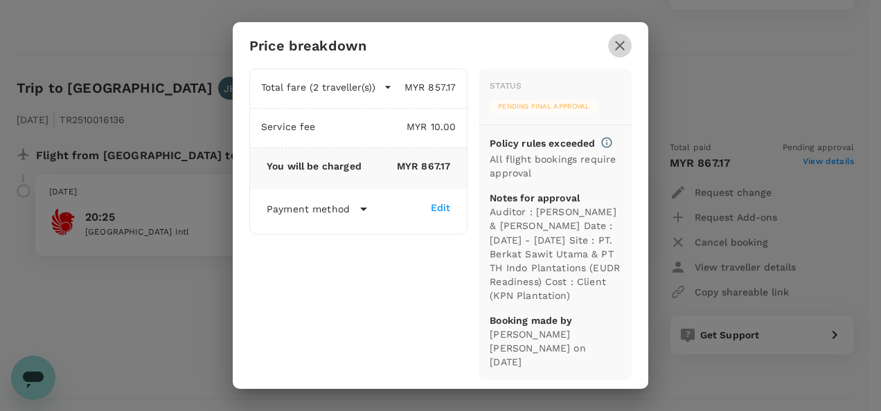
click at [613, 46] on icon "button" at bounding box center [619, 45] width 17 height 17
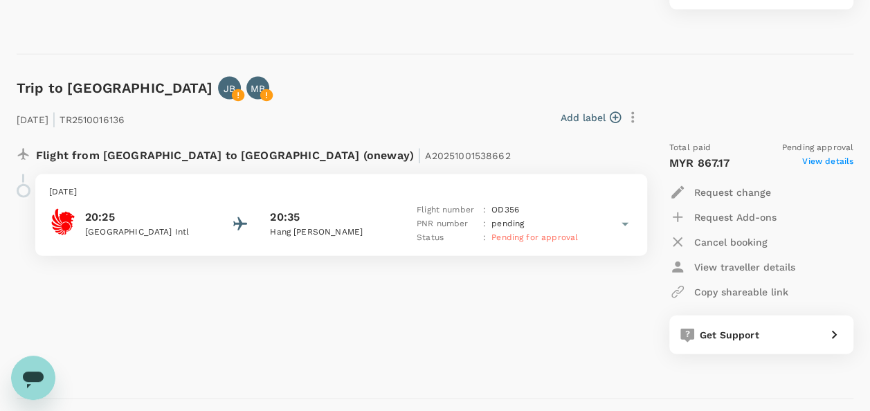
click at [298, 235] on p "Hang Nadim" at bounding box center [332, 233] width 125 height 14
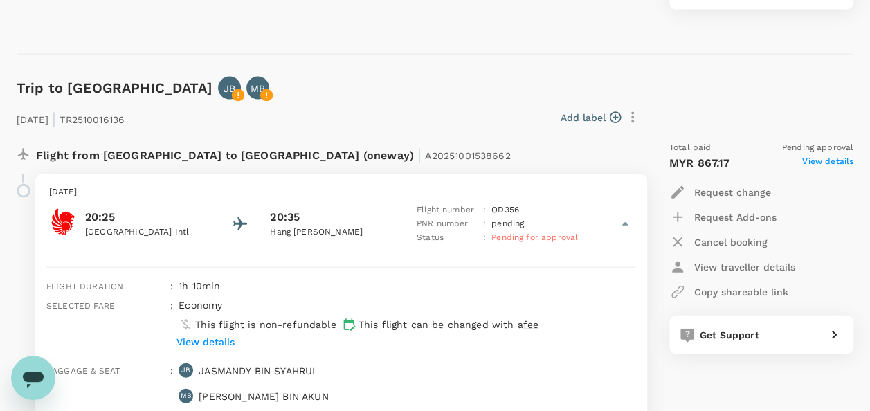
click at [302, 236] on p "Hang Nadim" at bounding box center [332, 233] width 125 height 14
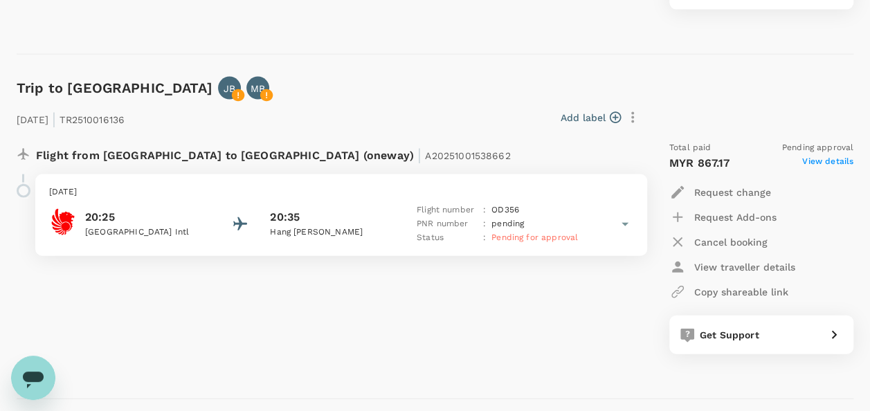
click at [818, 162] on span "View details" at bounding box center [827, 163] width 51 height 17
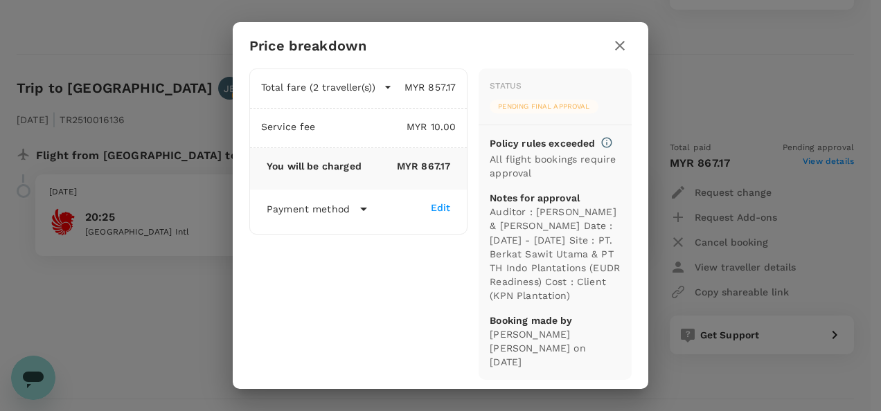
click at [622, 54] on icon "button" at bounding box center [619, 45] width 17 height 17
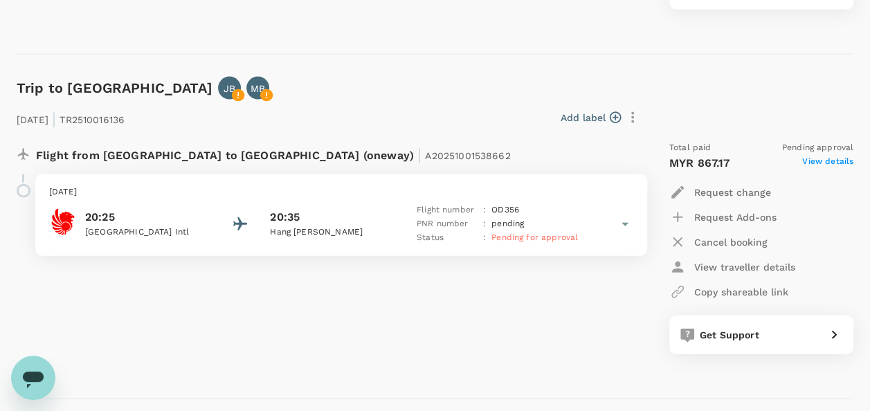
scroll to position [1523, 0]
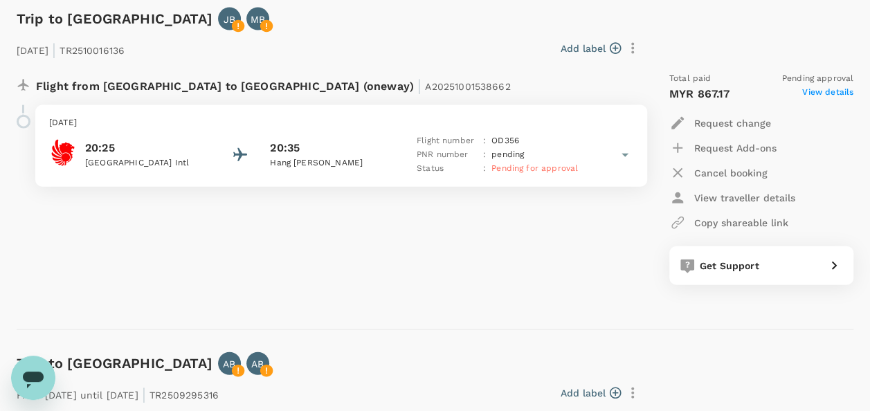
click at [625, 155] on icon at bounding box center [625, 155] width 7 height 3
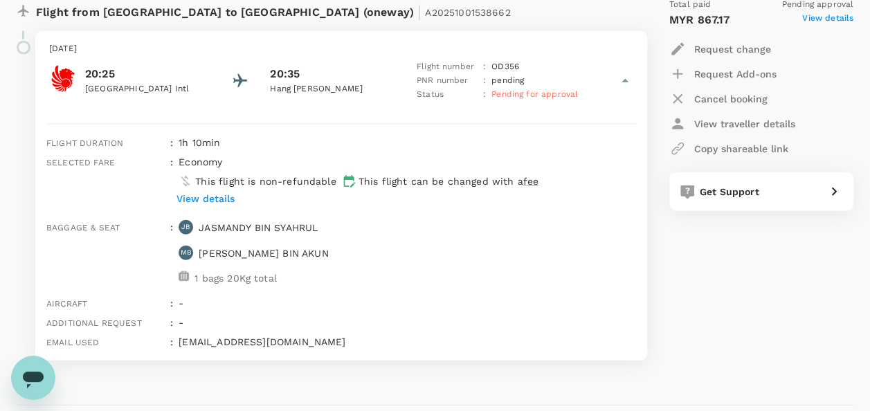
scroll to position [1454, 0]
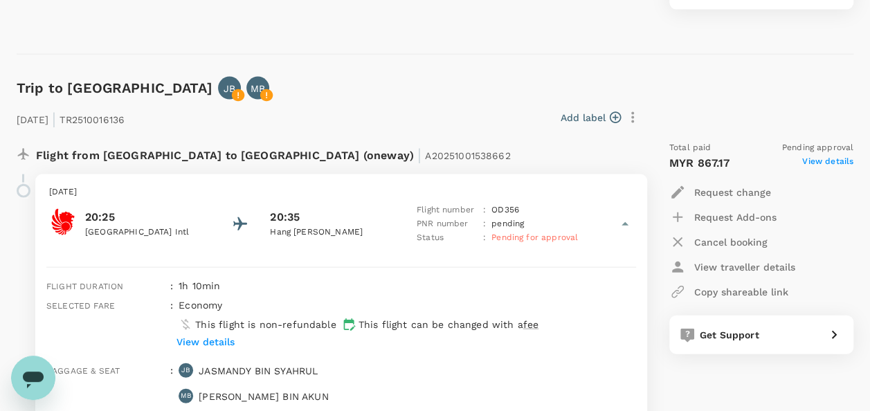
click at [316, 234] on p "Hang [PERSON_NAME]" at bounding box center [332, 233] width 125 height 14
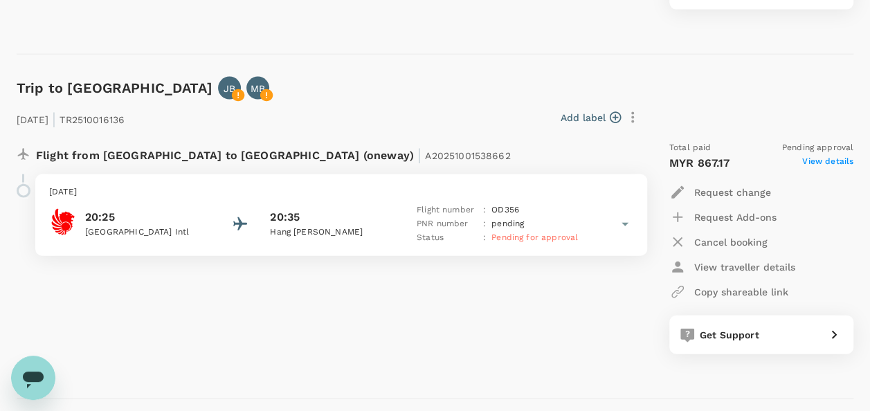
click at [297, 227] on p "Hang [PERSON_NAME]" at bounding box center [332, 233] width 125 height 14
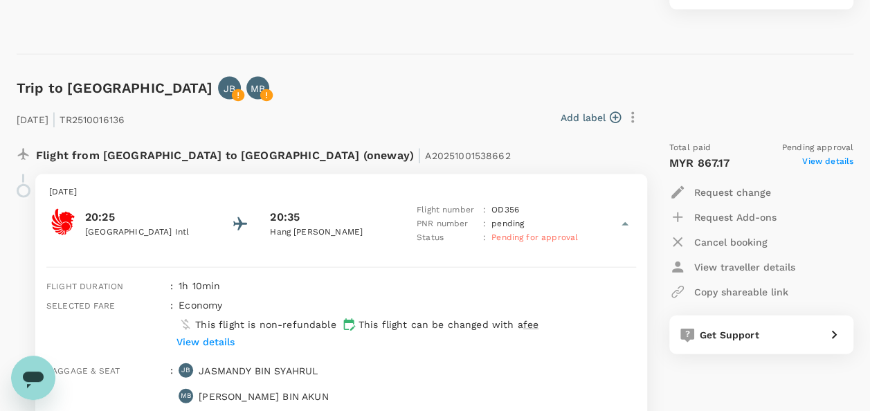
click at [623, 224] on icon at bounding box center [625, 224] width 17 height 17
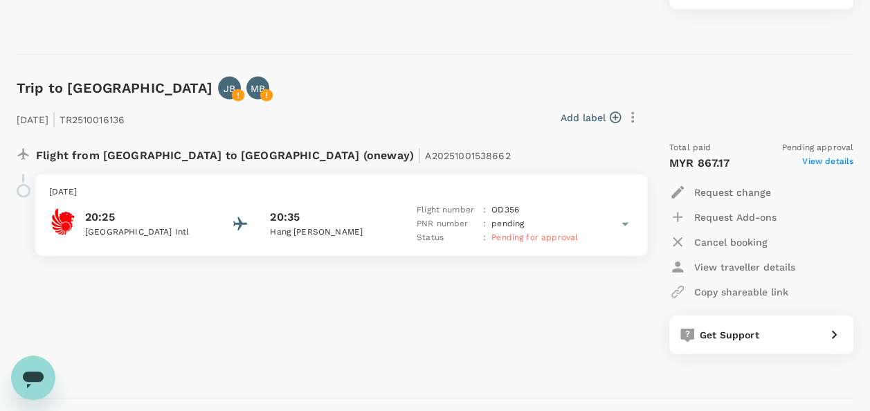
click at [425, 160] on span "A20251001538662" at bounding box center [467, 155] width 85 height 11
drag, startPoint x: 288, startPoint y: 158, endPoint x: 377, endPoint y: 164, distance: 88.8
click at [377, 164] on div "Flight from Malaysia to Indonesia (oneway) | A20251001538662" at bounding box center [296, 153] width 521 height 25
copy span "A20251001538662"
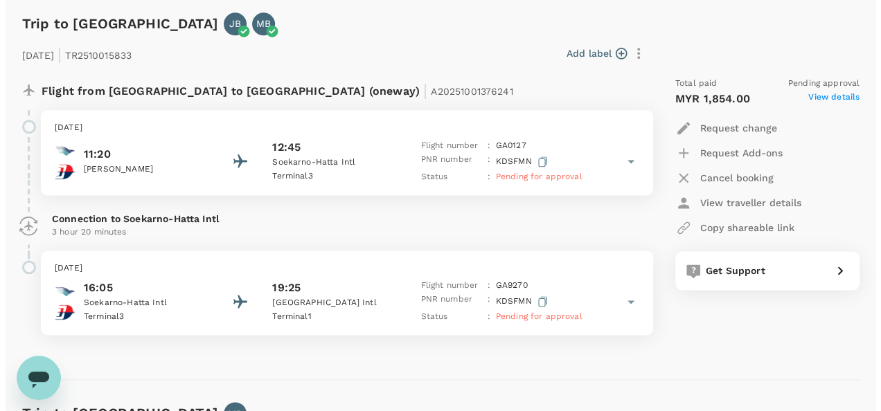
scroll to position [3462, 0]
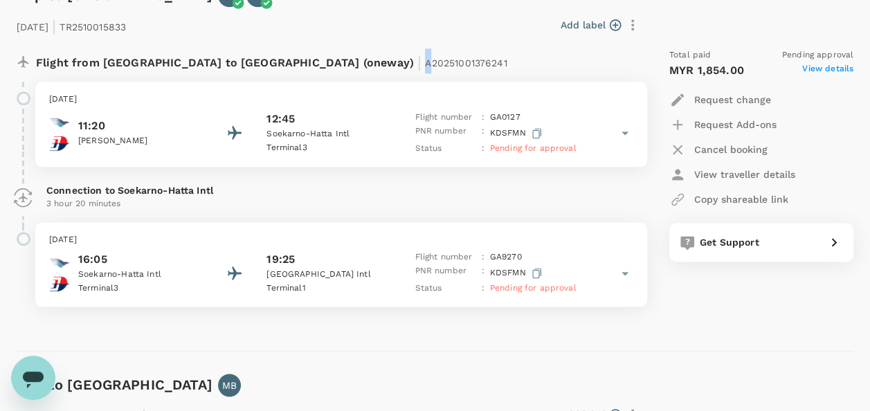
click at [425, 60] on span "A20251001376241" at bounding box center [466, 62] width 82 height 11
click at [425, 62] on span "A20251001376241" at bounding box center [466, 62] width 82 height 11
drag, startPoint x: 285, startPoint y: 62, endPoint x: 360, endPoint y: 66, distance: 74.9
click at [425, 66] on span "A20251001376241" at bounding box center [466, 62] width 82 height 11
copy span "202510013762"
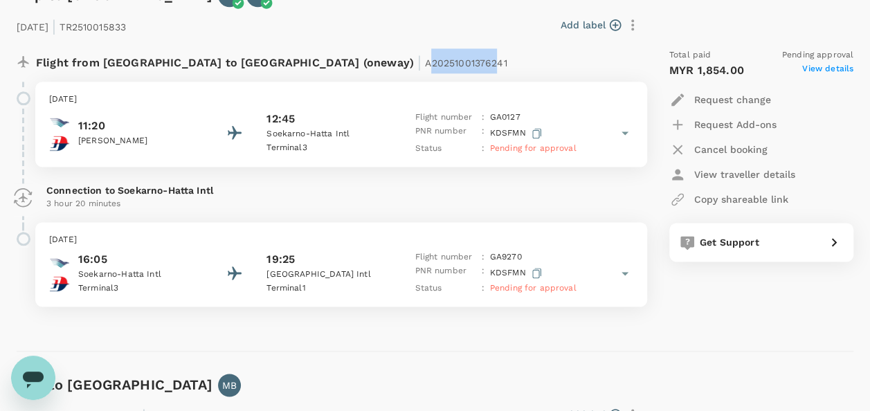
click at [425, 62] on span "A20251001376241" at bounding box center [466, 62] width 82 height 11
drag, startPoint x: 284, startPoint y: 61, endPoint x: 370, endPoint y: 61, distance: 85.9
click at [370, 61] on div "Flight from Indonesia to Malaysia (oneway) | A20251001376241" at bounding box center [296, 60] width 521 height 25
copy span "A20251001376241"
click at [748, 168] on p "View traveller details" at bounding box center [744, 175] width 101 height 14
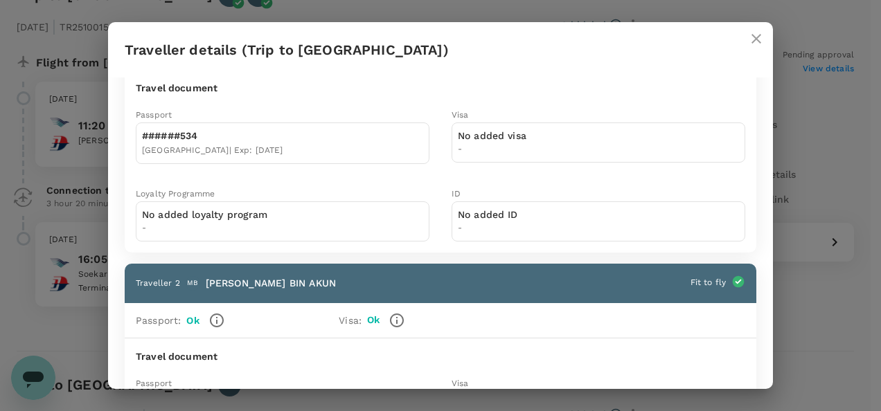
scroll to position [233, 0]
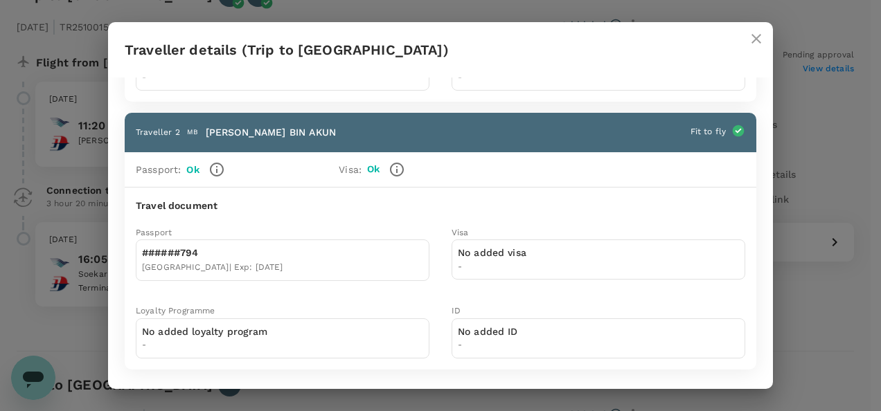
click at [762, 36] on icon "close" at bounding box center [756, 38] width 17 height 17
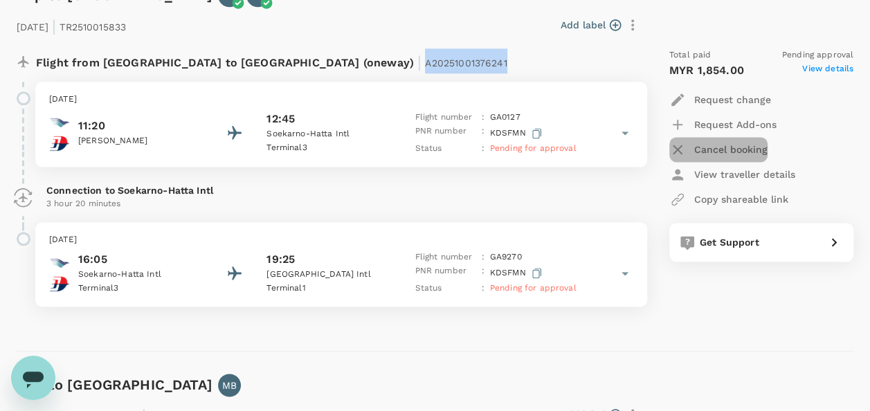
click at [731, 144] on p "Cancel booking" at bounding box center [730, 150] width 73 height 14
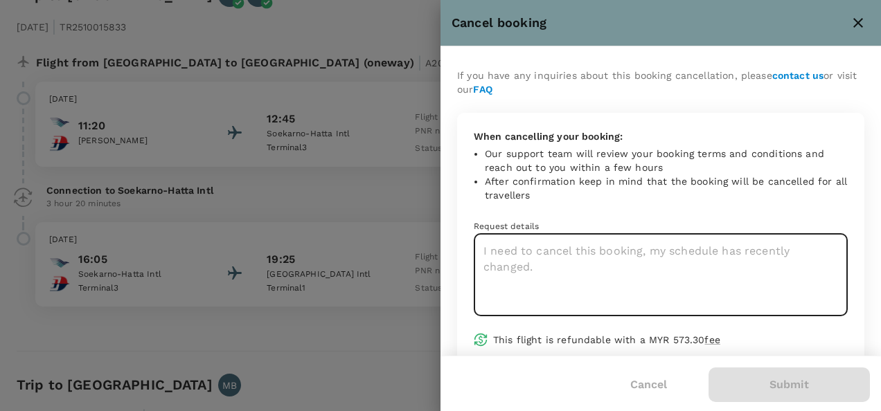
click at [529, 267] on textarea at bounding box center [661, 275] width 374 height 82
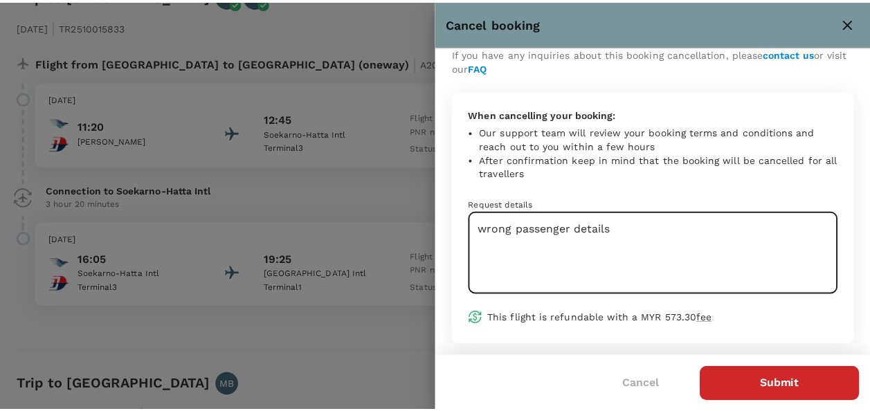
scroll to position [32, 0]
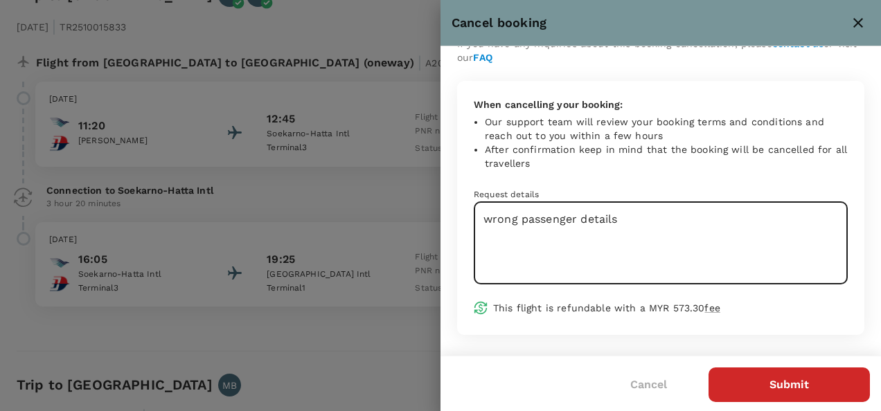
type textarea "wrong passenger details"
click at [802, 403] on div "Cancel Submit" at bounding box center [660, 383] width 440 height 55
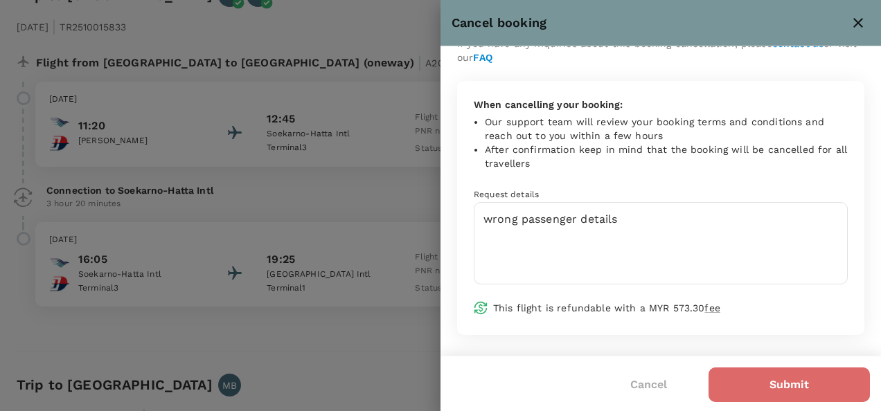
click at [796, 385] on button "Submit" at bounding box center [788, 385] width 161 height 35
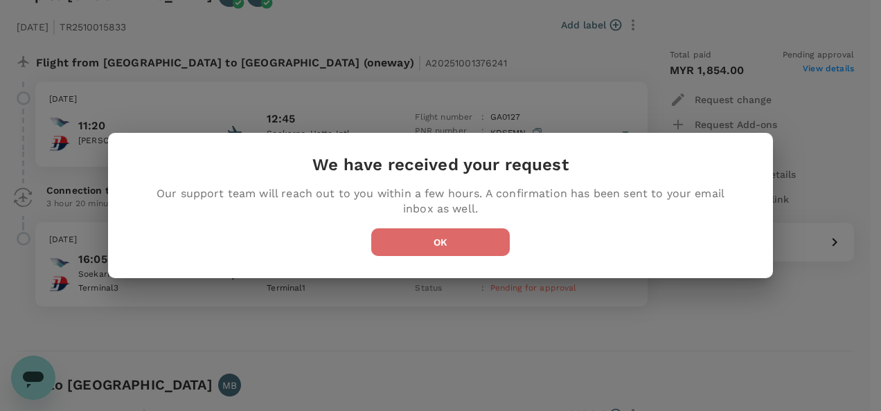
click at [452, 244] on button "OK" at bounding box center [440, 242] width 138 height 28
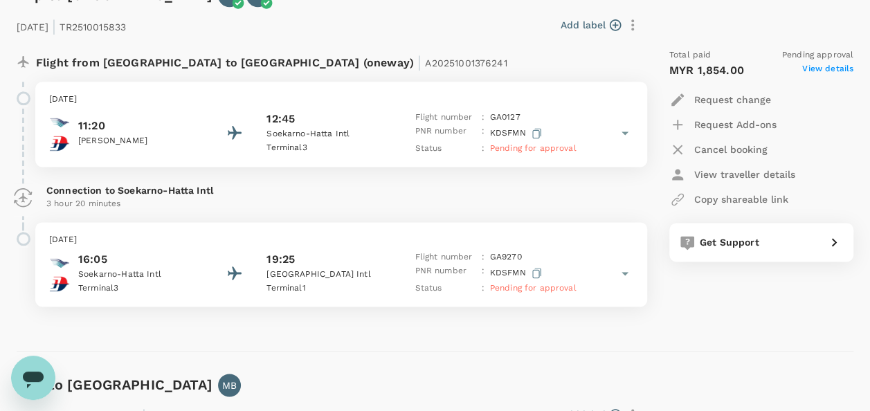
click at [40, 371] on icon "Open messaging window" at bounding box center [33, 378] width 25 height 25
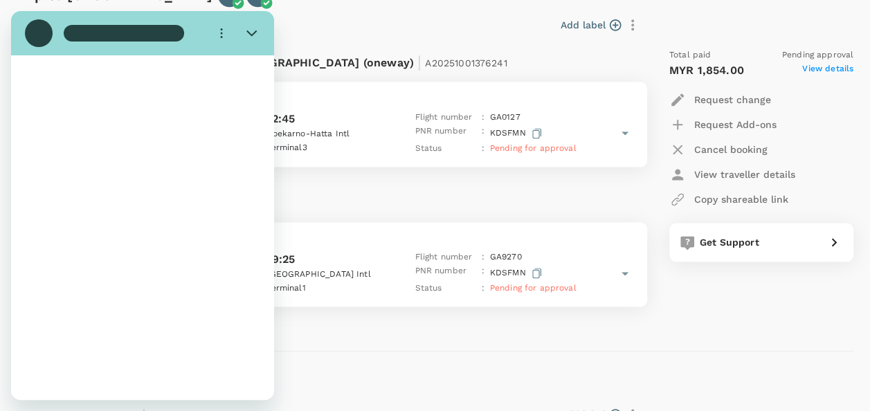
scroll to position [0, 0]
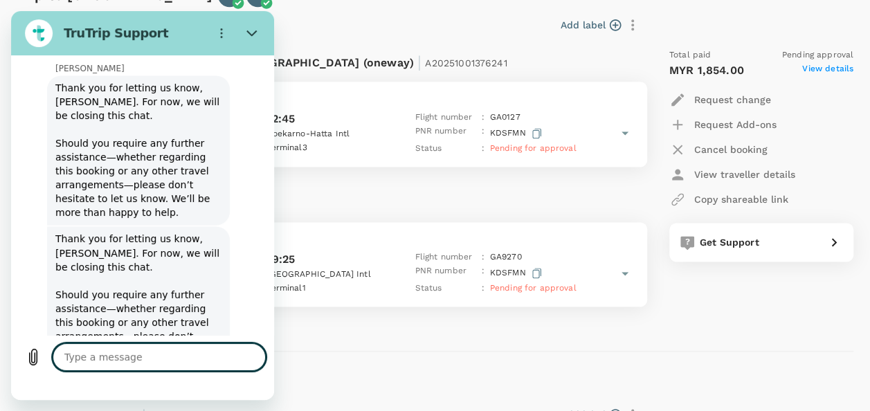
type textarea "x"
click at [125, 362] on textarea at bounding box center [159, 357] width 213 height 28
type textarea "H"
type textarea "x"
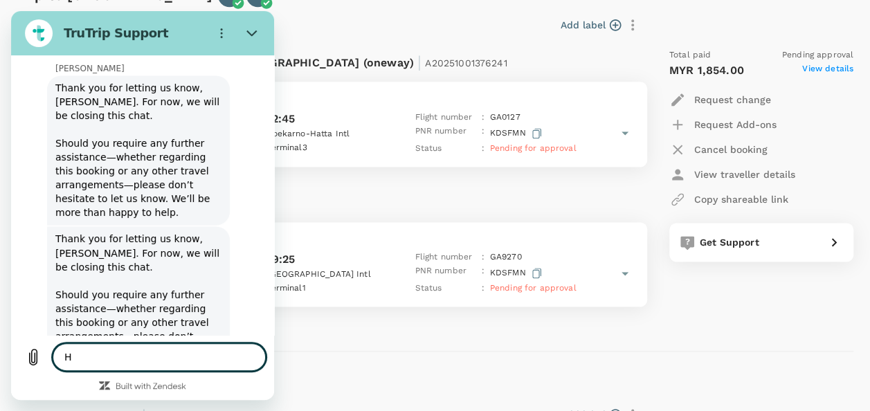
type textarea "Hi"
type textarea "x"
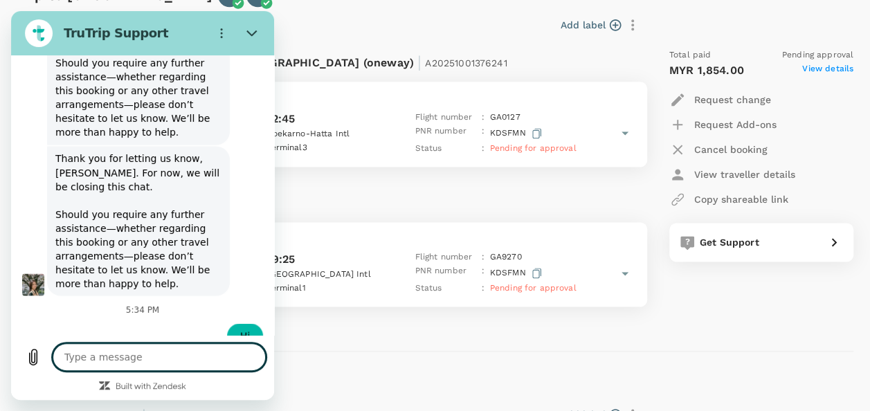
scroll to position [3802, 0]
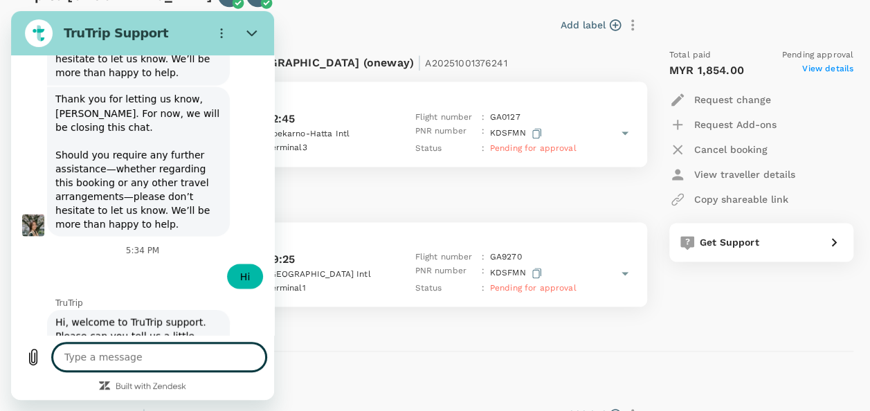
type textarea "x"
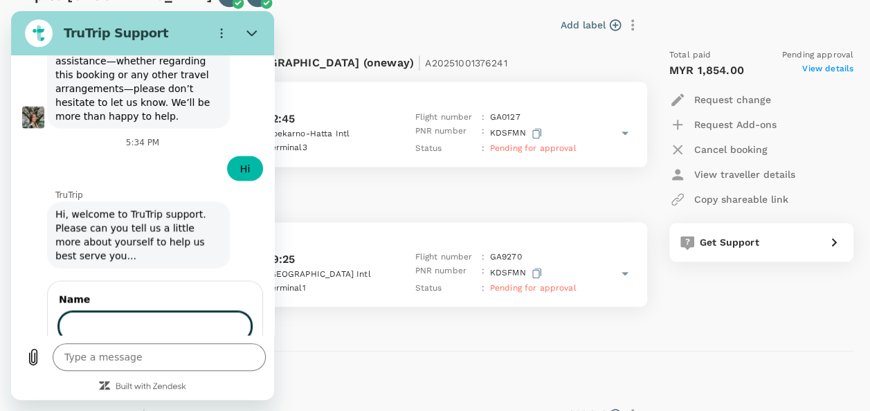
scroll to position [3969, 0]
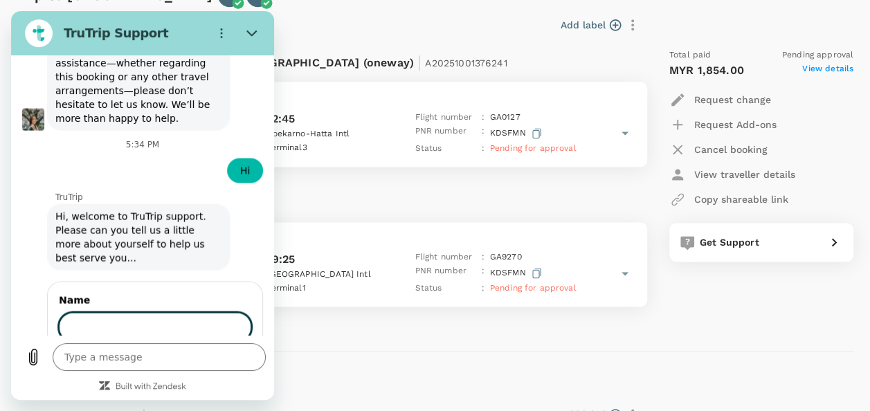
click at [163, 312] on input "Name" at bounding box center [155, 326] width 192 height 29
type input "ANURATHA A/P MARIAPPAN"
click at [217, 358] on span "Next" at bounding box center [228, 366] width 23 height 17
type textarea "x"
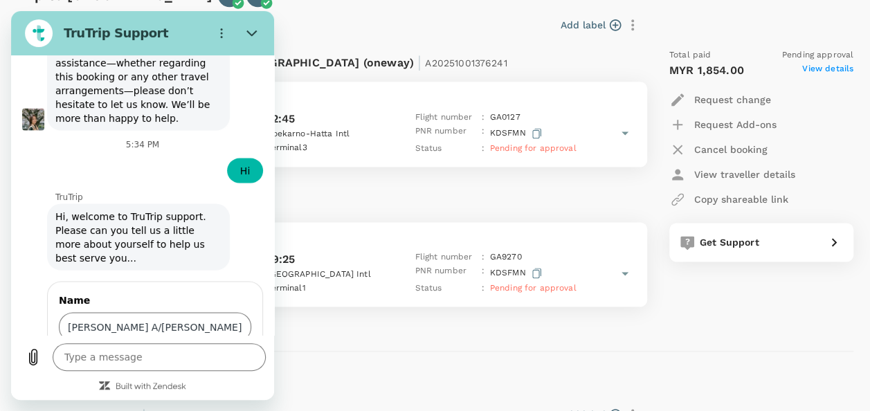
scroll to position [4028, 0]
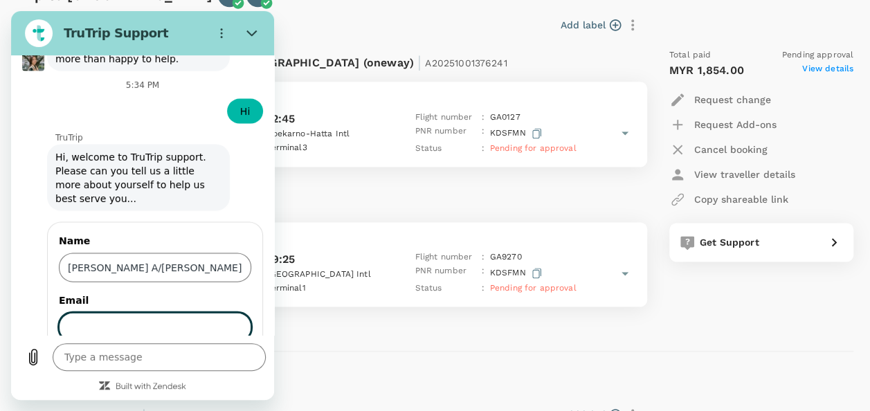
click at [141, 313] on input "Email" at bounding box center [155, 327] width 192 height 29
type input "anurathamariappan@controlunion.com"
click at [220, 359] on span "Send" at bounding box center [227, 367] width 24 height 17
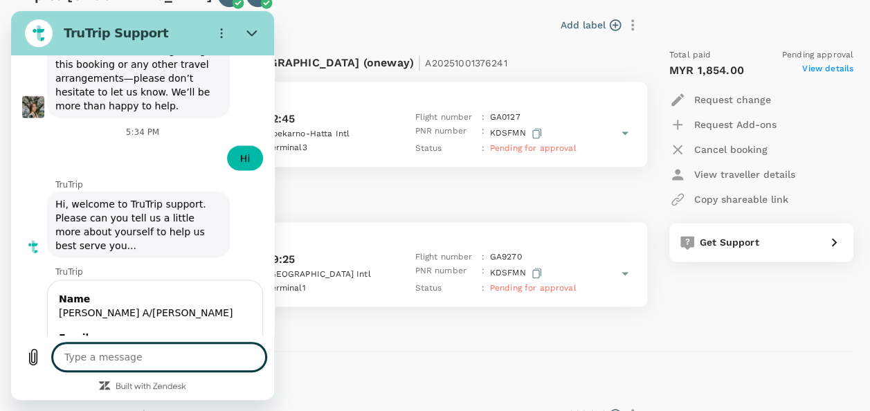
scroll to position [3989, 0]
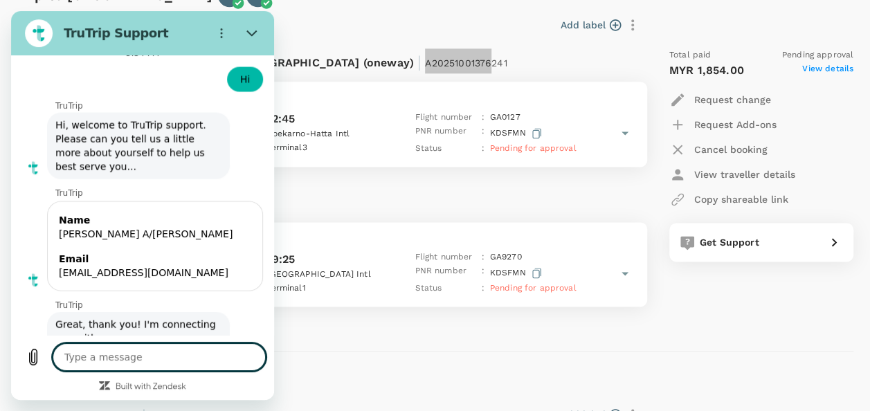
type textarea "x"
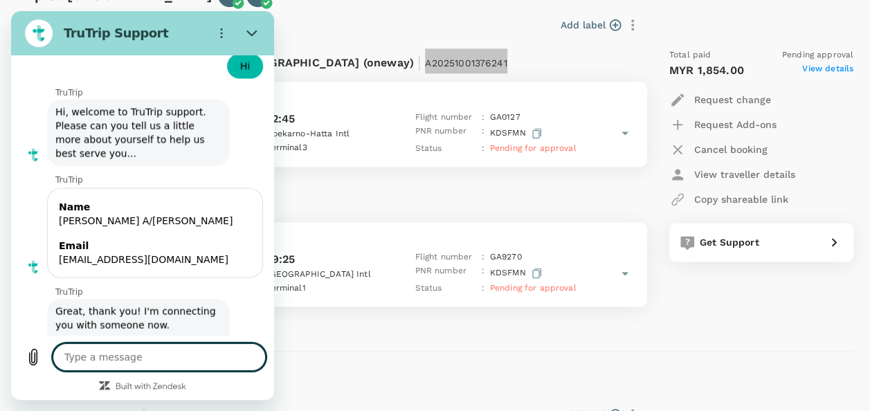
drag, startPoint x: 285, startPoint y: 60, endPoint x: 374, endPoint y: 60, distance: 88.6
click at [374, 60] on div "Flight from Indonesia to Malaysia (oneway) | A20251001376241" at bounding box center [296, 60] width 521 height 25
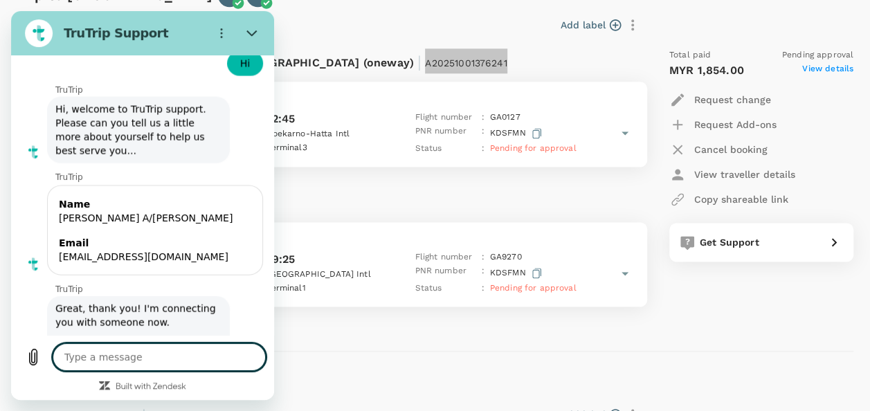
copy span "A20251001376241"
click at [102, 364] on textarea at bounding box center [159, 357] width 213 height 28
type textarea "f"
type textarea "x"
type textarea "fo"
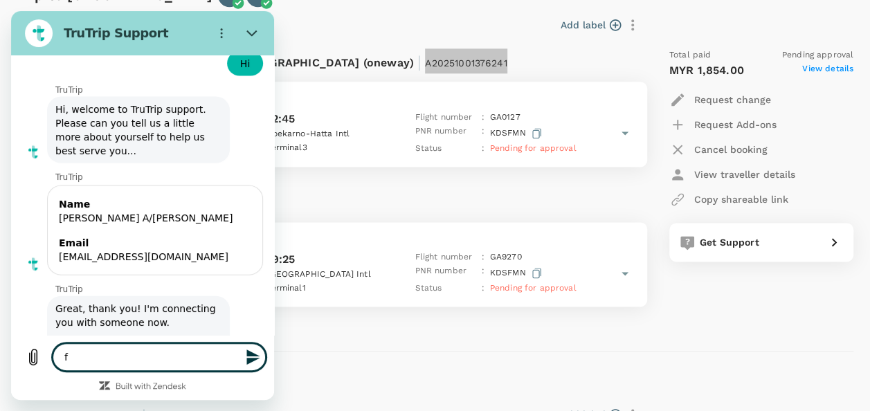
type textarea "x"
type textarea "for"
type textarea "x"
type textarea "for"
type textarea "x"
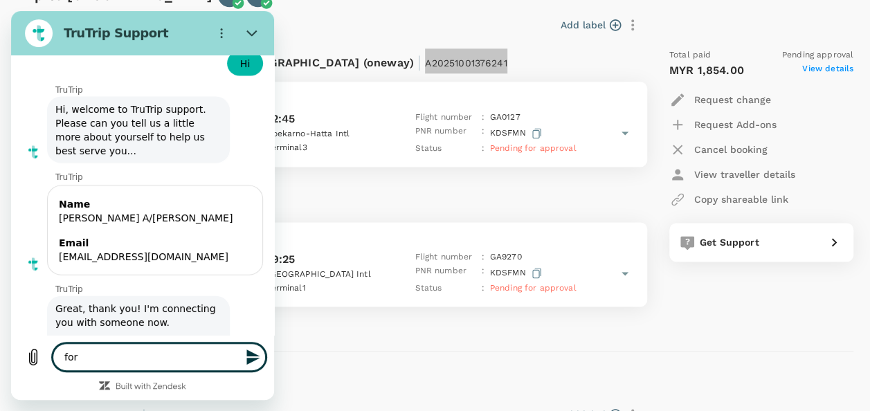
type textarea "for V"
type textarea "x"
type textarea "for"
type textarea "x"
paste textarea "A20251001376241"
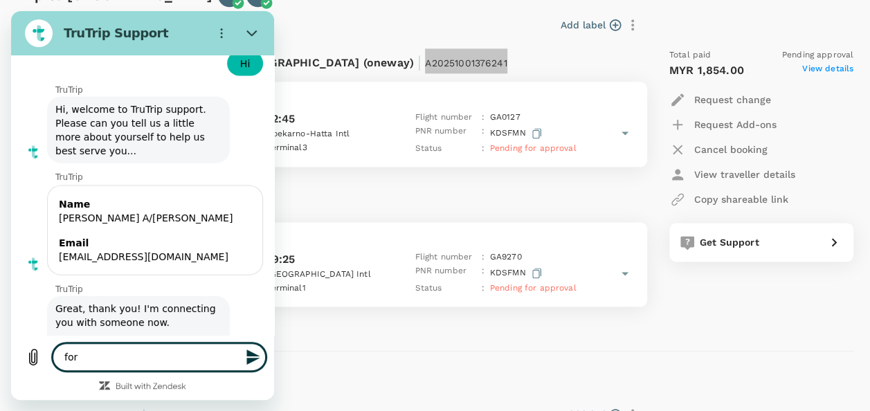
type textarea "for A20251001376241"
type textarea "x"
type textarea "for A20251001376241"
type textarea "x"
type textarea "for A20251001376241 i"
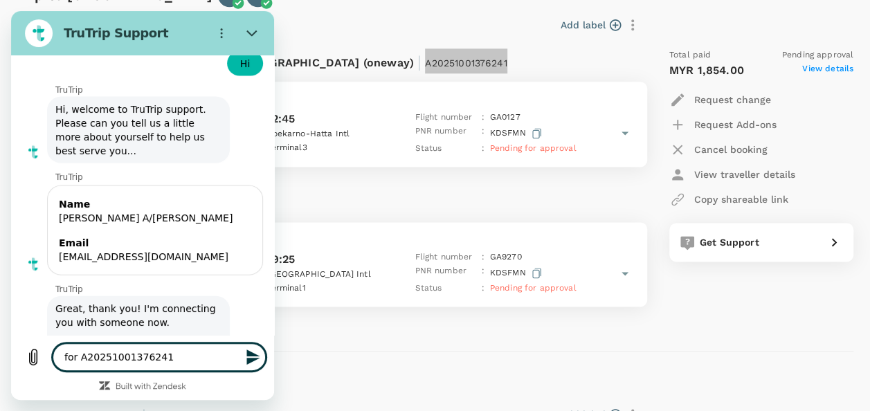
type textarea "x"
type textarea "for A20251001376241 i"
type textarea "x"
type textarea "for A20251001376241 i j"
type textarea "x"
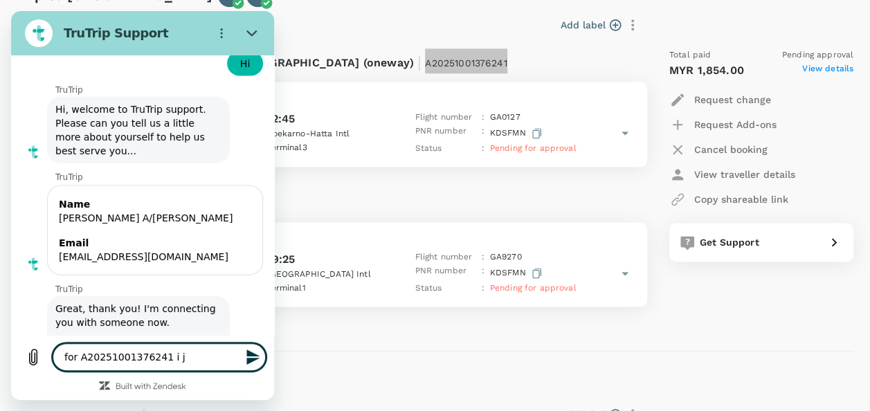
type textarea "for A20251001376241 i ju"
type textarea "x"
type textarea "for A20251001376241 i jus"
type textarea "x"
type textarea "for A20251001376241 i just"
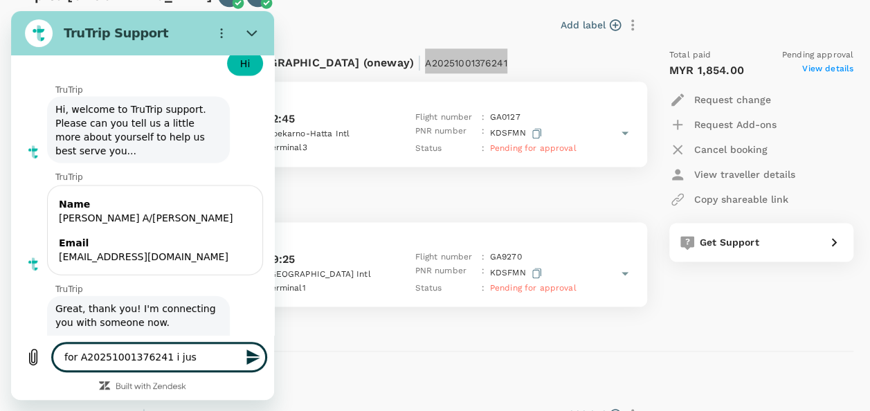
type textarea "x"
type textarea "for A20251001376241 i just"
type textarea "x"
type textarea "for A20251001376241 i just n"
type textarea "x"
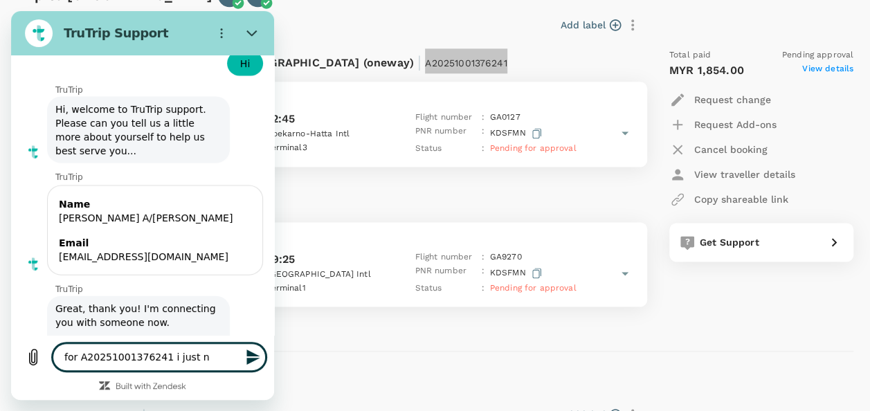
type textarea "for A20251001376241 i just ne"
type textarea "x"
type textarea "for A20251001376241 i just nee"
type textarea "x"
type textarea "for A20251001376241 i just ne"
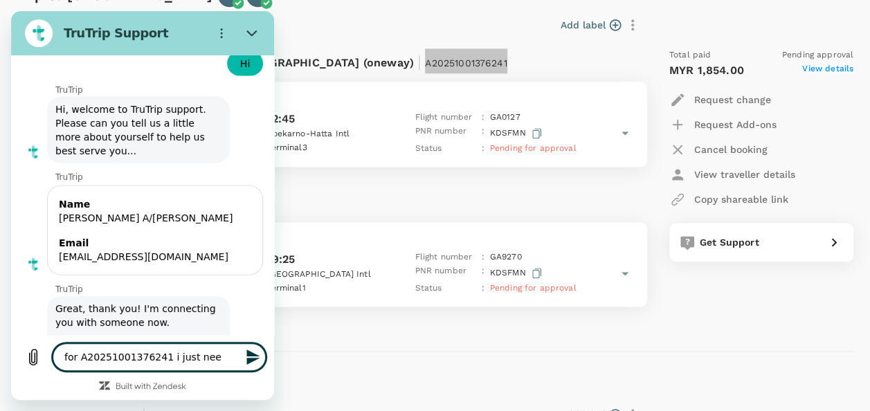
type textarea "x"
type textarea "for A20251001376241 i just n"
type textarea "x"
type textarea "for A20251001376241 i just"
type textarea "x"
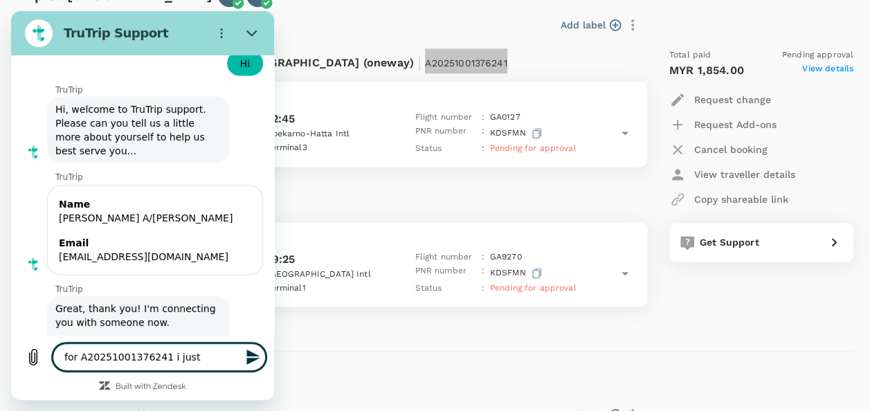
type textarea "for A20251001376241 i just"
type textarea "x"
type textarea "for A20251001376241 i jus"
type textarea "x"
type textarea "for A20251001376241 i ju"
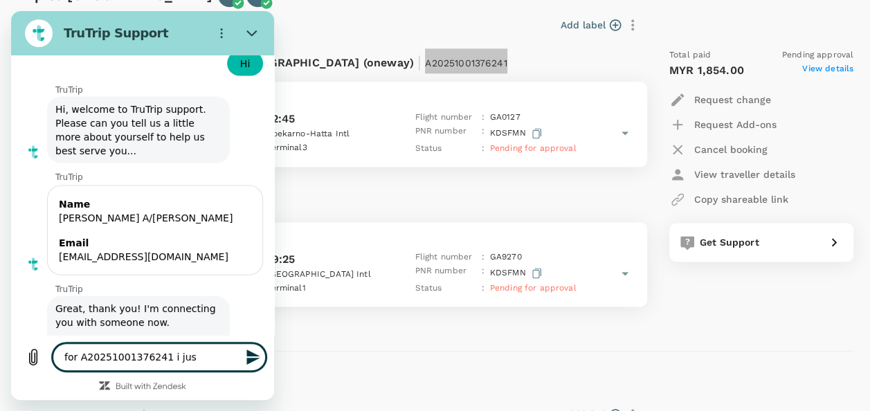
type textarea "x"
type textarea "for A20251001376241 i j"
type textarea "x"
type textarea "for A20251001376241 i"
type textarea "x"
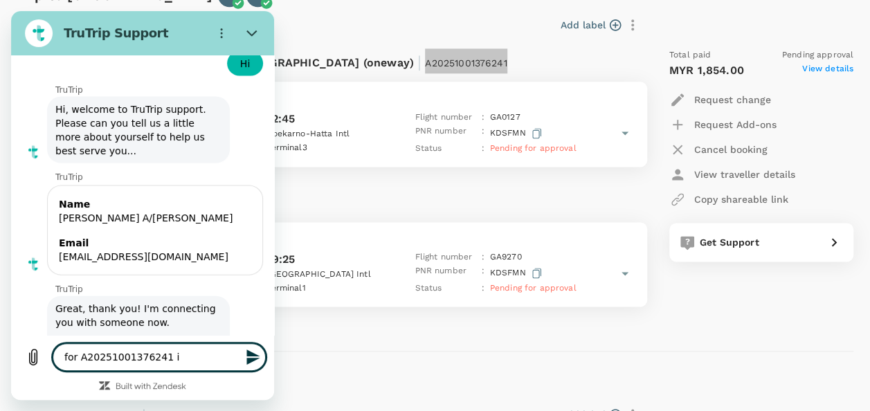
type textarea "for A20251001376241 i n"
type textarea "x"
type textarea "for A20251001376241 i ne"
type textarea "x"
type textarea "for A20251001376241 i nee"
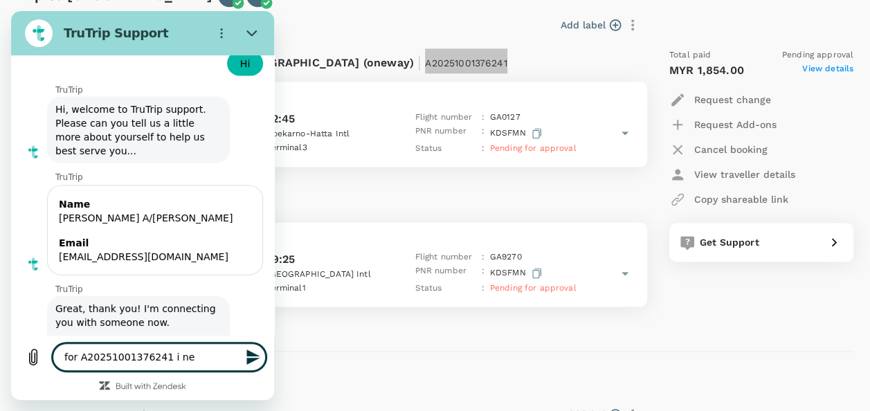
type textarea "x"
type textarea "for A20251001376241 i need"
type textarea "x"
type textarea "for A20251001376241 i need"
type textarea "x"
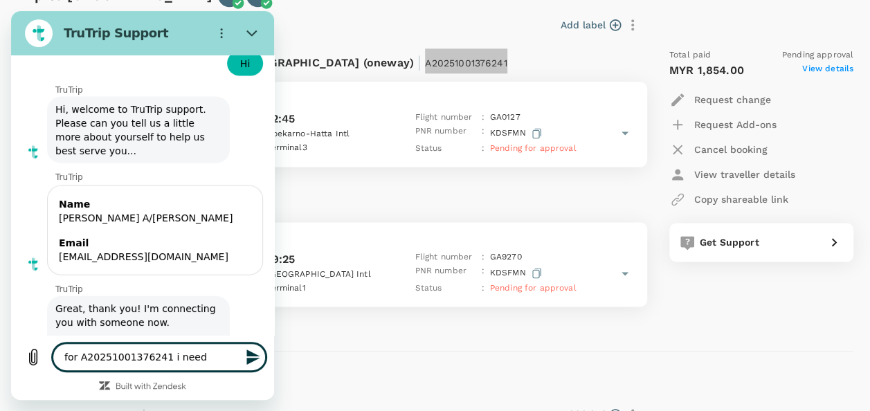
type textarea "for A20251001376241 i need t"
type textarea "x"
type textarea "for A20251001376241 i need to"
type textarea "x"
type textarea "for A20251001376241 i need to"
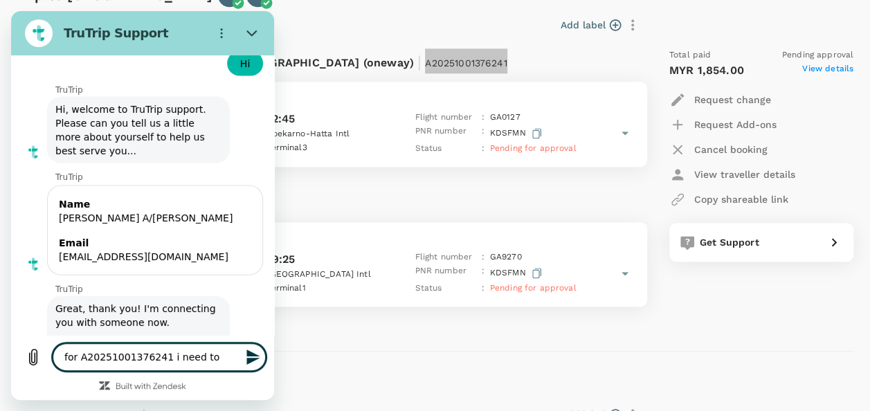
type textarea "x"
type textarea "for A20251001376241 i need to r"
type textarea "x"
type textarea "for A20251001376241 i need to re"
type textarea "x"
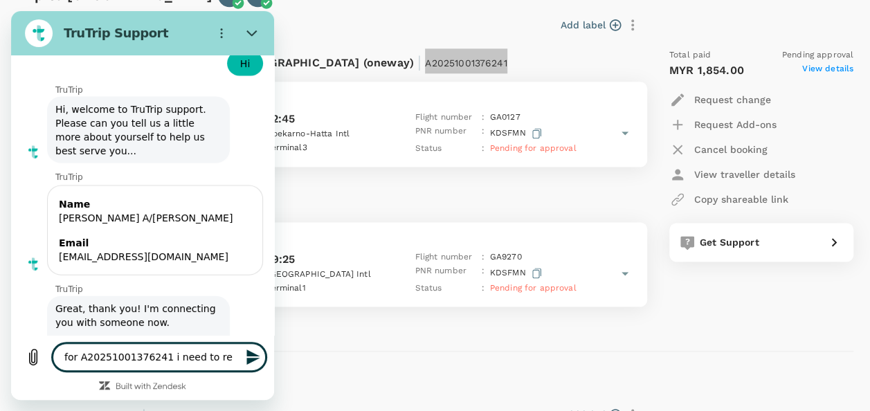
type textarea "for A20251001376241 i need to rev"
type textarea "x"
type textarea "for A20251001376241 i need to revu"
type textarea "x"
type textarea "for A20251001376241 i need to revus"
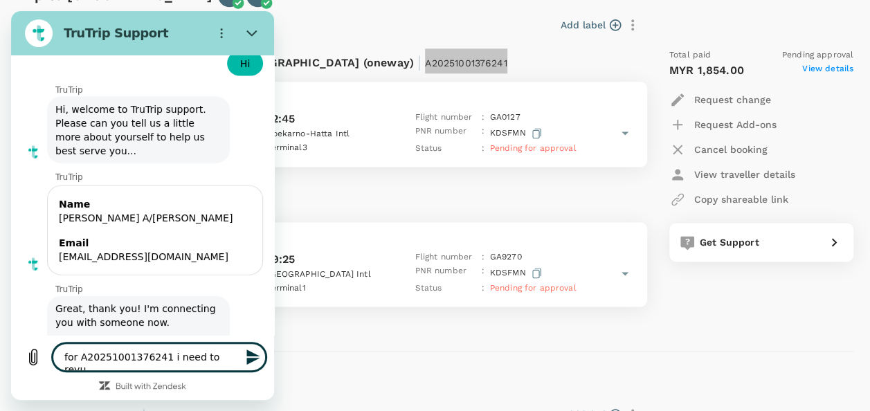
type textarea "x"
type textarea "for A20251001376241 i need to revuse"
type textarea "x"
type textarea "for A20251001376241 i need to revus"
type textarea "x"
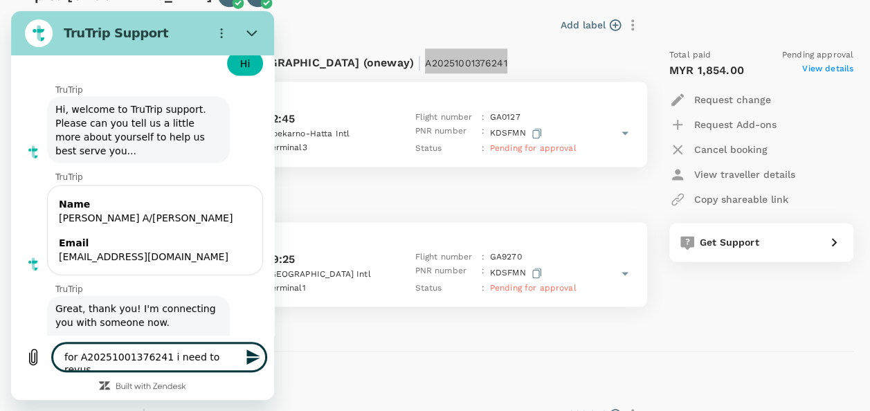
type textarea "for A20251001376241 i need to revu"
type textarea "x"
type textarea "for A20251001376241 i need to rev"
type textarea "x"
type textarea "for A20251001376241 i need to revi"
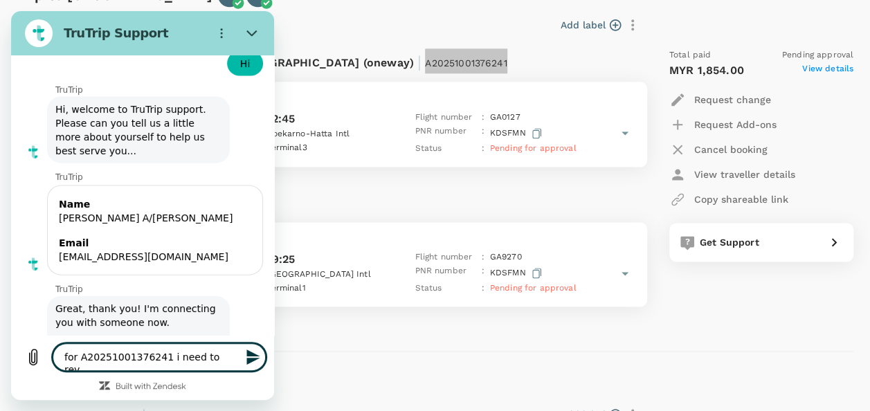
type textarea "x"
type textarea "for A20251001376241 i need to revis"
type textarea "x"
type textarea "for A20251001376241 i need to revise"
type textarea "x"
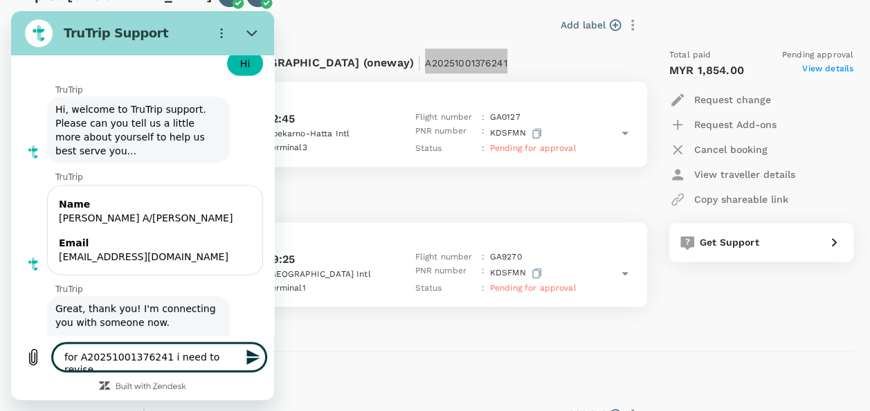
type textarea "for A20251001376241 i need to revised"
type textarea "x"
type textarea "for A20251001376241 i need to revised"
type textarea "x"
type textarea "for A20251001376241 i need to revised t"
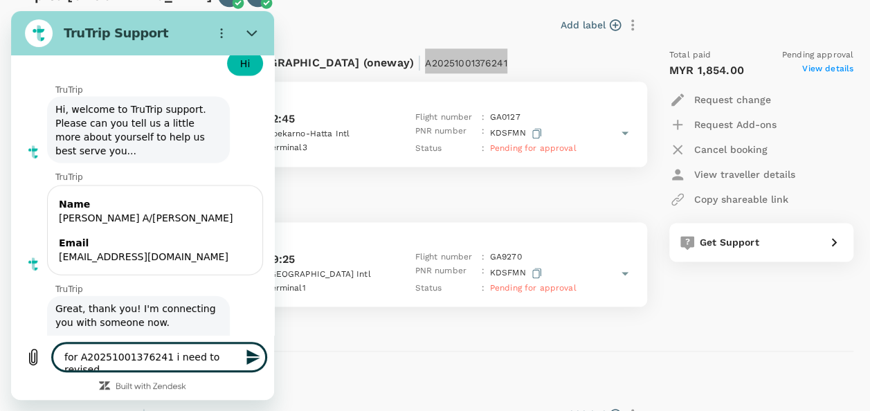
type textarea "x"
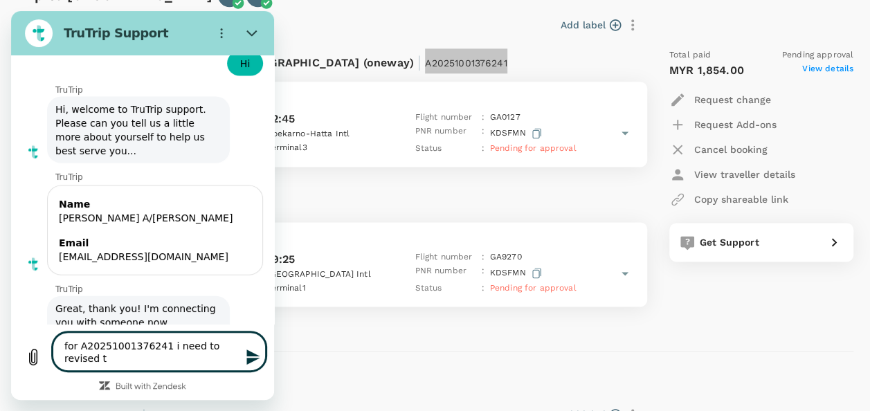
type textarea "for A20251001376241 i need to revised te"
type textarea "x"
type textarea "for A20251001376241 i need to revised t"
type textarea "x"
type textarea "for A20251001376241 i need to revised th"
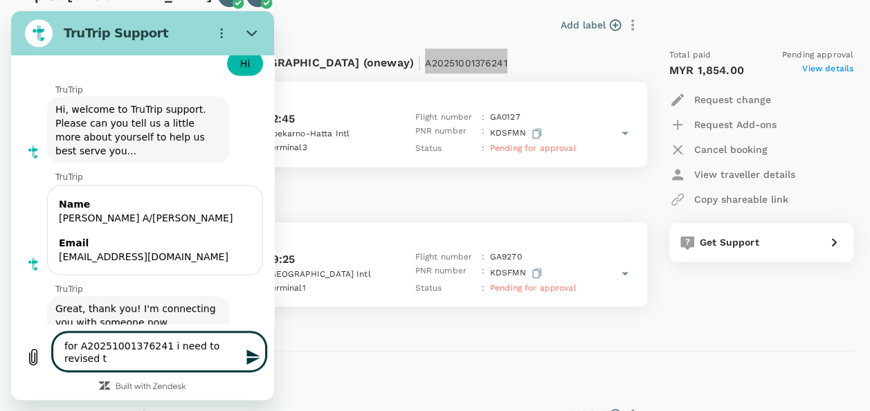
type textarea "x"
type textarea "for A20251001376241 i need to revised the"
type textarea "x"
type textarea "for A20251001376241 i need to revised the"
type textarea "x"
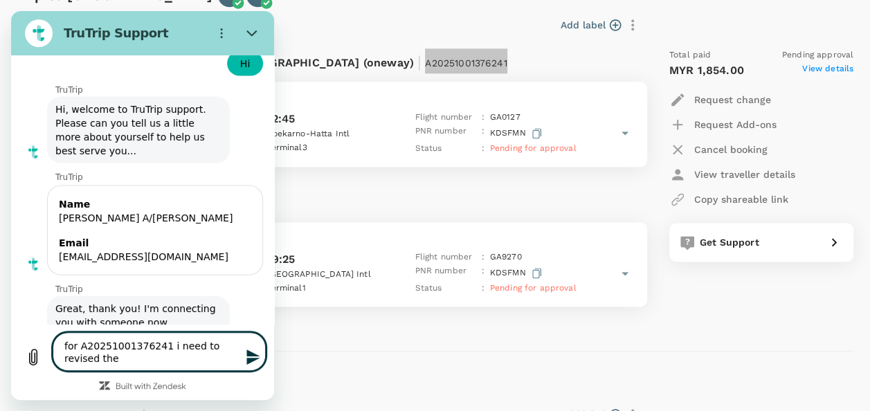
type textarea "for A20251001376241 i need to revised the p"
type textarea "x"
type textarea "for A20251001376241 i need to revised the pa"
type textarea "x"
type textarea "for A20251001376241 i need to revised the pas"
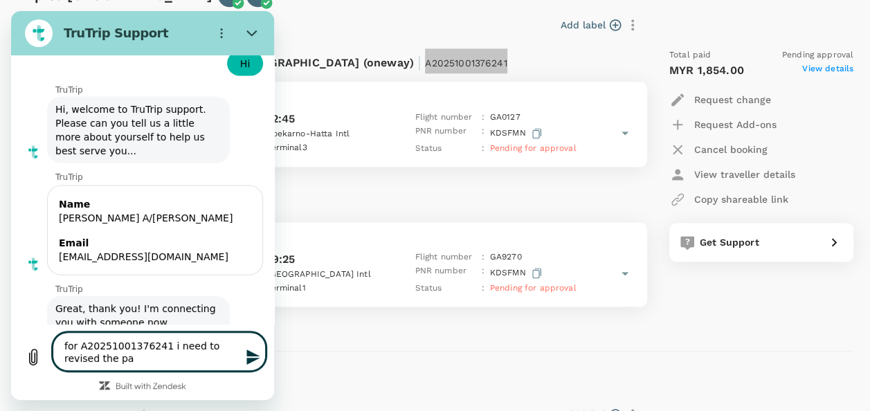
type textarea "x"
type textarea "for A20251001376241 i need to revised the pass"
type textarea "x"
type textarea "for A20251001376241 i need to revised the passa"
type textarea "x"
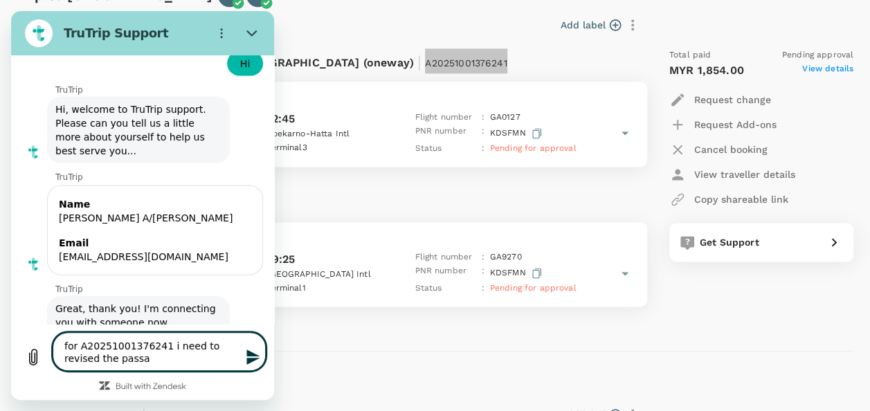
type textarea "for A20251001376241 i need to revised the passan"
type textarea "x"
type textarea "for A20251001376241 i need to revised the passang"
type textarea "x"
type textarea "for A20251001376241 i need to revised the passange"
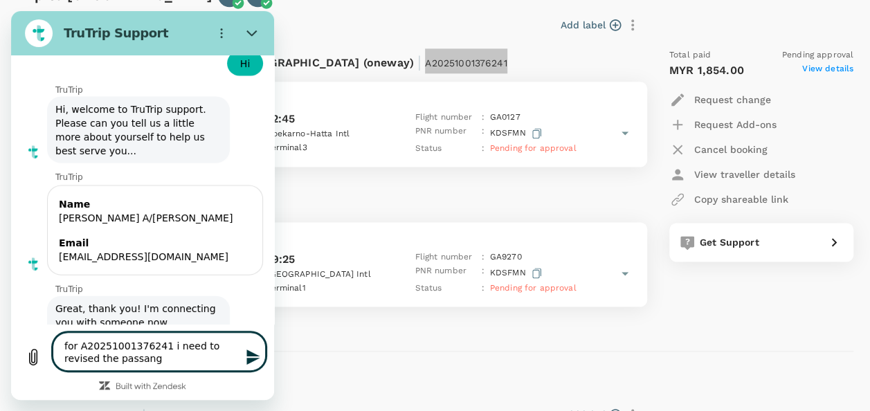
type textarea "x"
type textarea "for A20251001376241 i need to revised the passanger"
type textarea "x"
type textarea "for A20251001376241 i need to revised the passanger"
type textarea "x"
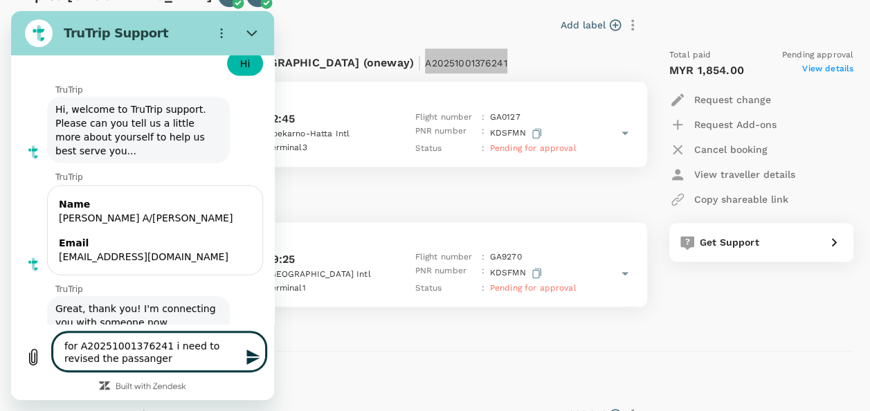
type textarea "for A20251001376241 i need to revised the passanger d"
type textarea "x"
type textarea "for A20251001376241 i need to revised the passanger de"
type textarea "x"
type textarea "for A20251001376241 i need to revised the passanger det"
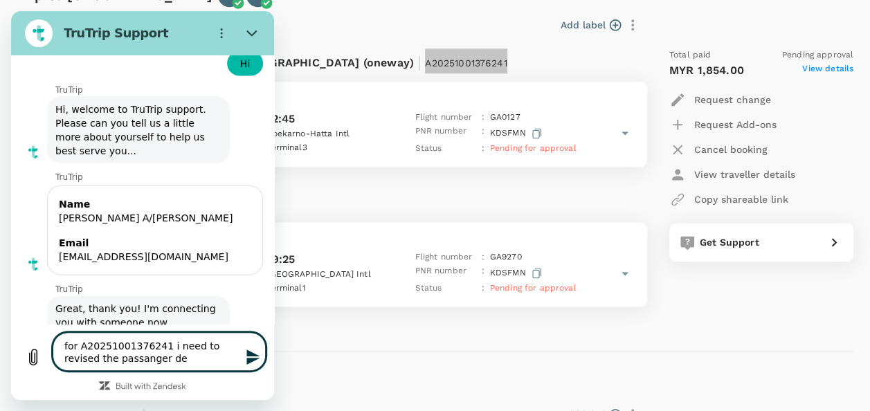
type textarea "x"
type textarea "for A20251001376241 i need to revised the passanger deta"
type textarea "x"
type textarea "for A20251001376241 i need to revised the passanger detal"
type textarea "x"
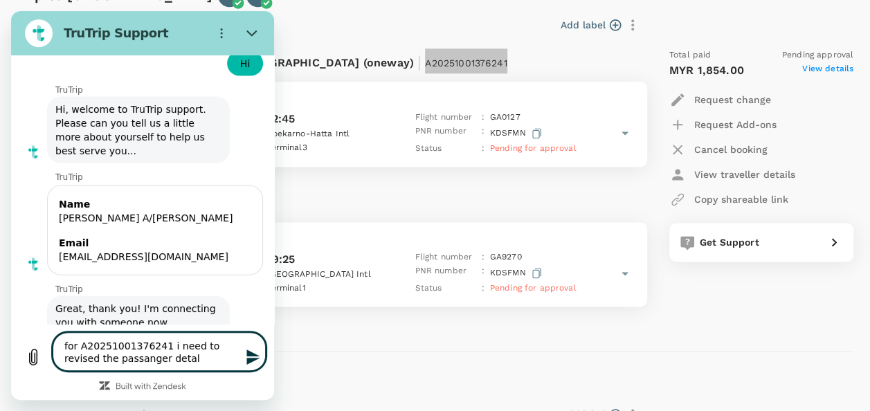
type textarea "for A20251001376241 i need to revised the passanger detals"
type textarea "x"
type textarea "for A20251001376241 i need to revised the passanger detals"
type textarea "x"
type textarea "for A20251001376241 i need to revised the passanger detals"
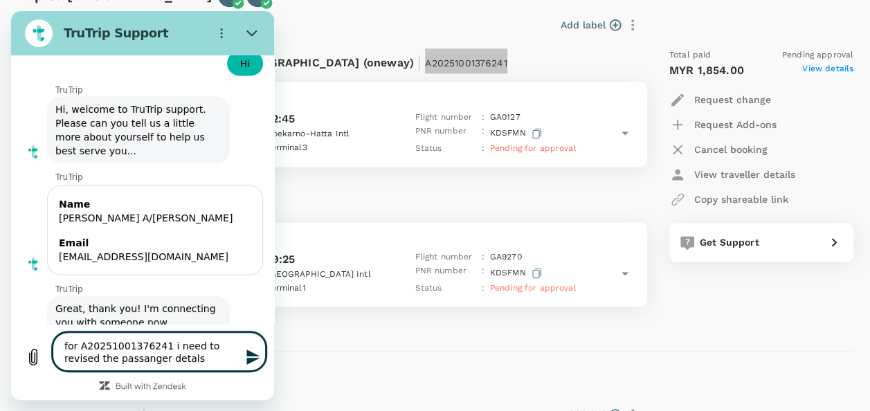
type textarea "x"
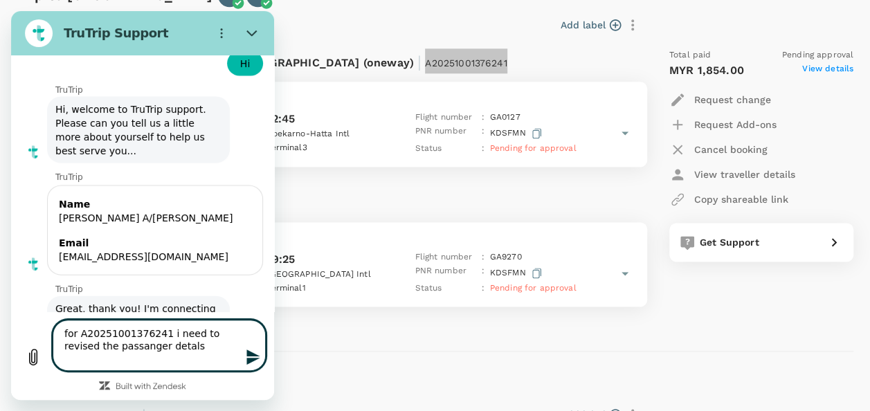
type textarea "for A20251001376241 i need to revised the passanger detals"
type textarea "x"
type textarea "for A20251001376241 i need to revised the passanger detals"
type textarea "x"
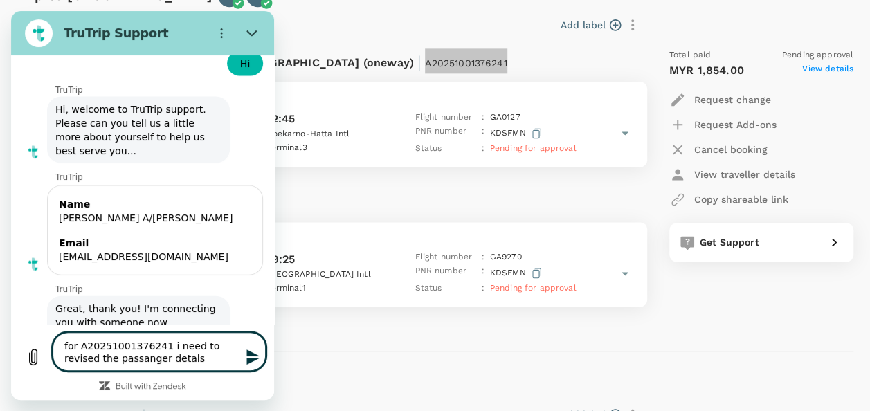
type textarea "for A20251001376241 i need to revised the passanger detal"
type textarea "x"
type textarea "for A20251001376241 i need to revised the passanger deta"
type textarea "x"
type textarea "for A20251001376241 i need to revised the passanger detai"
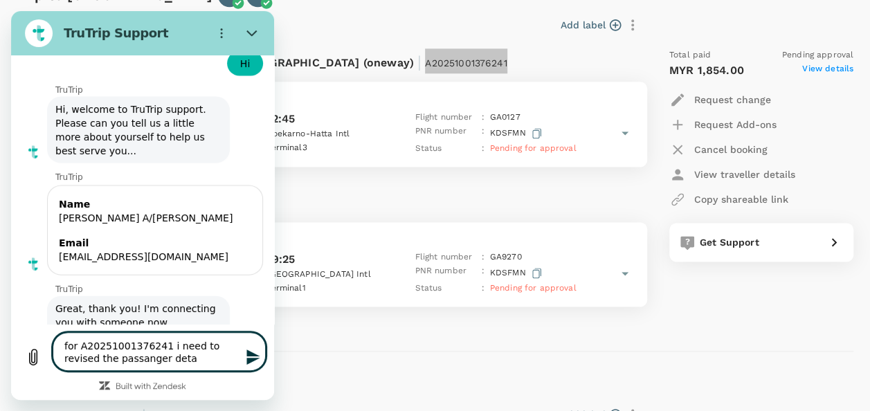
type textarea "x"
type textarea "for A20251001376241 i need to revised the passanger detail"
type textarea "x"
type textarea "for A20251001376241 i need to revised the passanger details"
type textarea "x"
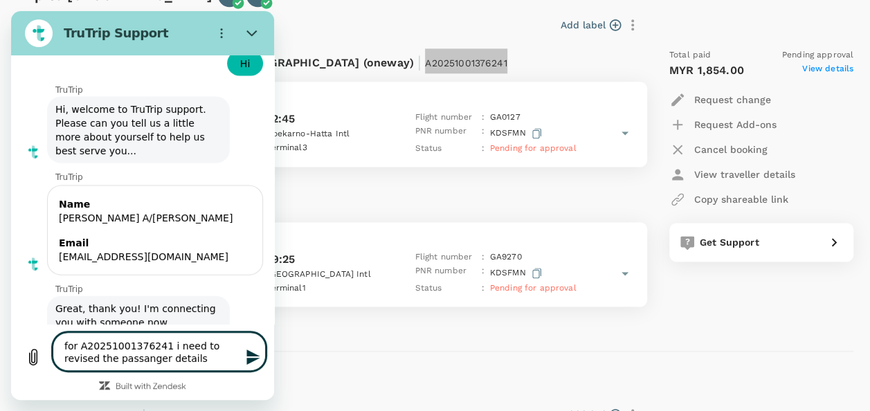
type textarea "for A20251001376241 i need to revised the passanger details"
type textarea "x"
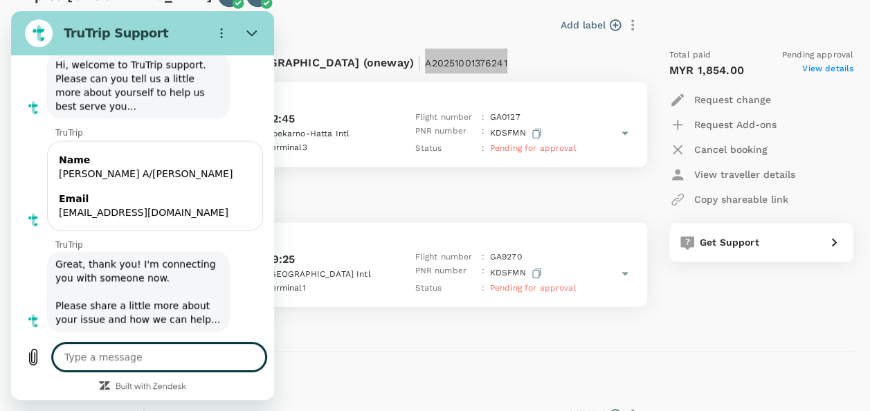
scroll to position [4122, 0]
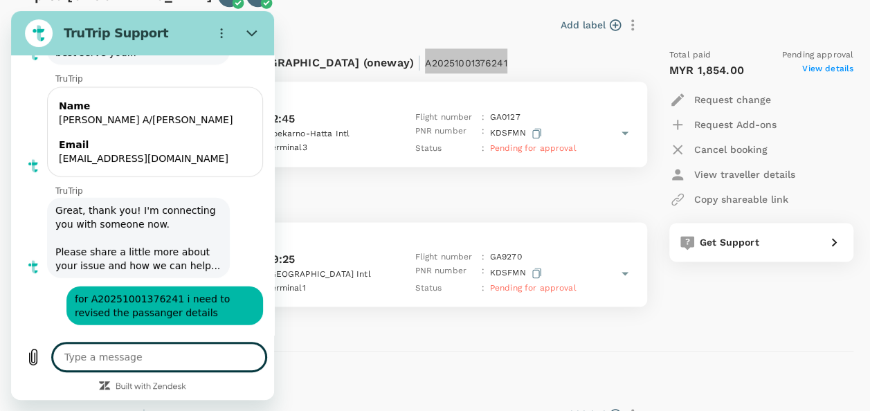
type textarea "x"
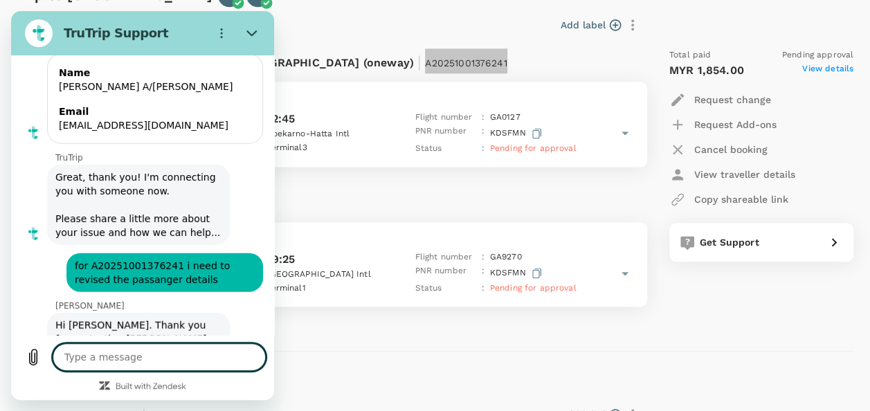
scroll to position [4210, 0]
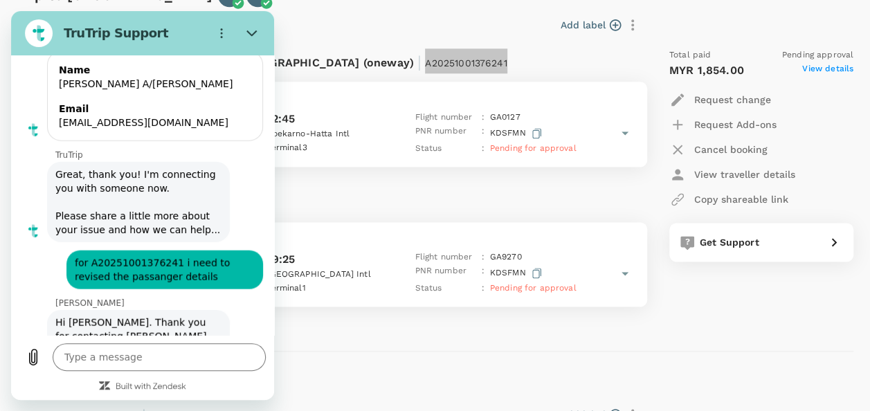
click at [71, 251] on span "for A20251001376241 i need to revised the passanger details" at bounding box center [164, 270] width 191 height 39
drag, startPoint x: 86, startPoint y: 207, endPoint x: 168, endPoint y: 206, distance: 82.4
click at [168, 251] on span "for A20251001376241 i need to revised the passanger details" at bounding box center [164, 270] width 191 height 39
copy span "A20251001376241"
click at [112, 360] on textarea at bounding box center [159, 357] width 213 height 28
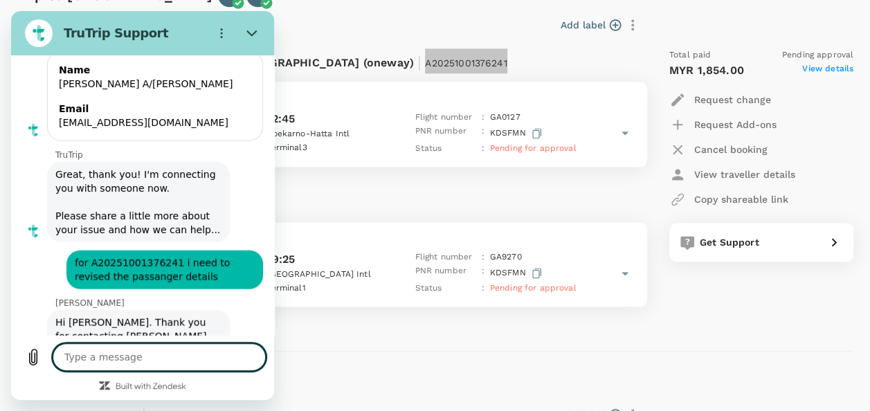
paste textarea "A20251001376241"
type textarea "A20251001376241"
type textarea "x"
type textarea "A20251001376241"
type textarea "x"
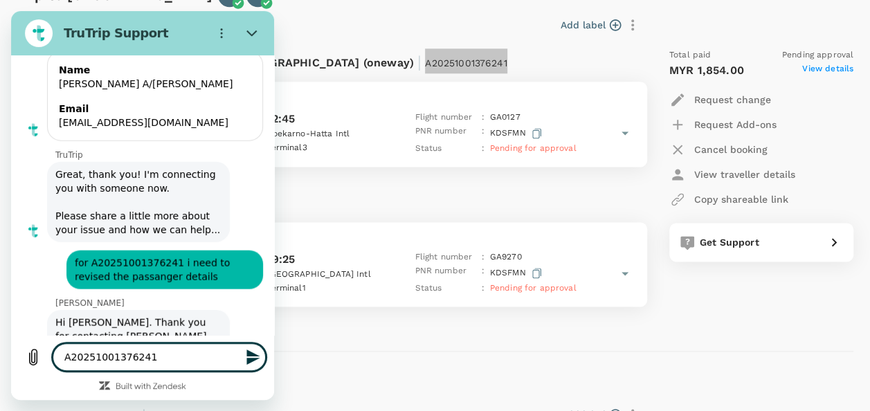
type textarea "A20251001376241 -"
type textarea "x"
type textarea "A20251001376241 -"
type textarea "x"
type textarea "A20251001376241 - s"
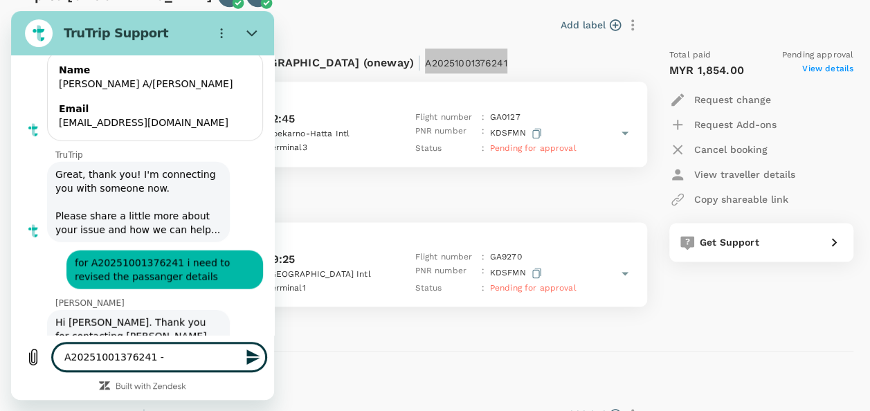
type textarea "x"
type textarea "A20251001376241 - se"
type textarea "x"
type textarea "A20251001376241 - sen"
type textarea "x"
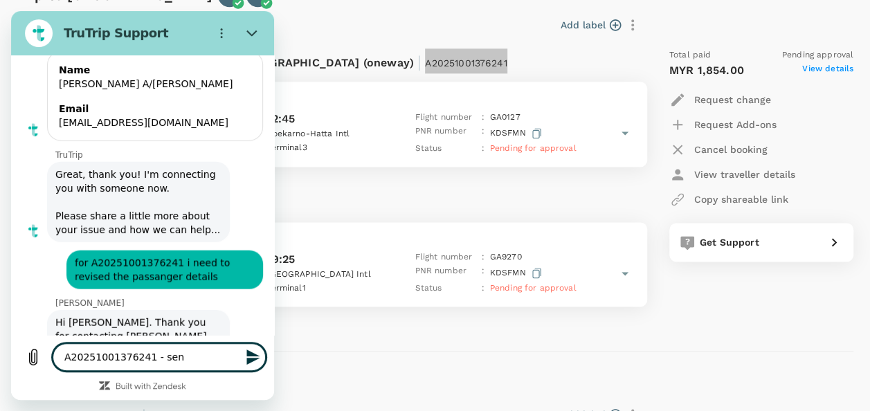
type textarea "A20251001376241 - send"
type textarea "x"
type textarea "A20251001376241 - send"
type textarea "x"
type textarea "A20251001376241 - send c"
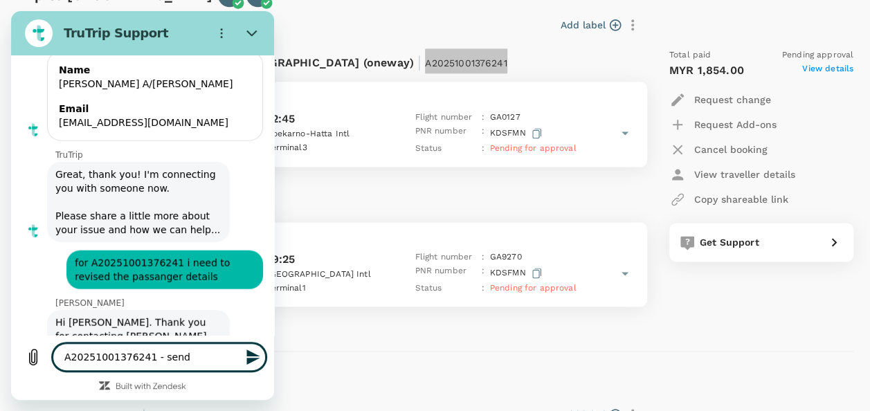
type textarea "x"
type textarea "A20251001376241 - send ca"
type textarea "x"
type textarea "A20251001376241 - send can"
type textarea "x"
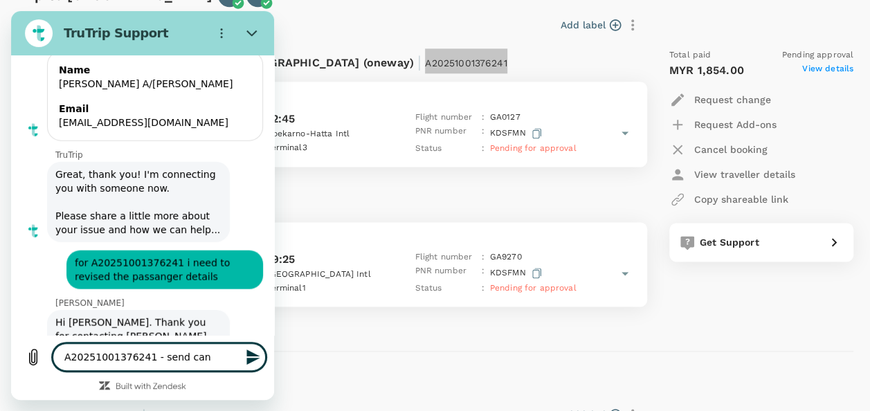
type textarea "A20251001376241 - send canc"
type textarea "x"
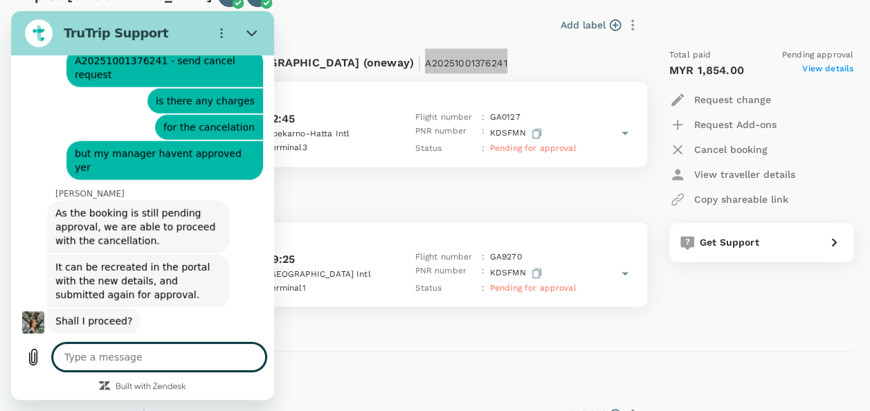
scroll to position [4549, 0]
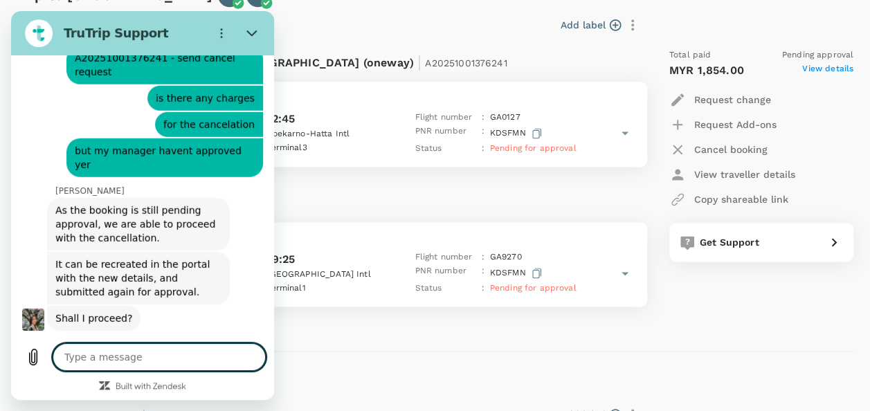
click at [467, 370] on div "Trip to Bangkok MB" at bounding box center [432, 382] width 843 height 28
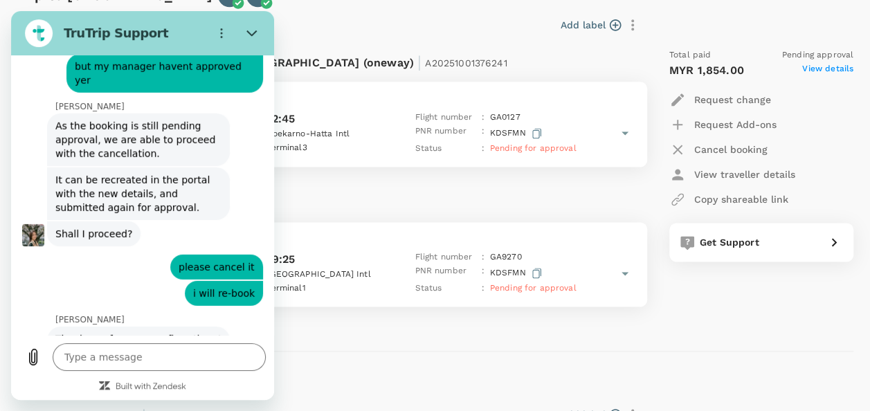
scroll to position [4636, 0]
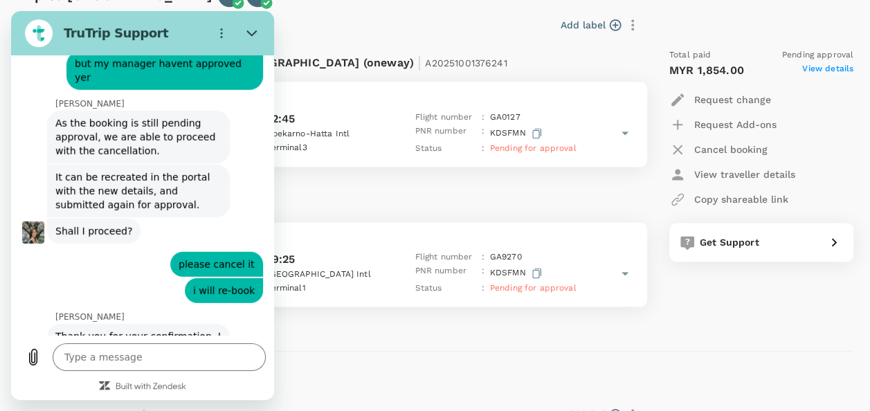
click at [451, 368] on div "Trip to Bangkok MB" at bounding box center [432, 382] width 843 height 28
click at [368, 318] on div "Flight from Indonesia to Malaysia (oneway) | A20251001376241 Sunday, 12 Oct 202…" at bounding box center [435, 182] width 837 height 291
click at [379, 341] on div "Trip to Kuala Lumpur JB MB 12 Oct 2025 | TR2510015833 Add label Flight from Ind…" at bounding box center [430, 157] width 848 height 390
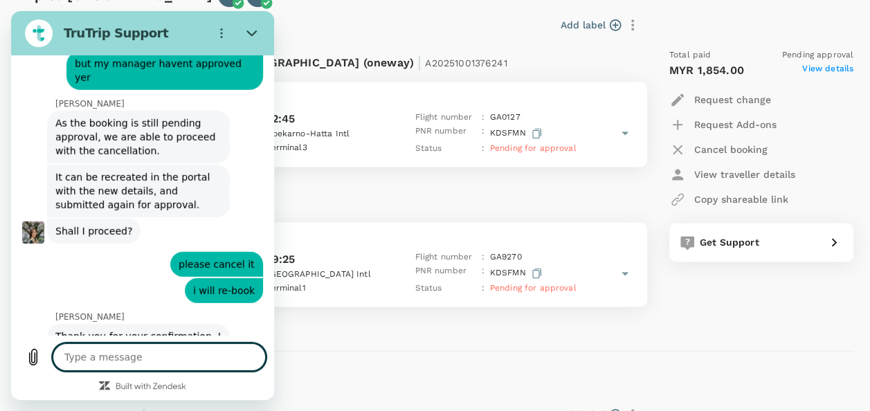
click at [155, 363] on textarea at bounding box center [159, 357] width 213 height 28
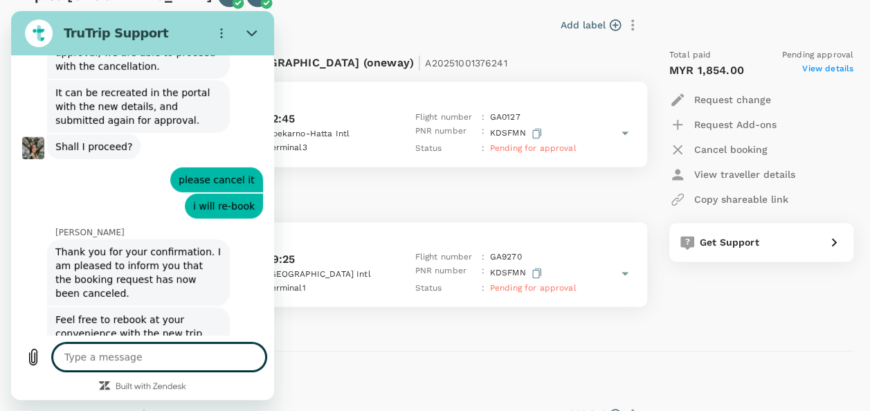
scroll to position [4723, 0]
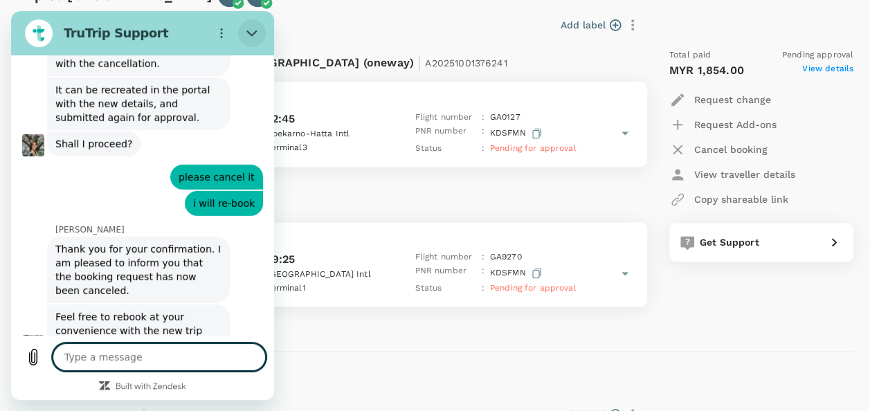
click at [257, 42] on button "Close" at bounding box center [252, 33] width 28 height 28
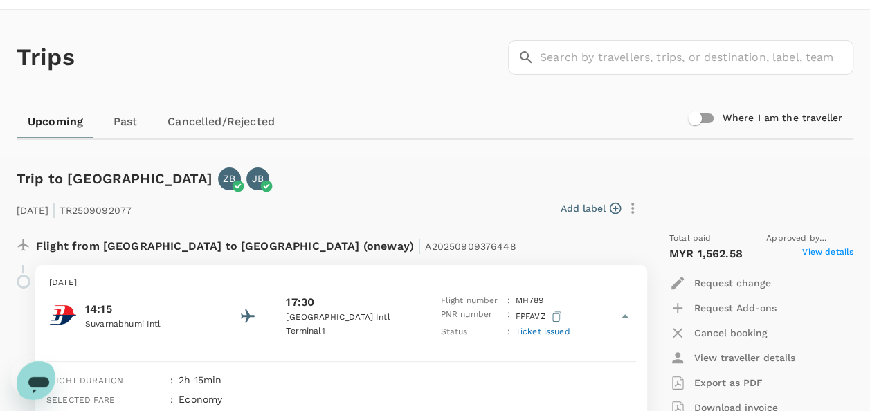
scroll to position [0, 0]
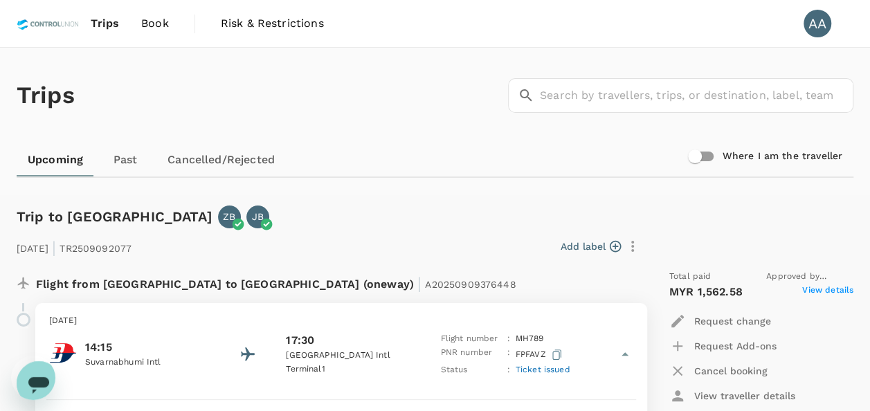
click at [146, 18] on span "Book" at bounding box center [155, 23] width 28 height 17
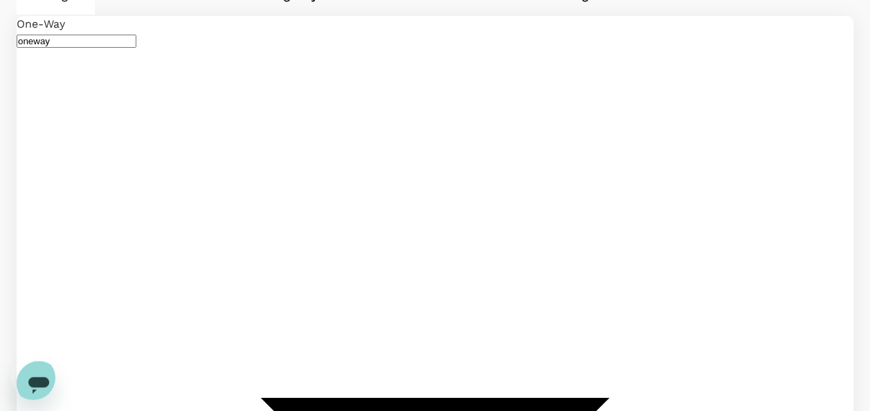
scroll to position [208, 0]
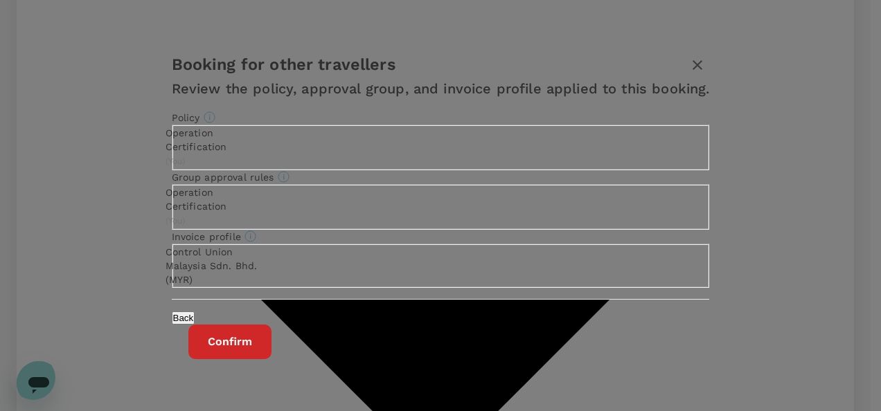
click at [271, 359] on button "Confirm" at bounding box center [229, 342] width 83 height 35
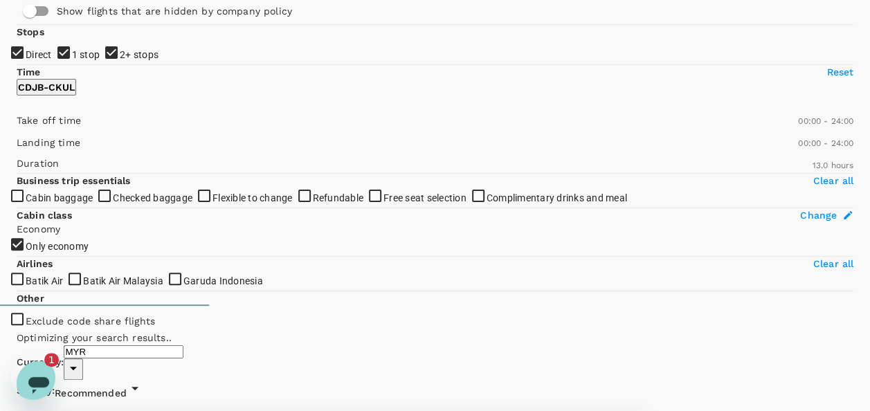
scroll to position [104, 0]
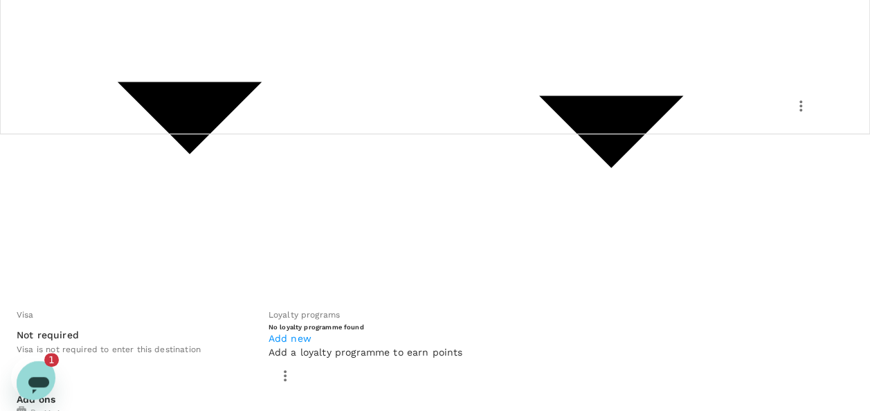
scroll to position [296, 0]
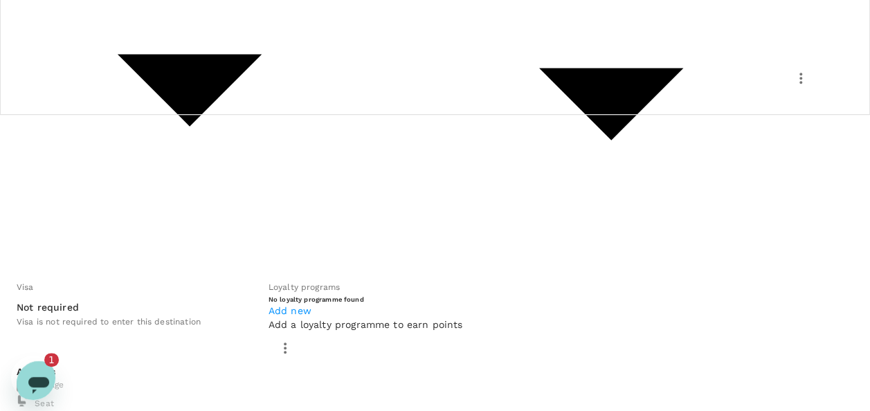
click at [32, 371] on icon "Open messaging window, 1 unread message" at bounding box center [38, 383] width 25 height 25
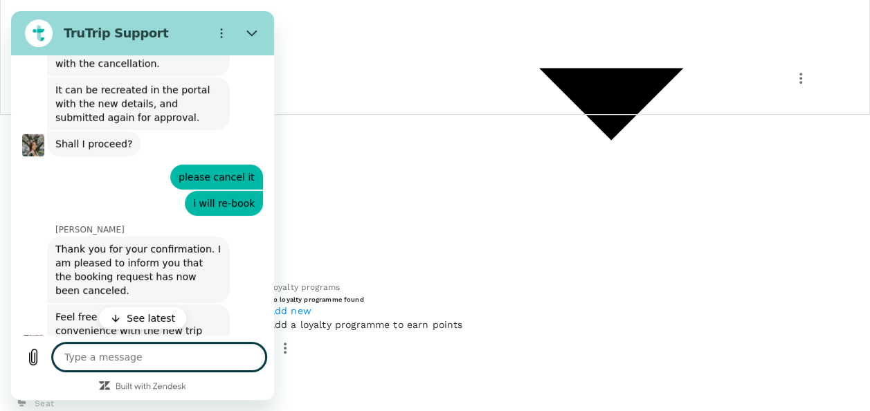
scroll to position [4880, 0]
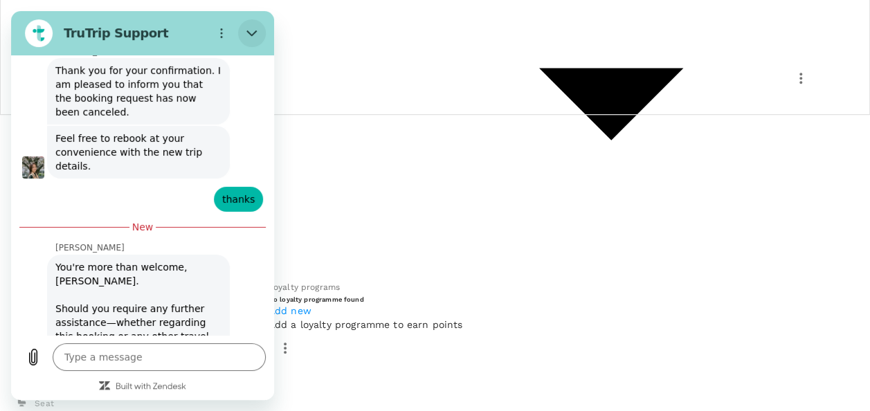
click at [249, 35] on icon "Close" at bounding box center [251, 33] width 11 height 11
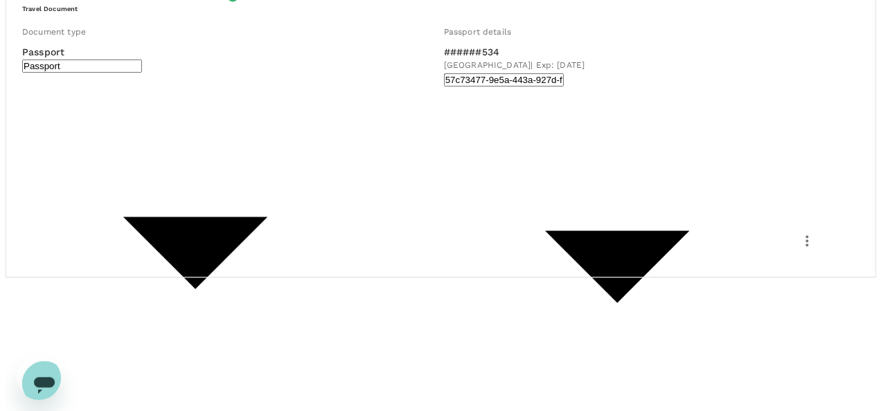
scroll to position [138, 0]
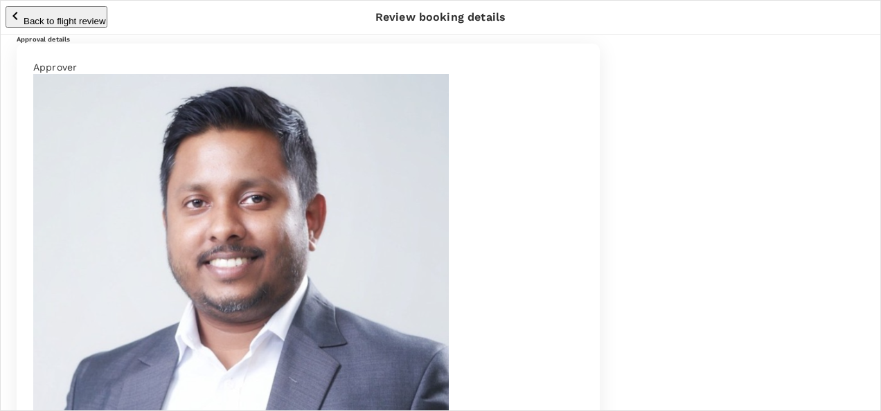
paste textarea "A20251001376241"
drag, startPoint x: 177, startPoint y: 228, endPoint x: -25, endPoint y: 230, distance: 202.2
paste textarea "Auditor : [PERSON_NAME] & [PERSON_NAME] Date : [DATE] - [DATE] Site : PT. Berka…"
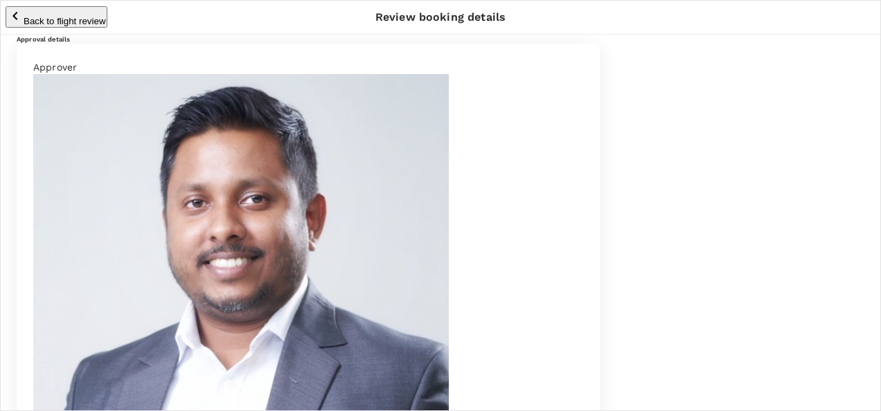
drag, startPoint x: 199, startPoint y: 242, endPoint x: 153, endPoint y: 247, distance: 46.0
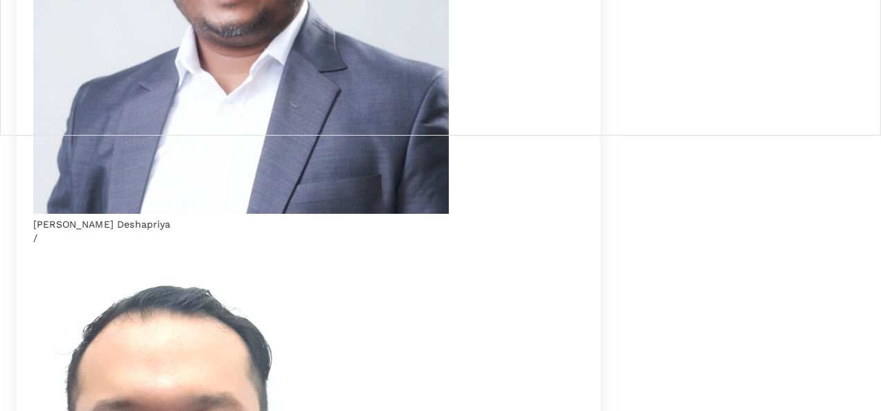
scroll to position [277, 0]
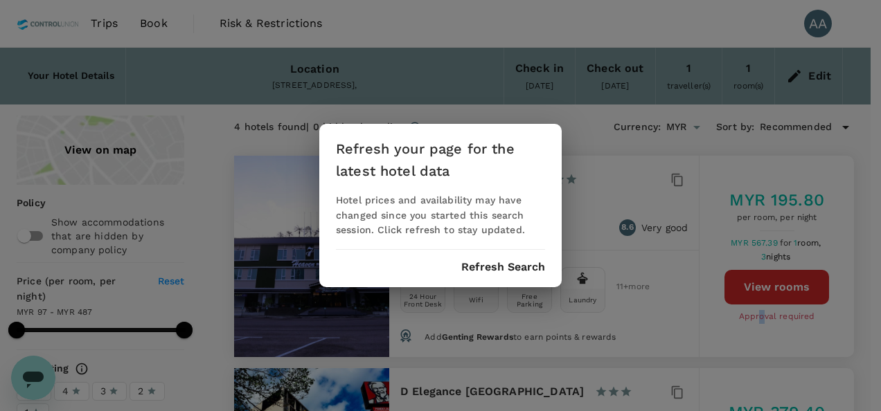
scroll to position [4425, 0]
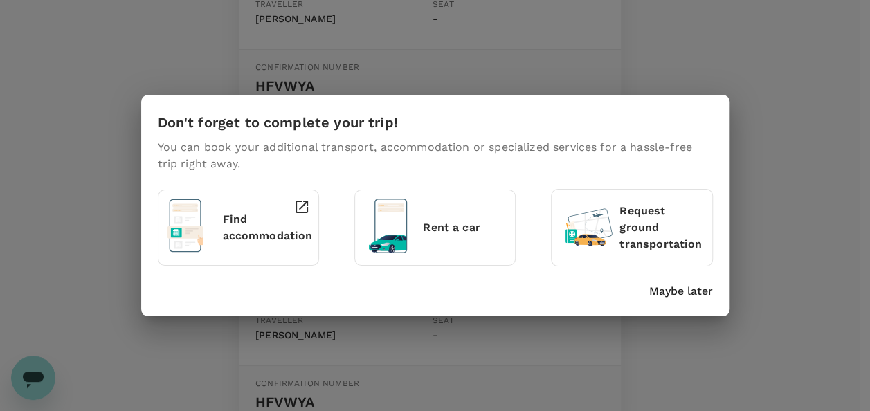
scroll to position [485, 0]
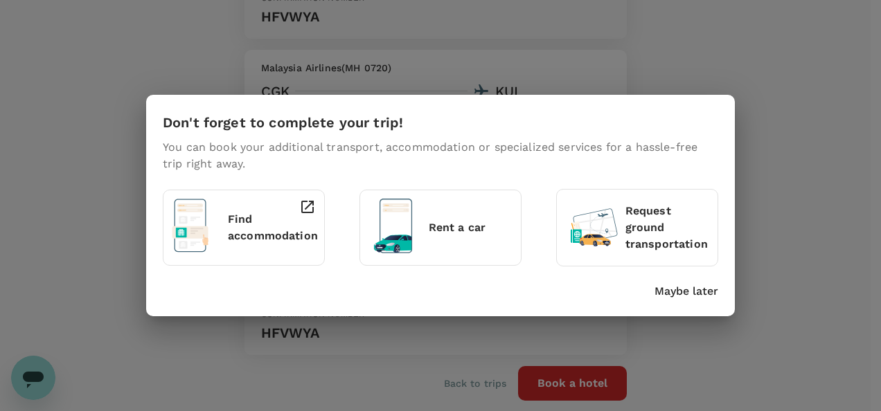
click at [674, 289] on p "Maybe later" at bounding box center [686, 291] width 64 height 17
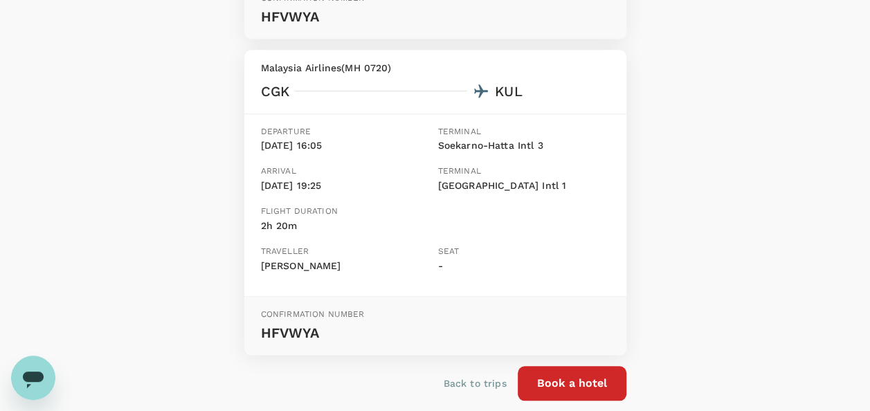
click at [479, 381] on p "Back to trips" at bounding box center [475, 384] width 63 height 14
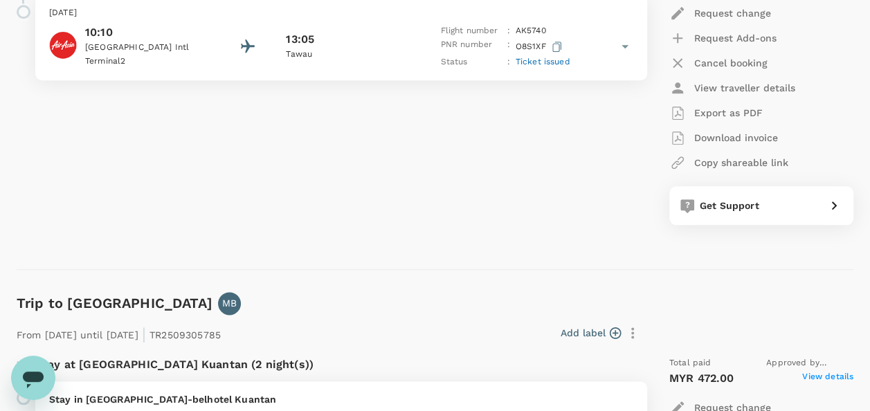
scroll to position [623, 0]
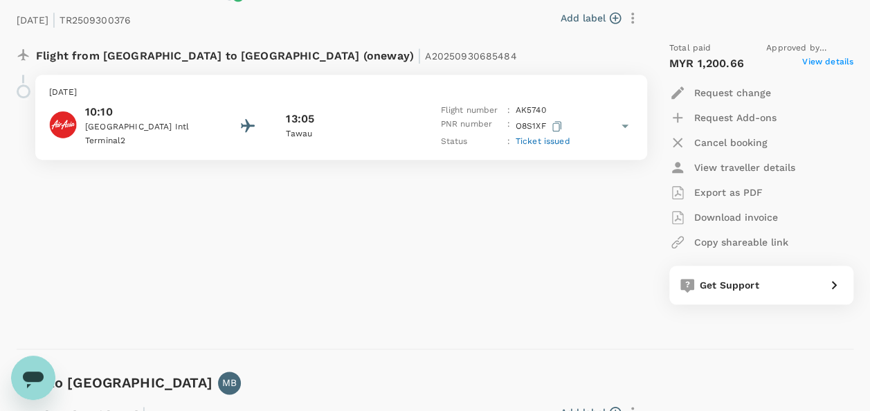
click at [825, 58] on span "View details" at bounding box center [827, 63] width 51 height 17
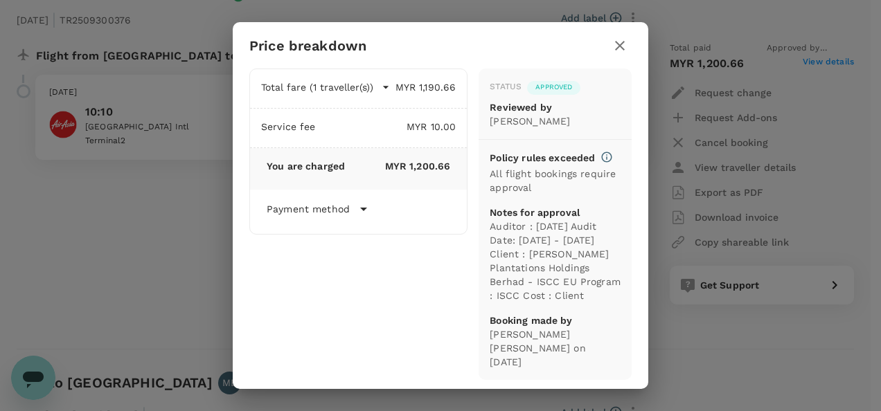
click at [825, 58] on div "Price breakdown Total fare (1 traveller(s)) MYR 1,190.66 Air fare MYR 1,116.95 …" at bounding box center [440, 205] width 881 height 411
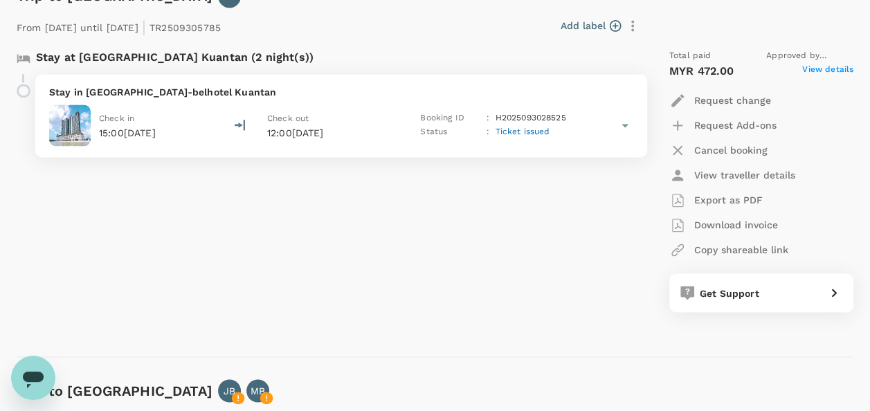
scroll to position [1039, 0]
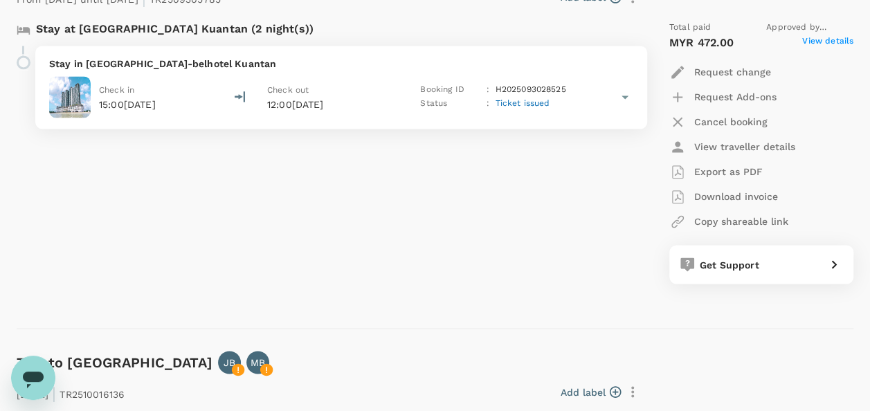
click at [828, 43] on span "View details" at bounding box center [827, 43] width 51 height 17
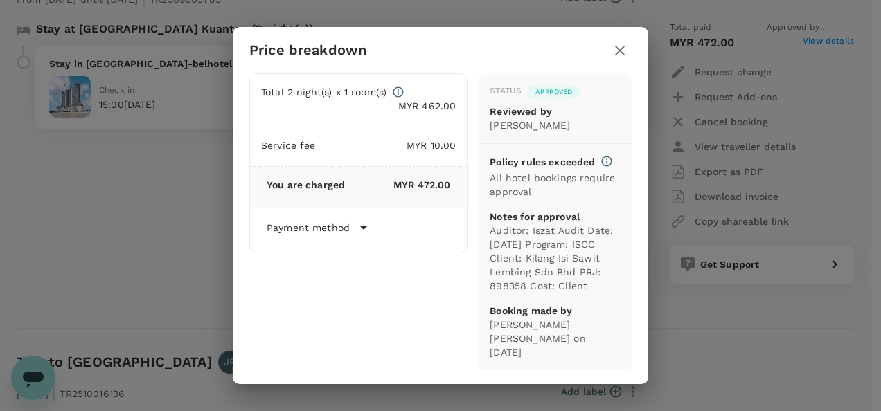
click at [828, 43] on div "Price breakdown Total 2 night(s) x 1 room(s) MYR 462.00 Service fee MYR 10.00 Y…" at bounding box center [440, 205] width 881 height 411
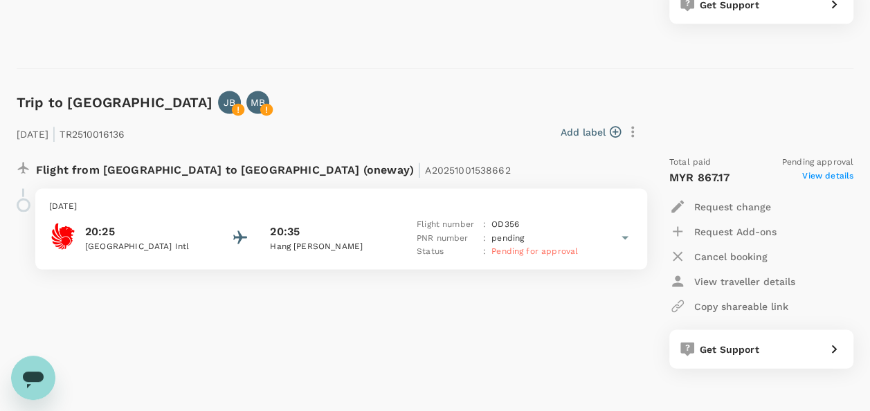
scroll to position [1315, 0]
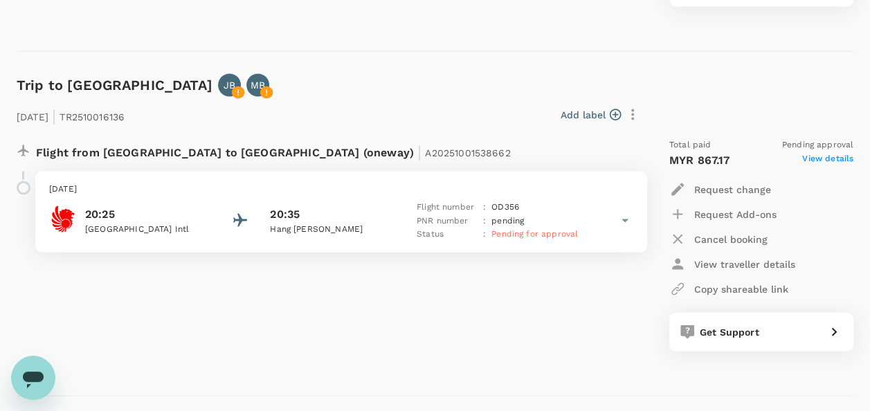
click at [834, 164] on span "View details" at bounding box center [827, 160] width 51 height 17
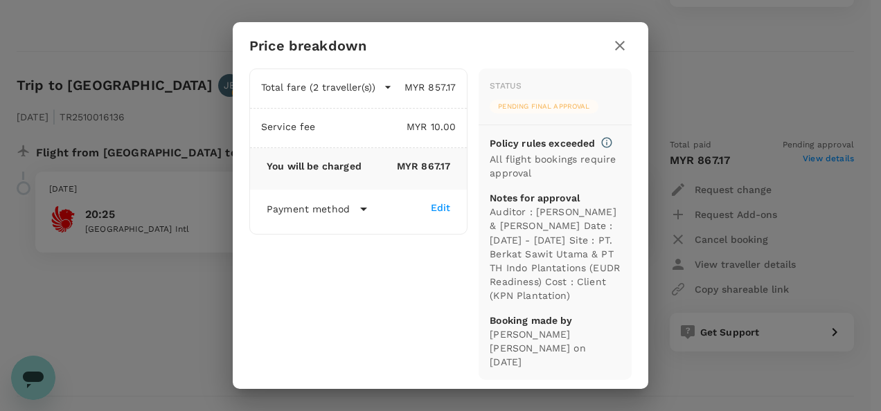
click at [255, 307] on div "Total fare (2 traveller(s)) MYR 857.17 Air fare MYR 691.75 Baggage fee MYR 165.…" at bounding box center [352, 218] width 229 height 323
click at [618, 47] on icon "button" at bounding box center [619, 45] width 17 height 17
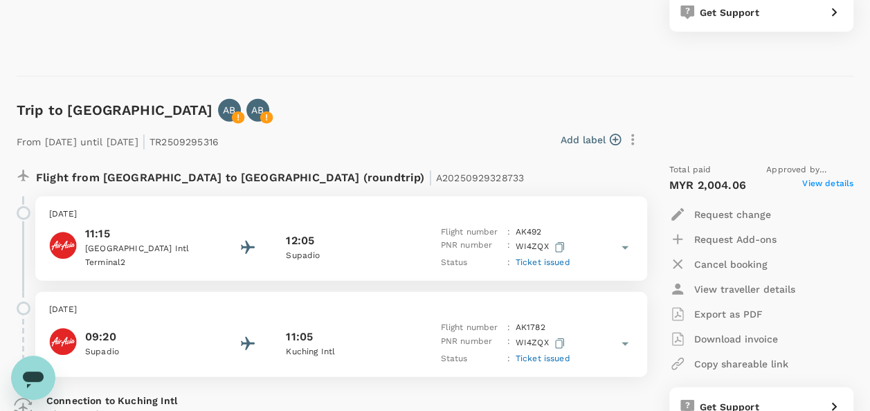
scroll to position [1662, 0]
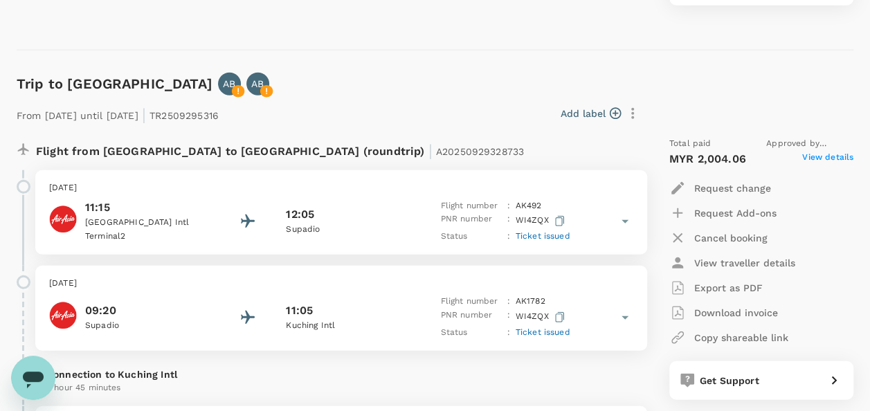
click at [816, 161] on span "View details" at bounding box center [827, 159] width 51 height 17
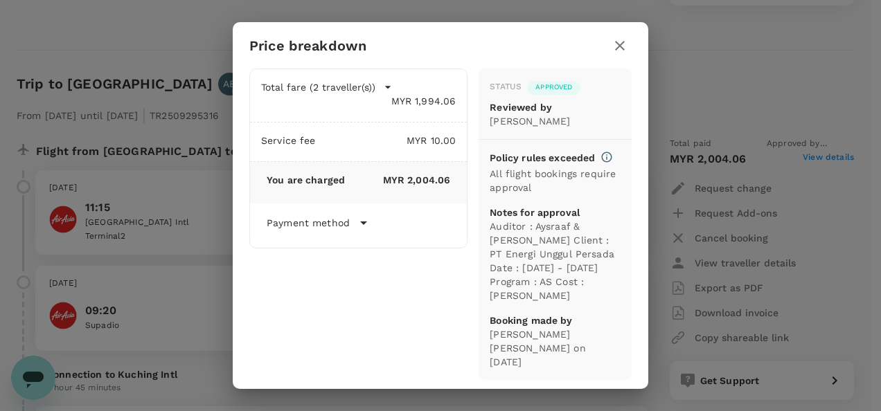
click at [814, 161] on div "Price breakdown Total fare (2 traveller(s)) MYR 1,994.06 Air fare MYR 1,492.86 …" at bounding box center [440, 205] width 881 height 411
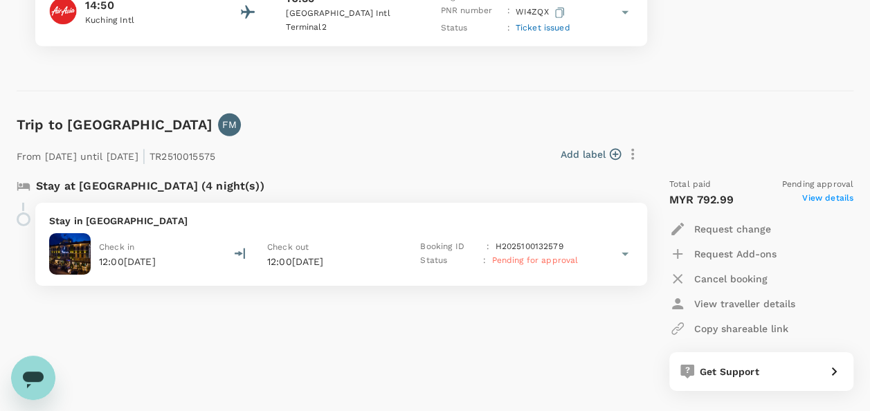
scroll to position [2146, 0]
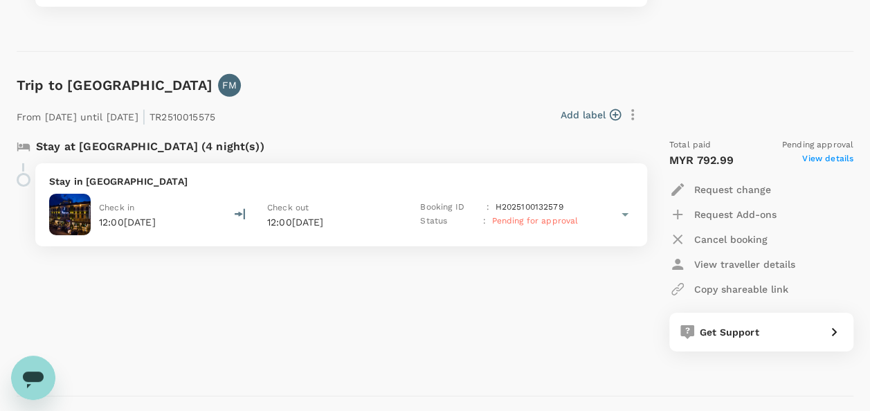
click at [829, 152] on span "View details" at bounding box center [827, 160] width 51 height 17
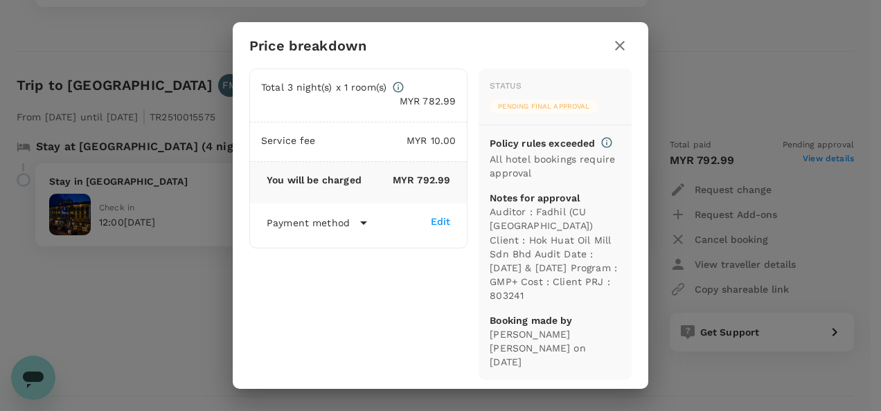
click at [252, 296] on div "Total 3 night(s) x 1 room(s) MYR 782.99 Service fee MYR 10.00 You will be charg…" at bounding box center [352, 218] width 229 height 323
click at [174, 291] on div "Price breakdown Total 3 night(s) x 1 room(s) MYR 782.99 Service fee MYR 10.00 Y…" at bounding box center [440, 205] width 881 height 411
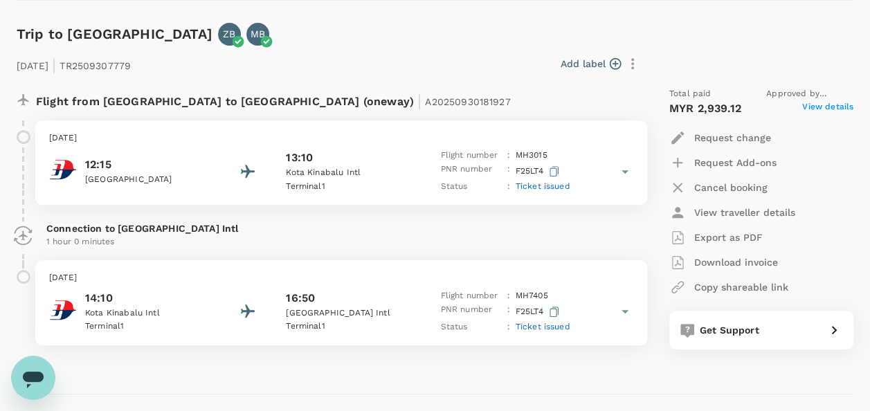
scroll to position [2908, 0]
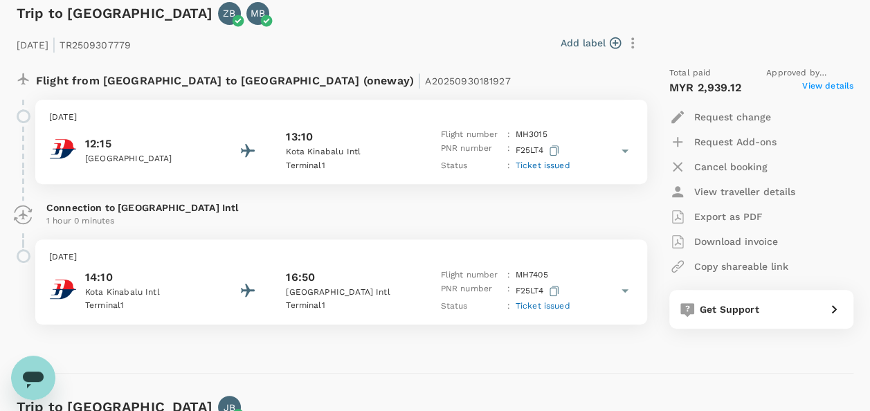
click at [816, 89] on span "View details" at bounding box center [827, 88] width 51 height 17
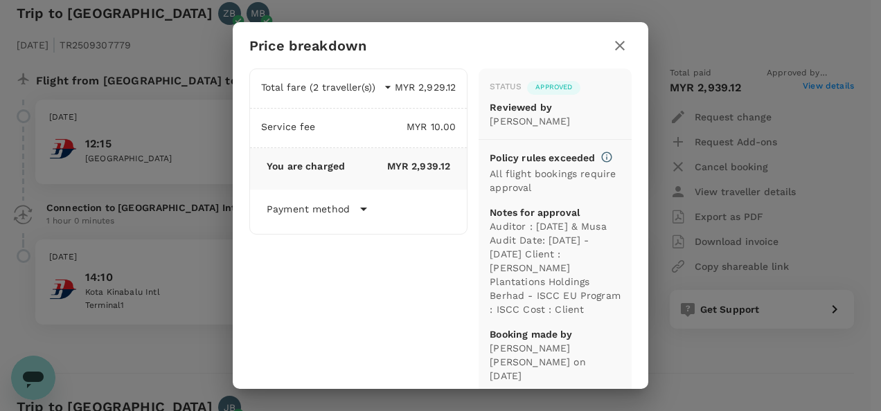
click at [816, 89] on div "Price breakdown Total fare (2 traveller(s)) MYR 2,929.12 Air fare MYR 2,929.12 …" at bounding box center [440, 205] width 881 height 411
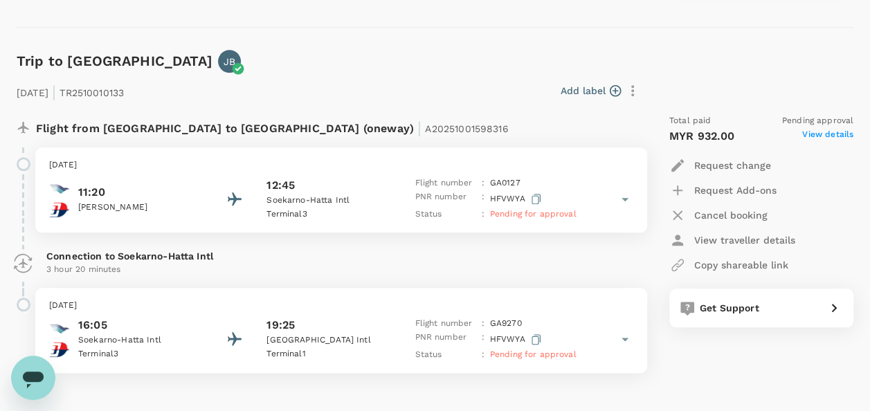
scroll to position [3323, 0]
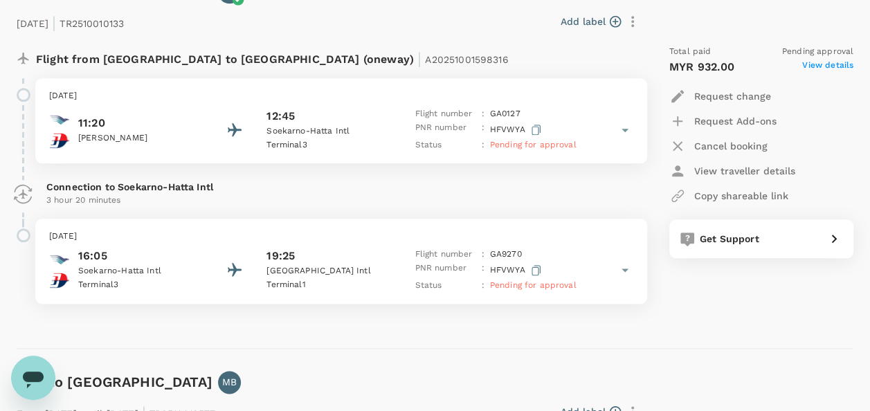
click at [818, 66] on span "View details" at bounding box center [827, 67] width 51 height 17
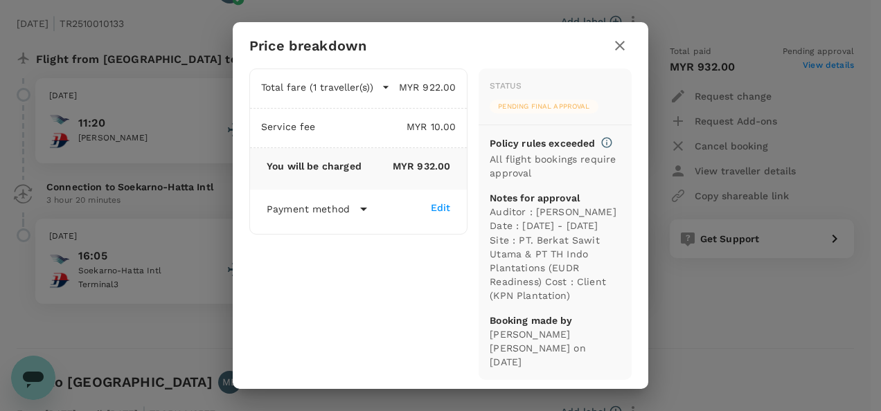
click at [818, 66] on div "Price breakdown Total fare (1 traveller(s)) MYR 922.00 Air fare MYR 922.00 Bagg…" at bounding box center [440, 205] width 881 height 411
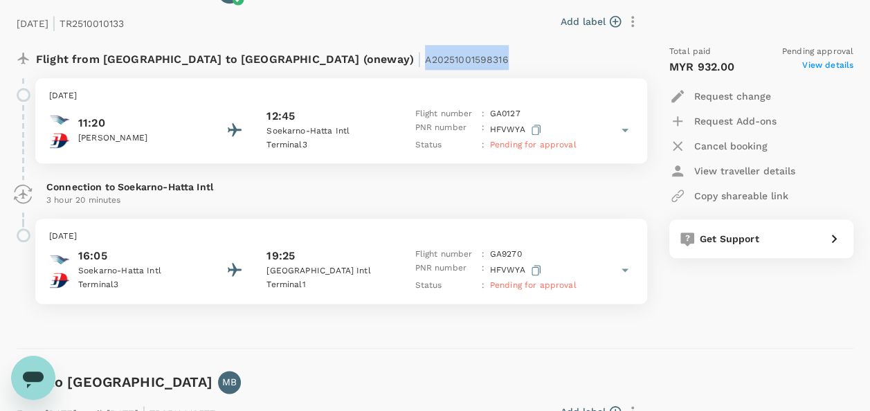
drag, startPoint x: 287, startPoint y: 58, endPoint x: 367, endPoint y: 55, distance: 80.4
click at [425, 55] on span "A20251001598316" at bounding box center [466, 59] width 83 height 11
copy span "A20251001598316"
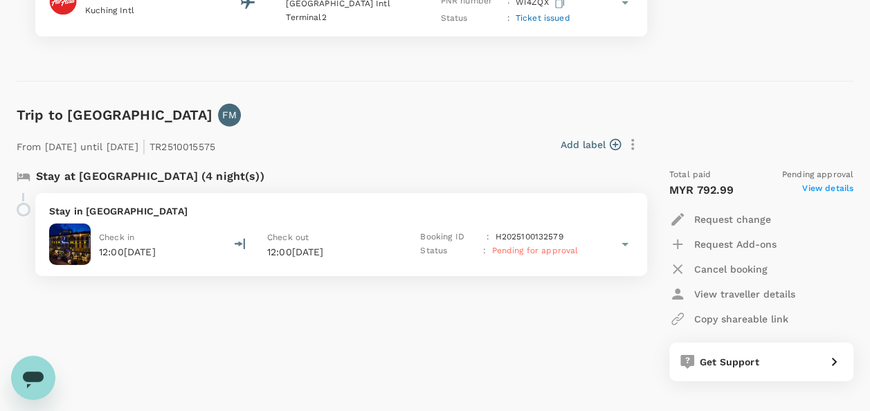
scroll to position [1986, 0]
